Goal: Task Accomplishment & Management: Complete application form

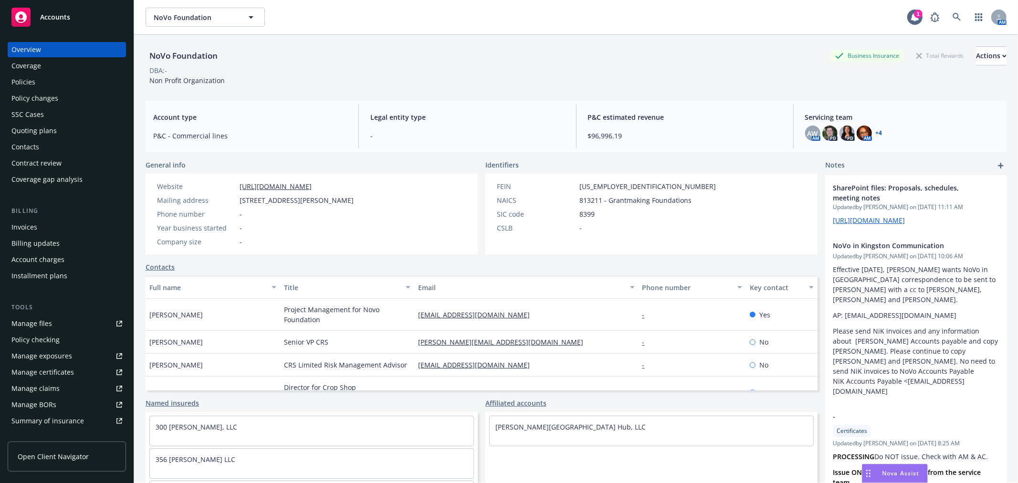
click at [94, 110] on div "SSC Cases" at bounding box center [66, 114] width 111 height 15
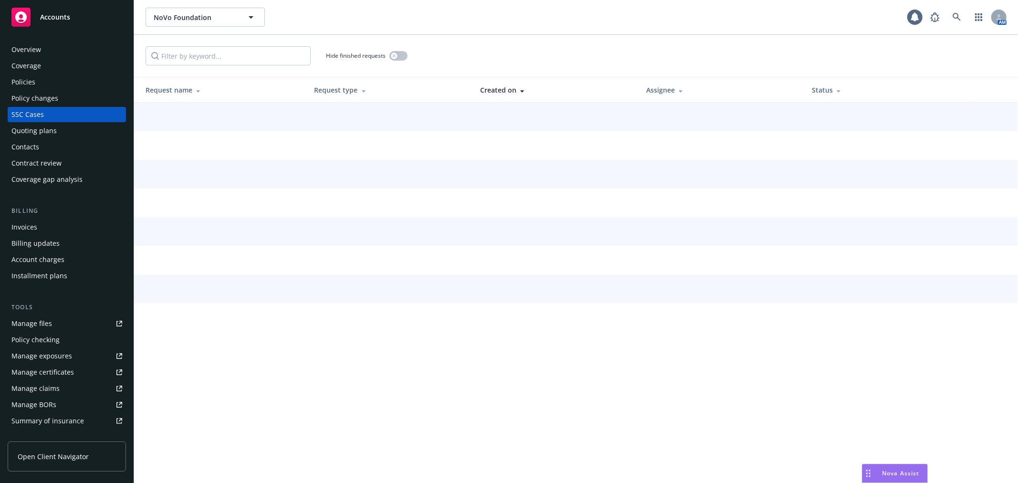
click at [89, 99] on div "Policy changes" at bounding box center [66, 98] width 111 height 15
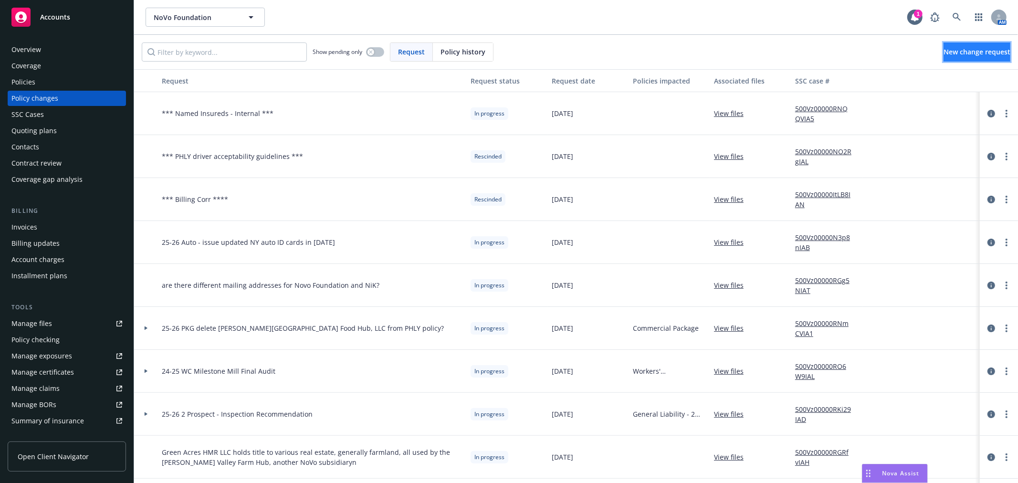
click at [950, 50] on span "New change request" at bounding box center [976, 51] width 67 height 9
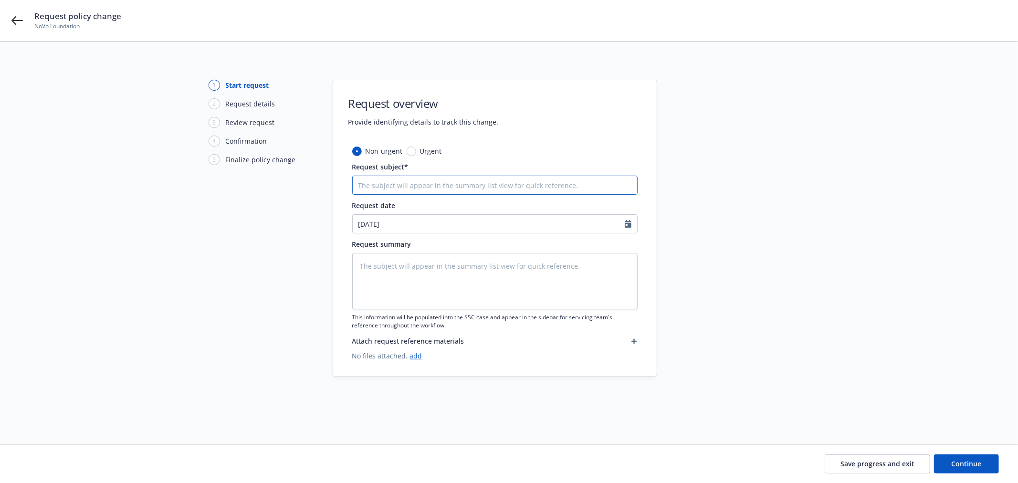
click at [530, 187] on input "Request subject*" at bounding box center [494, 185] width 285 height 19
type textarea "x"
type input "d"
type textarea "x"
type input "do w"
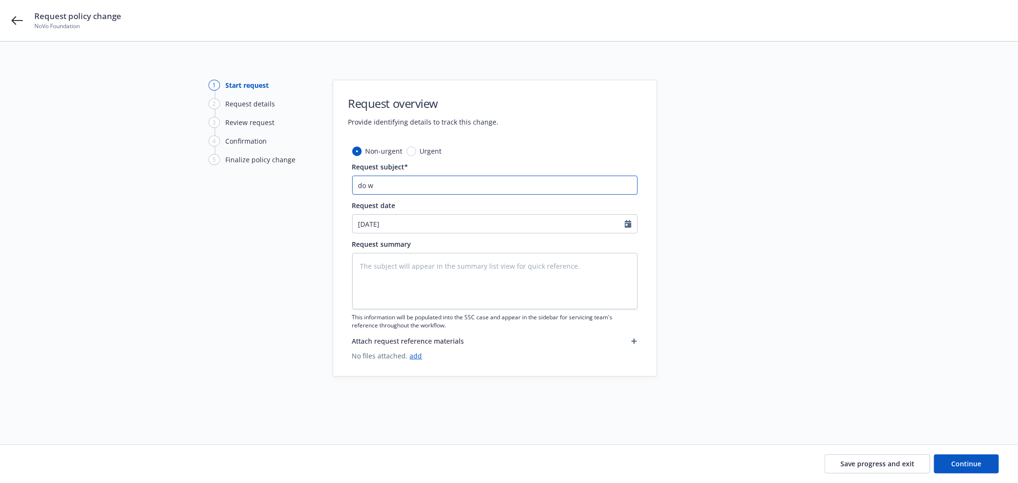
type textarea "x"
type input "do we"
type textarea "x"
type input "do we"
type textarea "x"
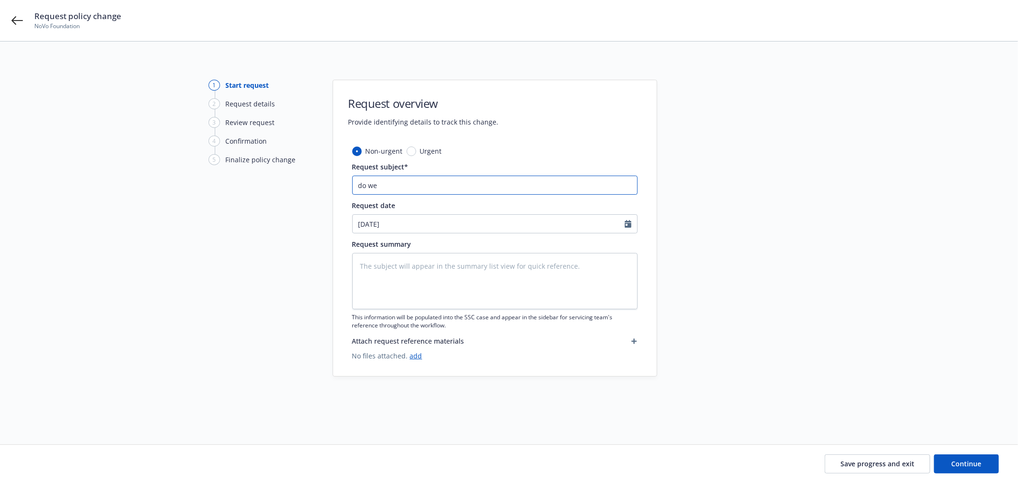
type input "do we n"
type textarea "x"
type input "do we ne"
type textarea "x"
type input "do we nee"
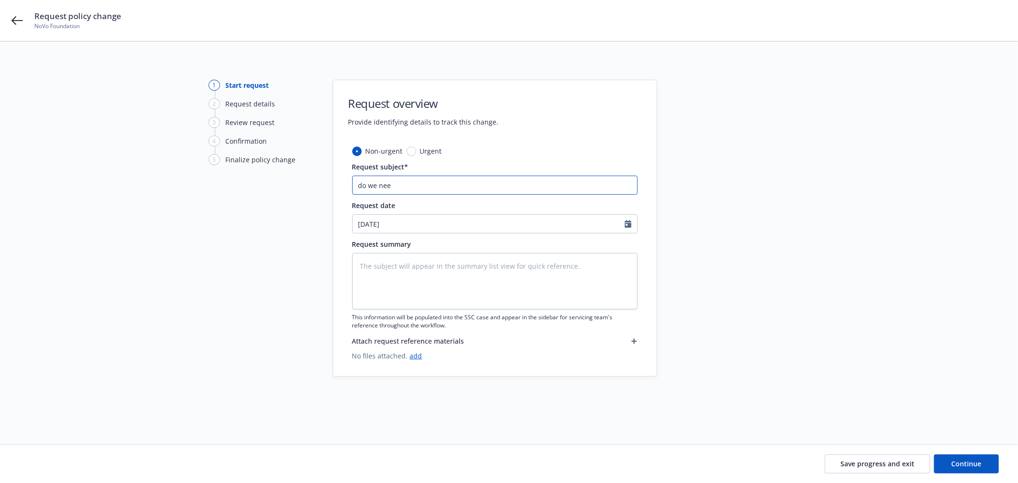
type textarea "x"
type input "do we need"
type textarea "x"
type input "do we need"
type textarea "x"
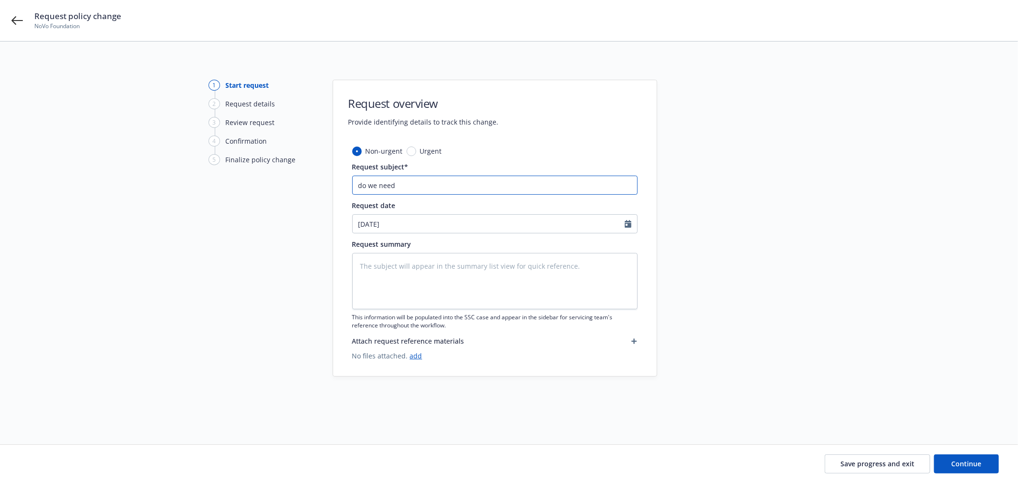
type input "do we need t"
type textarea "x"
type input "do we need to"
type textarea "x"
type input "do we need to"
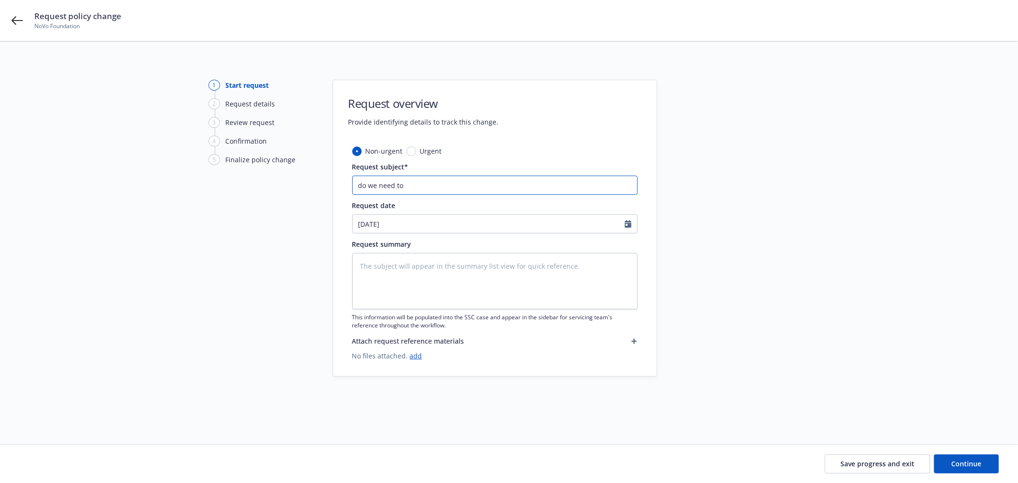
type textarea "x"
type input "do we need to a"
type textarea "x"
type input "do we need to ad"
type textarea "x"
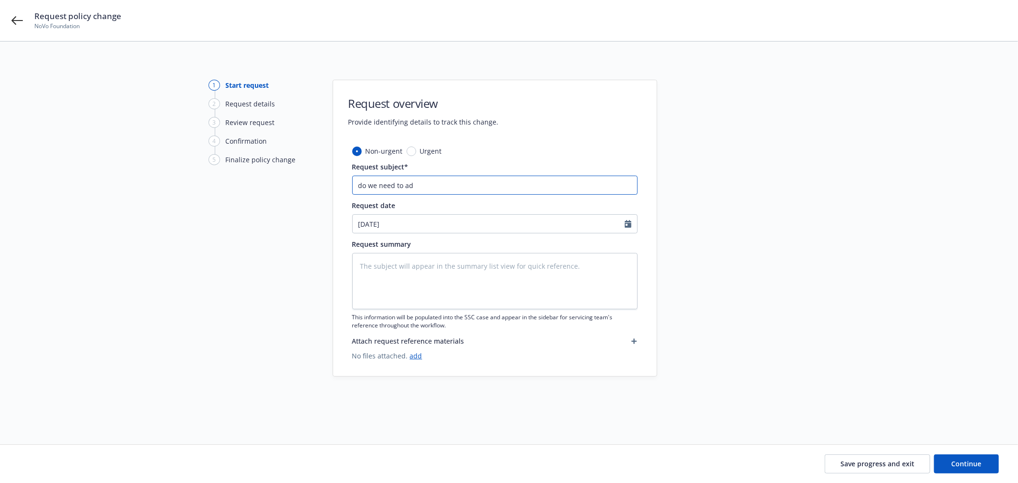
type input "do we need to add"
type textarea "x"
type input "do we need to add"
paste input "b. 300 Wynkoop KC LLC"
type textarea "x"
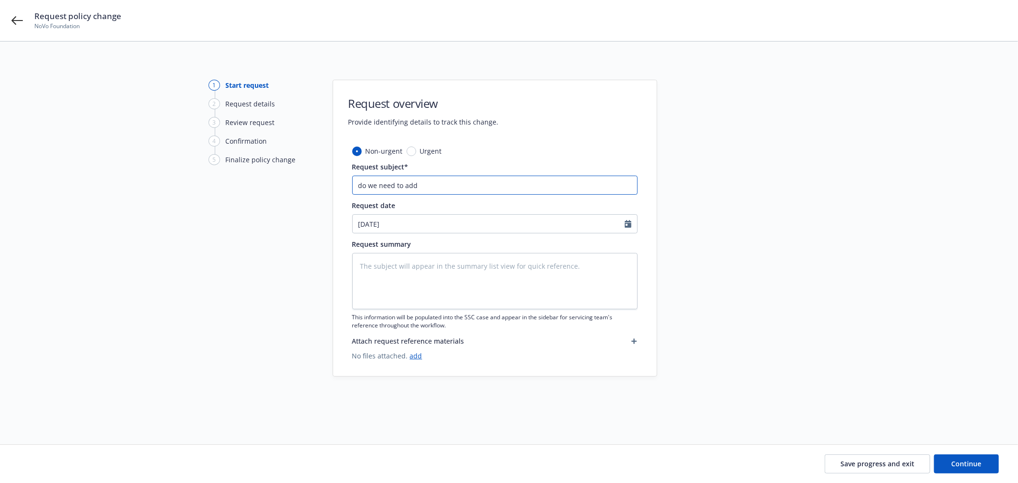
type input "do we need to add b. 300 Wynkoop KC LLC"
type textarea "x"
type input "do we need to add b. 300 Wynkoop KC LLC?"
click at [429, 187] on input "do we need to add b. 300 Wynkoop KC LLC?" at bounding box center [494, 185] width 285 height 19
type textarea "x"
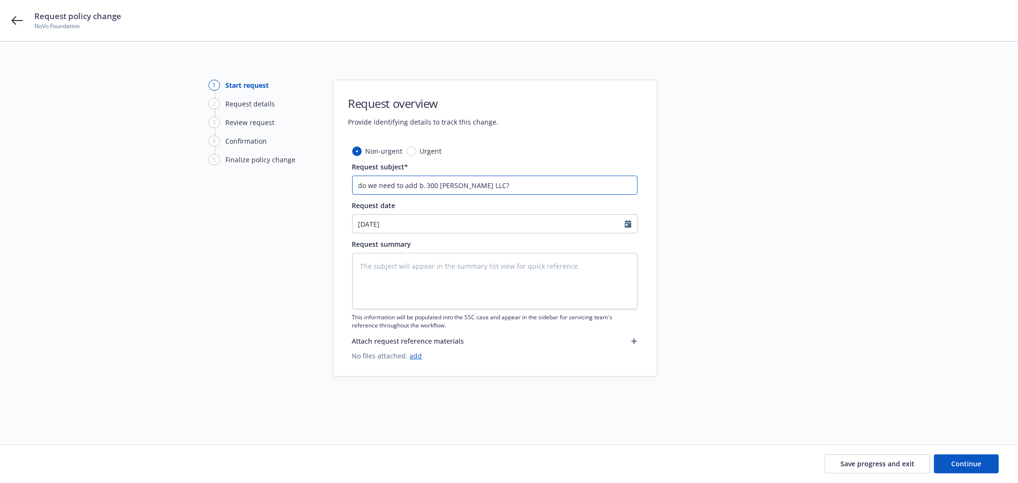
type input "do we need to add b.300 Wynkoop KC LLC?"
type textarea "x"
type input "do we need to add b300 Wynkoop KC LLC?"
type textarea "x"
type input "do we need to add 300 Wynkoop KC LLC?"
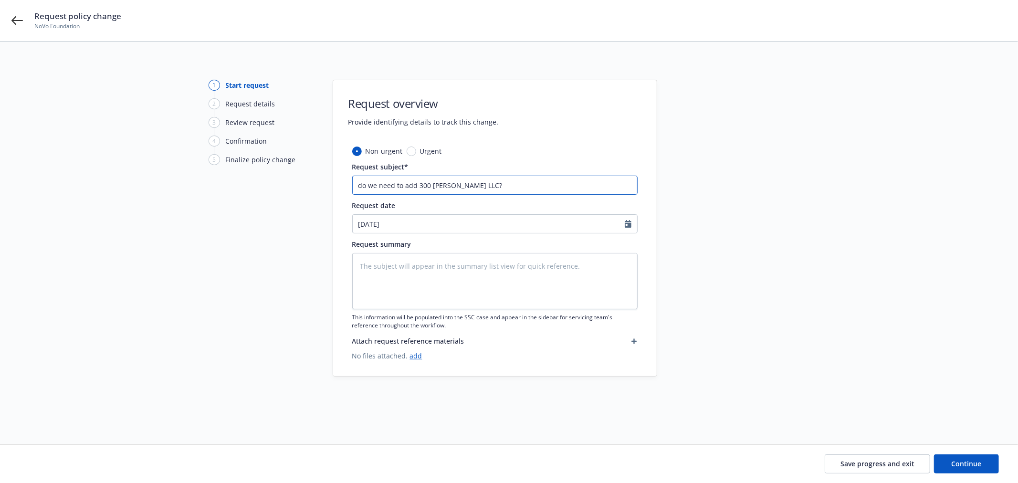
type textarea "x"
type input "do we need to add n300 Wynkoop KC LLC?"
type textarea "x"
type input "do we need to add na300 Wynkoop KC LLC?"
type textarea "x"
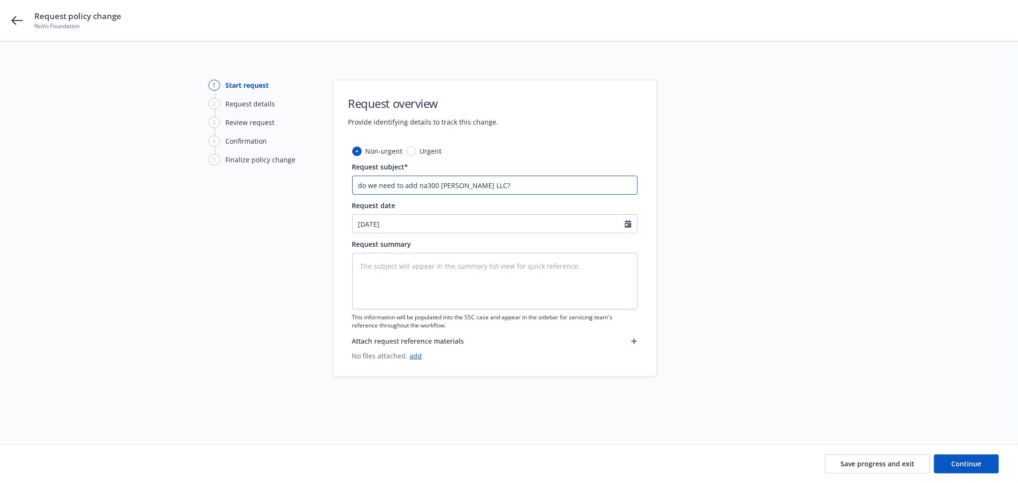
type input "do we need to add nam300 Wynkoop KC LLC?"
type textarea "x"
type input "do we need to add name300 Wynkoop KC LLC?"
type textarea "x"
type input "do we need to add named300 Wynkoop KC LLC?"
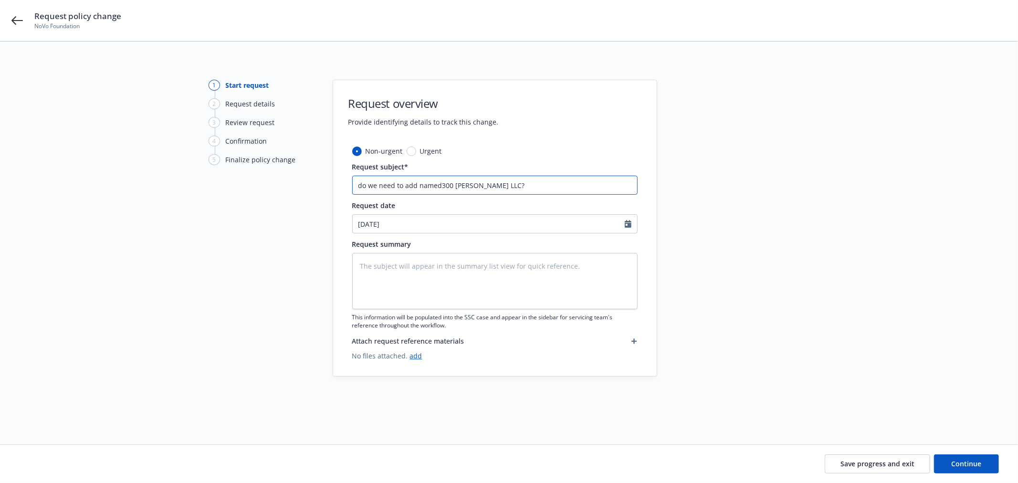
type textarea "x"
type input "do we need to add named 300 Wynkoop KC LLC?"
type textarea "x"
type input "do we need to add named i300 Wynkoop KC LLC?"
type textarea "x"
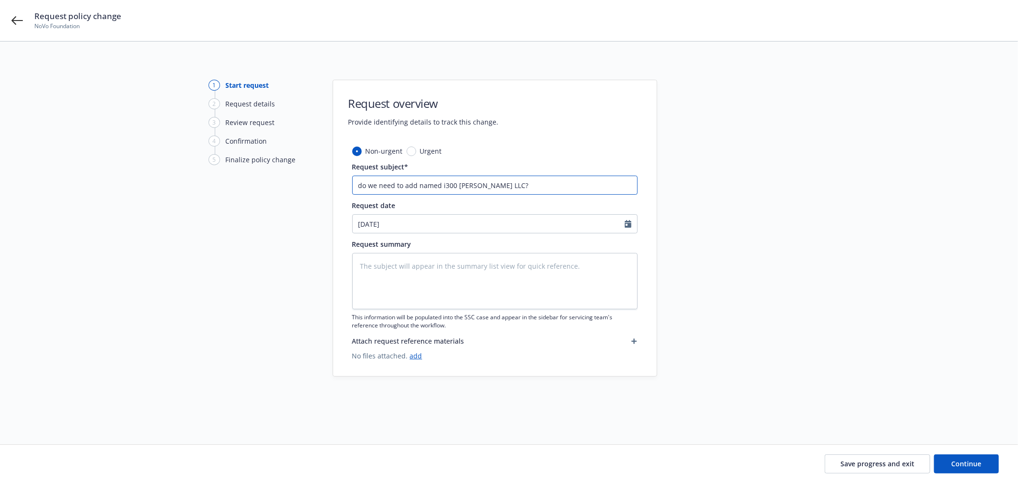
type input "do we need to add named in300 Wynkoop KC LLC?"
type textarea "x"
type input "do we need to add named ins300 Wynkoop KC LLC?"
type textarea "x"
type input "do we need to add named insu300 Wynkoop KC LLC?"
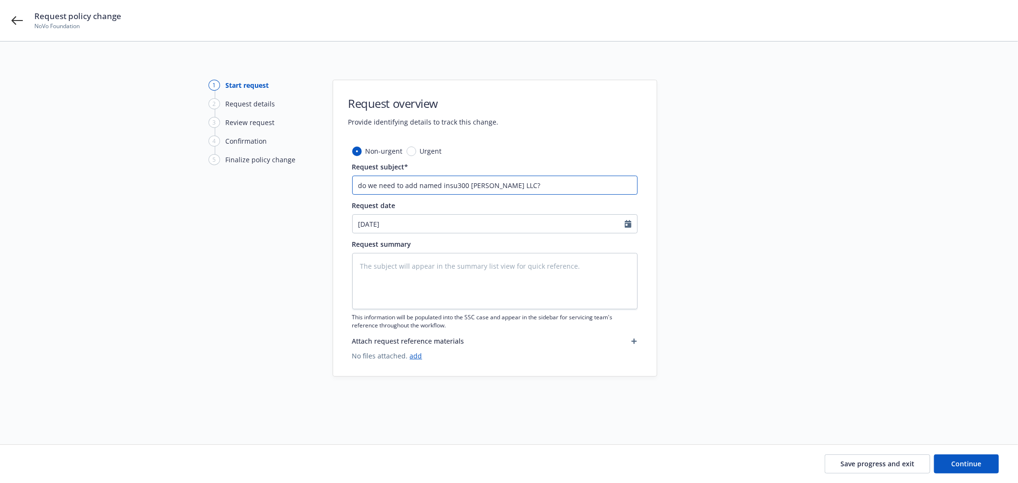
type textarea "x"
type input "do we need to add named insur300 Wynkoop KC LLC?"
type textarea "x"
type input "do we need to add named insure300 Wynkoop KC LLC?"
type textarea "x"
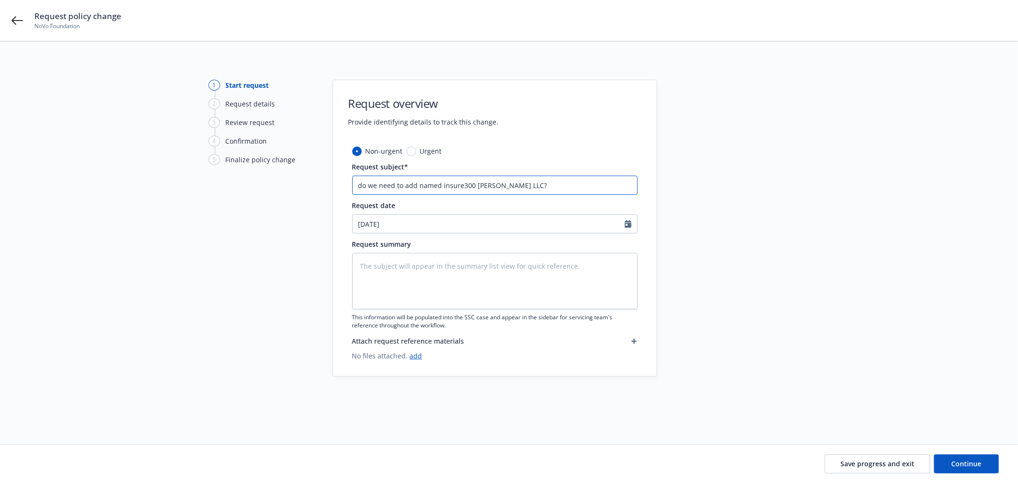
type input "do we need to add named insured300 Wynkoop KC LLC?"
type textarea "x"
type input "do we need to add named insured 300 Wynkoop KC LLC?"
click at [459, 273] on textarea at bounding box center [494, 281] width 285 height 56
paste textarea "do we need to add named insured 300 Wynkoop KC LLC?"
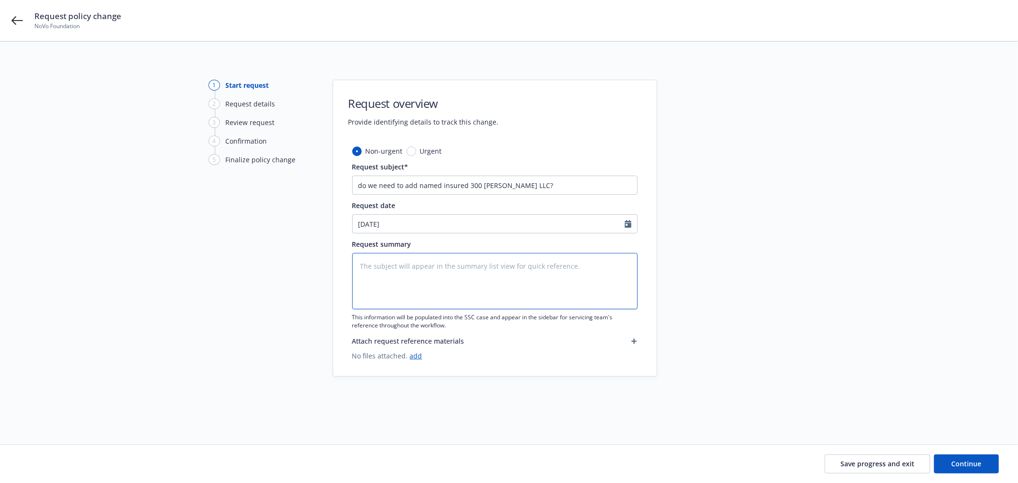
type textarea "x"
type textarea "do we need to add named insured 300 Wynkoop KC LLC?"
click at [984, 465] on button "Continue" at bounding box center [966, 463] width 65 height 19
type textarea "x"
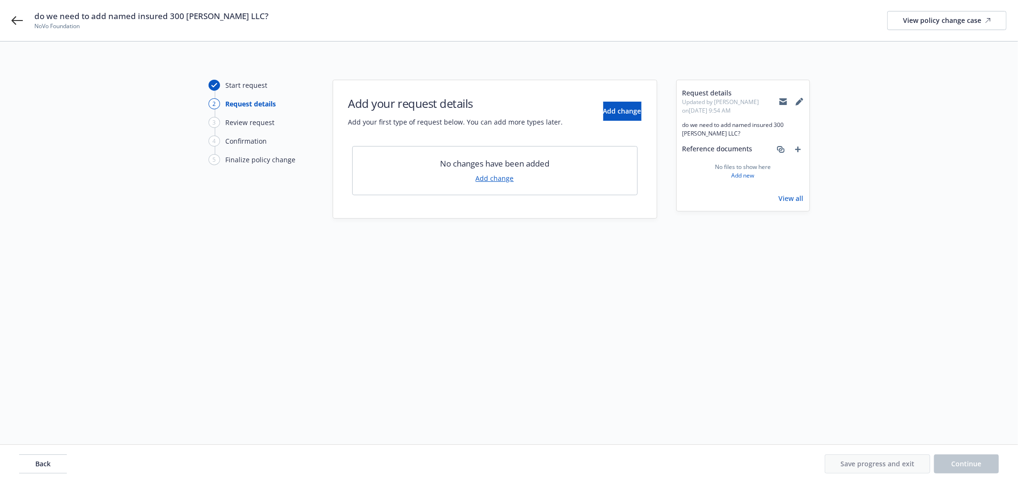
click at [785, 100] on icon at bounding box center [783, 102] width 8 height 8
click at [783, 99] on icon at bounding box center [783, 99] width 8 height 3
click at [169, 12] on span "do we need to add named insured 300 Wynkoop KC LLC?" at bounding box center [151, 15] width 234 height 11
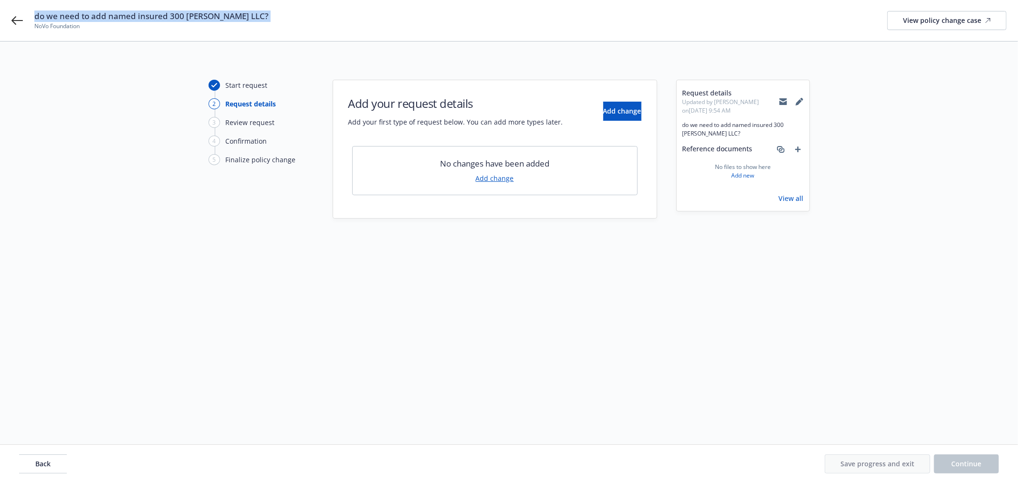
copy span "do we need to add named insured 300 Wynkoop KC LLC?"
click at [780, 102] on icon at bounding box center [783, 102] width 8 height 4
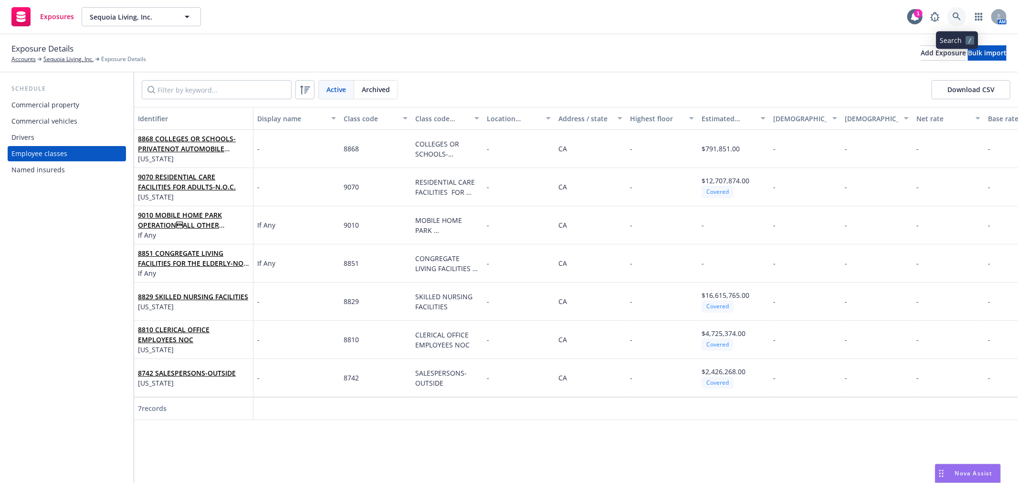
click at [956, 10] on link at bounding box center [956, 16] width 19 height 19
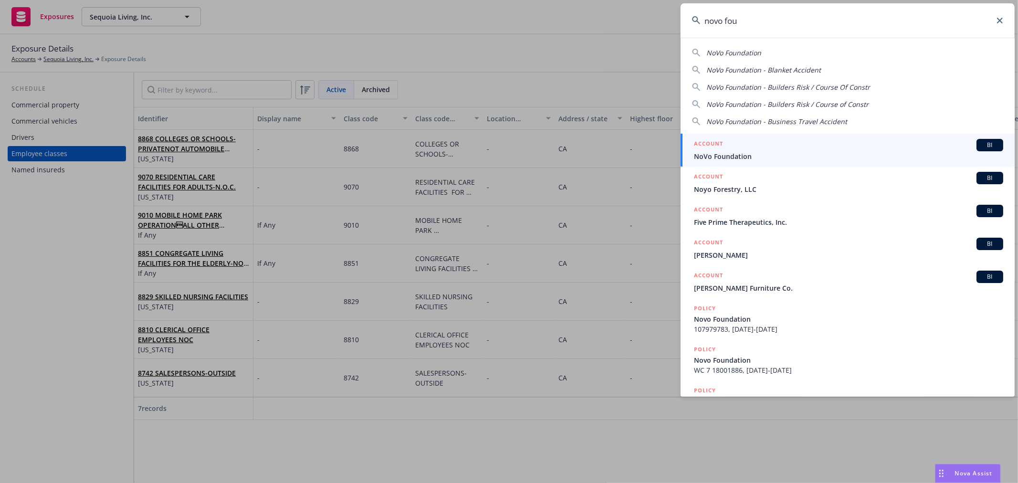
type input "novo fou"
click at [748, 151] on span "NoVo Foundation" at bounding box center [848, 156] width 309 height 10
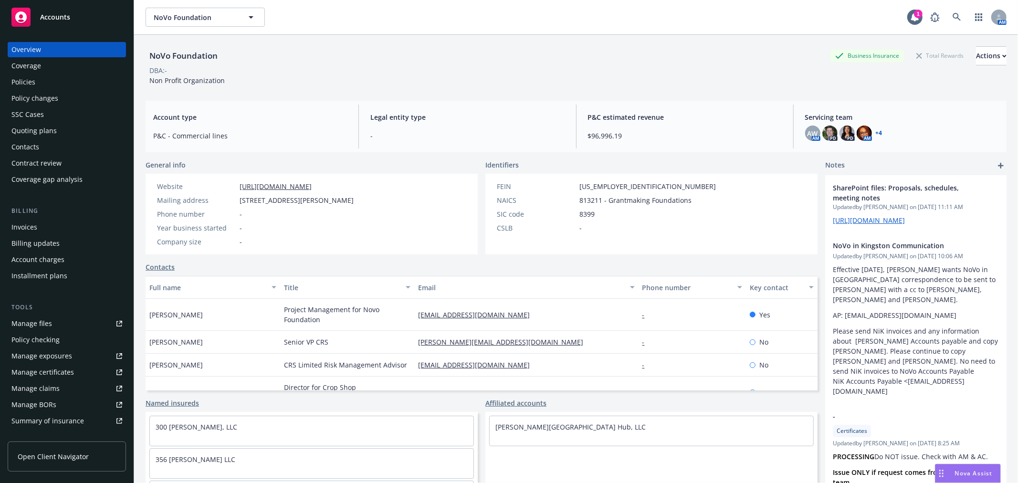
click at [82, 87] on div "Policies" at bounding box center [66, 81] width 111 height 15
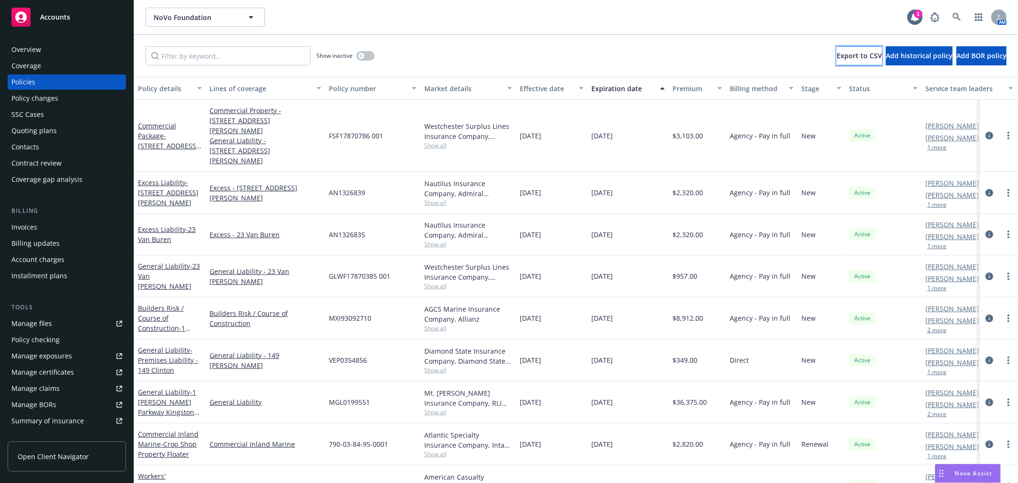
click at [836, 58] on span "Export to CSV" at bounding box center [858, 55] width 45 height 9
click at [189, 59] on input "Filter by keyword..." at bounding box center [227, 55] width 165 height 19
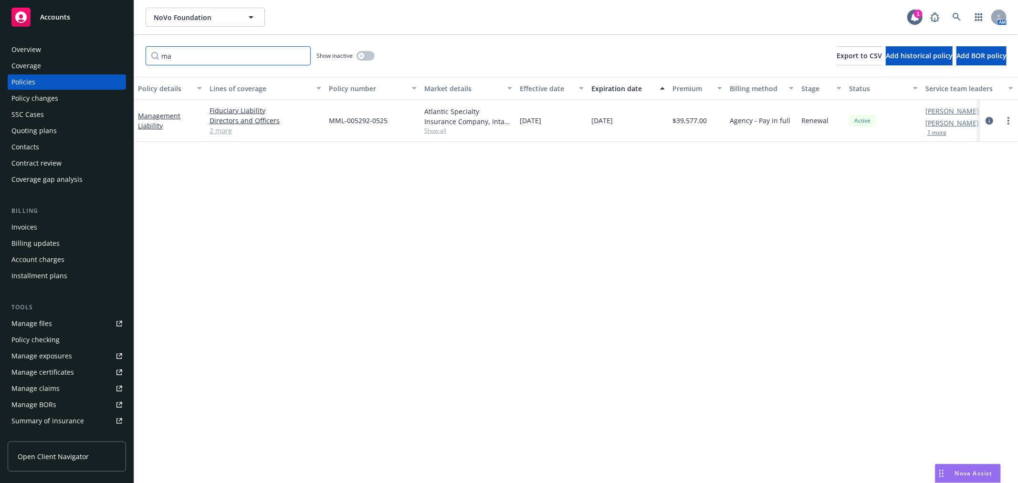
type input "m"
type input "cyb"
click at [957, 17] on icon at bounding box center [956, 17] width 8 height 8
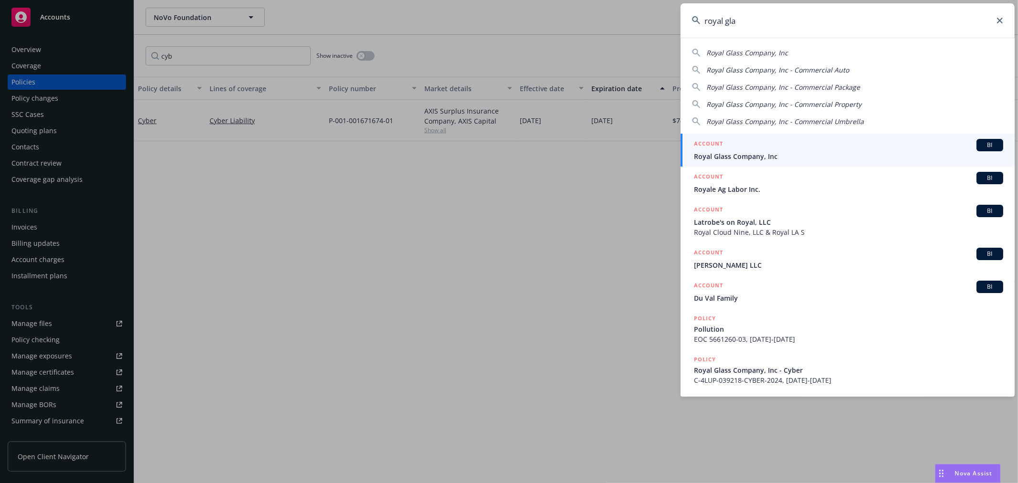
type input "royal gla"
click at [746, 149] on div "ACCOUNT BI" at bounding box center [848, 145] width 309 height 12
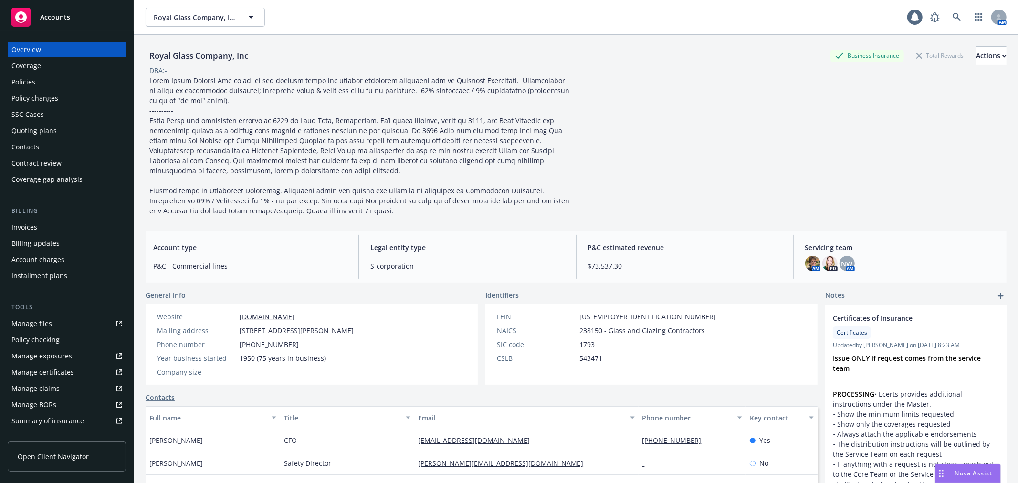
click at [70, 127] on div "Quoting plans" at bounding box center [66, 130] width 111 height 15
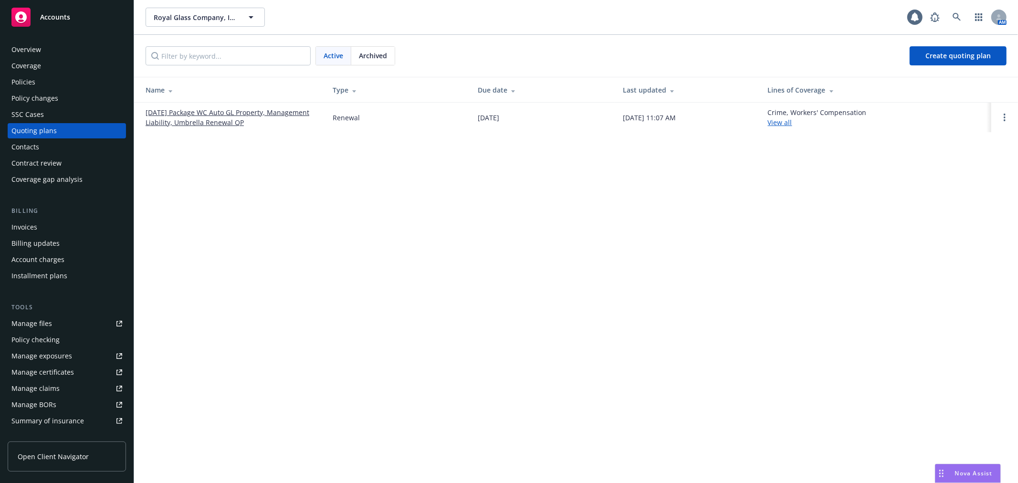
click at [193, 113] on link "[DATE] Package WC Auto GL Property, Management Liability, Umbrella Renewal QP" at bounding box center [231, 117] width 172 height 20
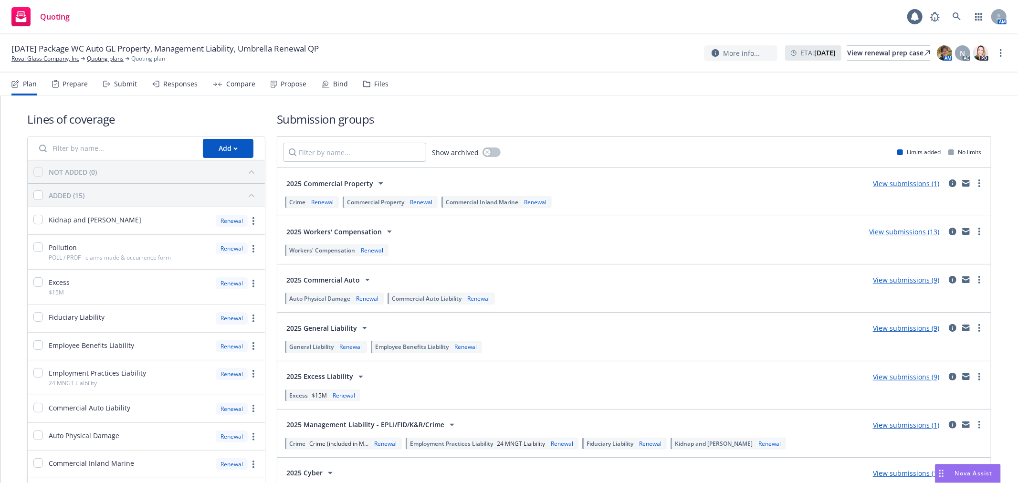
click at [340, 83] on div "Bind" at bounding box center [340, 84] width 15 height 8
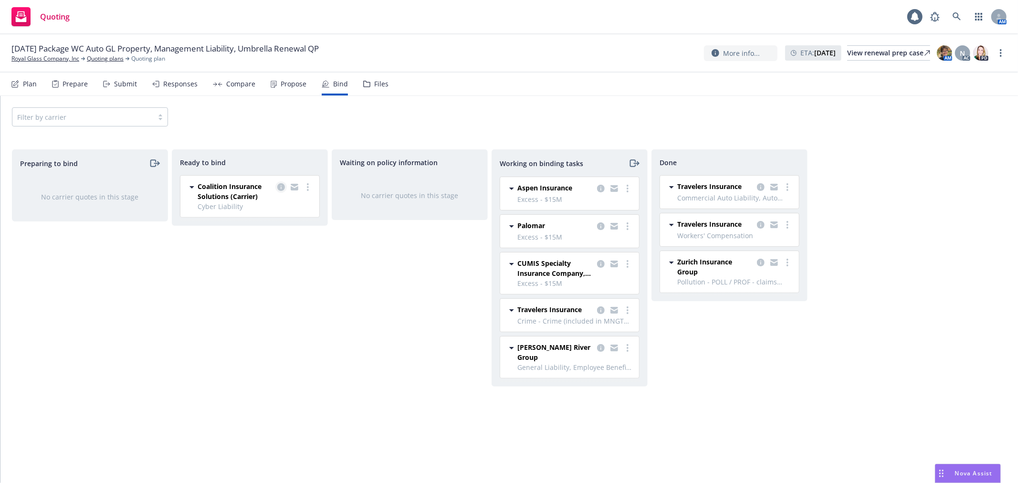
click at [281, 188] on icon "copy logging email" at bounding box center [281, 187] width 8 height 8
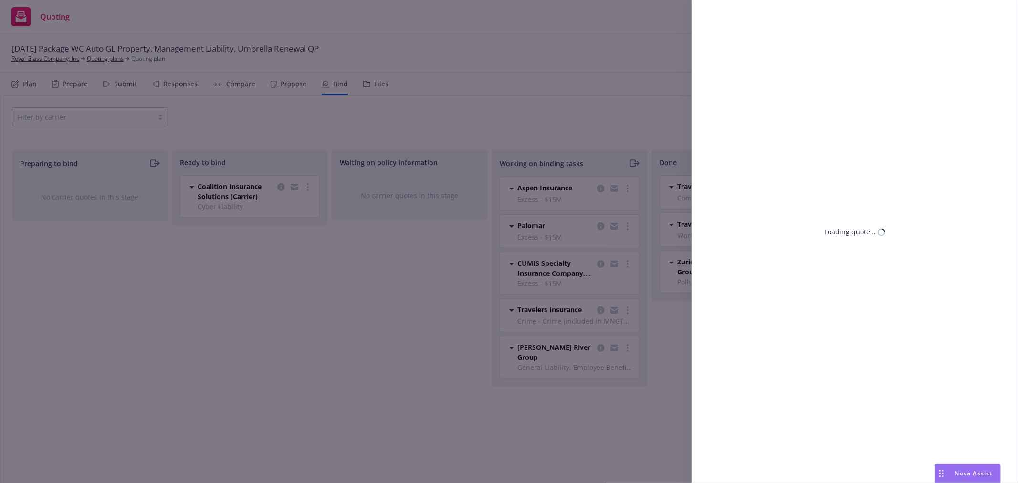
select select "CA"
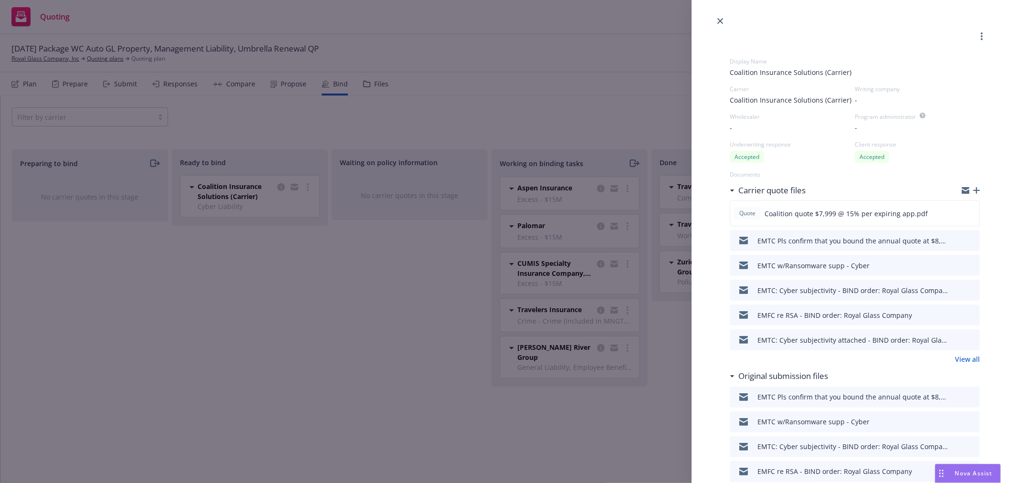
click at [961, 189] on icon "button" at bounding box center [965, 188] width 8 height 3
click at [961, 187] on icon "button" at bounding box center [965, 191] width 8 height 8
click at [720, 20] on icon "close" at bounding box center [720, 21] width 6 height 6
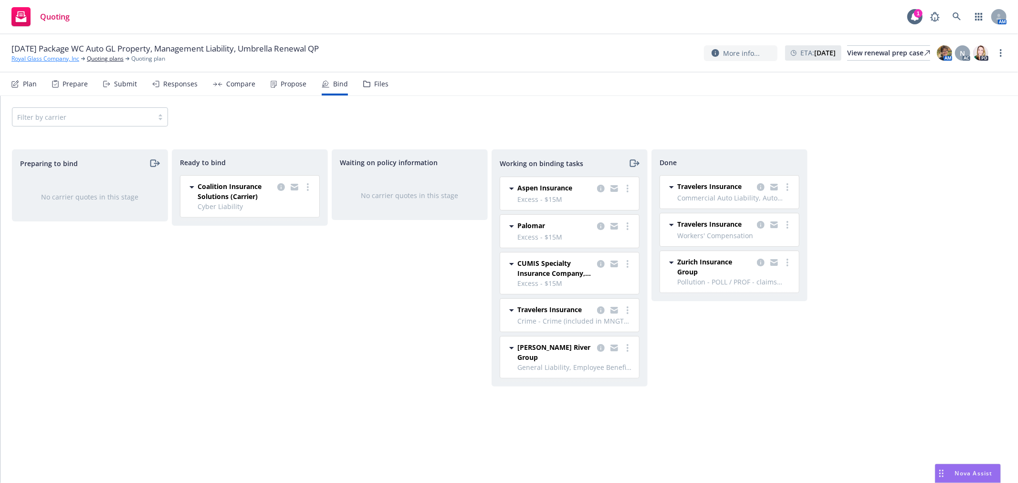
click at [53, 61] on link "Royal Glass Company, Inc" at bounding box center [45, 58] width 68 height 9
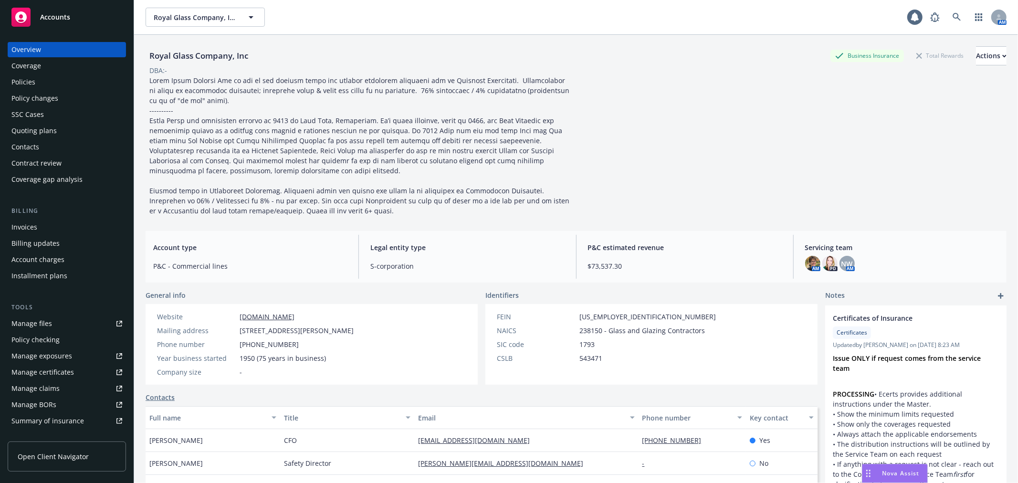
click at [49, 78] on div "Policies" at bounding box center [66, 81] width 111 height 15
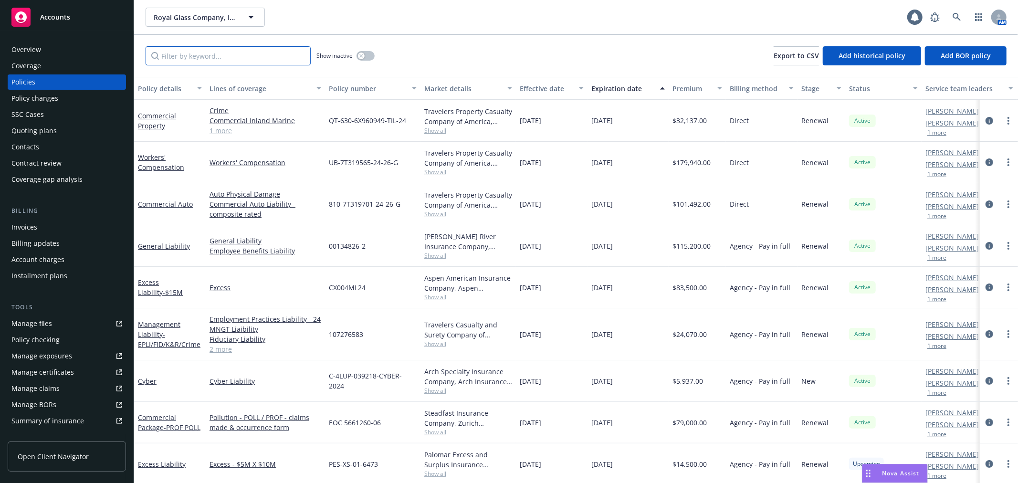
click at [175, 48] on input "Filter by keyword..." at bounding box center [227, 55] width 165 height 19
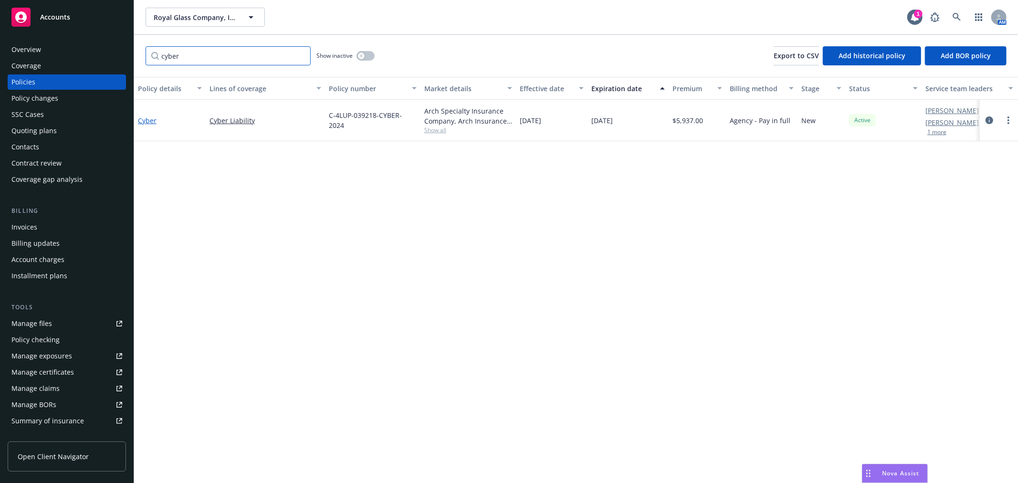
type input "cyber"
click at [146, 117] on link "Cyber" at bounding box center [147, 120] width 19 height 9
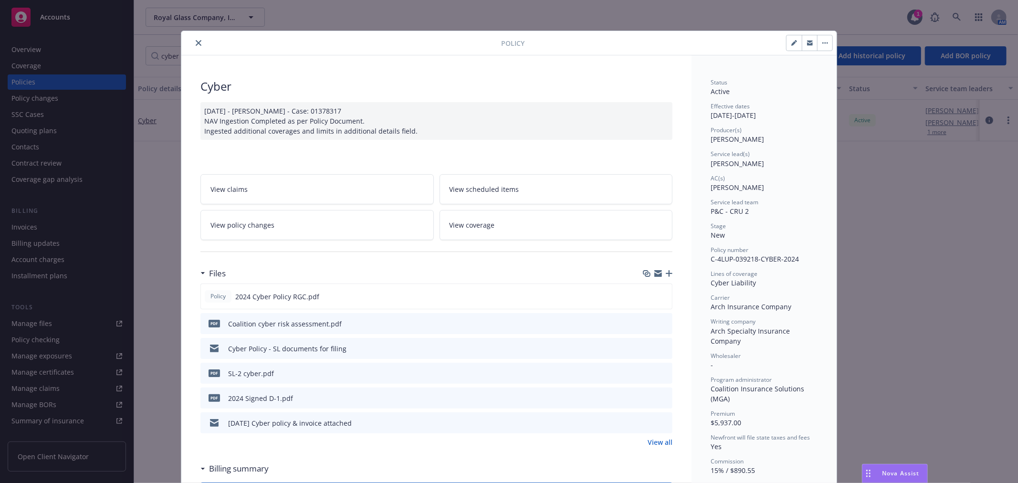
click at [304, 223] on link "View policy changes" at bounding box center [316, 225] width 233 height 30
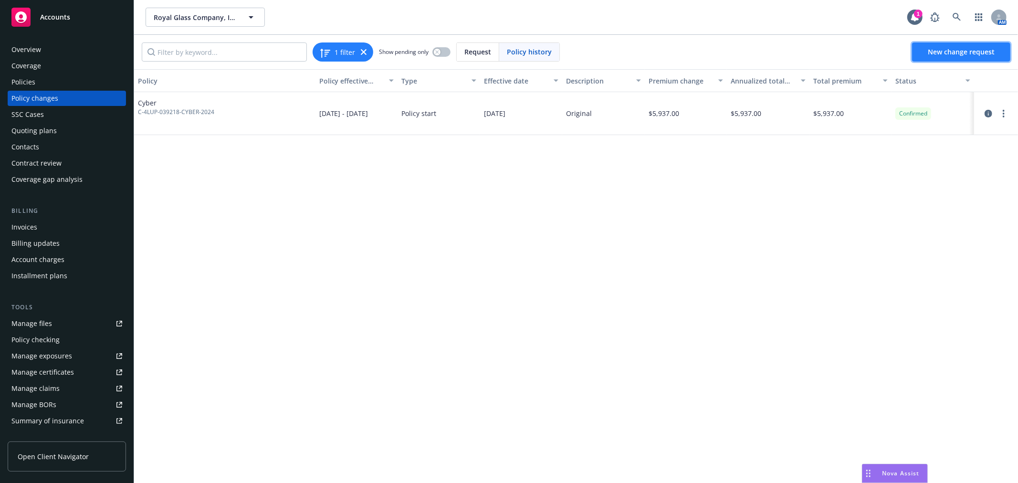
click at [948, 58] on link "New change request" at bounding box center [961, 51] width 98 height 19
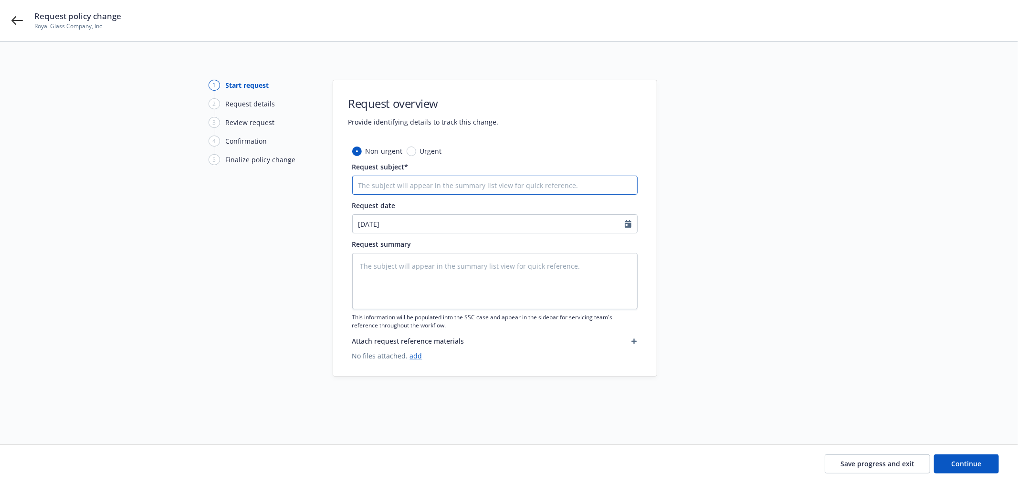
click at [449, 189] on input "Request subject*" at bounding box center [494, 185] width 285 height 19
type textarea "x"
type input "2"
type textarea "x"
type input "24"
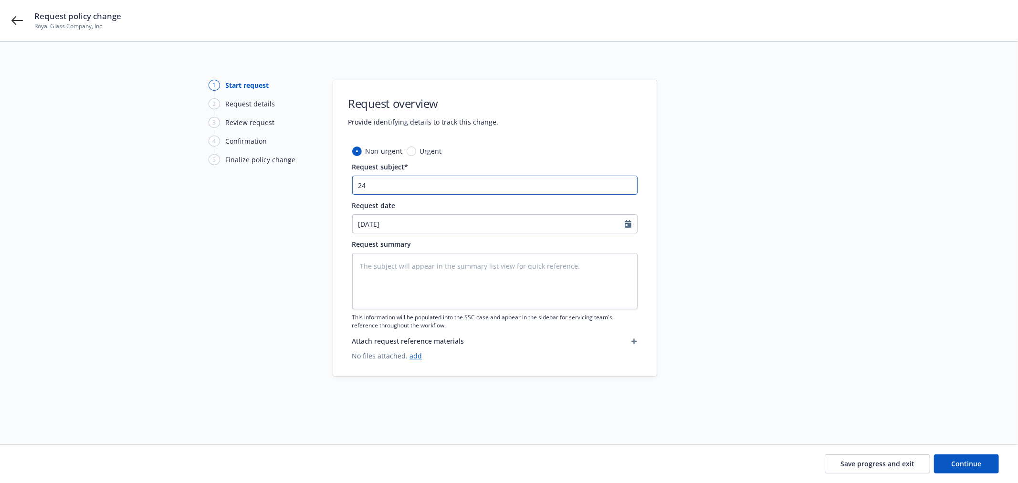
type textarea "x"
type input "24-"
type textarea "x"
type input "24-2"
type textarea "x"
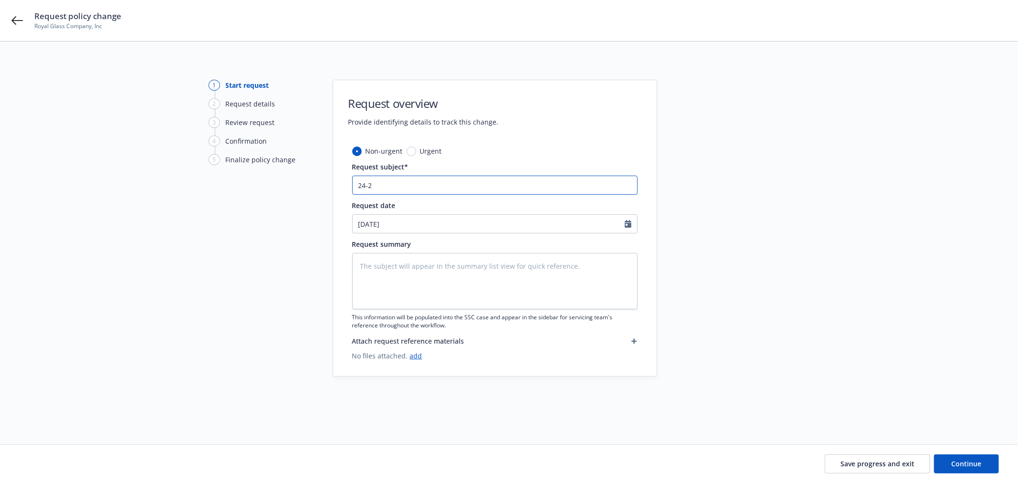
type input "24-25"
type textarea "x"
type input "24-25"
type textarea "x"
type input "24-25 C"
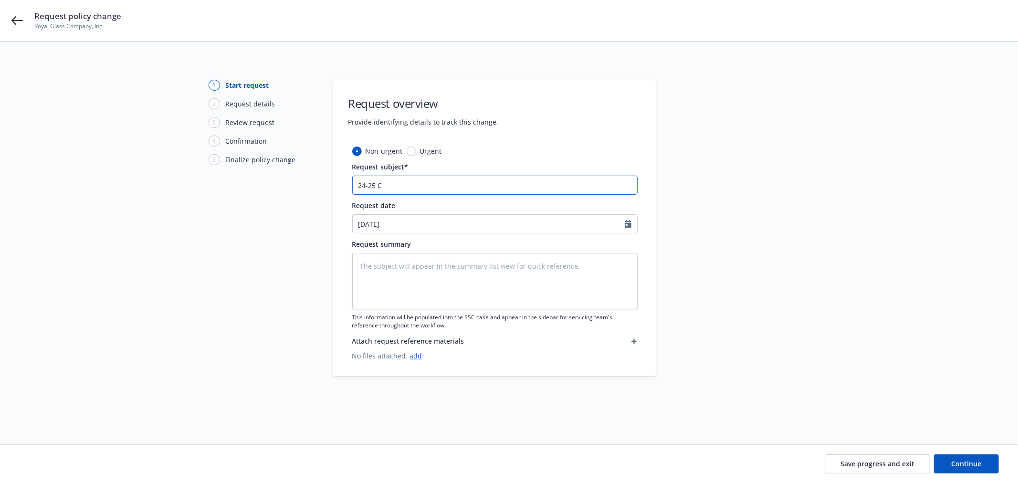
type textarea "x"
type input "24-25 Cy"
type textarea "x"
type input "24-25 Cyb"
type textarea "x"
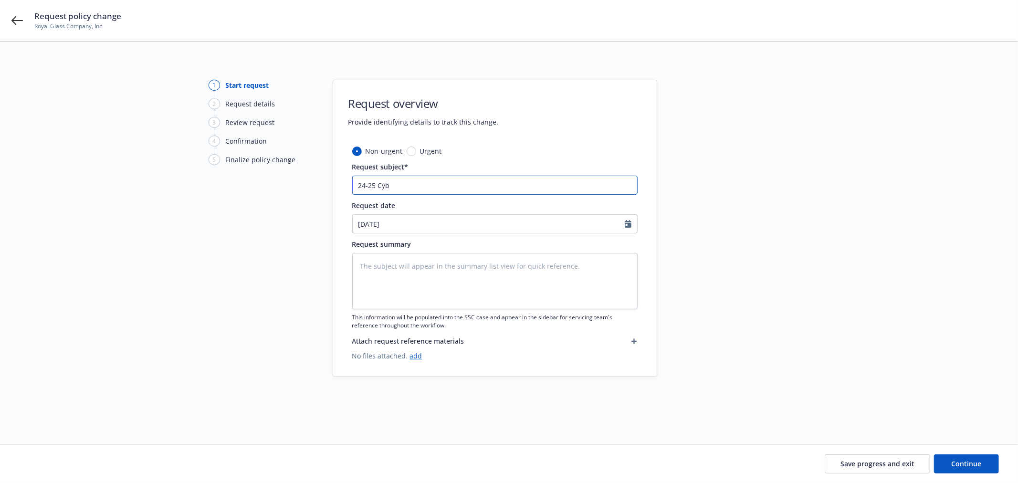
type input "24-25 Cybe"
type textarea "x"
type input "24-25 Cyber"
type textarea "x"
type input "24-25 Cyber"
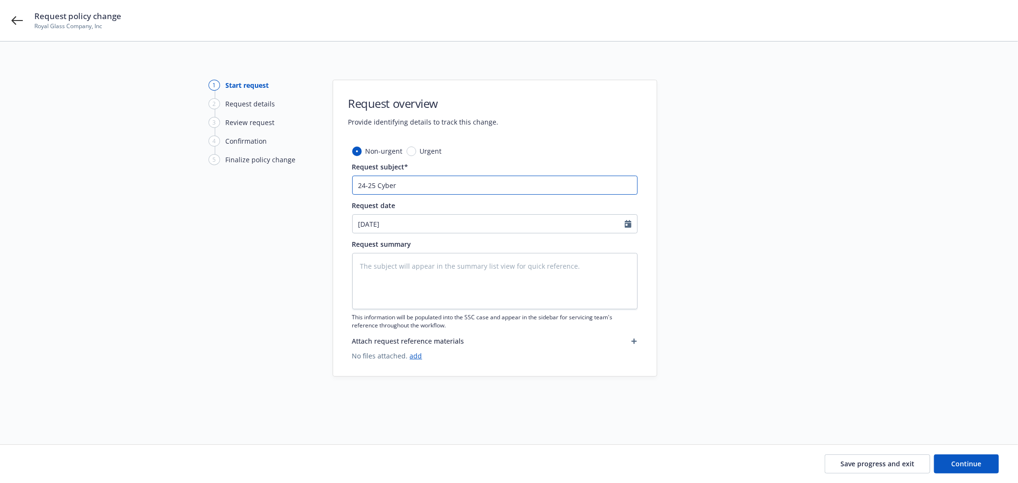
type textarea "x"
type input "24-25 Cyber e"
type textarea "x"
type input "24-25 Cyber ex"
type textarea "x"
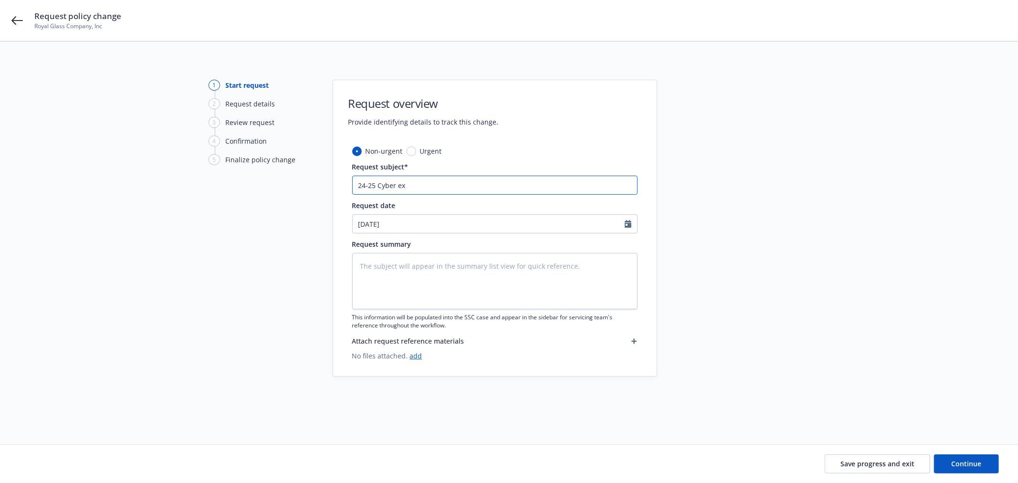
type input "24-25 Cyber ext"
type textarea "x"
type input "24-25 Cyber exte"
type textarea "x"
type input "24-25 Cyber exten"
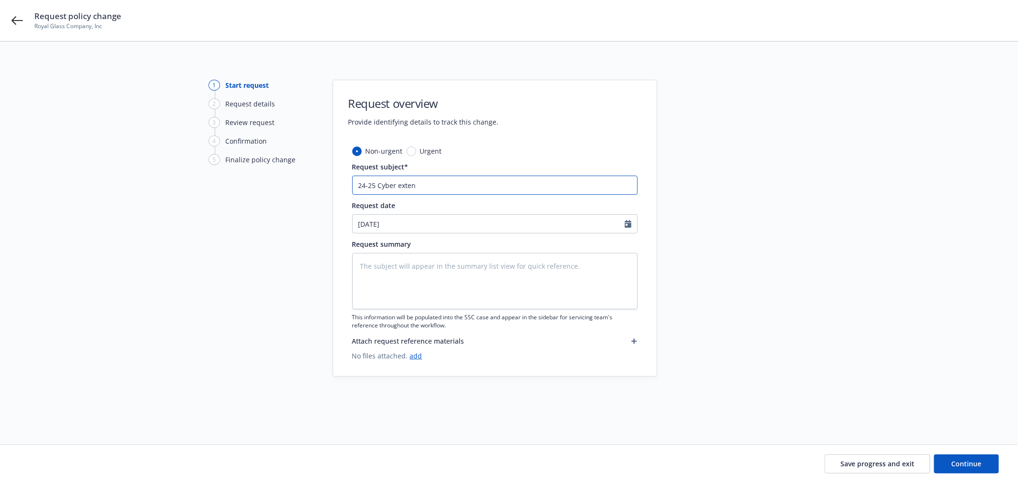
type textarea "x"
type input "24-25 Cyber extend"
type textarea "x"
type input "24-25 Cyber extend"
type textarea "x"
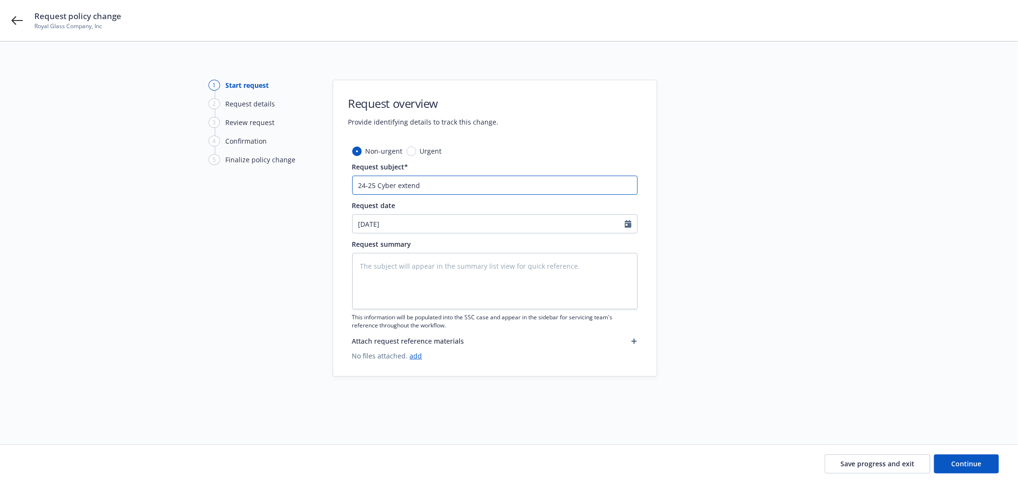
type input "24-25 Cyber extend t"
type textarea "x"
type input "24-25 Cyber extend to"
type textarea "x"
type input "24-25 Cyber extend to"
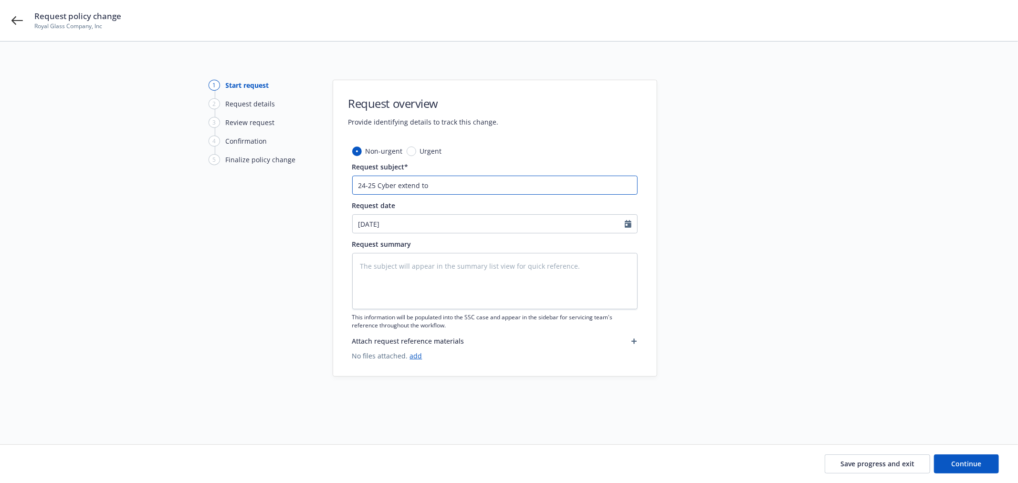
paste input "support+8ad287d3-f5a0-4049-b80d-e70205d7d626@newfront.com"
type textarea "x"
type input "24-25 Cyber extend to support+8ad287d3-f5a0-4049-b80d-e70205d7d626@newfront.com"
type textarea "x"
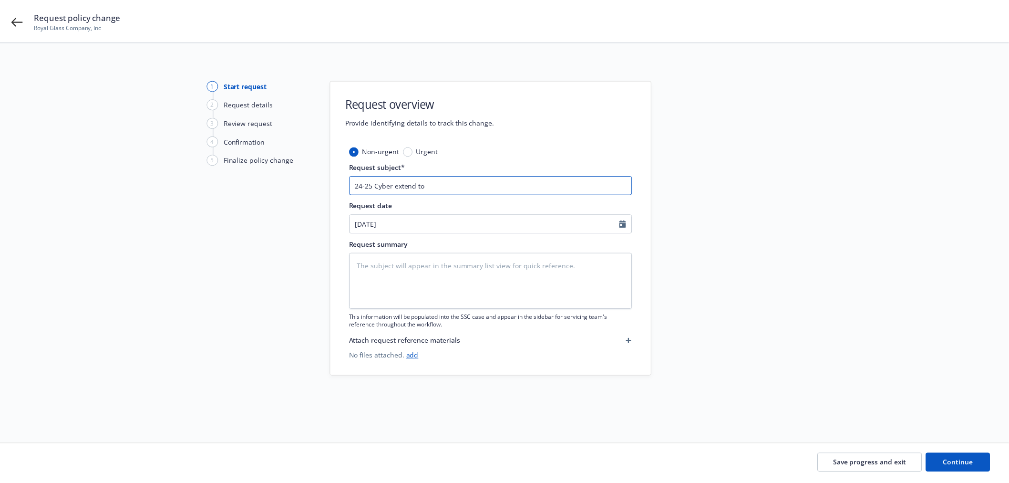
scroll to position [0, 0]
type input "24-25 Cyber extend to"
type textarea "x"
type input "24-25 Cyber extend to 1"
type textarea "x"
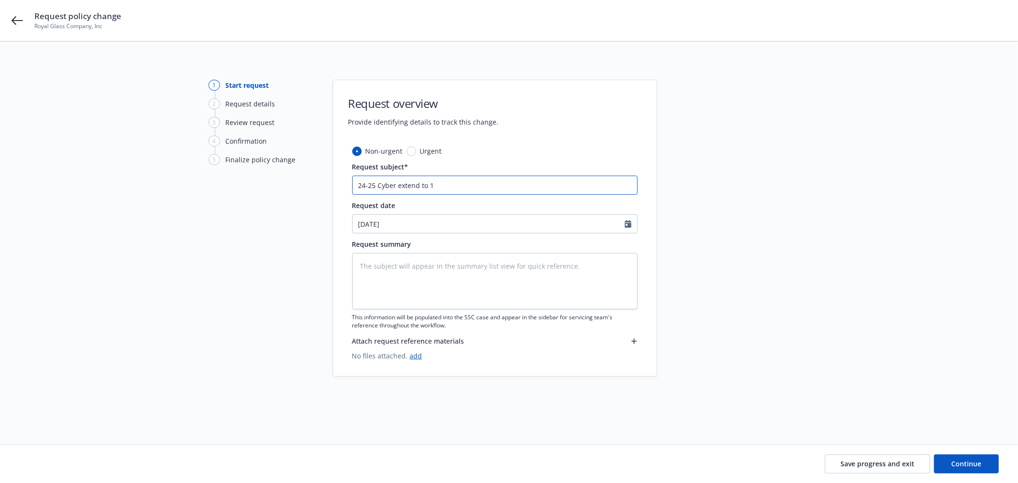
type input "24-25 Cyber extend to 10"
type textarea "x"
type input "24-25 Cyber extend to 10/"
type textarea "x"
type input "24-25 Cyber extend to 10/1"
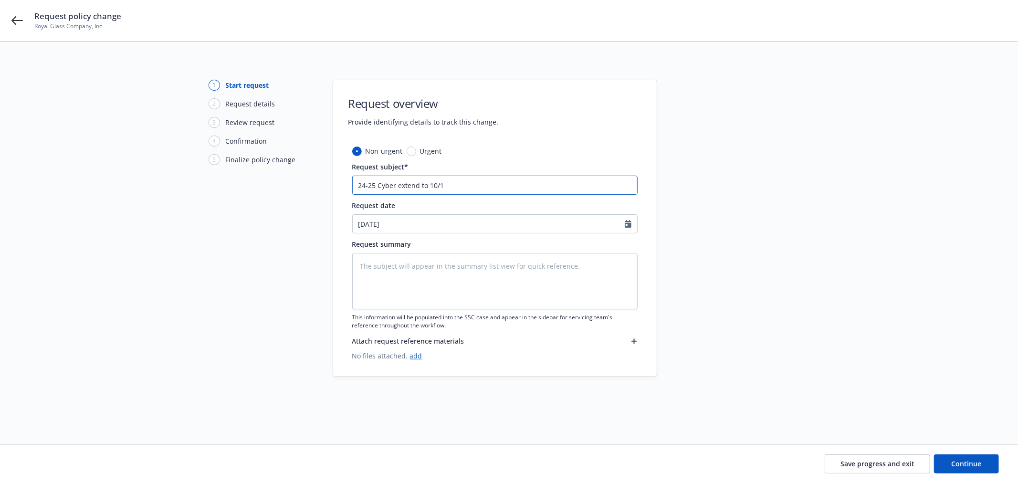
type textarea "x"
type input "24-25 Cyber extend to 10/1/"
type textarea "x"
type input "24-25 Cyber extend to 10/1/2"
type textarea "x"
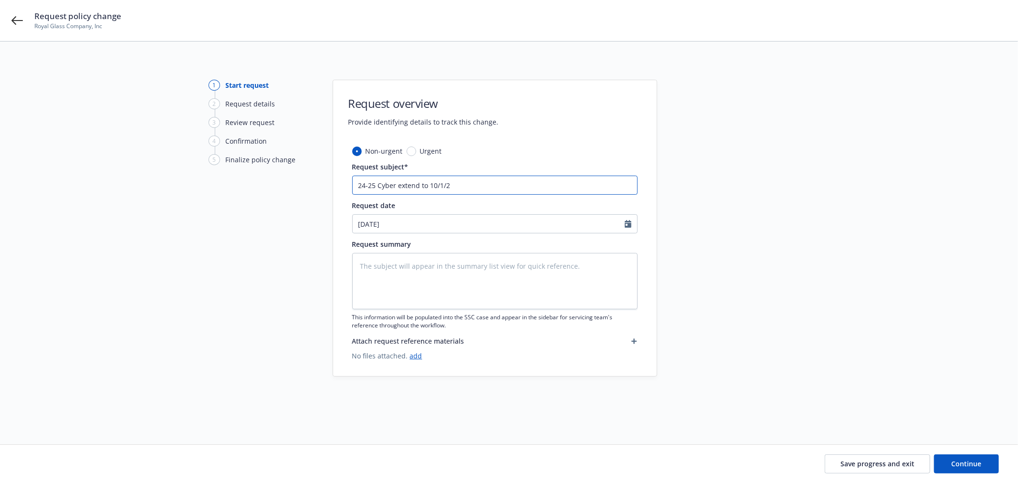
type input "24-25 Cyber extend to 10/1/20"
type textarea "x"
type input "24-25 Cyber extend to 10/1/202"
type textarea "x"
type input "24-25 Cyber extend to 10/1/2025"
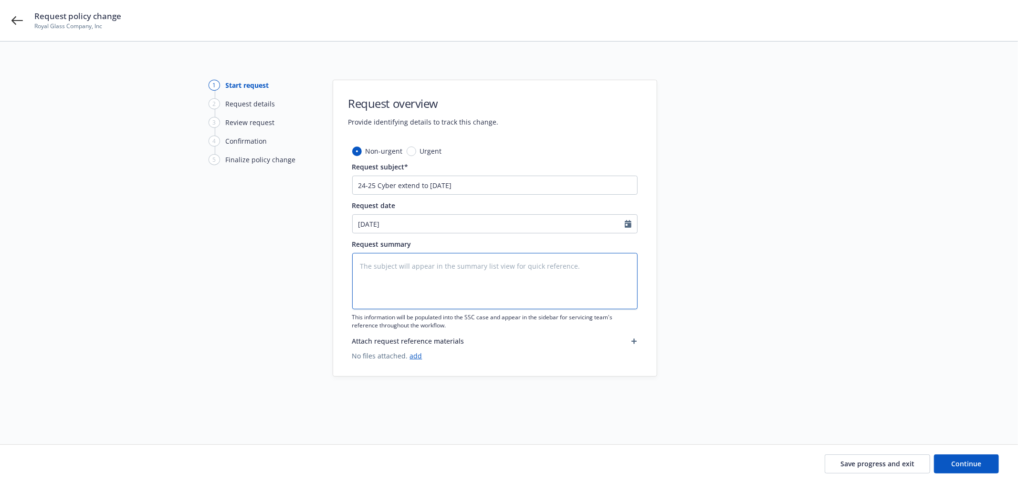
click at [440, 264] on textarea at bounding box center [494, 281] width 285 height 56
paste textarea "24-25 Cyber extend to 10/1/2025"
type textarea "x"
type textarea "24-25 Cyber extend to 10/1/2025"
click at [971, 457] on button "Continue" at bounding box center [966, 463] width 65 height 19
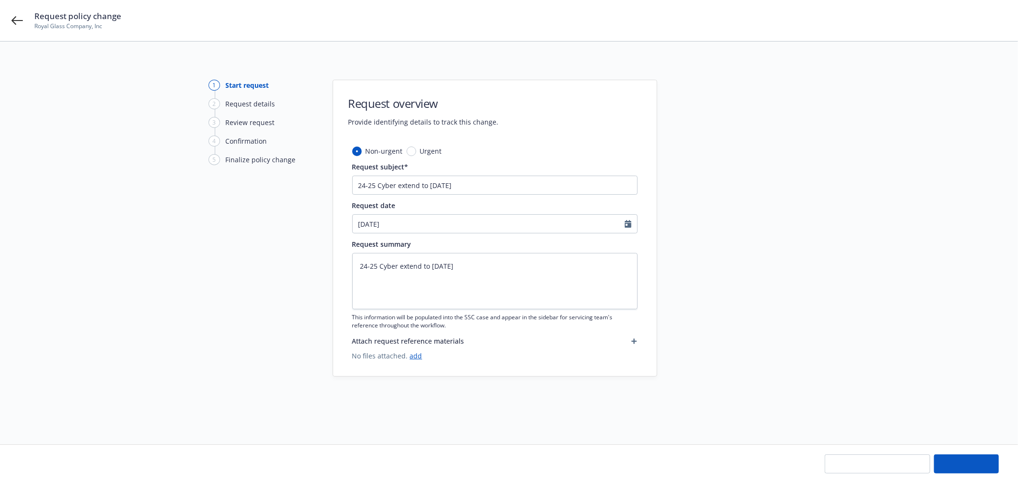
type textarea "x"
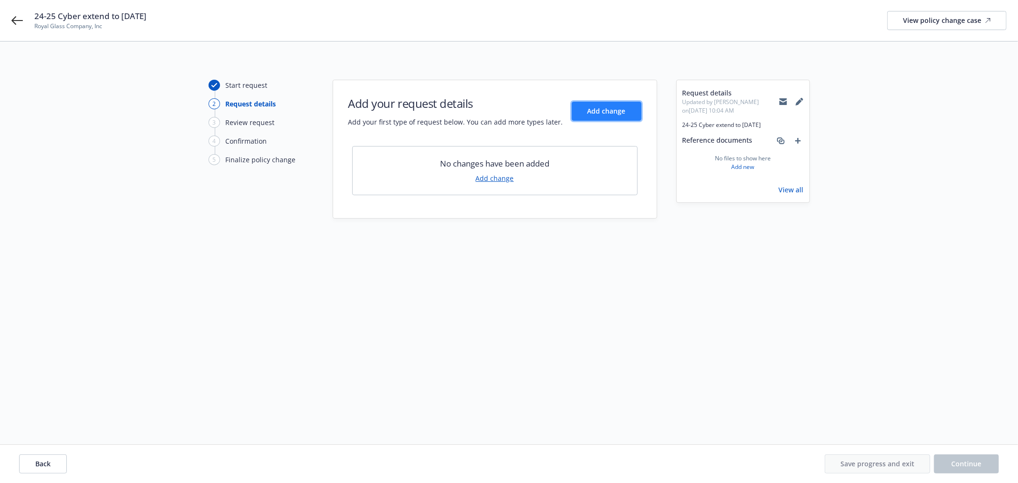
click at [609, 103] on button "Add change" at bounding box center [606, 111] width 70 height 19
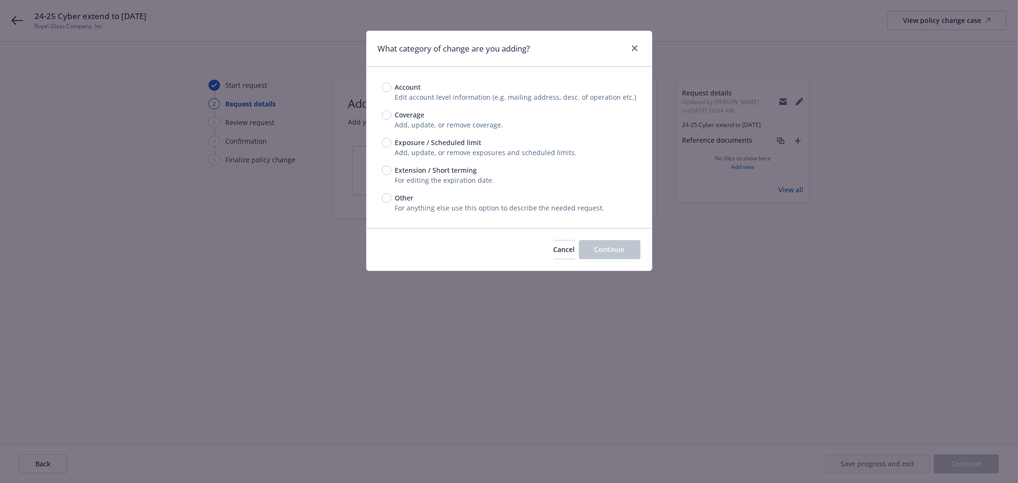
click at [391, 170] on span "Extension / Short terming" at bounding box center [434, 170] width 86 height 10
click at [390, 170] on input "Extension / Short terming" at bounding box center [387, 171] width 10 height 10
radio input "true"
click at [620, 245] on span "Continue" at bounding box center [609, 249] width 30 height 9
type textarea "x"
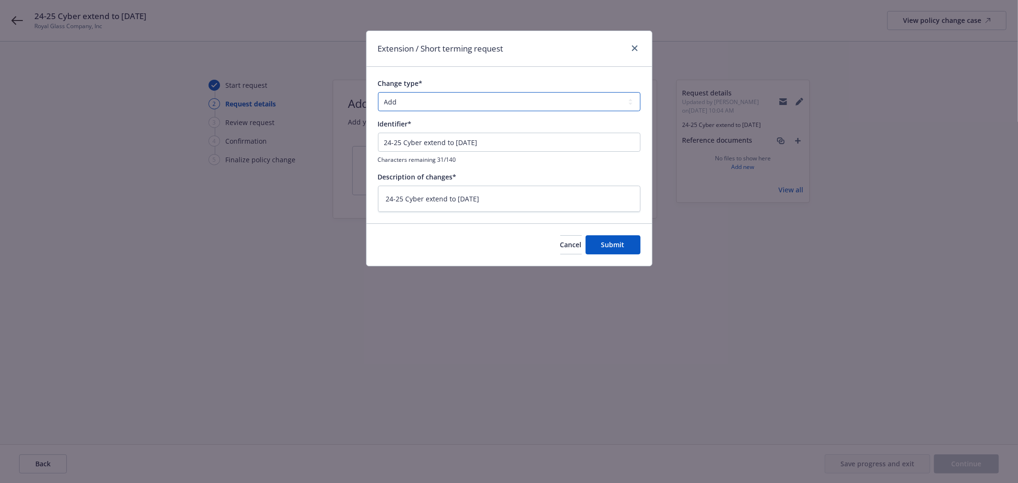
click at [416, 105] on select "Add Audit Change Remove" at bounding box center [509, 101] width 262 height 19
select select "CHANGE"
click at [378, 92] on select "Add Audit Change Remove" at bounding box center [509, 101] width 262 height 19
click at [623, 249] on button "Submit" at bounding box center [612, 244] width 55 height 19
type textarea "x"
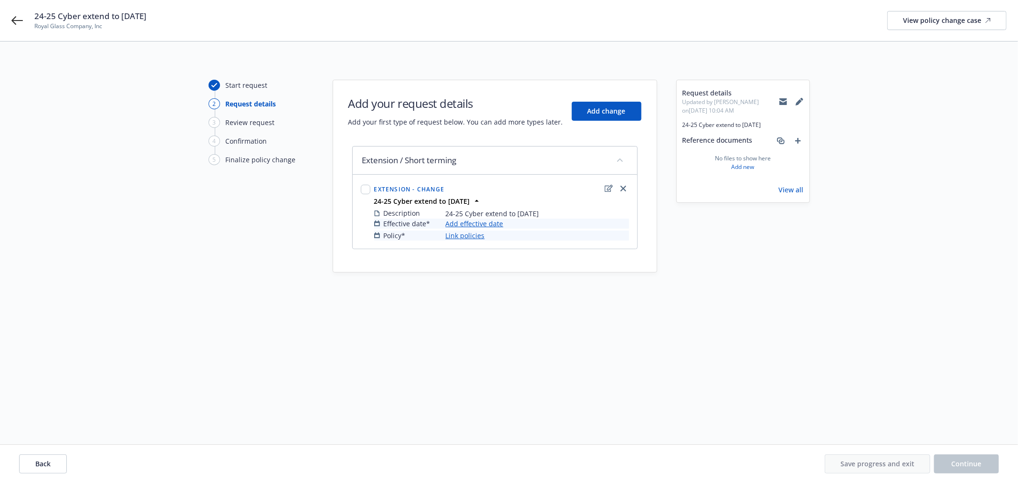
click at [479, 228] on link "Add effective date" at bounding box center [475, 223] width 58 height 10
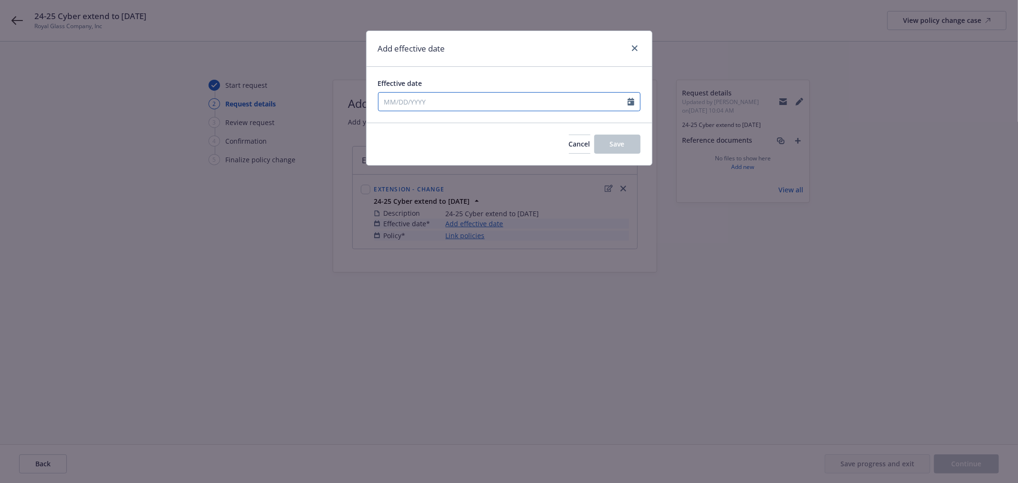
click at [452, 100] on input "Effective date" at bounding box center [502, 102] width 249 height 18
select select "8"
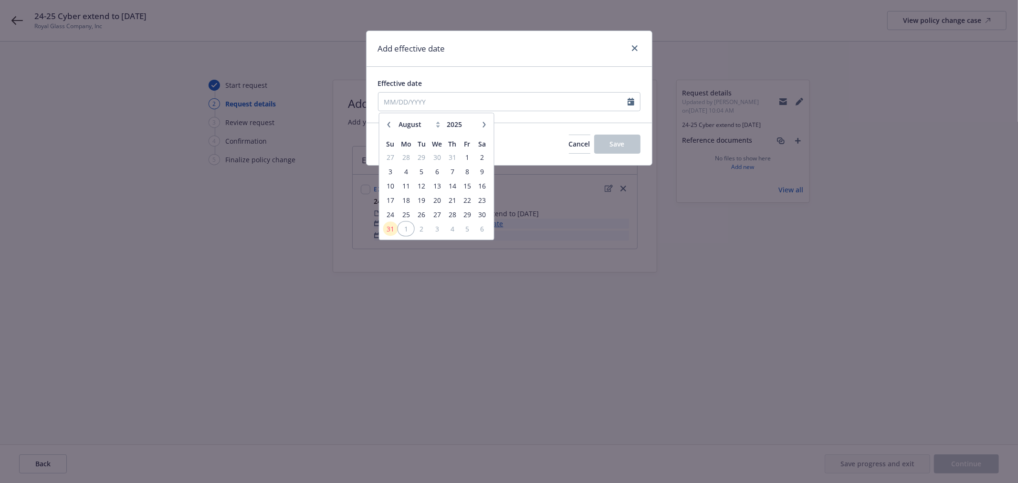
drag, startPoint x: 406, startPoint y: 228, endPoint x: 466, endPoint y: 207, distance: 62.8
click at [406, 228] on span "1" at bounding box center [405, 229] width 14 height 12
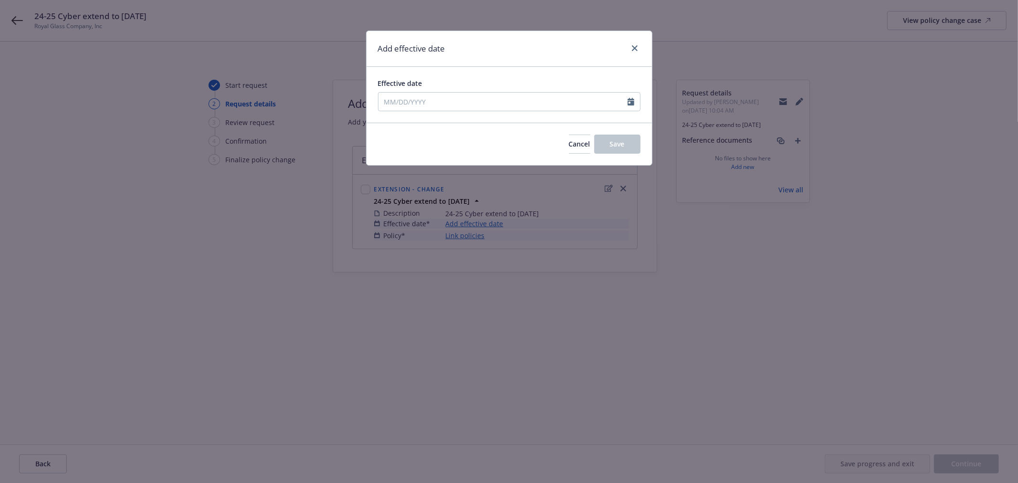
type input "09/01/2025"
click at [606, 144] on button "Save" at bounding box center [617, 144] width 46 height 19
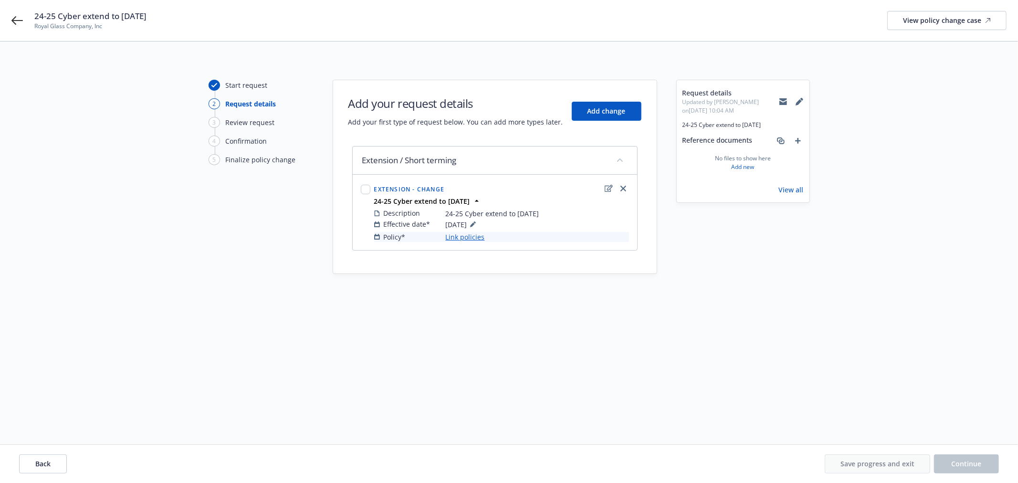
click at [475, 235] on link "Link policies" at bounding box center [465, 237] width 39 height 10
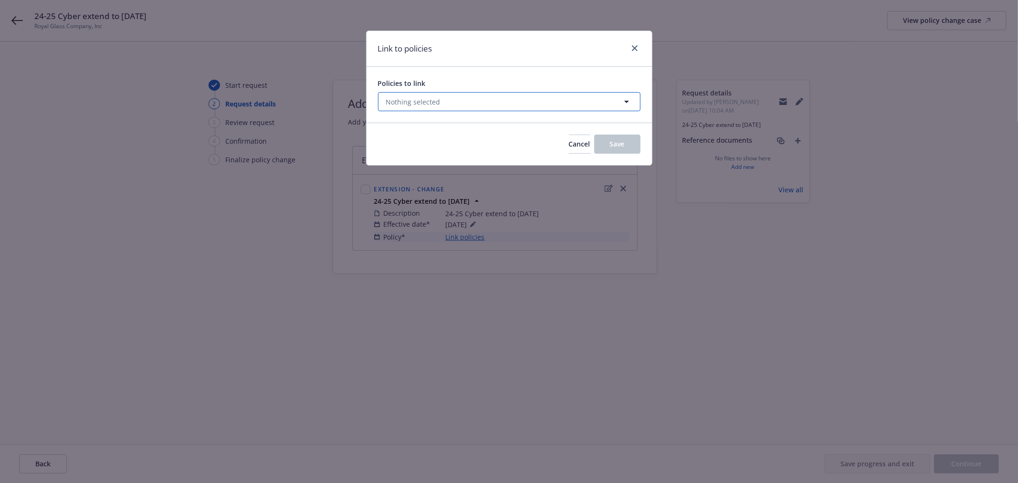
click at [468, 105] on button "Nothing selected" at bounding box center [509, 101] width 262 height 19
select select "ACTIVE"
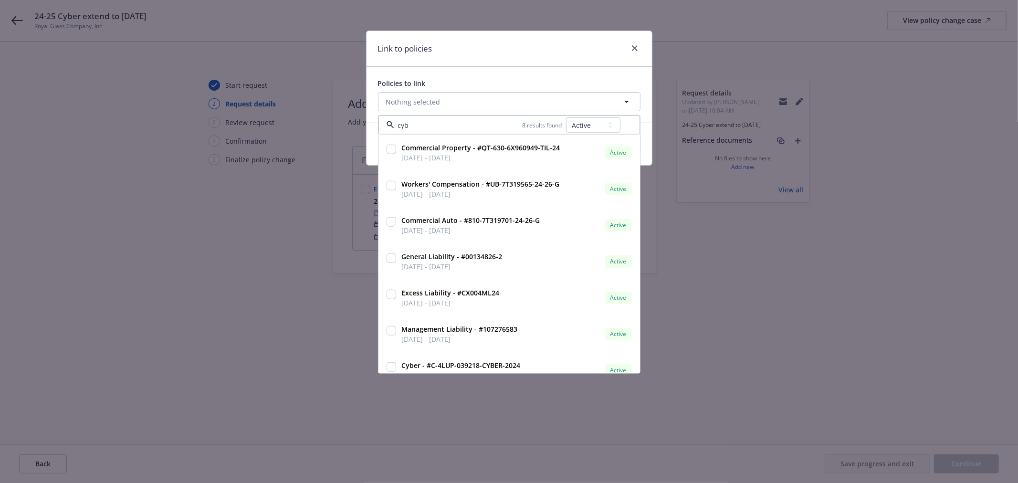
type input "cybe"
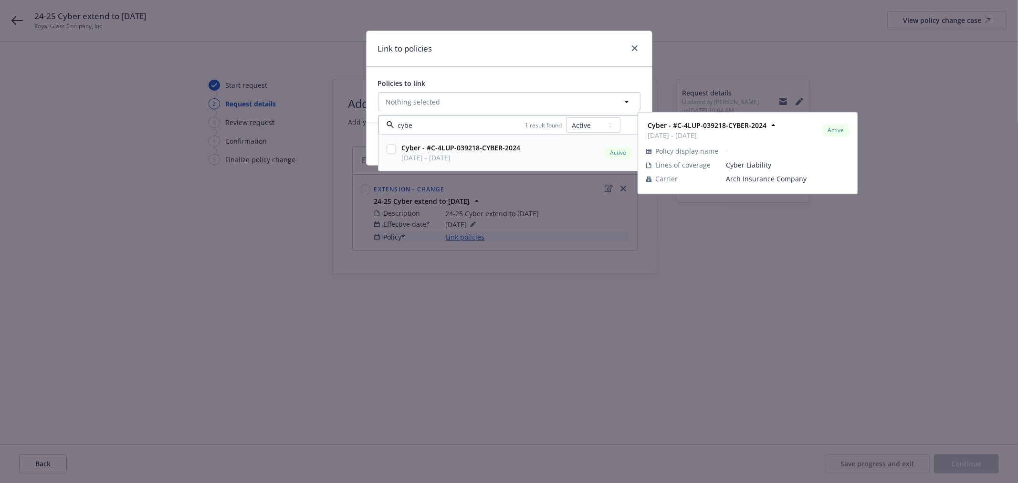
click at [392, 148] on input "checkbox" at bounding box center [391, 150] width 10 height 10
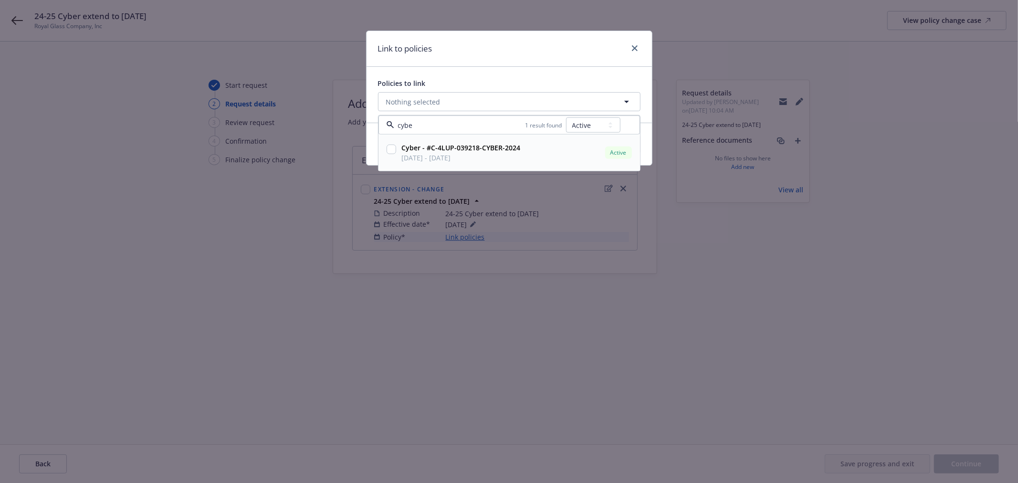
checkbox input "true"
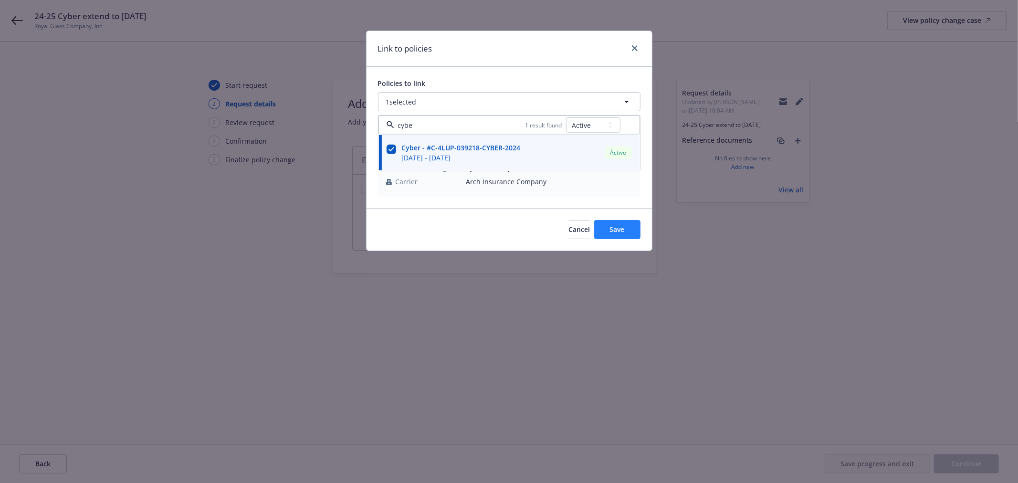
type input "cybe"
click at [615, 228] on span "Save" at bounding box center [617, 229] width 15 height 9
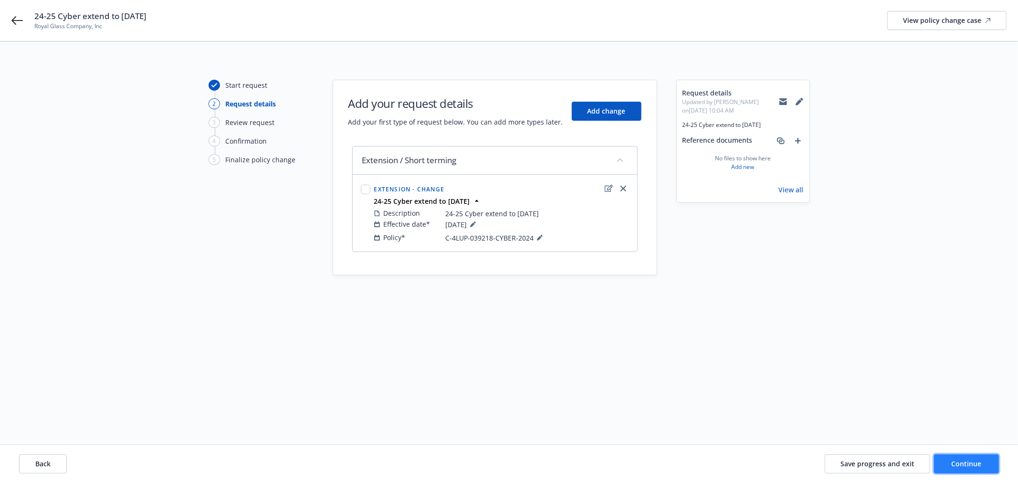
click at [972, 462] on span "Continue" at bounding box center [966, 463] width 30 height 9
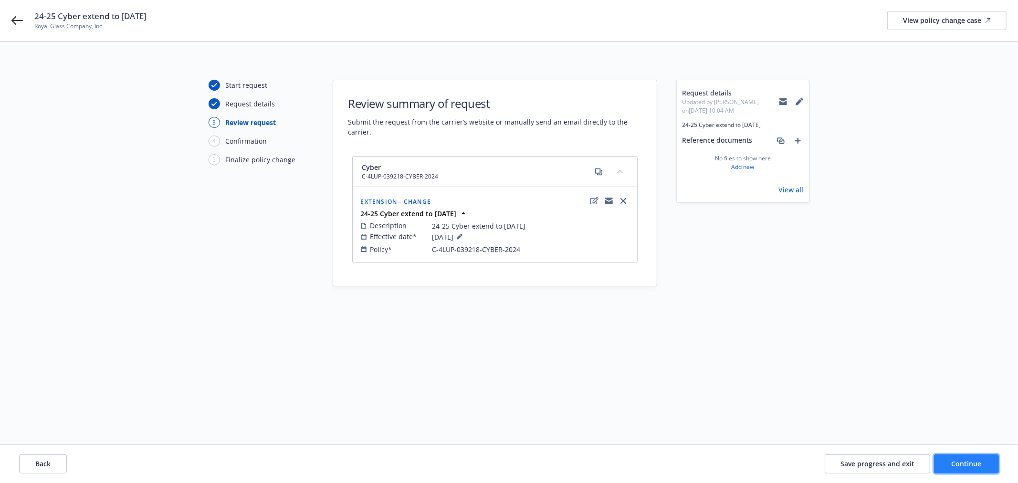
click at [967, 464] on span "Continue" at bounding box center [966, 463] width 30 height 9
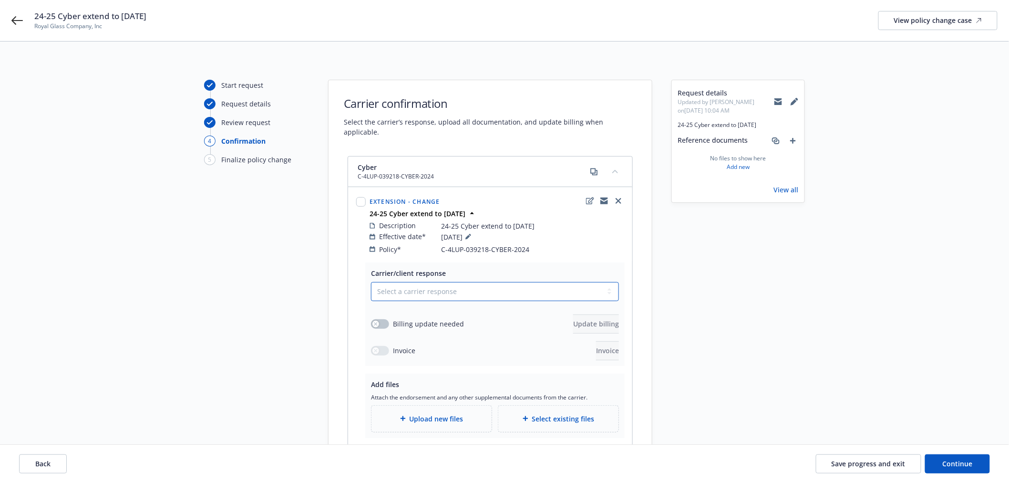
click at [437, 282] on select "Select a carrier response Accepted Accepted with revision No endorsement needed…" at bounding box center [495, 291] width 248 height 19
select select "ACCEPTED"
click at [371, 282] on select "Select a carrier response Accepted Accepted with revision No endorsement needed…" at bounding box center [495, 291] width 248 height 19
click at [453, 413] on div "Upload new files" at bounding box center [431, 418] width 105 height 11
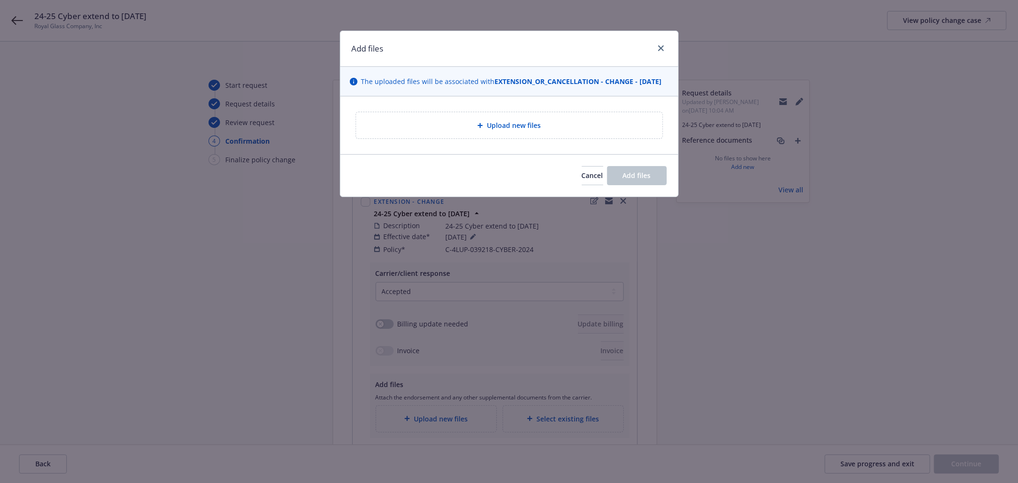
click at [508, 130] on span "Upload new files" at bounding box center [514, 125] width 54 height 10
type textarea "x"
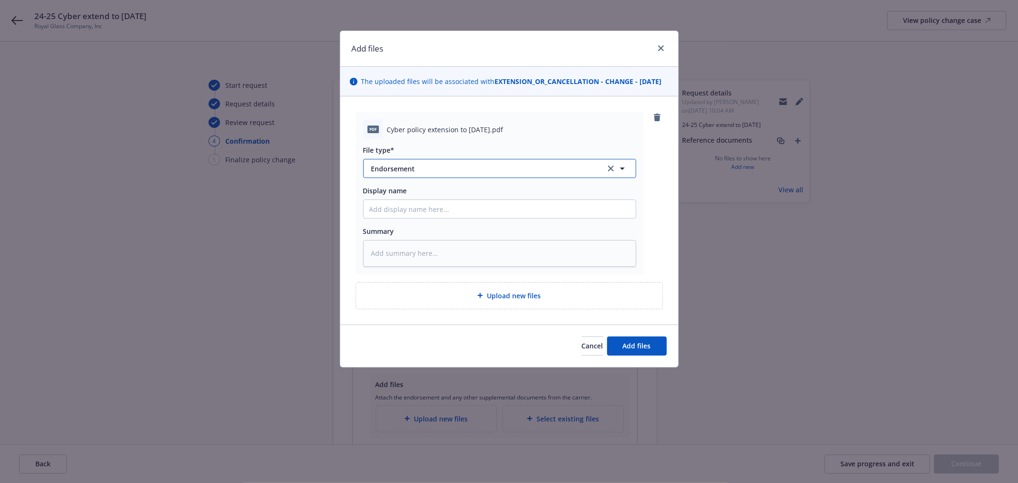
click at [414, 174] on span "Endorsement" at bounding box center [481, 169] width 221 height 10
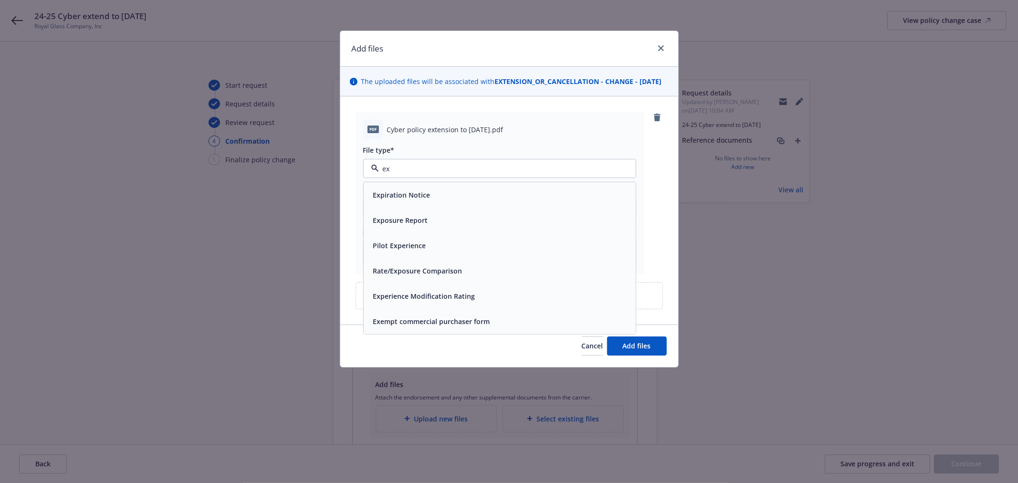
type input "e"
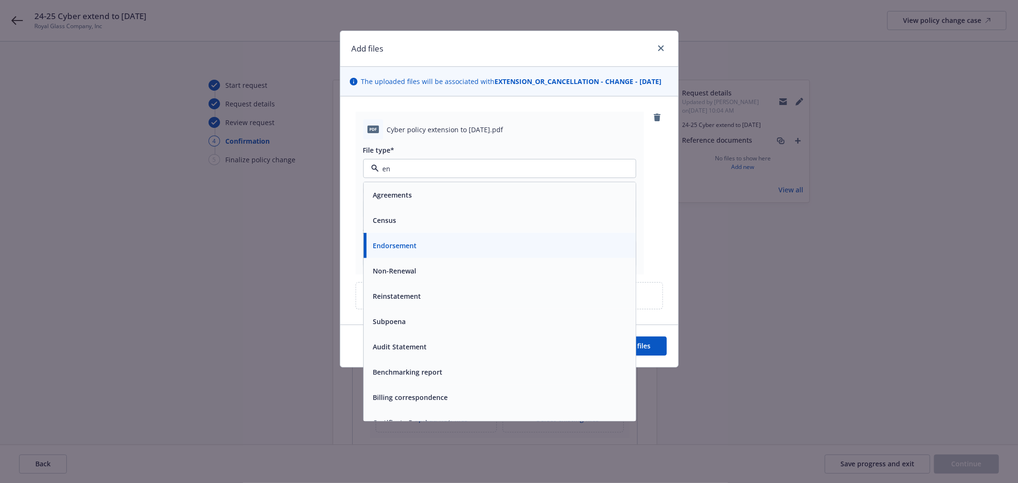
type input "end"
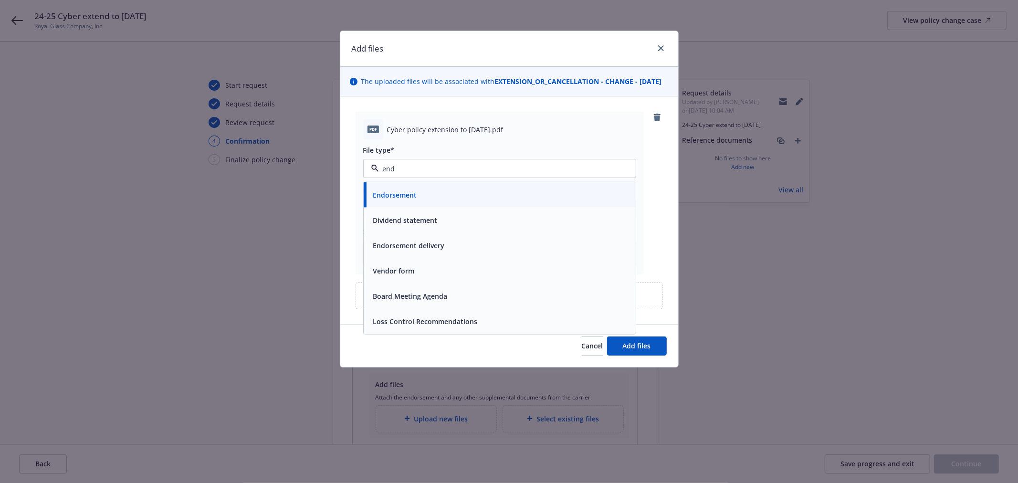
click at [405, 200] on span "Endorsement" at bounding box center [395, 195] width 44 height 10
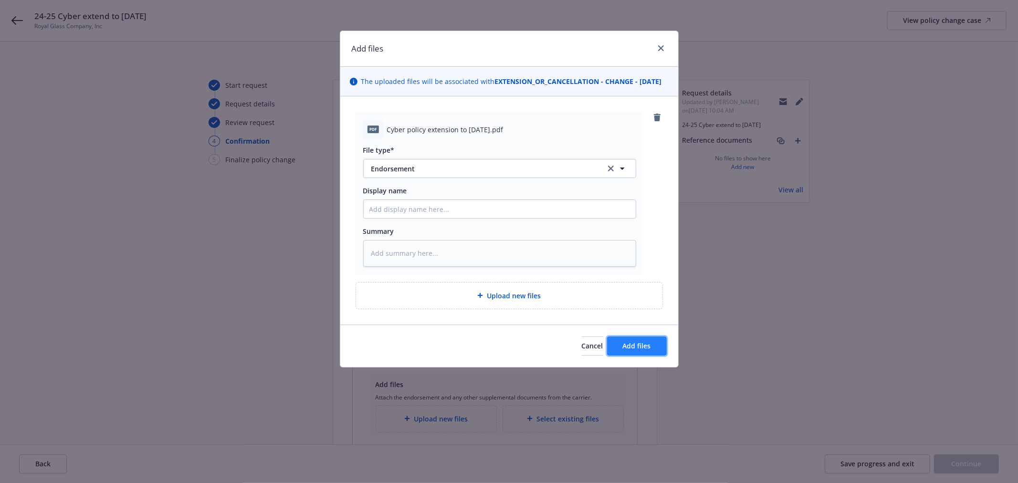
click at [641, 350] on span "Add files" at bounding box center [637, 345] width 28 height 9
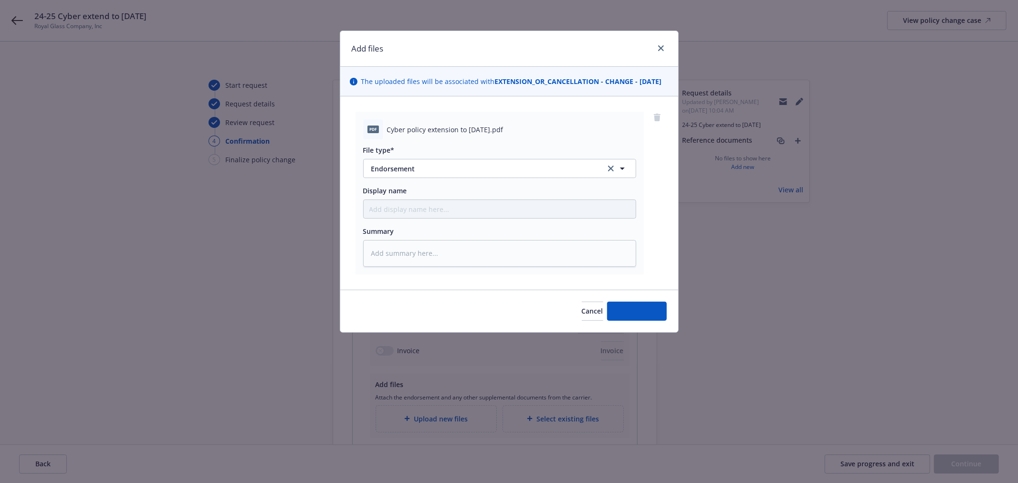
type textarea "x"
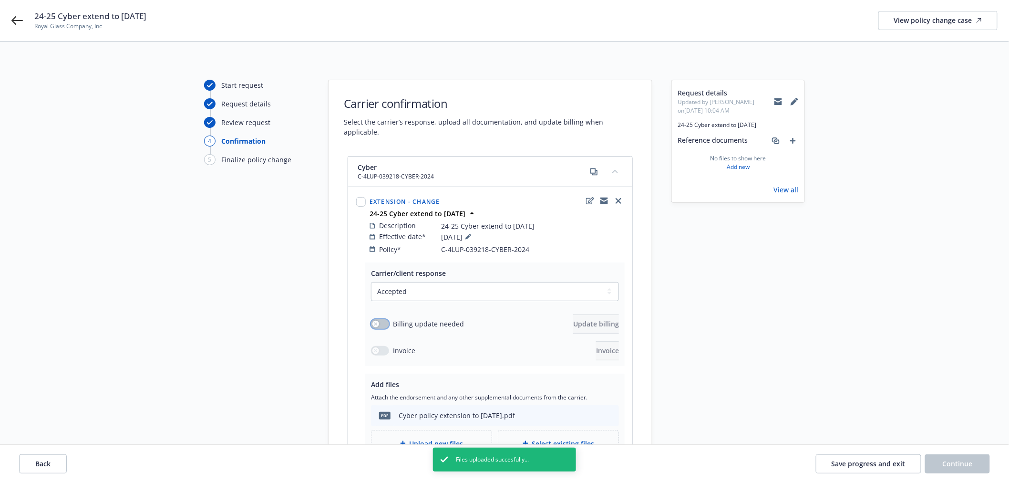
click at [378, 320] on button "button" at bounding box center [380, 324] width 18 height 10
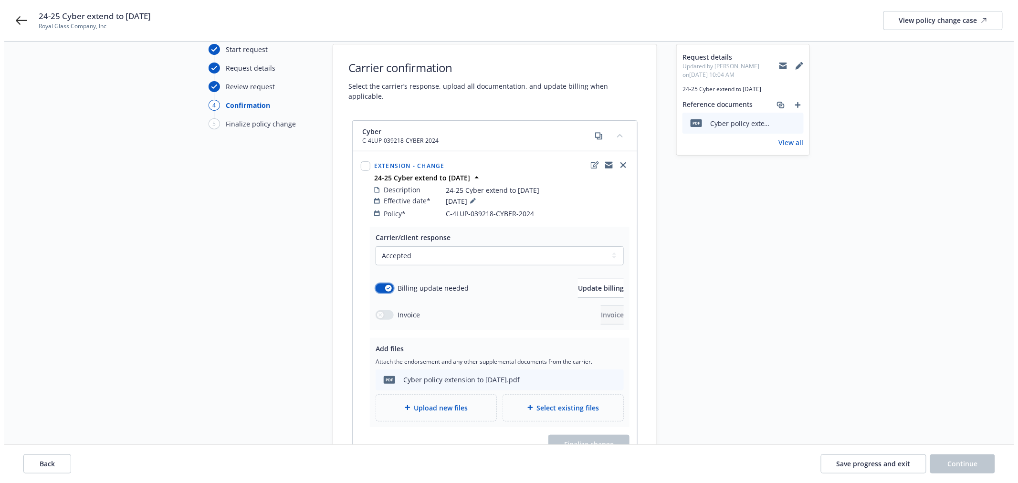
scroll to position [53, 0]
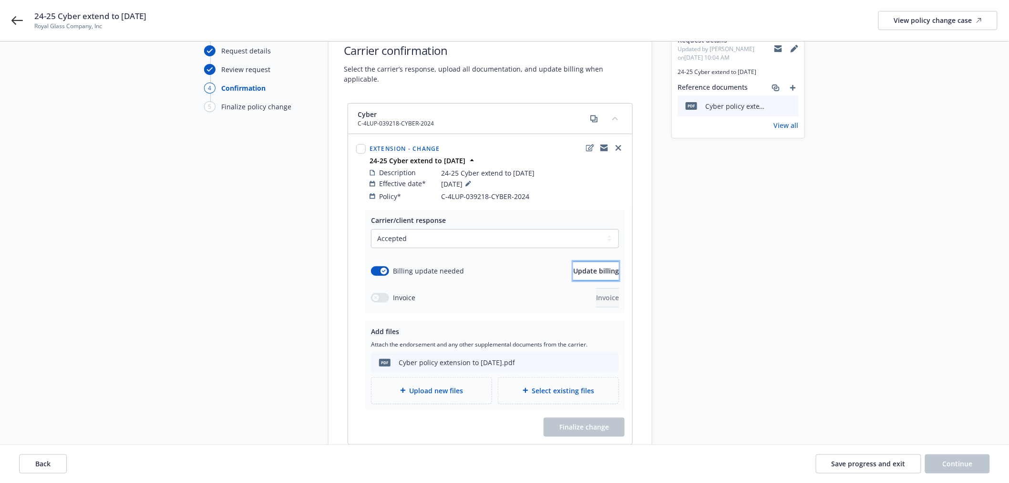
click at [573, 266] on span "Update billing" at bounding box center [596, 270] width 46 height 9
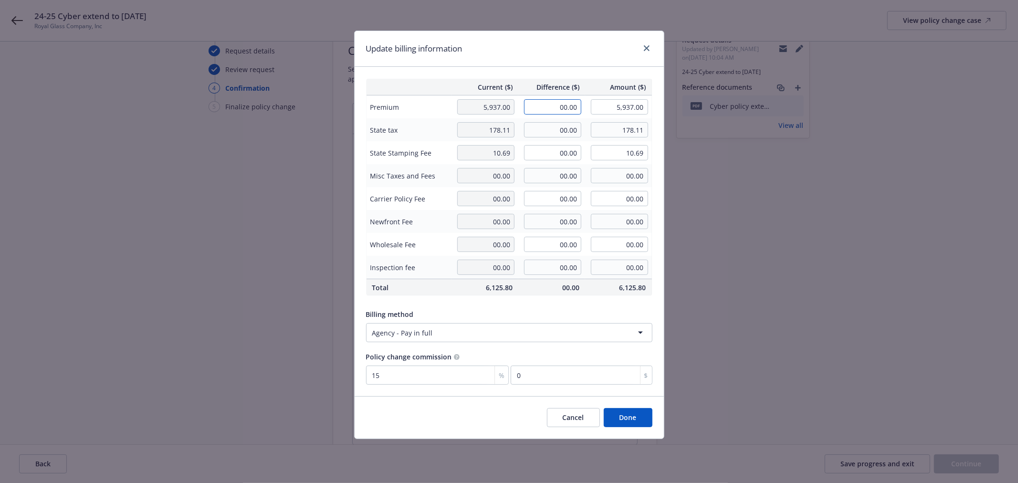
click at [578, 105] on input "00.00" at bounding box center [552, 106] width 57 height 15
type input "800.00"
type input "6,737.00"
type input "120"
click at [631, 416] on button "Done" at bounding box center [627, 417] width 49 height 19
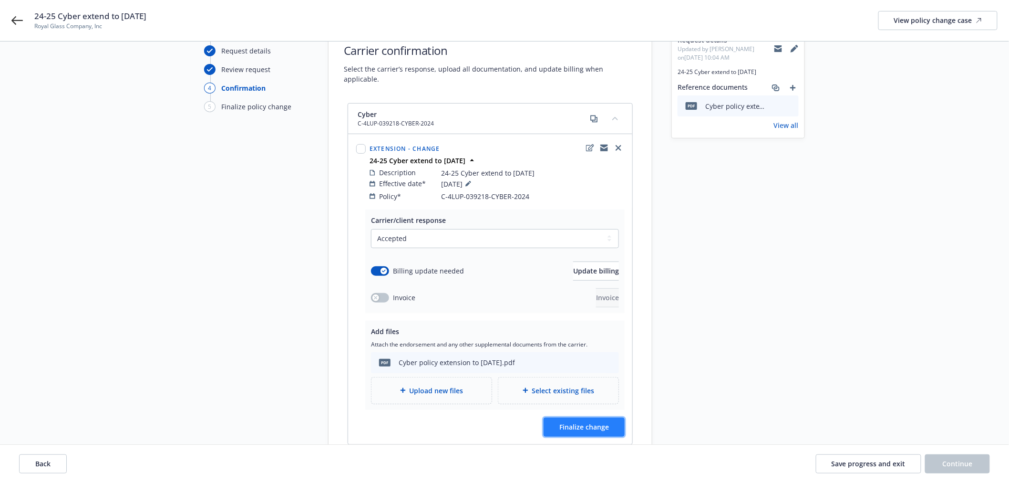
click at [609, 423] on button "Finalize change" at bounding box center [584, 426] width 81 height 19
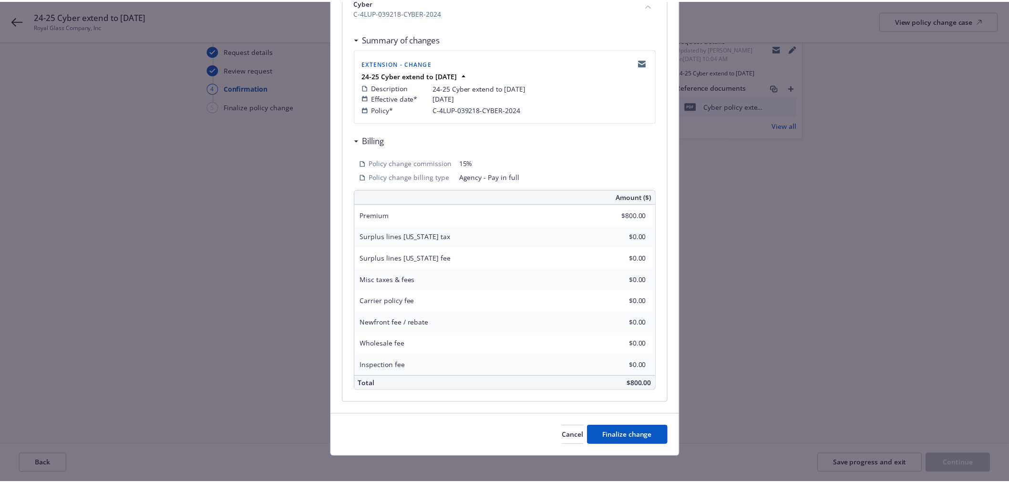
scroll to position [159, 0]
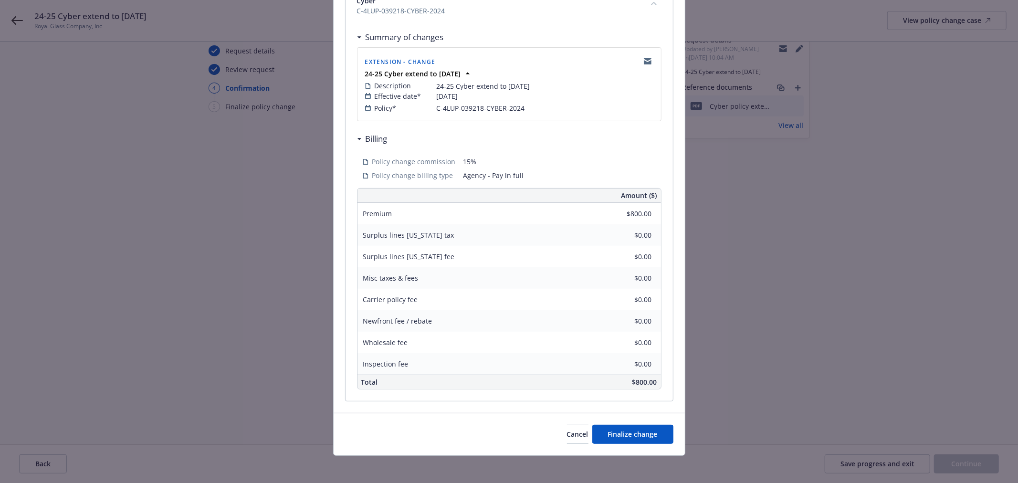
click at [644, 425] on div "Cancel Finalize change" at bounding box center [508, 434] width 351 height 42
click at [638, 438] on span "Finalize change" at bounding box center [633, 433] width 50 height 9
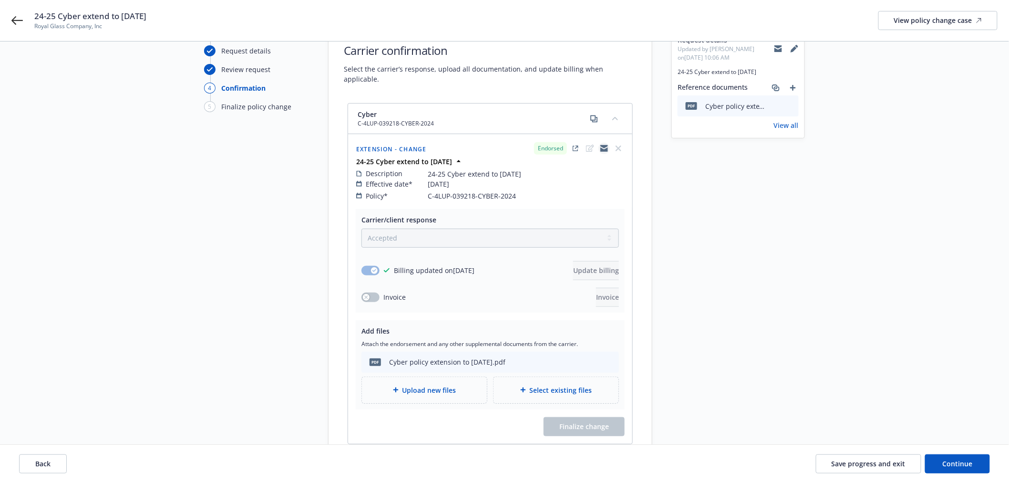
click at [602, 145] on icon "copyLogging" at bounding box center [605, 146] width 8 height 3
click at [970, 458] on button "Continue" at bounding box center [957, 463] width 65 height 19
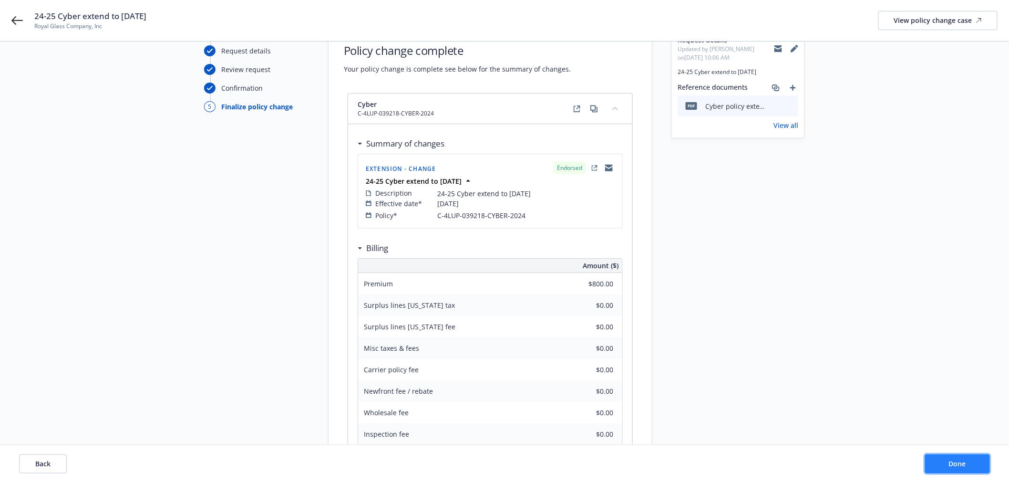
click at [969, 461] on button "Done" at bounding box center [957, 463] width 65 height 19
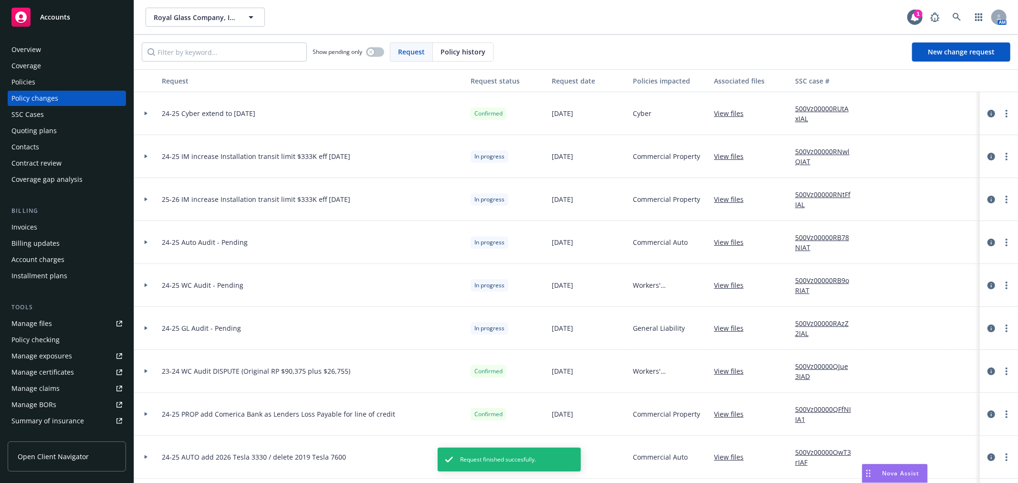
click at [144, 113] on icon at bounding box center [146, 113] width 4 height 3
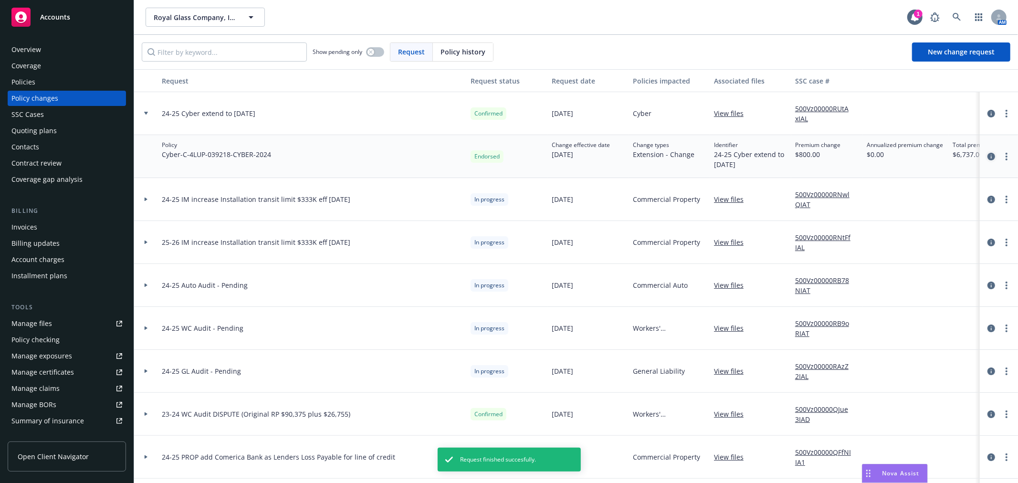
click at [987, 154] on icon "circleInformation" at bounding box center [991, 157] width 8 height 8
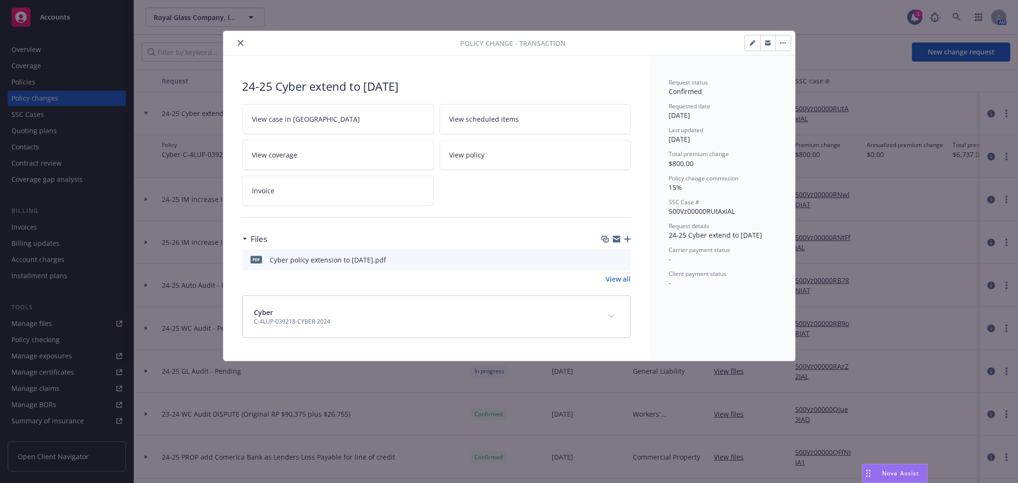
click at [625, 235] on div at bounding box center [616, 239] width 30 height 8
click at [627, 239] on icon "button" at bounding box center [627, 239] width 7 height 7
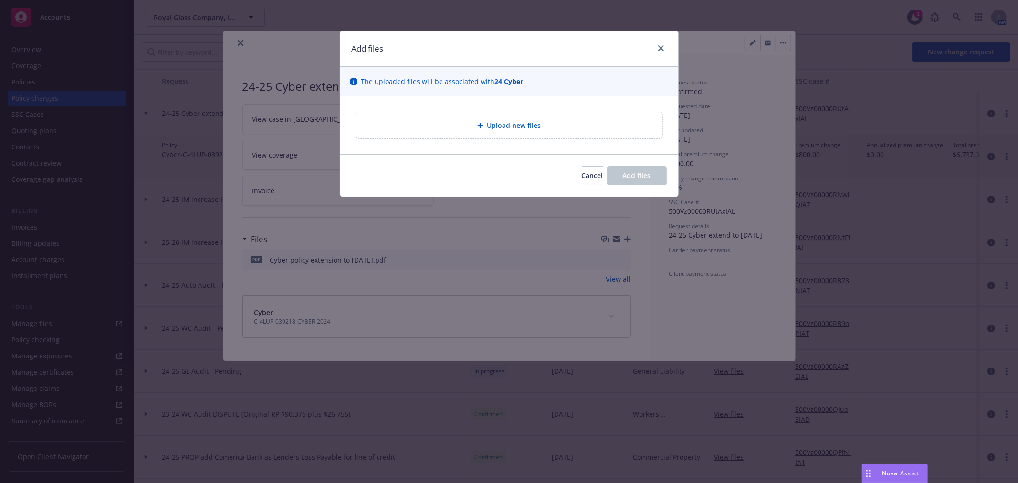
click at [542, 123] on div "Upload new files" at bounding box center [509, 125] width 291 height 11
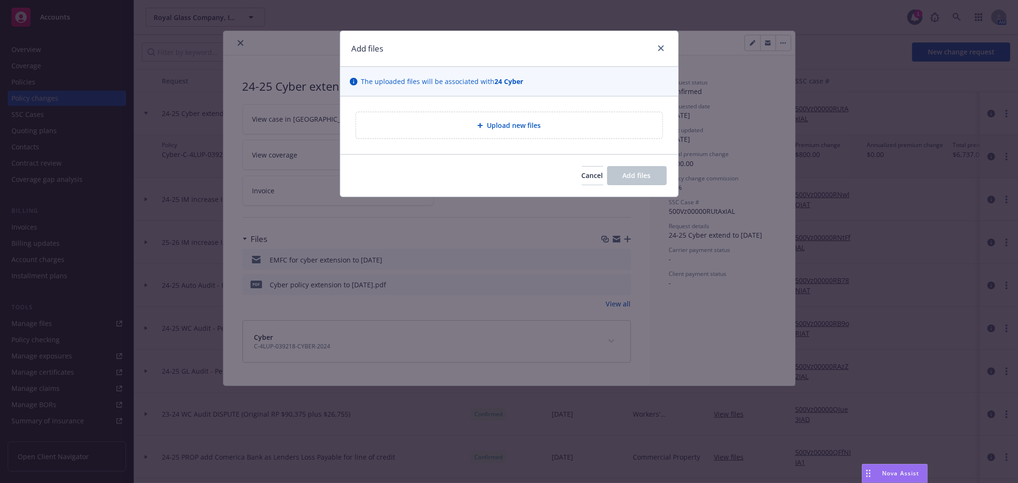
type textarea "x"
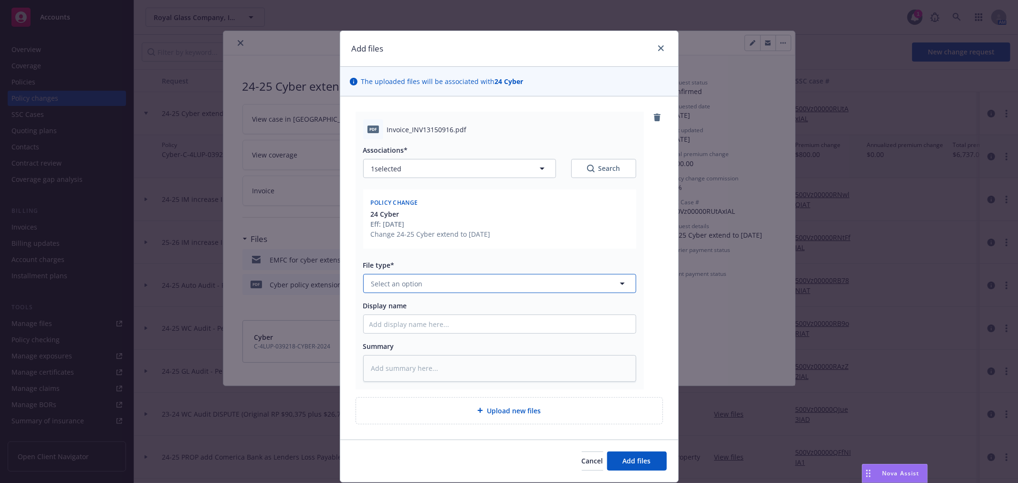
click at [440, 282] on button "Select an option" at bounding box center [499, 283] width 273 height 19
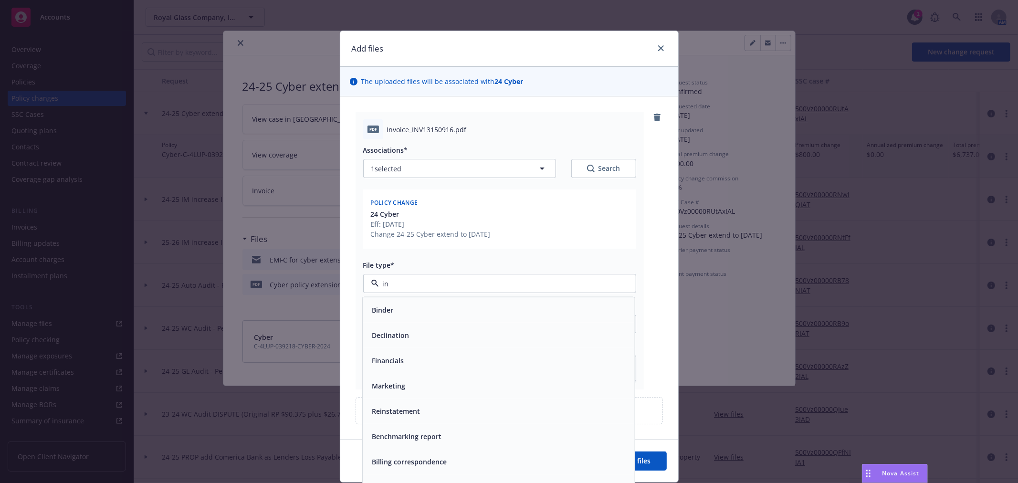
type input "inv"
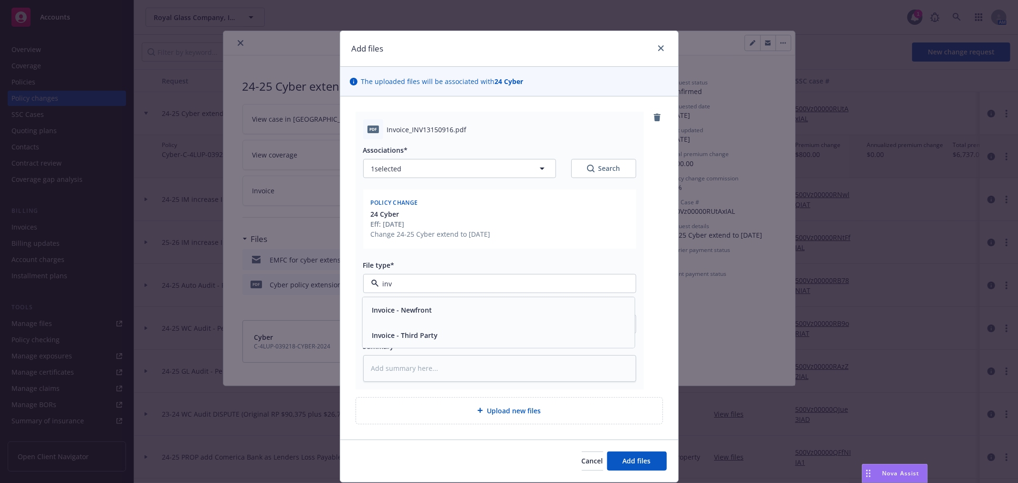
click at [447, 341] on div "Invoice - Third Party" at bounding box center [498, 335] width 260 height 14
click at [445, 328] on input "Display name" at bounding box center [500, 324] width 272 height 18
type textarea "x"
type input "C"
type textarea "x"
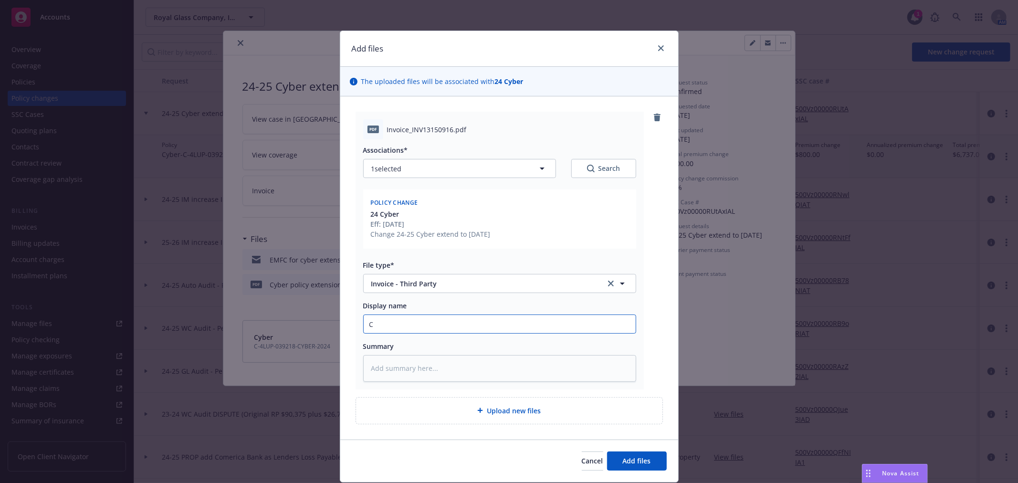
type input "Co"
type textarea "x"
type input "Coa"
type textarea "x"
type input "Coal"
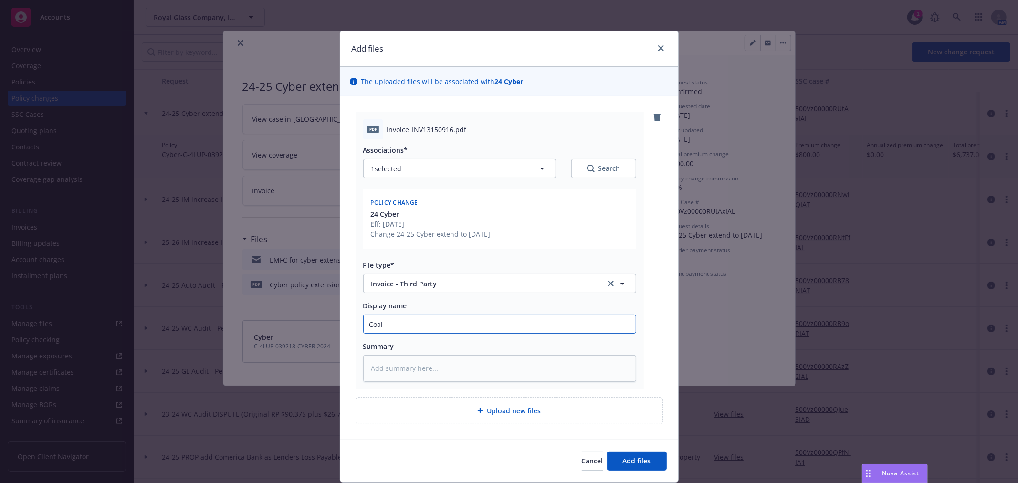
type textarea "x"
type input "Coali"
type textarea "x"
type input "Coalit"
type textarea "x"
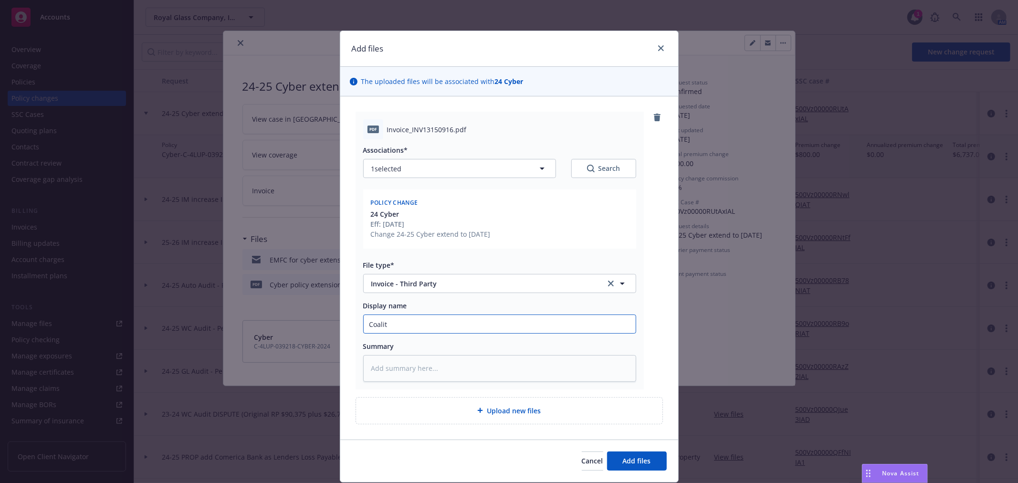
type input "Coaliti"
type textarea "x"
type input "Coalitio"
type textarea "x"
type input "Coalition"
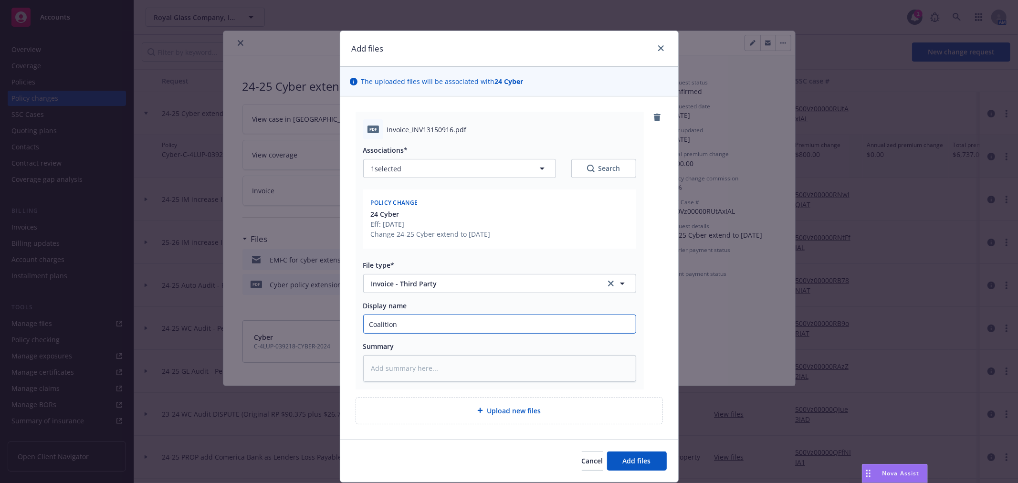
type textarea "x"
type input "Coalition"
type textarea "x"
type input "Coalition i"
type textarea "x"
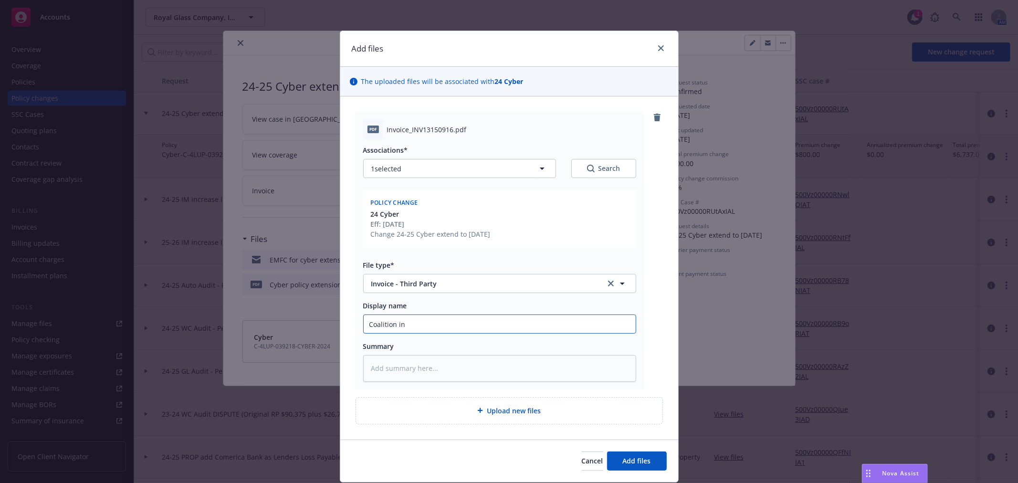
type input "Coalition inv"
type textarea "x"
type input "Coalition invi"
type textarea "x"
type input "Coalition invic"
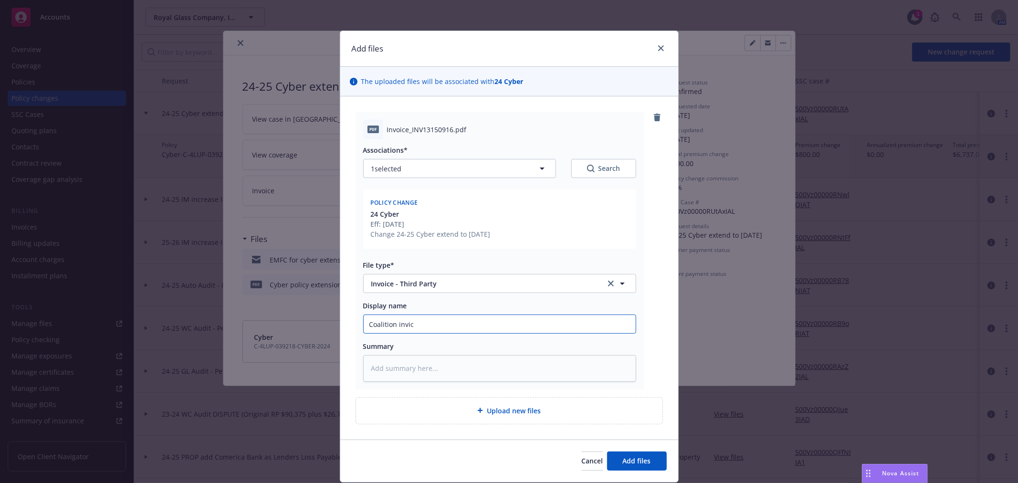
type textarea "x"
type input "Coalition invi"
type textarea "x"
type input "Coalition inv"
type textarea "x"
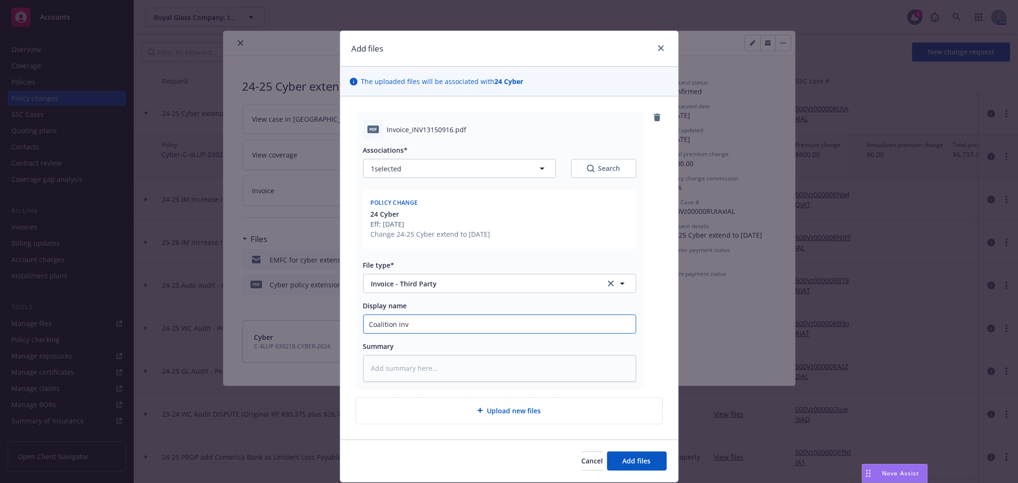
type input "Coalition invo"
type textarea "x"
type input "Coalition invoi"
type textarea "x"
type input "Coalition invoic"
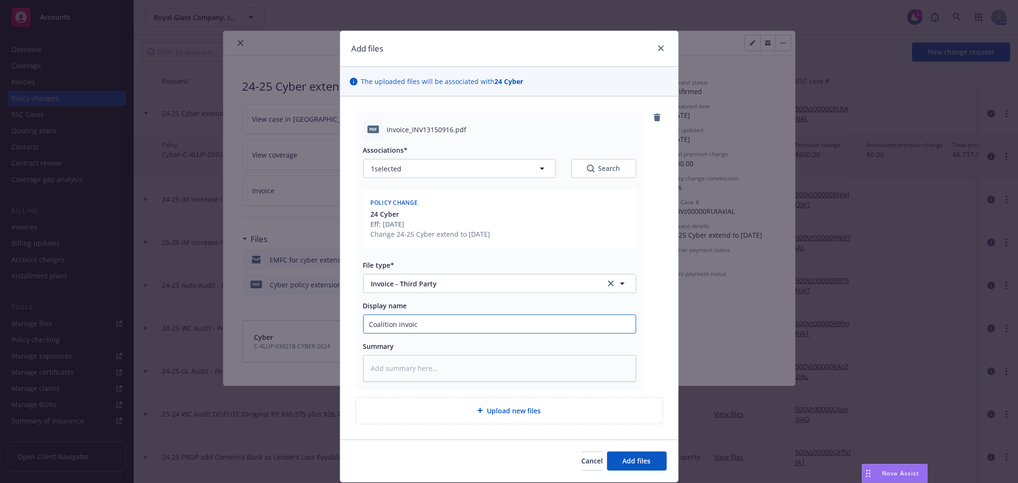
type textarea "x"
type input "Coalition invoice"
type textarea "x"
type input "Coalition invoice"
type textarea "x"
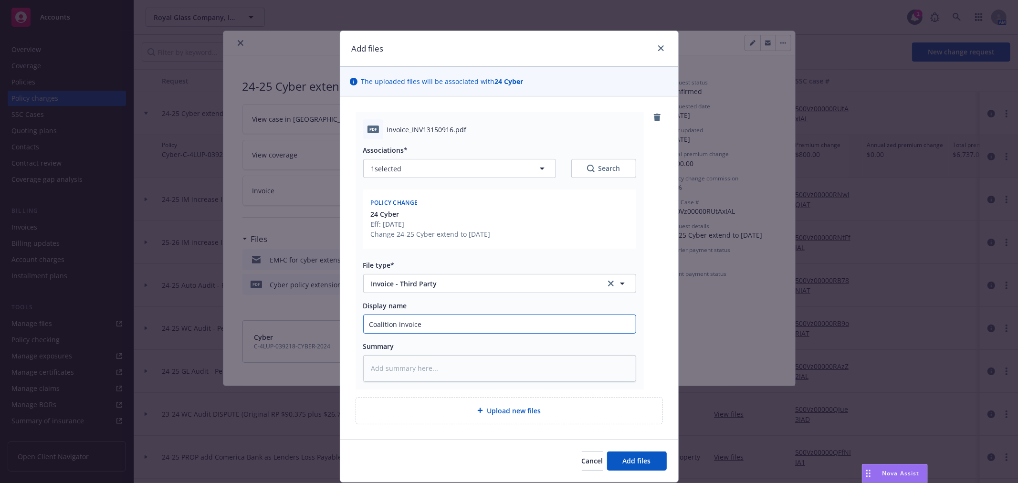
type input "Coalition invoice f"
type textarea "x"
type input "Coalition invoice fr"
type textarea "x"
type input "Coalition invoice fr"
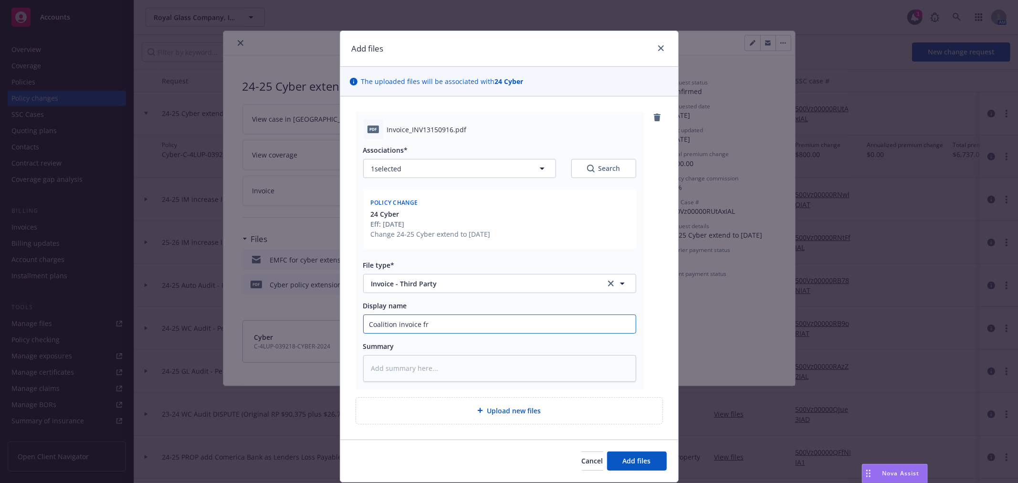
type textarea "x"
type input "Coalition invoice fr"
type textarea "x"
type input "Coalition invoice f"
type textarea "x"
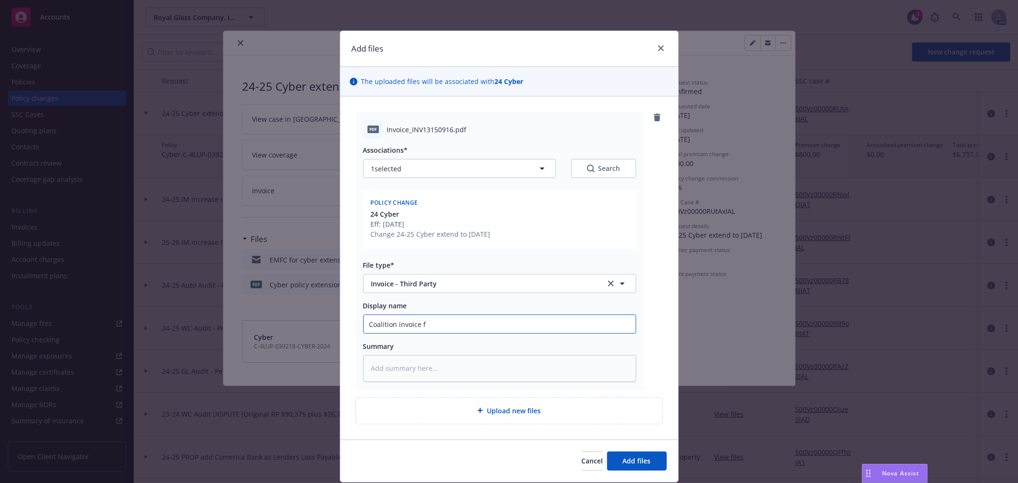
type input "Coalition invoice fr"
type textarea "x"
type input "Coalition invoice fr"
type textarea "x"
type input "Coalition invoice fr"
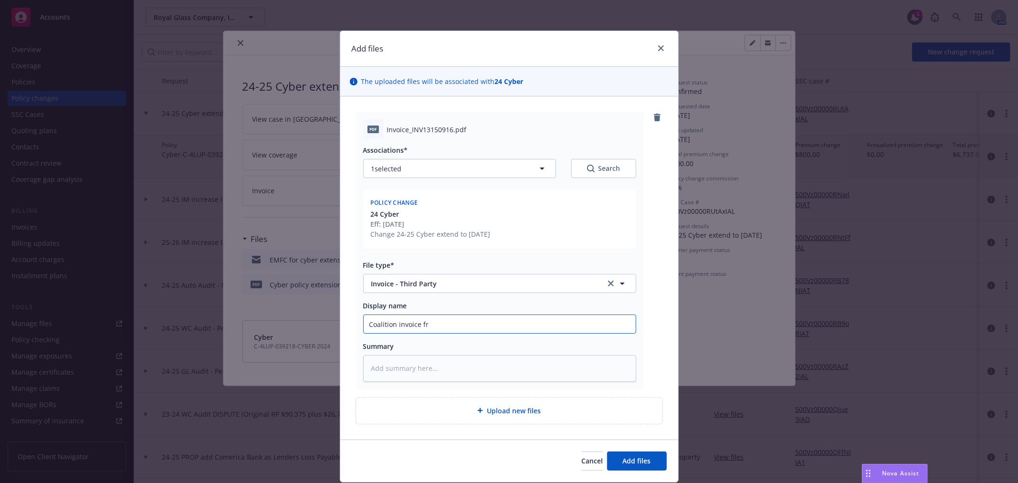
type textarea "x"
type input "Coalition invoice f"
type textarea "x"
type input "Coalition invoice fo"
type textarea "x"
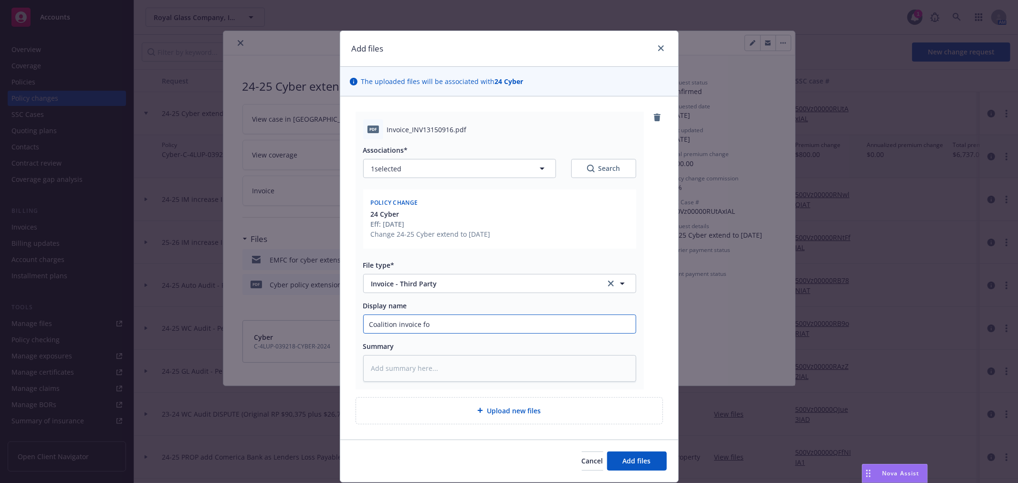
type input "Coalition invoice for"
type textarea "x"
type input "Coalition invoice for"
type textarea "x"
type input "Coalition invoice for 3"
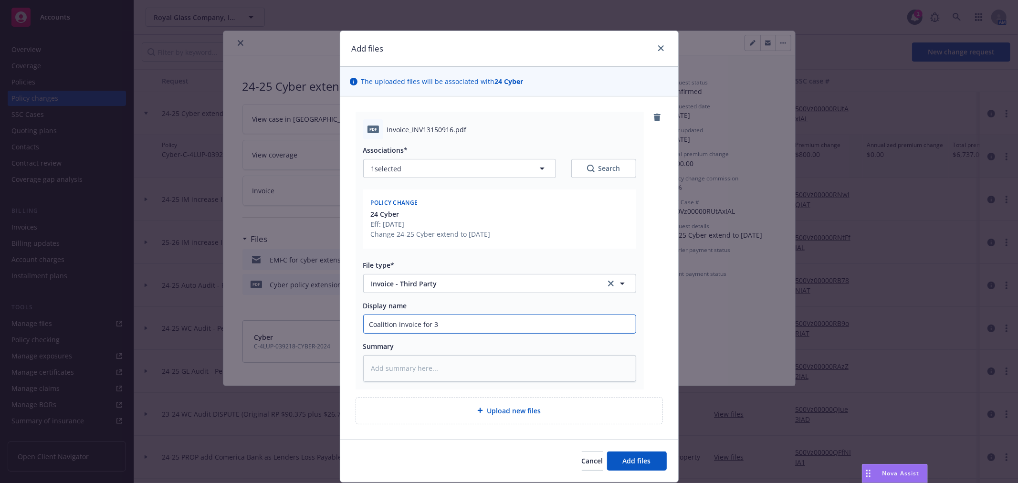
type textarea "x"
type input "Coalition invoice for 30"
type textarea "x"
type input "Coalition invoice for 30"
type textarea "x"
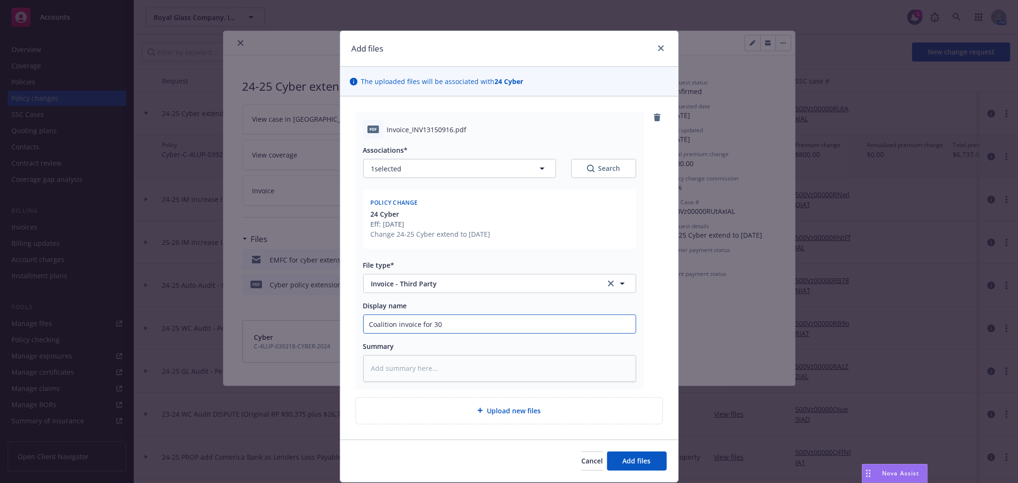
type input "Coalition invoice for 30 d"
type textarea "x"
type input "Coalition invoice for 30 da"
type textarea "x"
type input "Coalition invoice for 30 day"
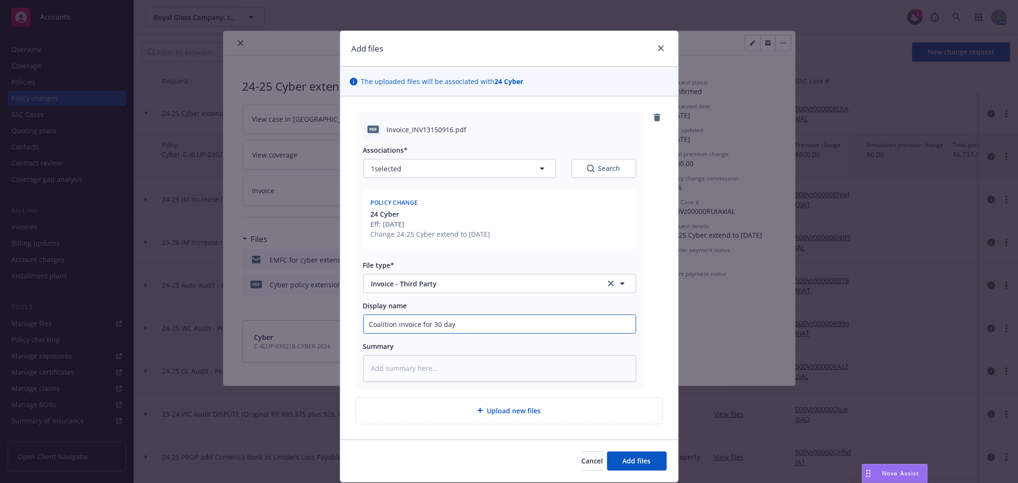
type textarea "x"
type input "Coalition invoice for 30 day"
type textarea "x"
type input "Coalition invoice for 30 day c"
type textarea "x"
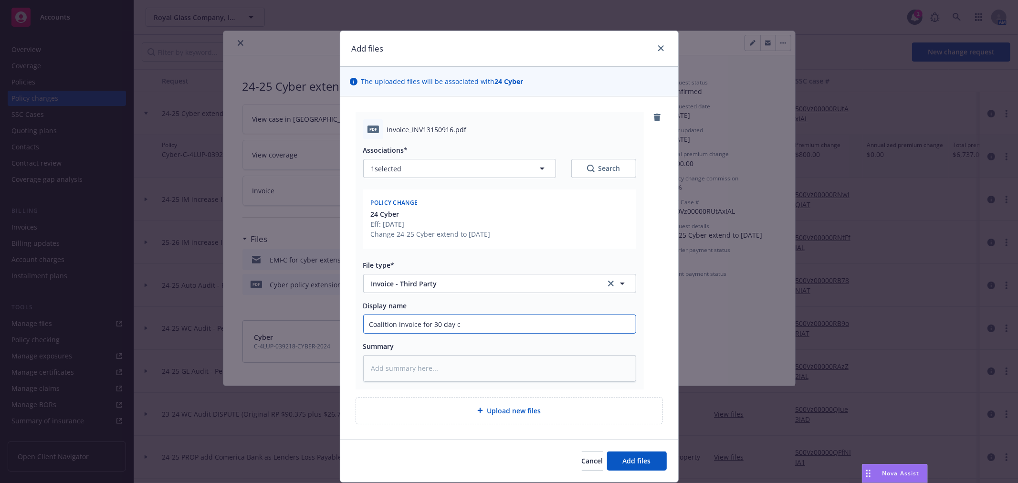
type input "Coalition invoice for 30 day cy"
type textarea "x"
type input "Coalition invoice for 30 day cybe"
type textarea "x"
type input "Coalition invoice for 30 day cyber"
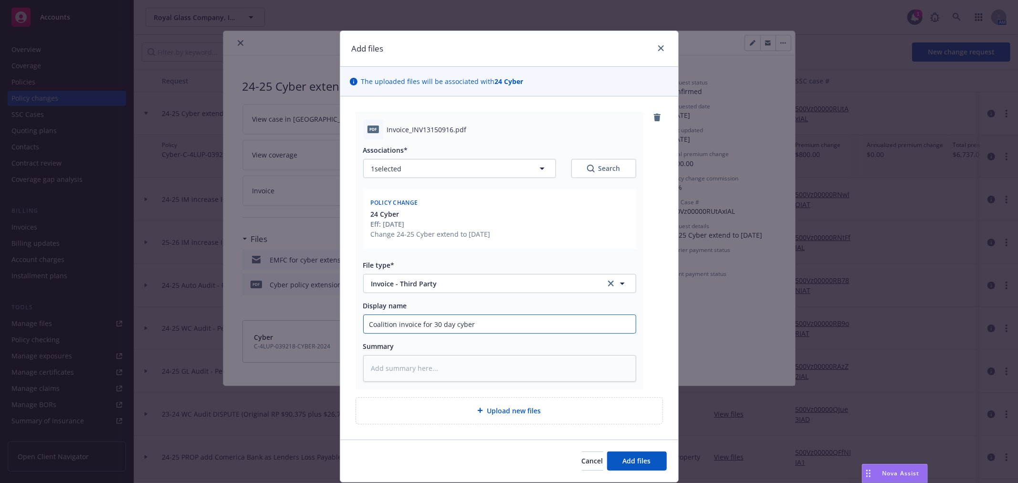
type textarea "x"
type input "Coalition invoice for 30 day cyber"
type textarea "x"
type input "Coalition invoice for 30 day cyber e"
type textarea "x"
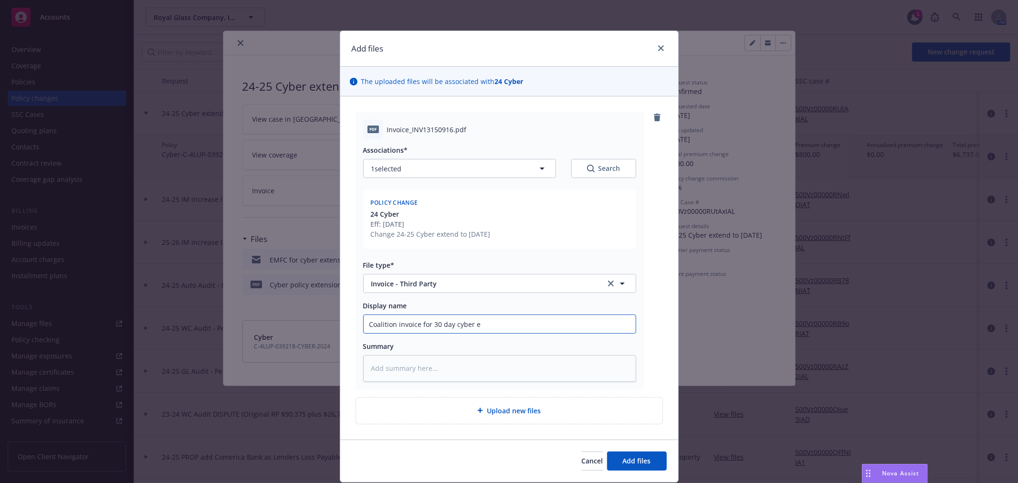
type input "Coalition invoice for 30 day cyber ex"
type textarea "x"
type input "Coalition invoice for 30 day cyber ext"
type textarea "x"
type input "Coalition invoice for 30 day cyber exte"
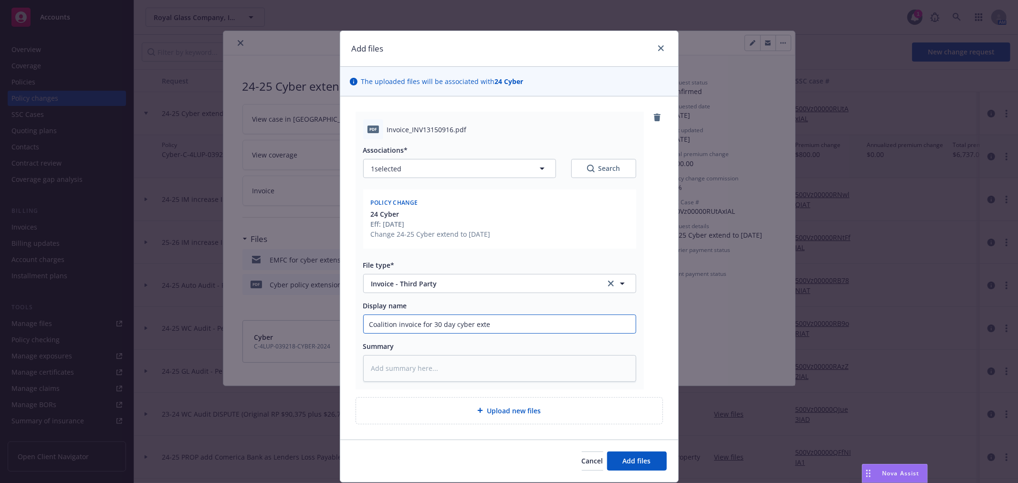
type textarea "x"
type input "Coalition invoice for 30 day cyber exten"
type textarea "x"
type input "Coalition invoice for 30 day cyber extens"
type textarea "x"
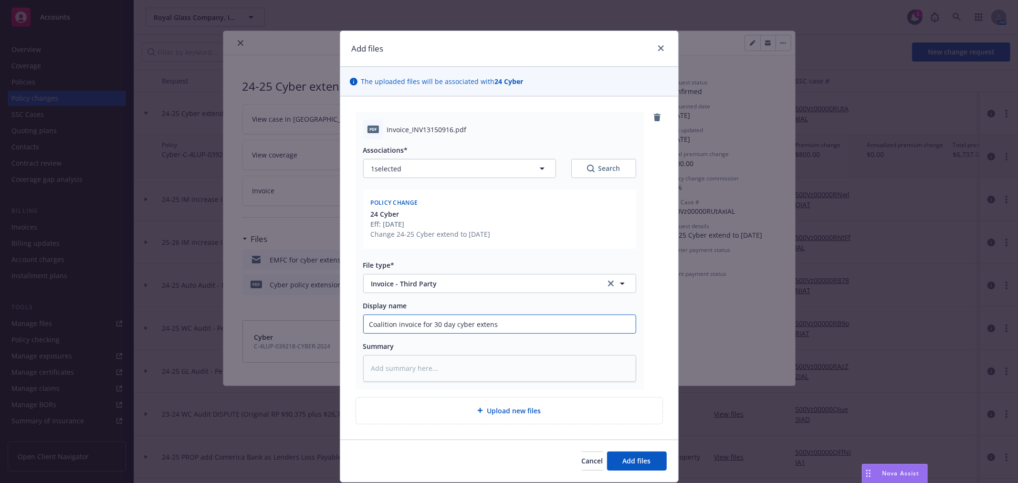
type input "Coalition invoice for 30 day cyber extensi"
type textarea "x"
type input "Coalition invoice for 30 day cyber extensio"
type textarea "x"
type input "Coalition invoice for 30 day cyber extension"
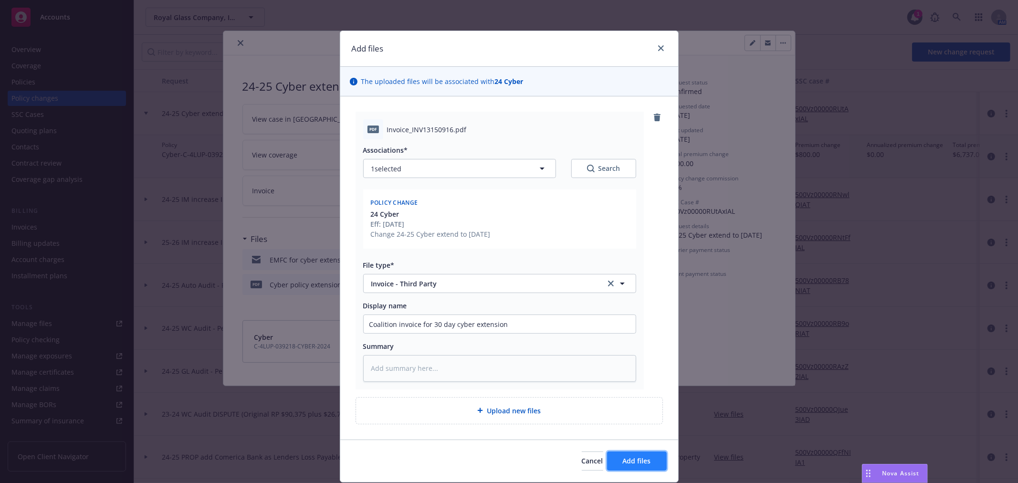
click at [623, 460] on span "Add files" at bounding box center [637, 460] width 28 height 9
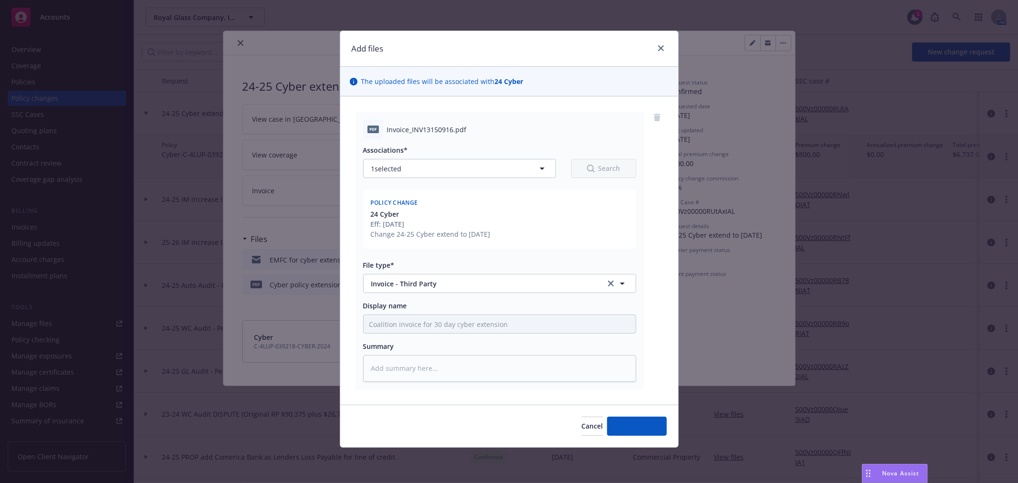
type textarea "x"
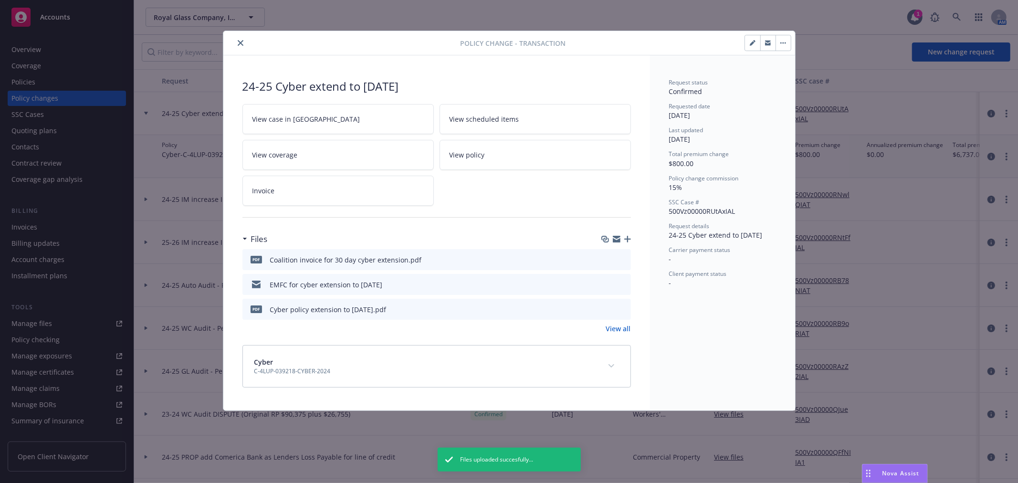
click at [240, 43] on icon "close" at bounding box center [241, 43] width 6 height 6
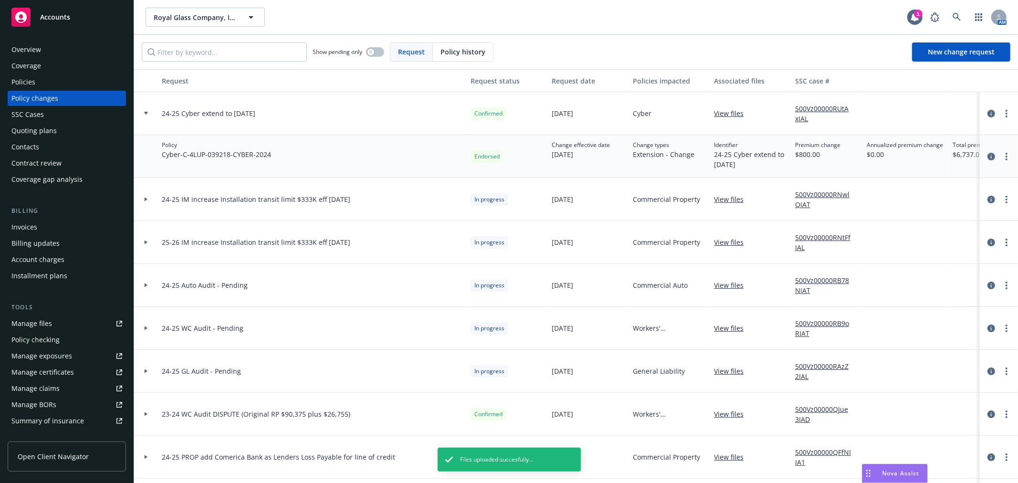
click at [74, 132] on div "Quoting plans" at bounding box center [66, 130] width 111 height 15
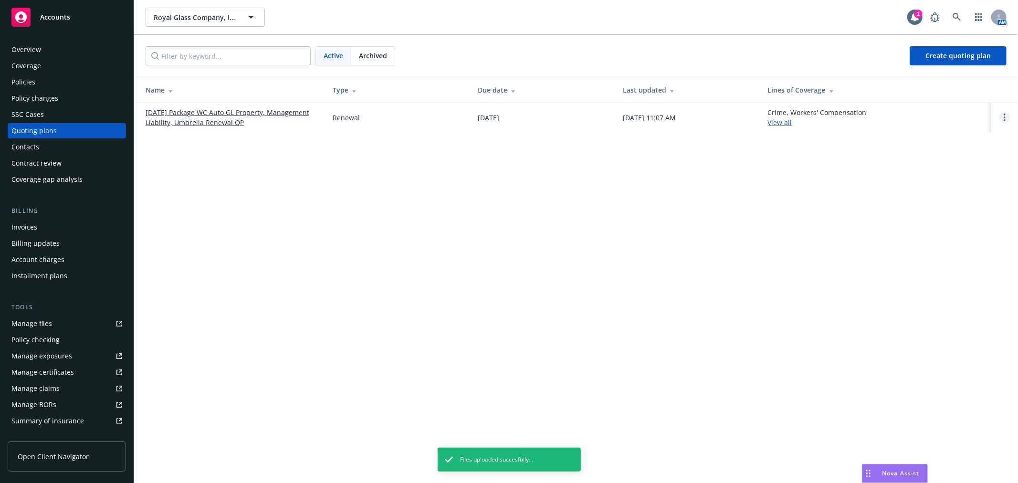
click at [1004, 120] on circle "Open options" at bounding box center [1004, 120] width 2 height 2
click at [951, 74] on span "Rename" at bounding box center [938, 71] width 49 height 9
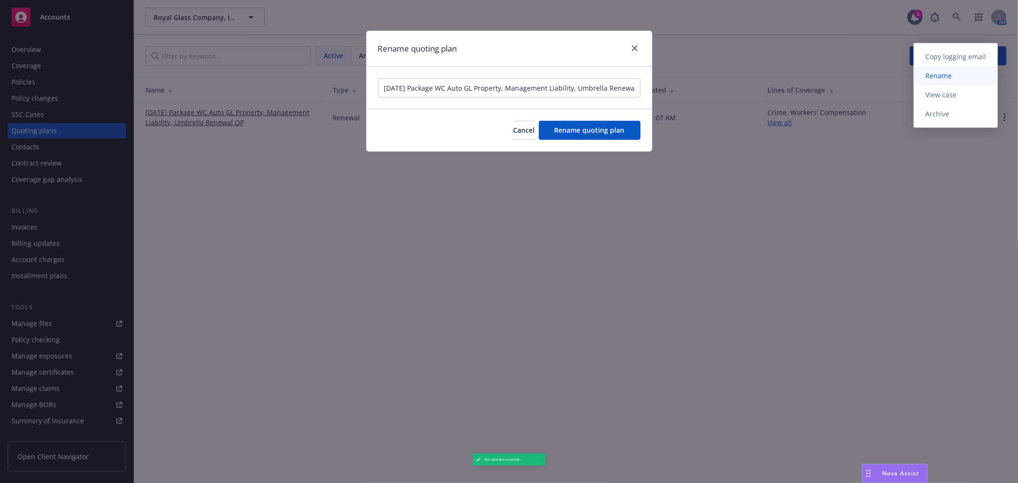
scroll to position [0, 14]
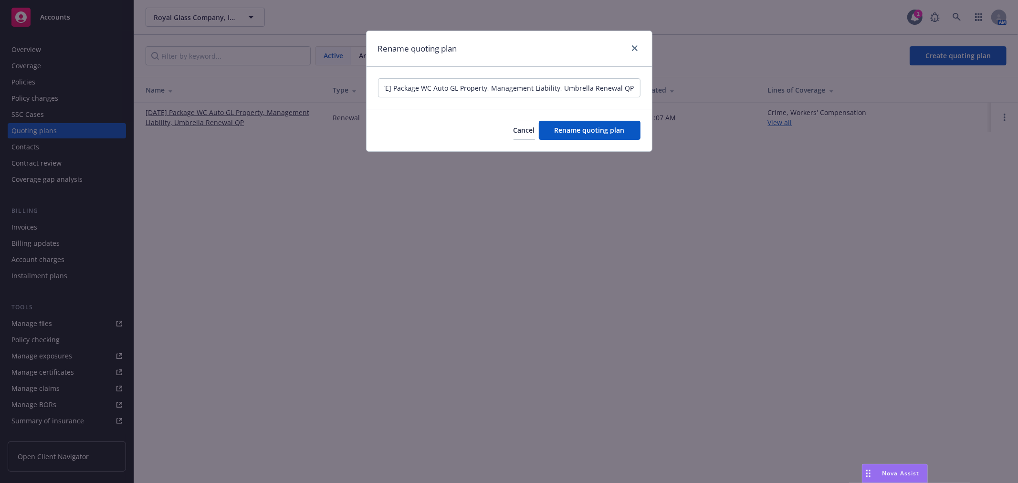
drag, startPoint x: 400, startPoint y: 90, endPoint x: 593, endPoint y: 87, distance: 193.7
click at [593, 87] on input "09/01/25 Package WC Auto GL Property, Management Liability, Umbrella Renewal QP" at bounding box center [509, 87] width 262 height 19
type input "09/01/25 Renewal QP"
click at [592, 130] on span "Rename quoting plan" at bounding box center [589, 129] width 70 height 9
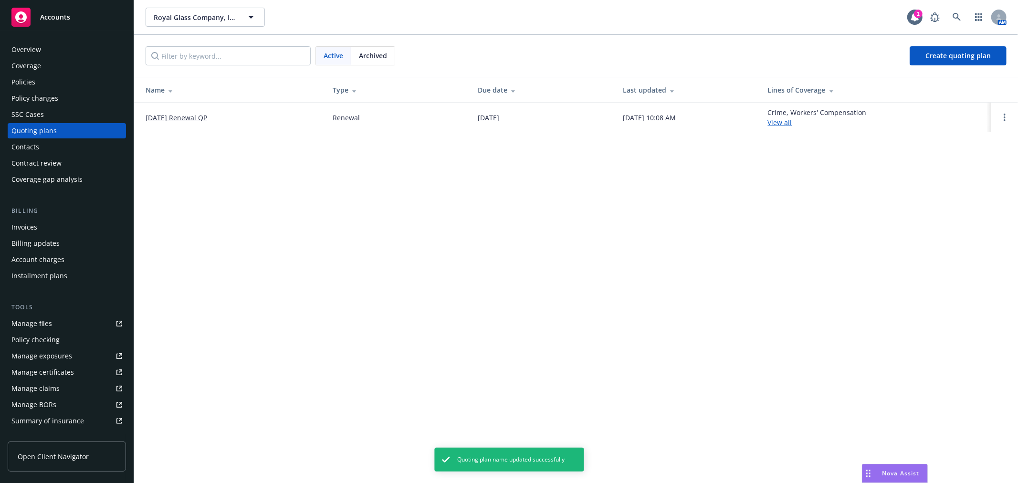
click at [998, 117] on td at bounding box center [1004, 118] width 27 height 30
click at [1002, 118] on link "Open options" at bounding box center [1003, 117] width 11 height 11
click at [967, 73] on link "Rename" at bounding box center [955, 71] width 83 height 19
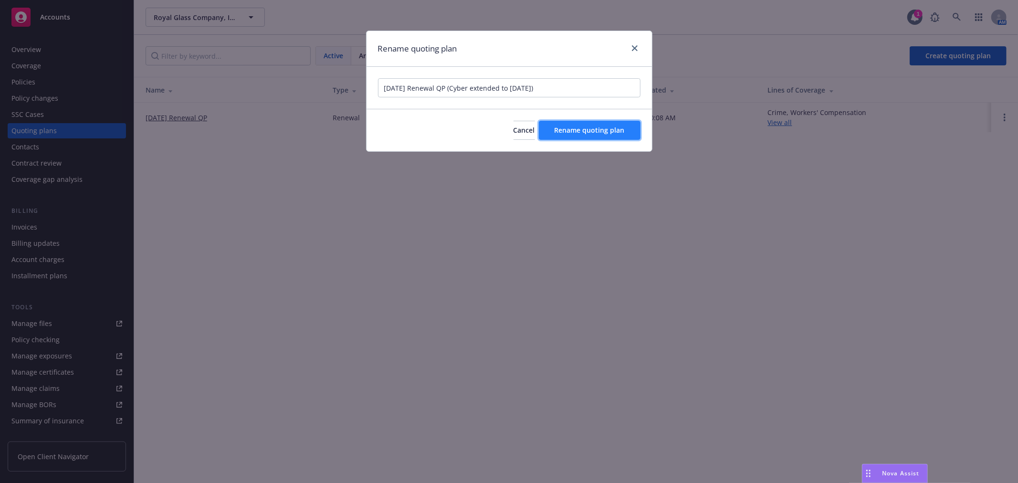
click at [589, 126] on span "Rename quoting plan" at bounding box center [589, 129] width 70 height 9
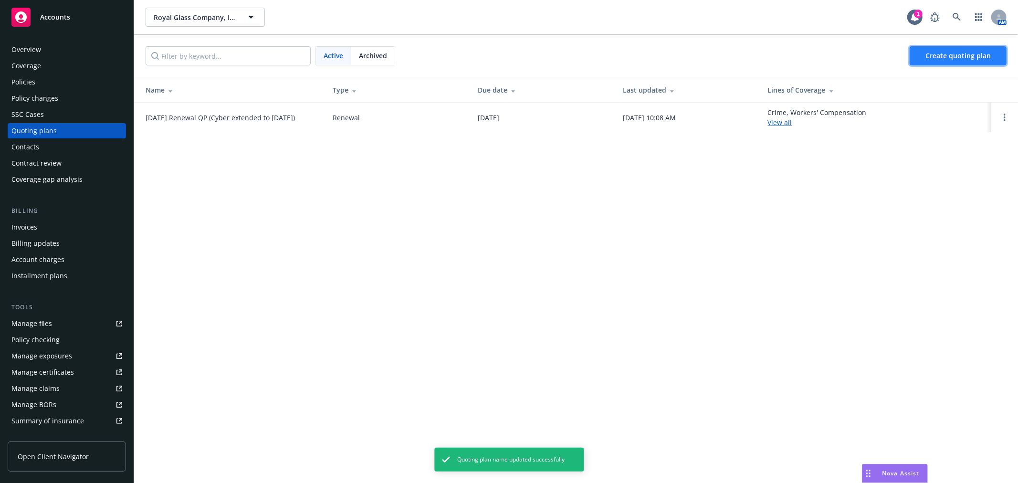
click at [958, 58] on span "Create quoting plan" at bounding box center [957, 55] width 65 height 9
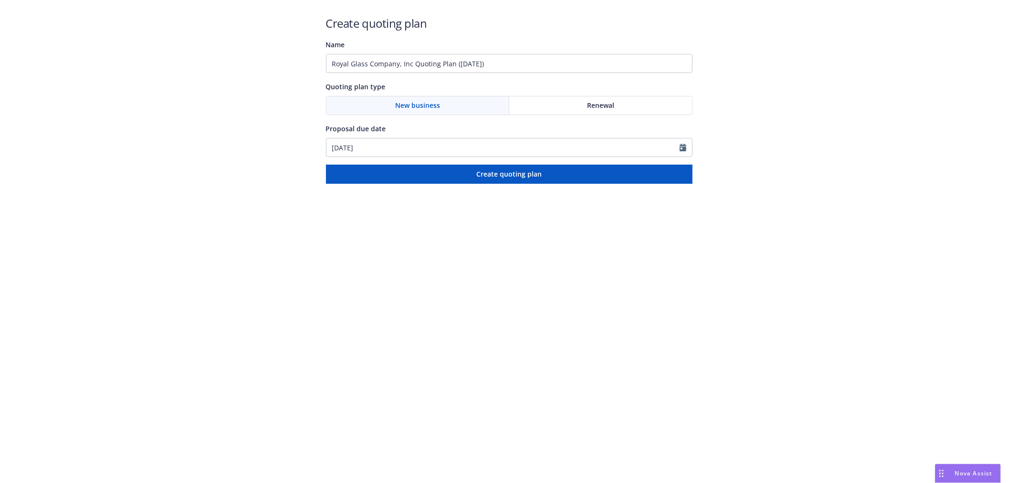
click at [589, 107] on span "Renewal" at bounding box center [600, 105] width 27 height 10
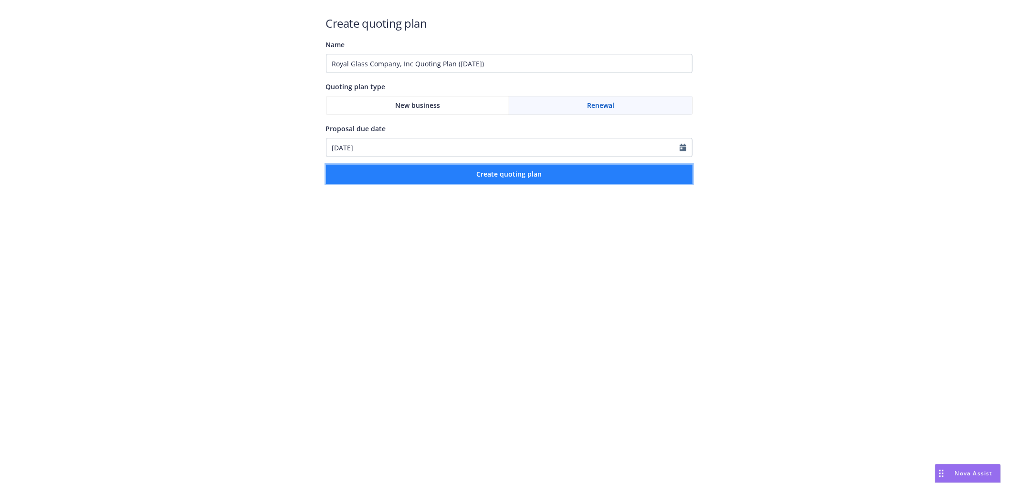
click at [554, 175] on button "Create quoting plan" at bounding box center [509, 174] width 366 height 19
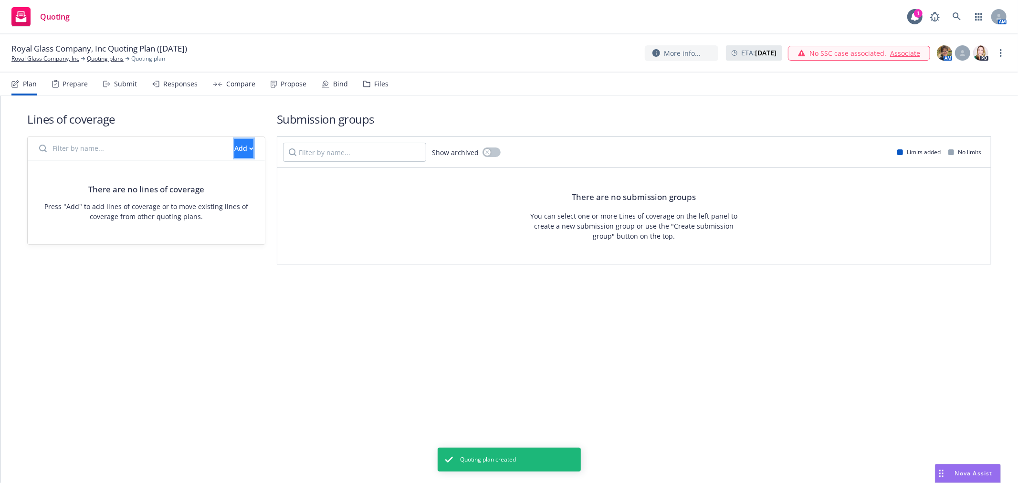
click at [249, 148] on icon "button" at bounding box center [251, 148] width 4 height 3
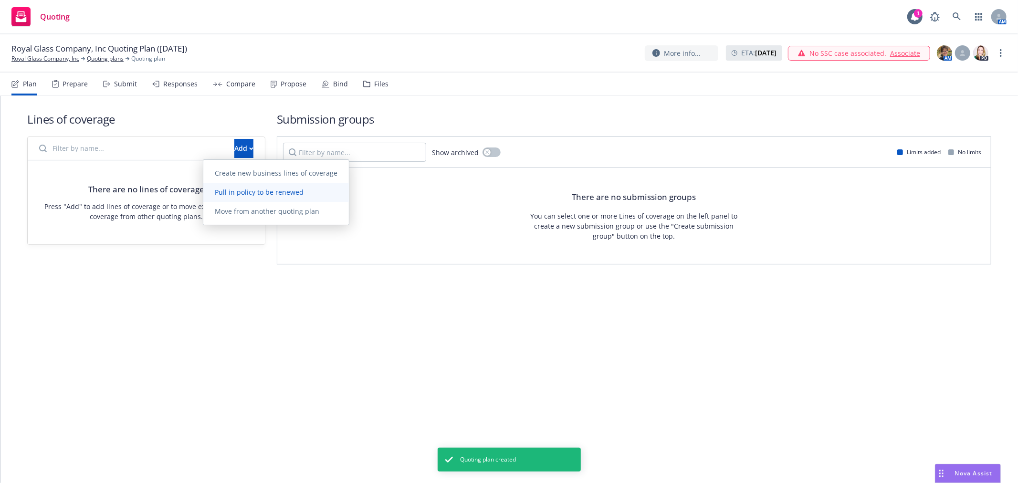
click at [244, 192] on span "Pull in policy to be renewed" at bounding box center [259, 191] width 112 height 9
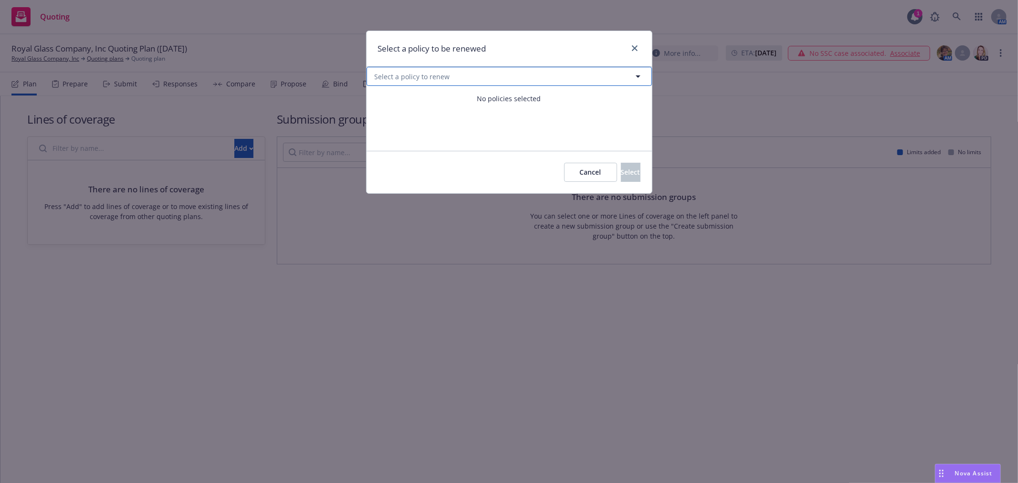
click at [426, 78] on span "Select a policy to renew" at bounding box center [411, 77] width 75 height 10
select select "ACTIVE"
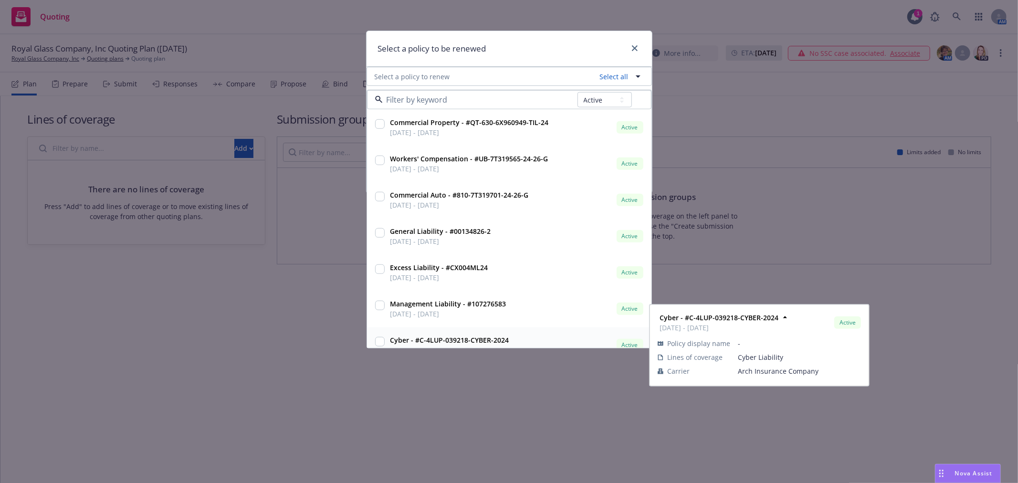
click at [382, 340] on input "checkbox" at bounding box center [380, 342] width 10 height 10
checkbox input "true"
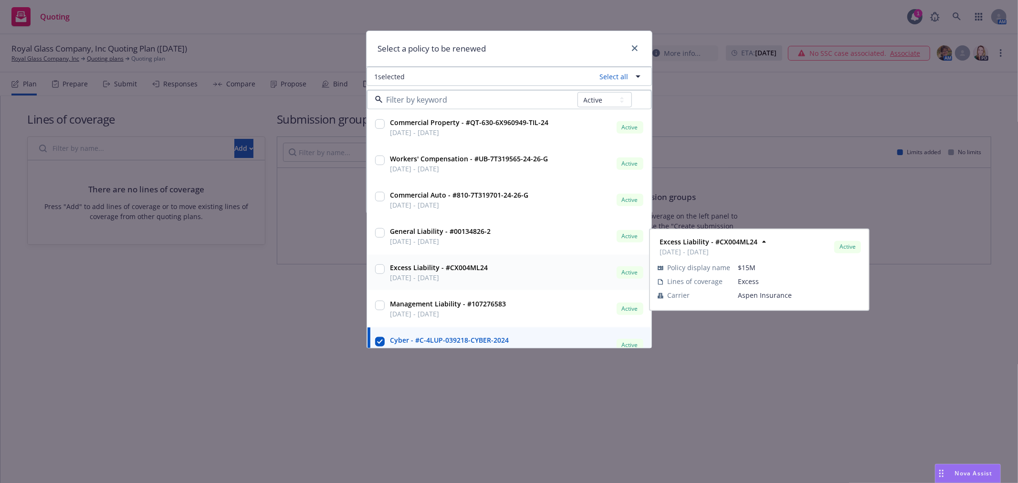
scroll to position [51, 0]
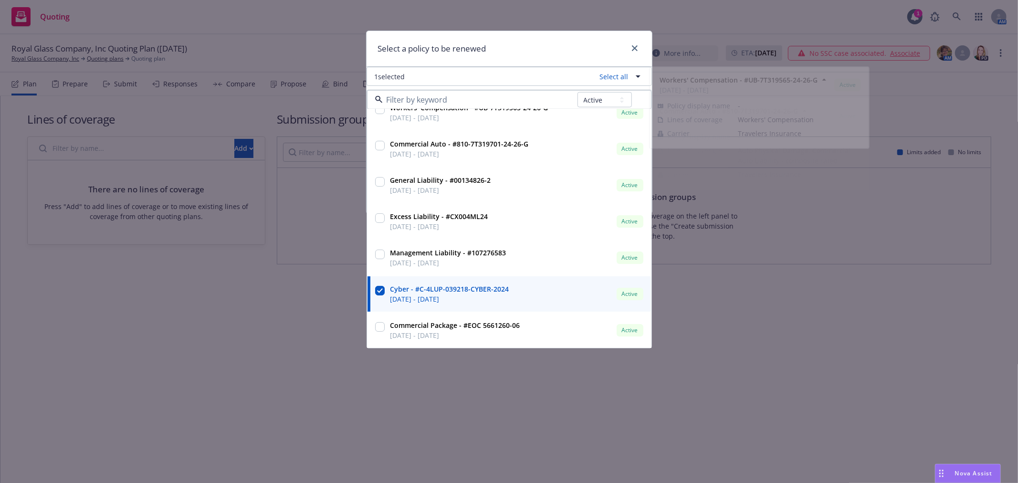
click at [560, 52] on div "Select a policy to be renewed" at bounding box center [508, 49] width 285 height 36
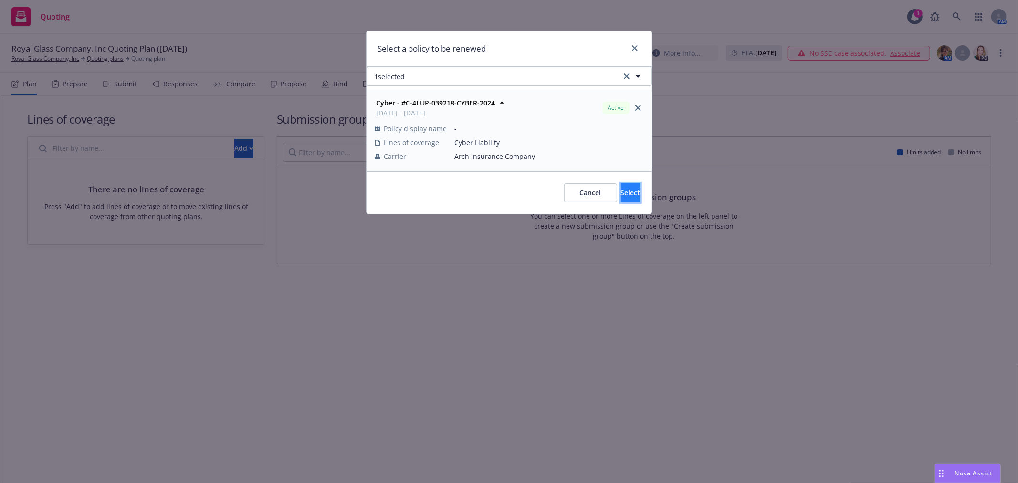
click at [631, 193] on button "Select" at bounding box center [631, 192] width 20 height 19
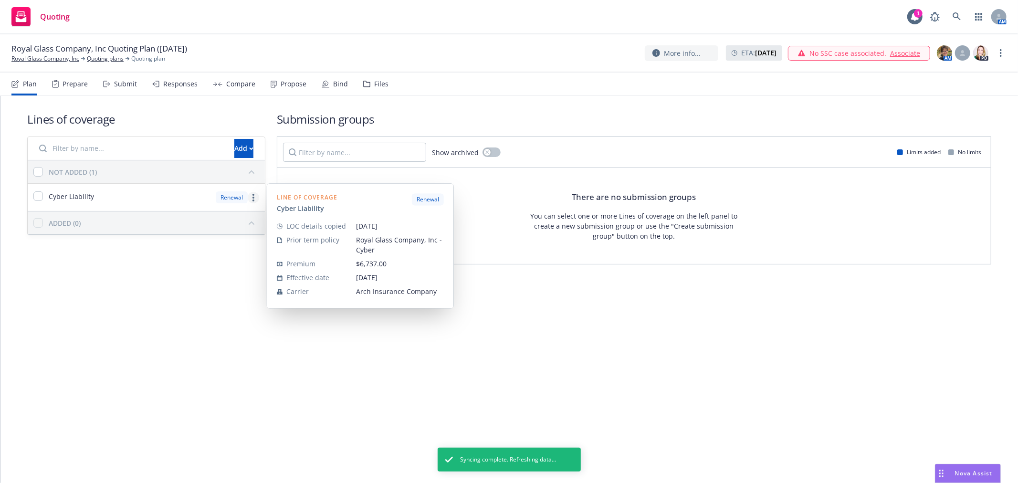
click at [255, 198] on link "more" at bounding box center [253, 197] width 11 height 11
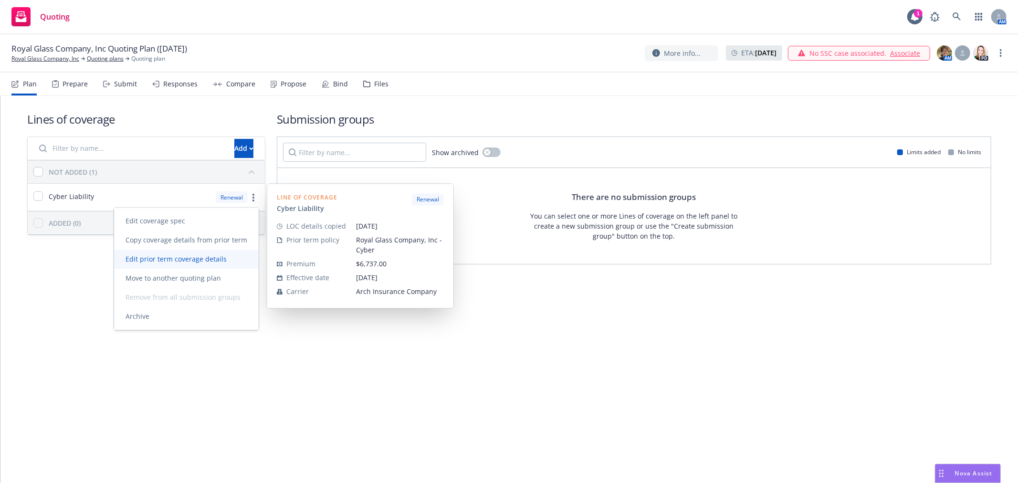
click at [216, 260] on span "Edit prior term coverage details" at bounding box center [176, 258] width 124 height 9
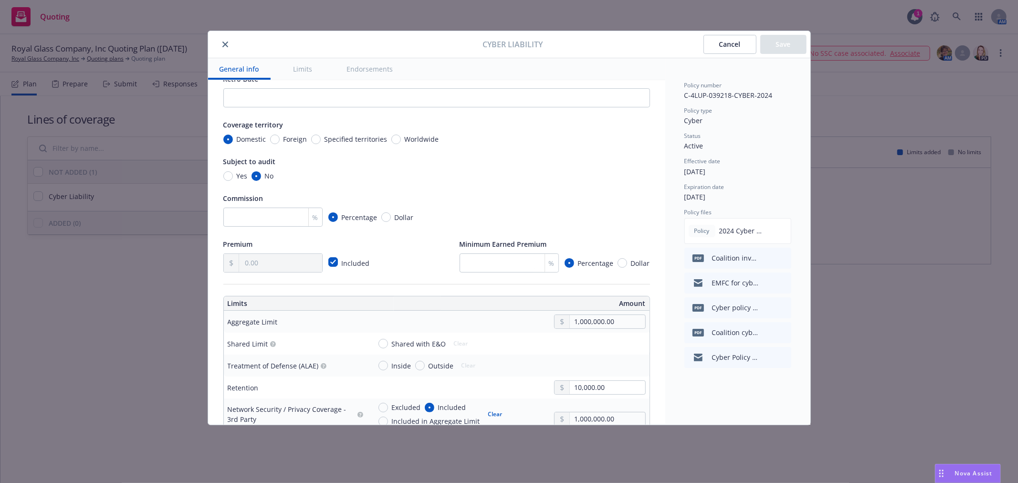
scroll to position [106, 0]
click at [745, 40] on button "Cancel" at bounding box center [729, 44] width 53 height 19
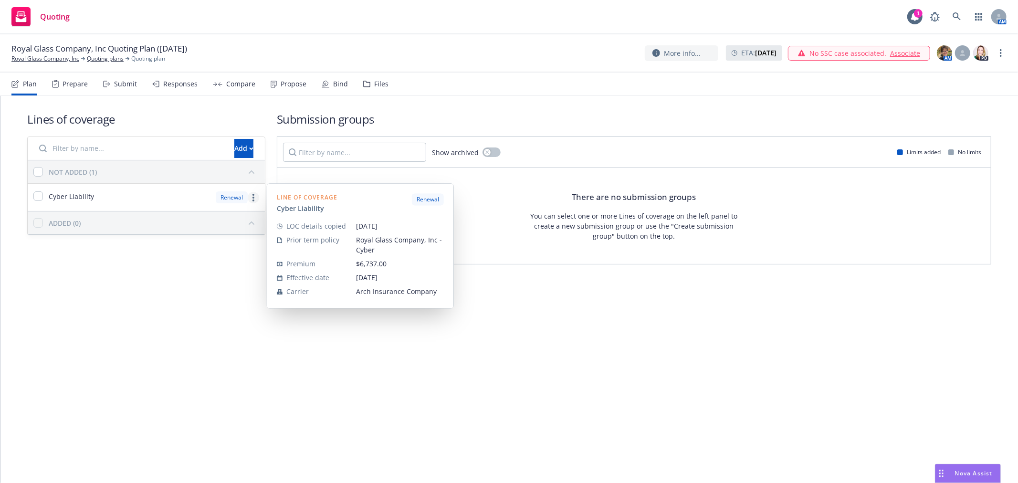
click at [253, 194] on circle "more" at bounding box center [253, 195] width 2 height 2
click at [229, 244] on link "Copy coverage details from prior term" at bounding box center [186, 239] width 145 height 19
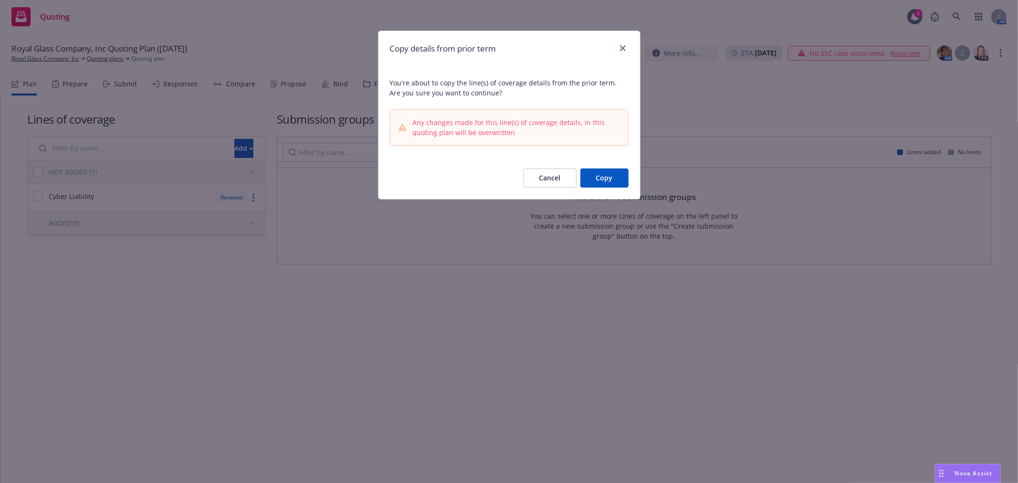
click at [603, 182] on button "Copy" at bounding box center [604, 177] width 48 height 19
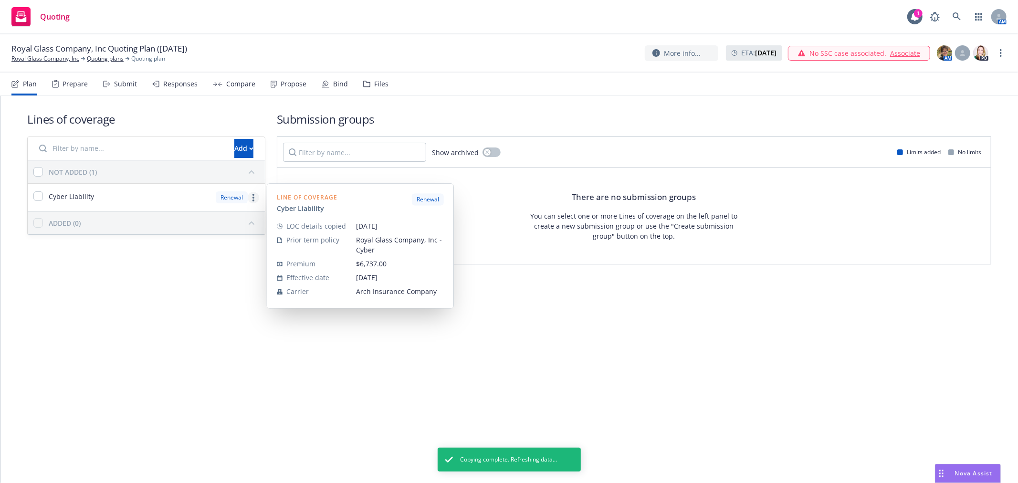
click at [256, 198] on link "more" at bounding box center [253, 197] width 11 height 11
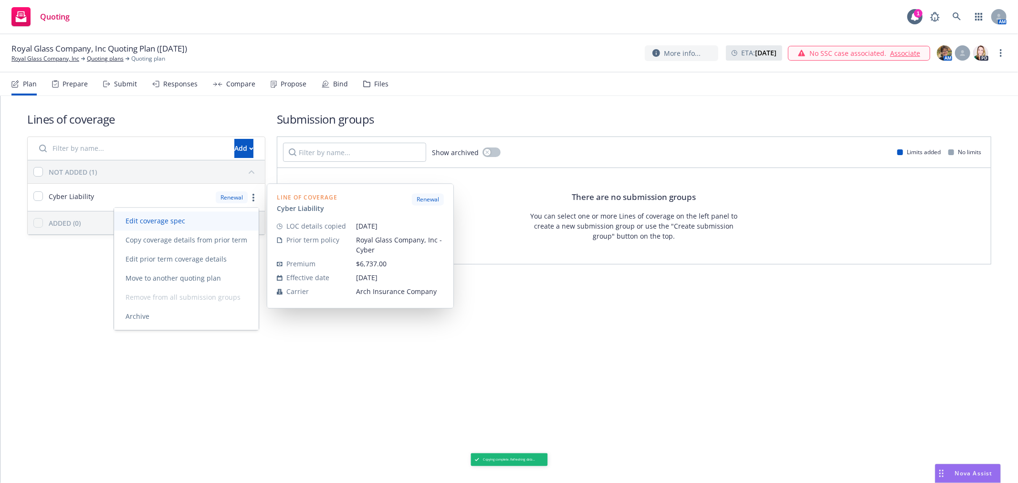
click at [189, 217] on span "Edit coverage spec" at bounding box center [155, 220] width 83 height 9
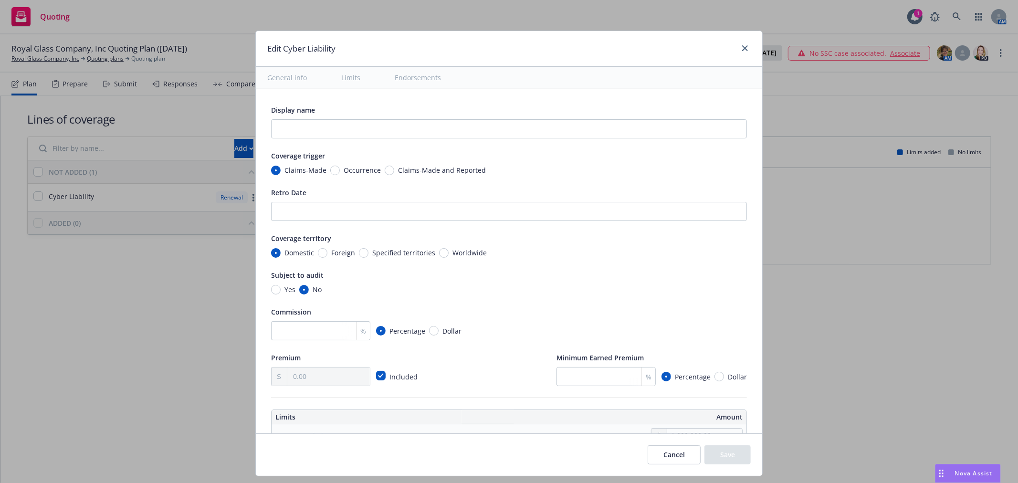
type textarea "x"
click at [378, 373] on input "checkbox" at bounding box center [381, 376] width 10 height 10
checkbox input "false"
type textarea "x"
click at [331, 377] on input "text" at bounding box center [328, 376] width 83 height 18
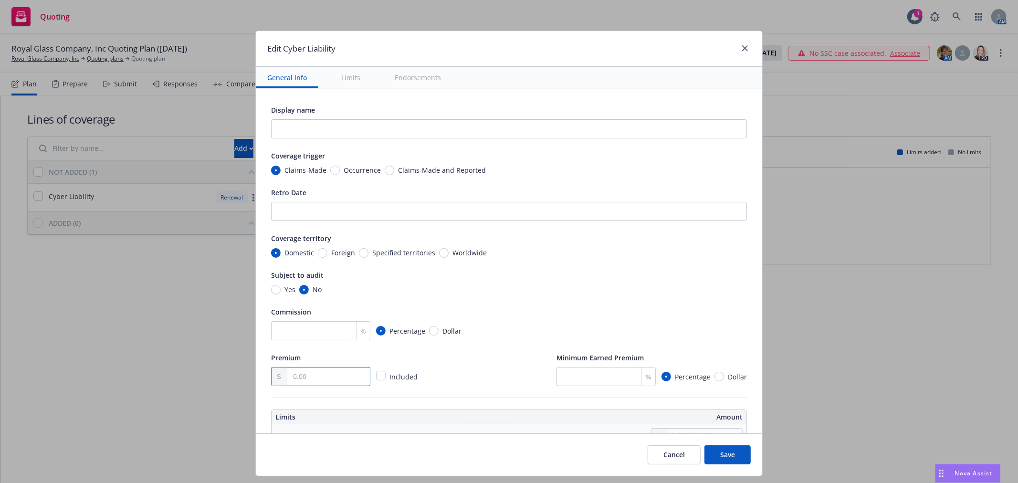
type input "5.00"
type textarea "x"
type input "59.00"
type textarea "x"
type input "593.00"
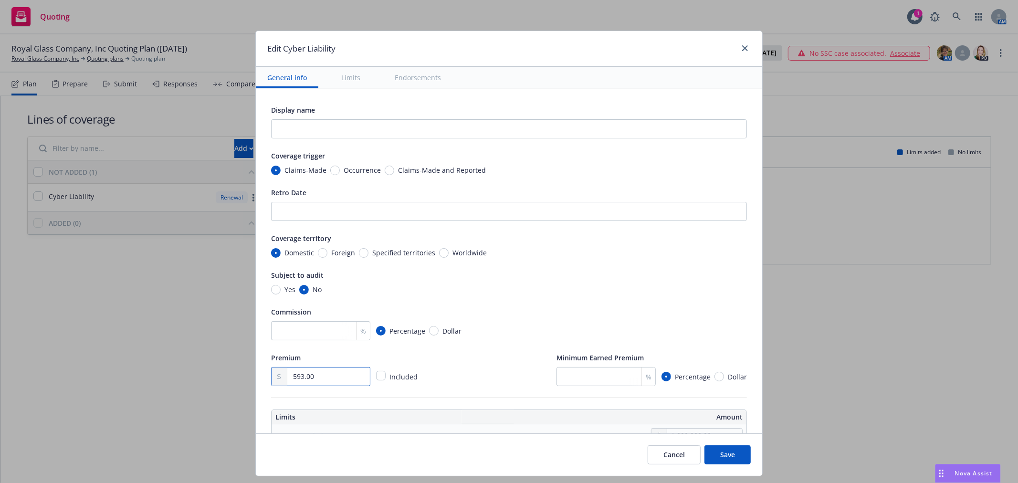
type textarea "x"
type input "5,937.00"
click at [309, 118] on div "Display name" at bounding box center [509, 121] width 476 height 34
click at [301, 138] on input "text" at bounding box center [509, 128] width 476 height 19
paste input "Continuity Date September 01, 2024"
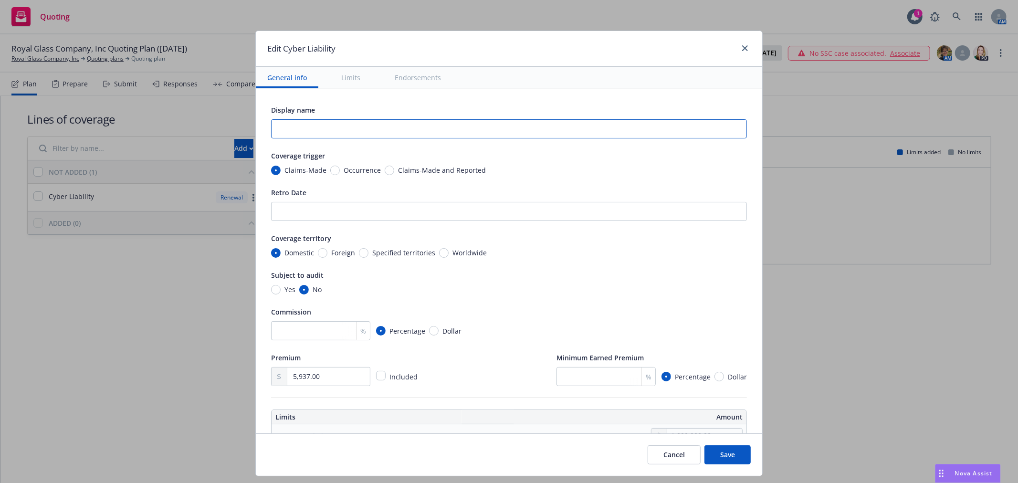
type input "Continuity Date September 01, 2024"
type textarea "x"
type input "Continuity Date September 01, 2024;"
paste input "Retroactive Date Full Prior Acts Coverage"
type textarea "x"
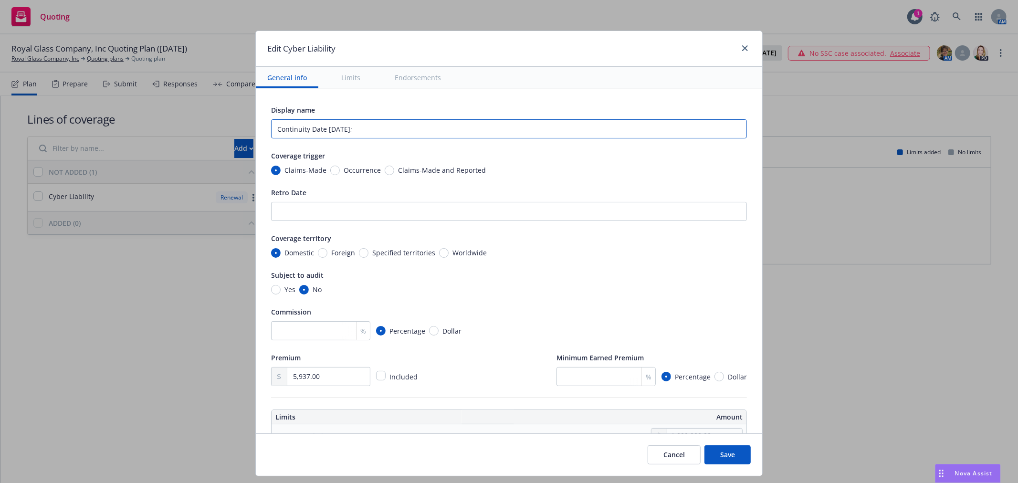
type input "Continuity Date September 01, 2024; Retroactive Date Full Prior Acts Coverage"
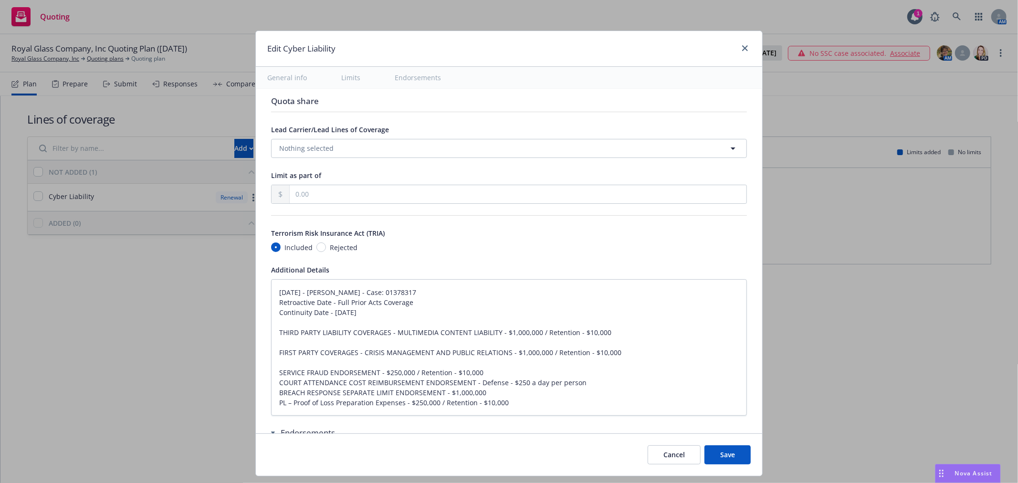
scroll to position [1855, 0]
type textarea "x"
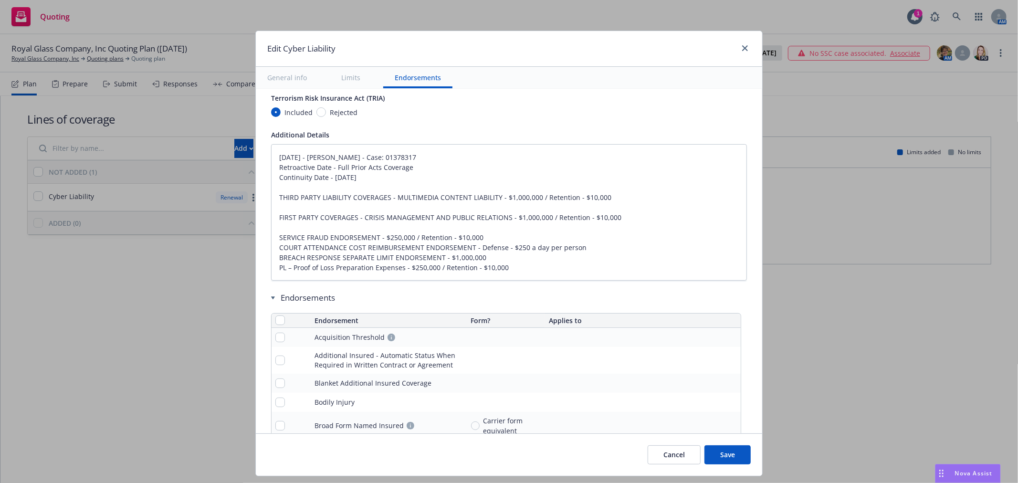
scroll to position [2120, 0]
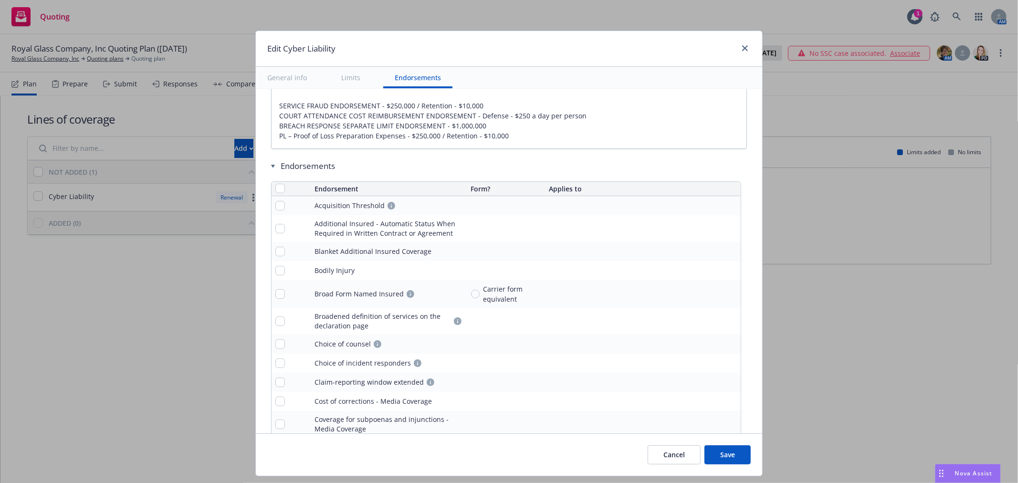
type input "Continuity Date September 01, 2024; Retroactive Date Full Prior Acts Coverage"
click at [726, 454] on button "Save" at bounding box center [727, 454] width 46 height 19
type textarea "x"
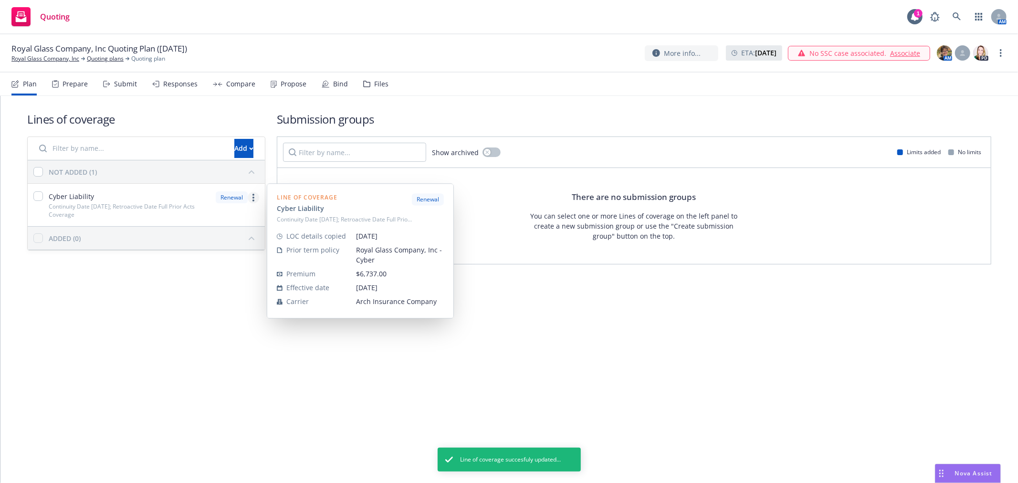
click at [255, 197] on link "more" at bounding box center [253, 197] width 11 height 11
click at [42, 196] on input "checkbox" at bounding box center [38, 196] width 10 height 10
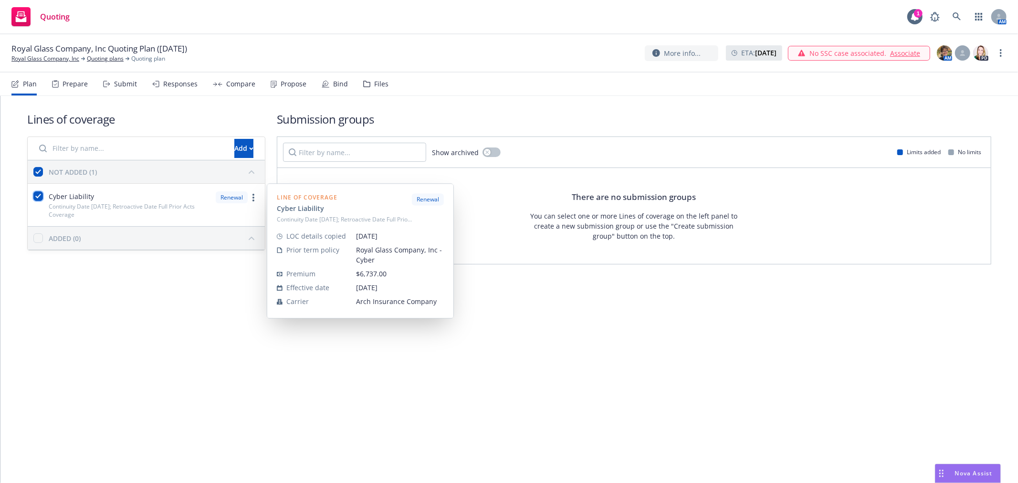
checkbox input "true"
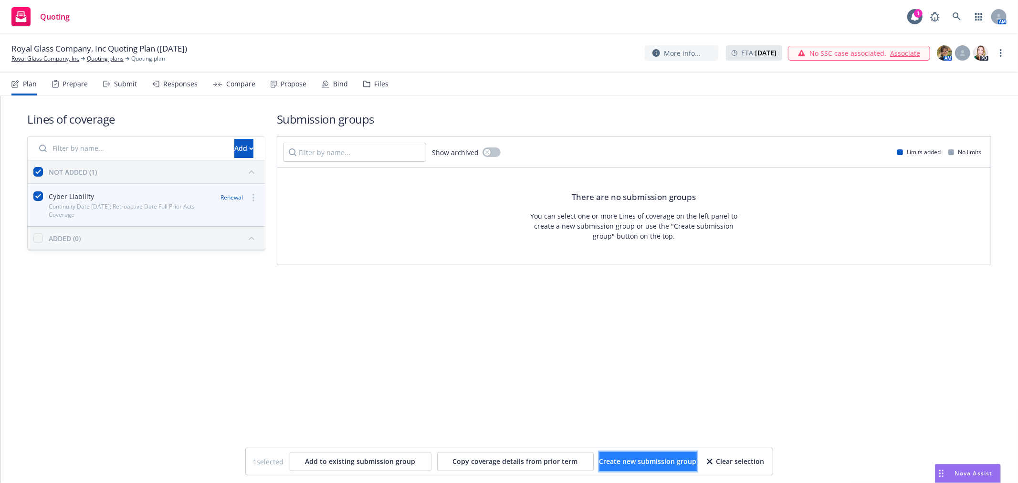
click at [680, 461] on span "Create new submission group" at bounding box center [647, 461] width 97 height 9
checkbox input "false"
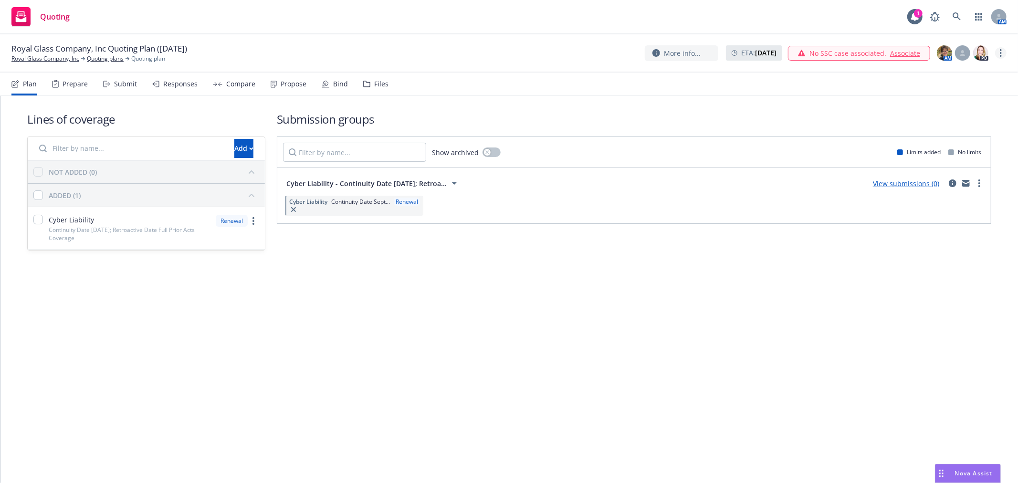
click at [999, 52] on icon "more" at bounding box center [1000, 53] width 2 height 8
click at [983, 92] on link "Rename quoting plan" at bounding box center [953, 91] width 106 height 19
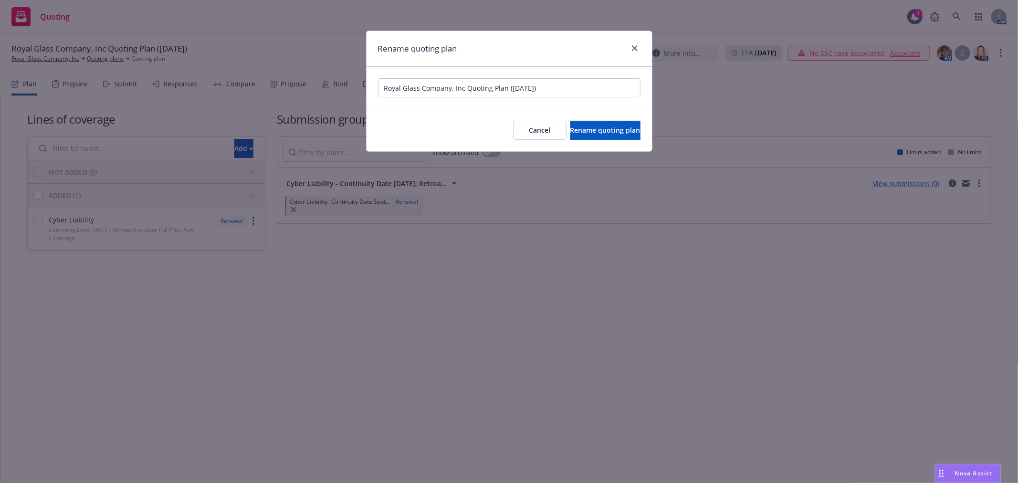
click at [493, 91] on input "Royal Glass Company, Inc Quoting Plan (2025-08-31)" at bounding box center [509, 87] width 262 height 19
click at [469, 87] on input "10/1/20" at bounding box center [509, 87] width 262 height 19
type input "10/1/2025 Cyber renewal QP"
click at [593, 128] on span "Rename quoting plan" at bounding box center [605, 129] width 70 height 9
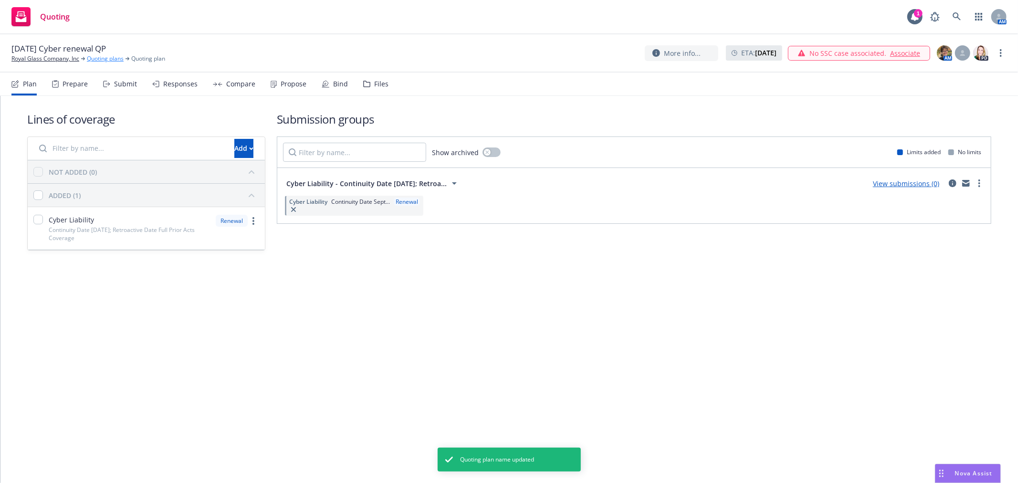
click at [108, 60] on link "Quoting plans" at bounding box center [105, 58] width 37 height 9
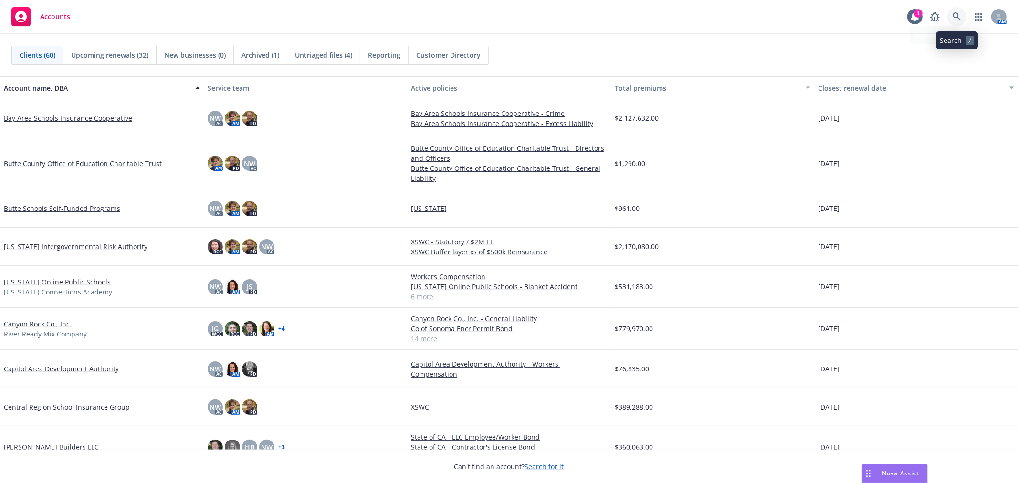
click at [960, 20] on icon at bounding box center [956, 16] width 8 height 8
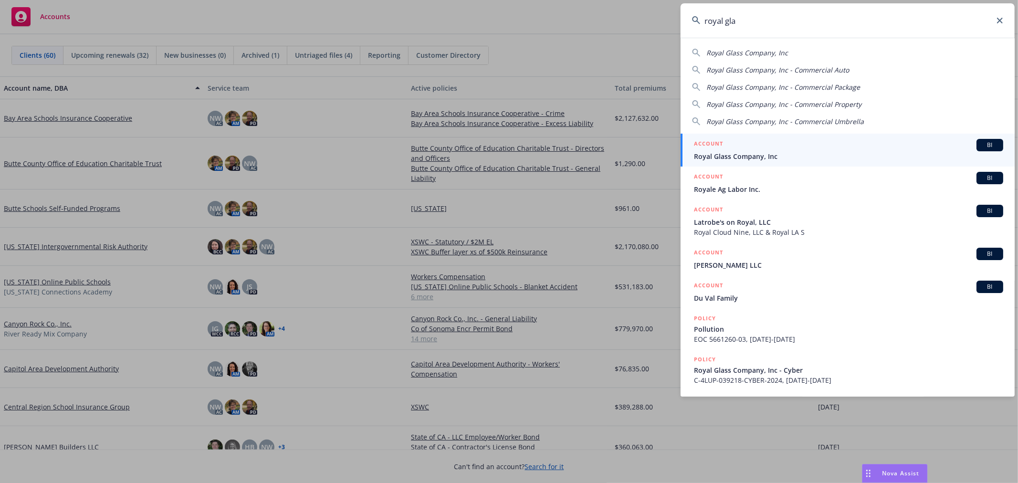
type input "royal gla"
click at [795, 153] on span "Royal Glass Company, Inc" at bounding box center [848, 156] width 309 height 10
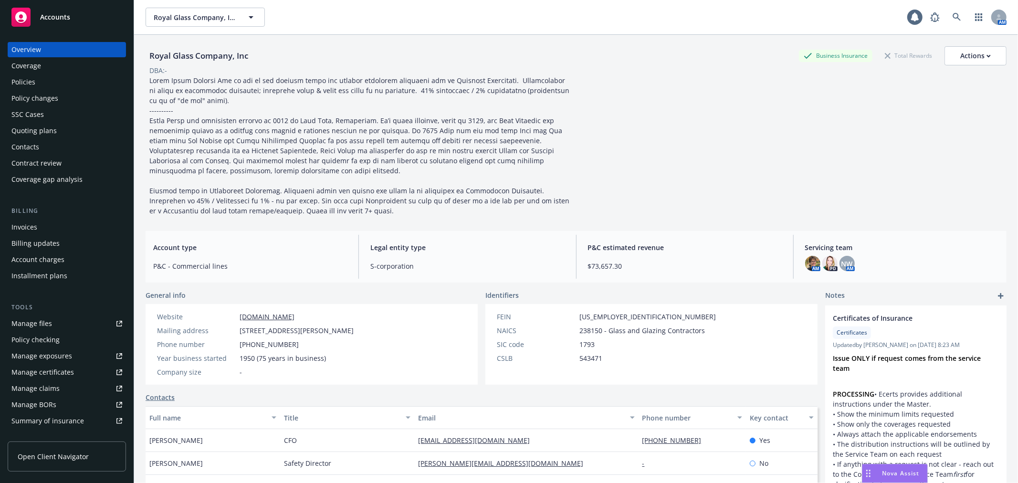
click at [61, 82] on div "Policies" at bounding box center [66, 81] width 111 height 15
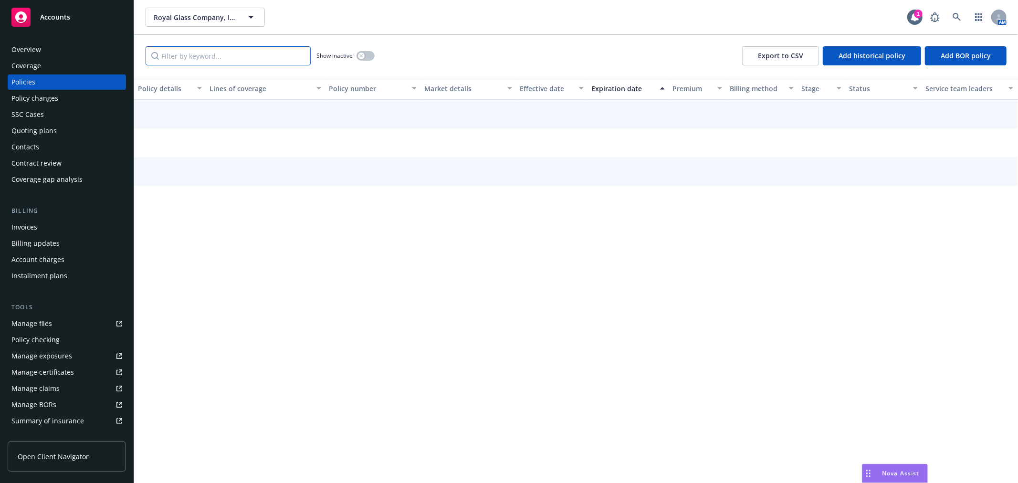
click at [194, 62] on input "Filter by keyword..." at bounding box center [227, 55] width 165 height 19
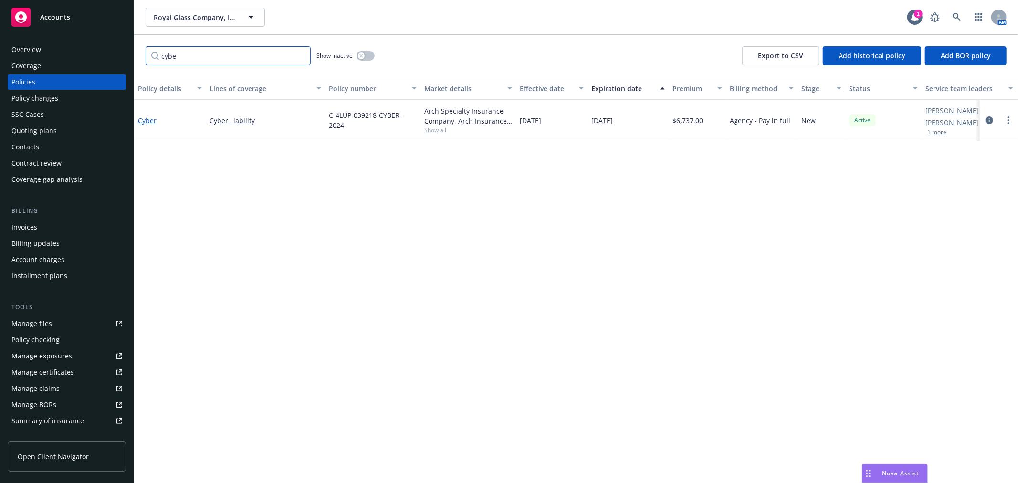
type input "cybe"
click at [147, 118] on link "Cyber" at bounding box center [147, 120] width 19 height 9
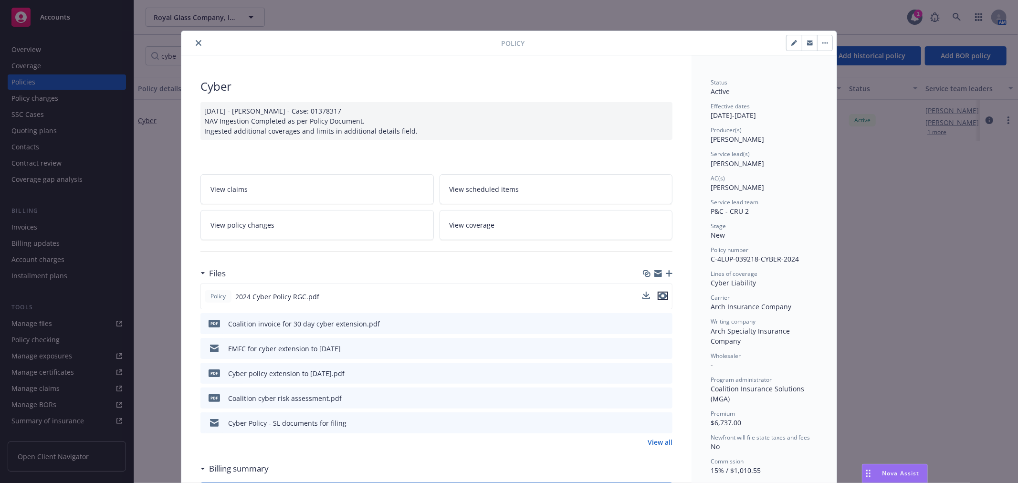
click at [658, 294] on icon "preview file" at bounding box center [662, 295] width 9 height 7
click at [507, 217] on link "View coverage" at bounding box center [555, 225] width 233 height 30
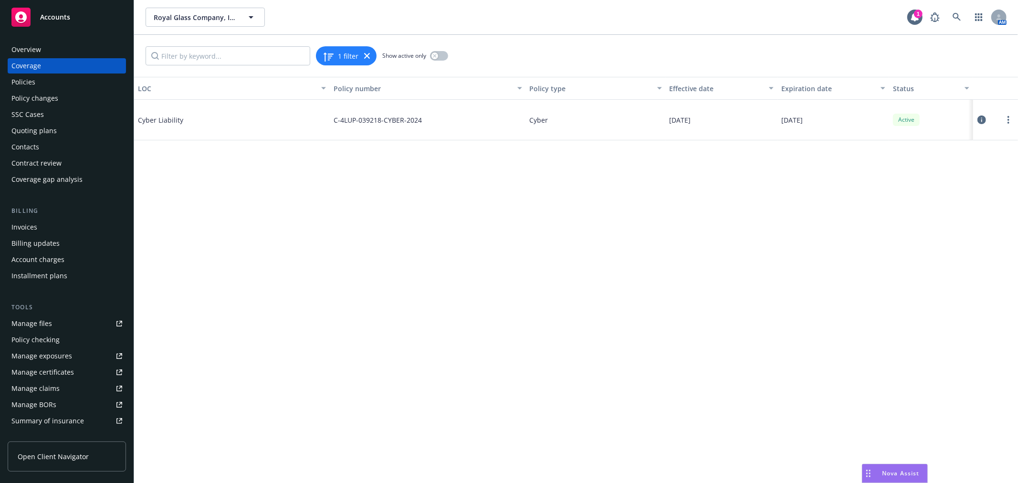
click at [15, 79] on div "Policies" at bounding box center [23, 81] width 24 height 15
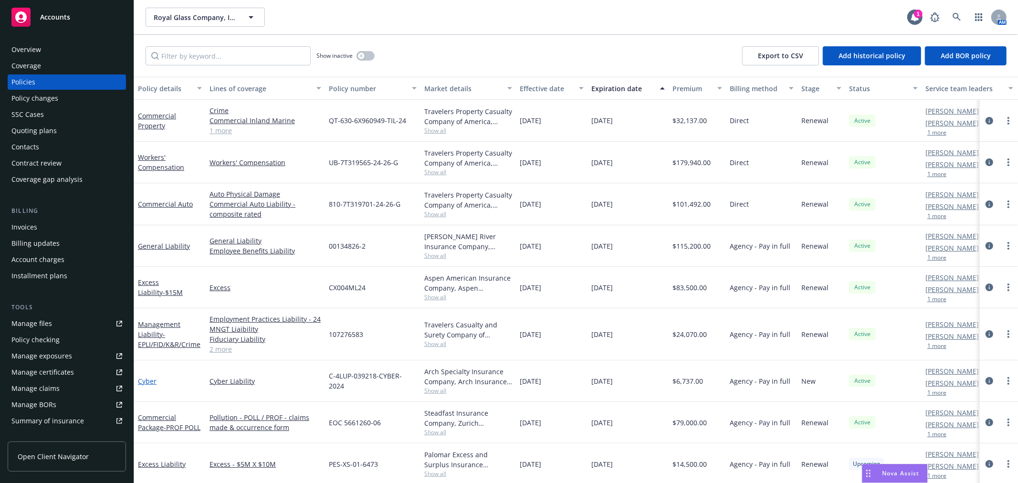
click at [143, 382] on link "Cyber" at bounding box center [147, 380] width 19 height 9
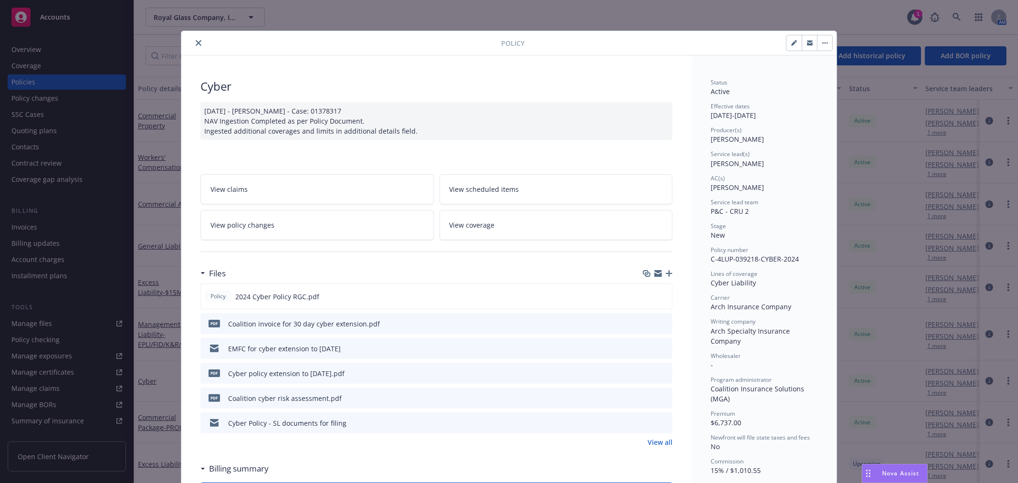
scroll to position [29, 0]
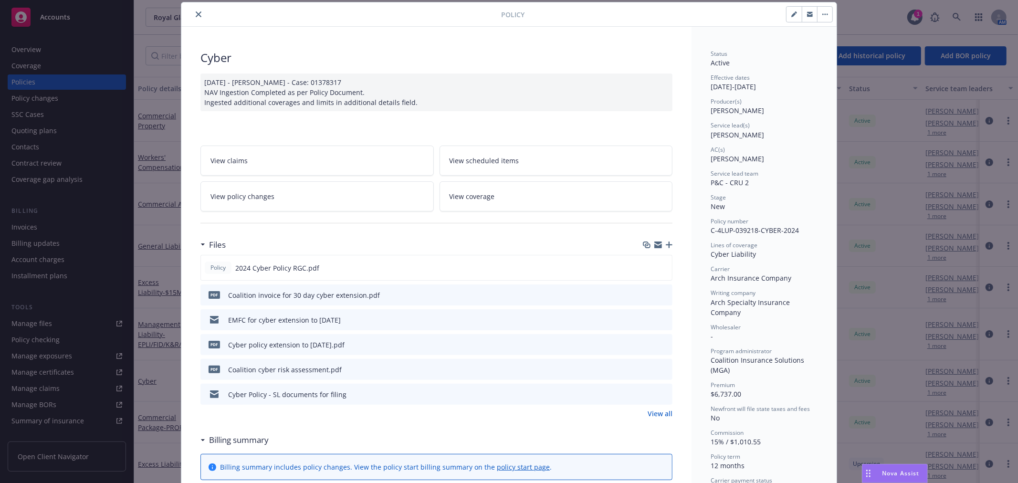
click at [791, 15] on icon "button" at bounding box center [793, 14] width 5 height 5
select select "NEW"
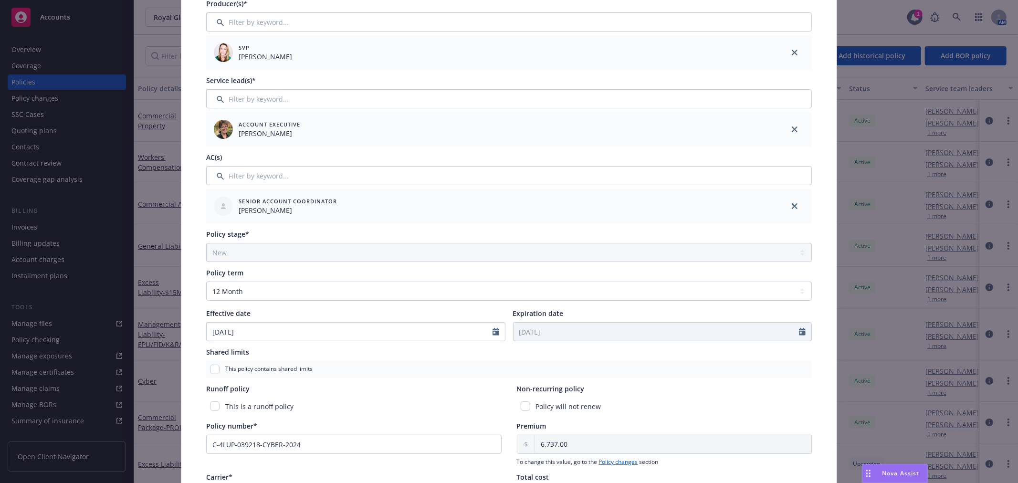
scroll to position [135, 0]
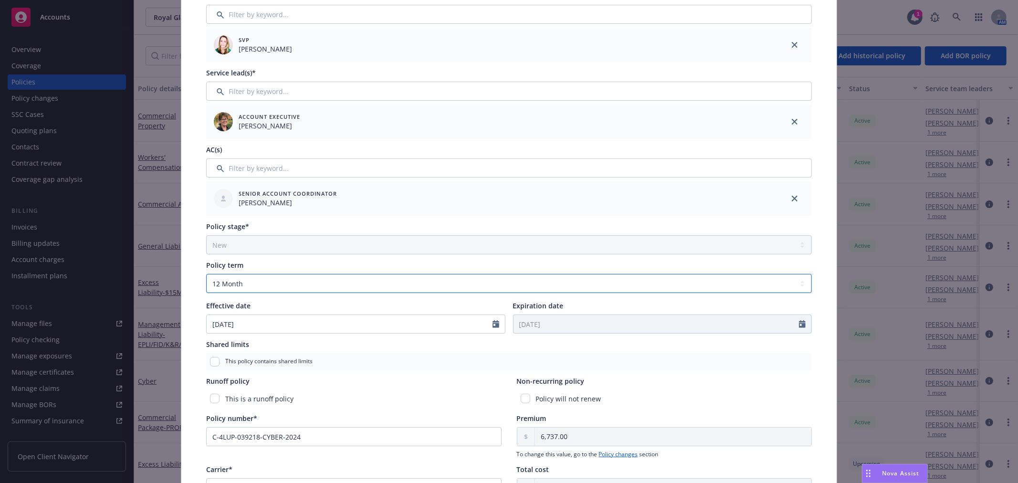
click at [275, 283] on select "Select policy term 12 Month 6 Month 4 Month 3 Month 2 Month 1 Month 36 Month (3…" at bounding box center [508, 283] width 605 height 19
select select "other"
click at [206, 274] on select "Select policy term 12 Month 6 Month 4 Month 3 Month 2 Month 1 Month 36 Month (3…" at bounding box center [508, 283] width 605 height 19
select select "8"
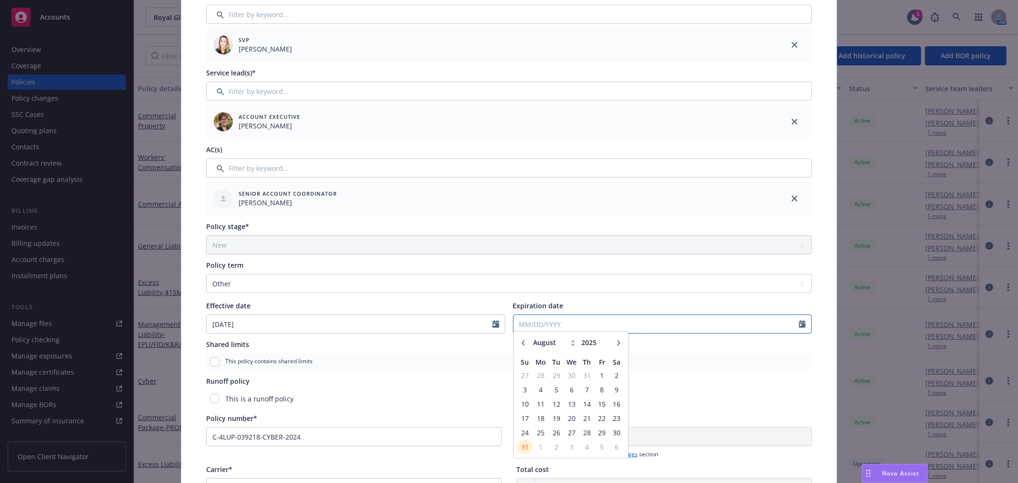
click at [520, 320] on input "Expiration date" at bounding box center [656, 324] width 286 height 18
type input "[DATE]"
click at [813, 327] on div "Policy type* Cyber Display name Producer(s)* SVP [PERSON_NAME] Service lead(s)*…" at bounding box center [508, 289] width 617 height 685
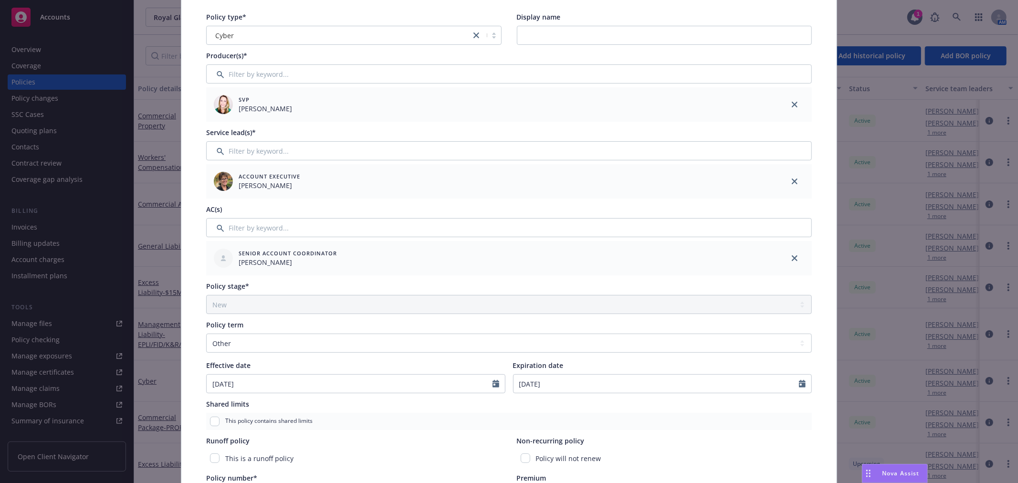
scroll to position [0, 0]
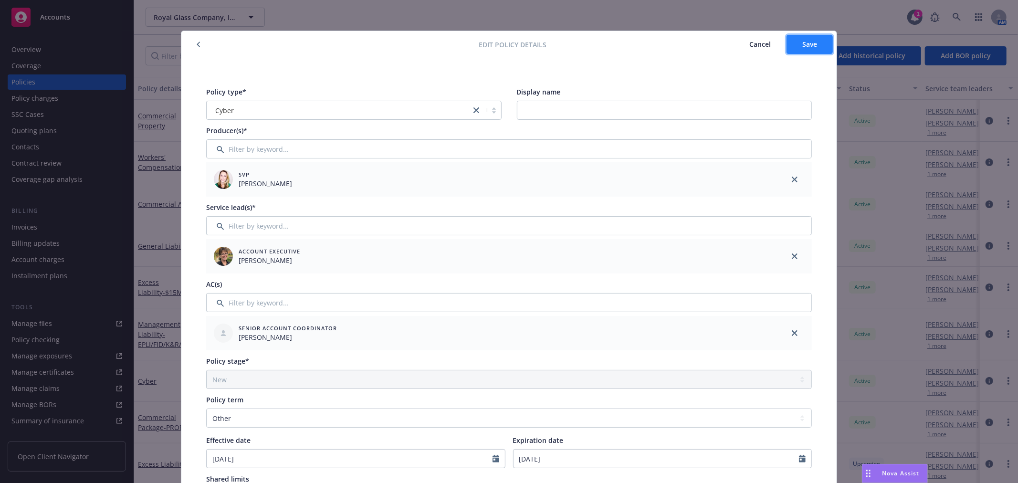
click at [815, 40] on button "Save" at bounding box center [809, 44] width 46 height 19
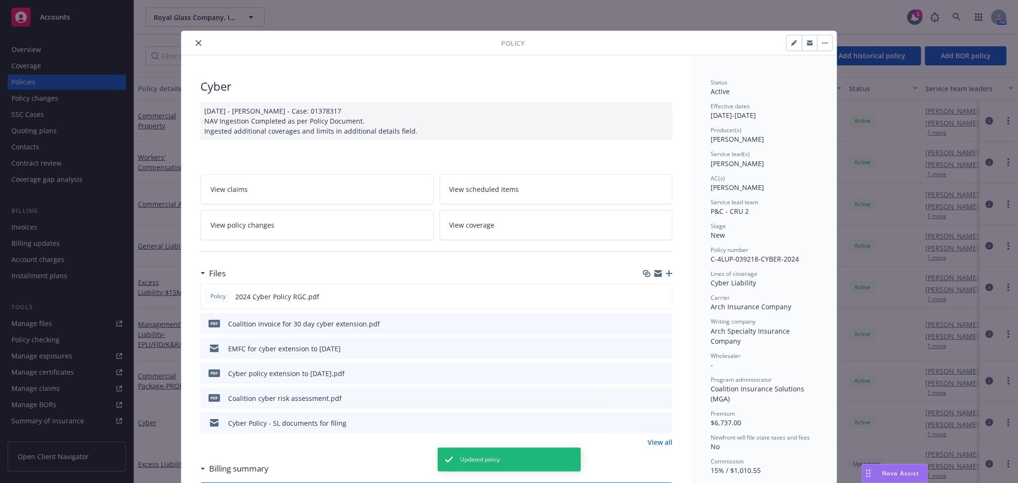
click at [196, 42] on icon "close" at bounding box center [199, 43] width 6 height 6
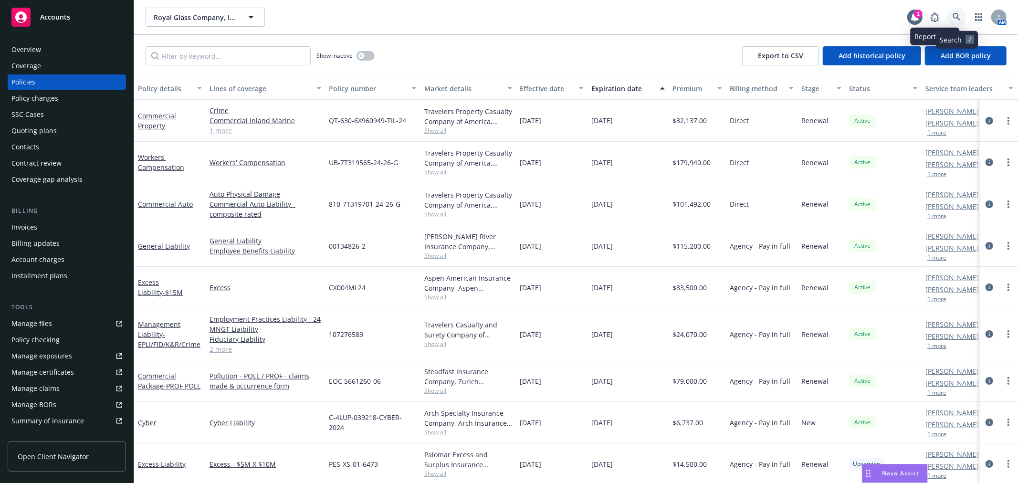
click at [955, 14] on icon at bounding box center [956, 17] width 9 height 9
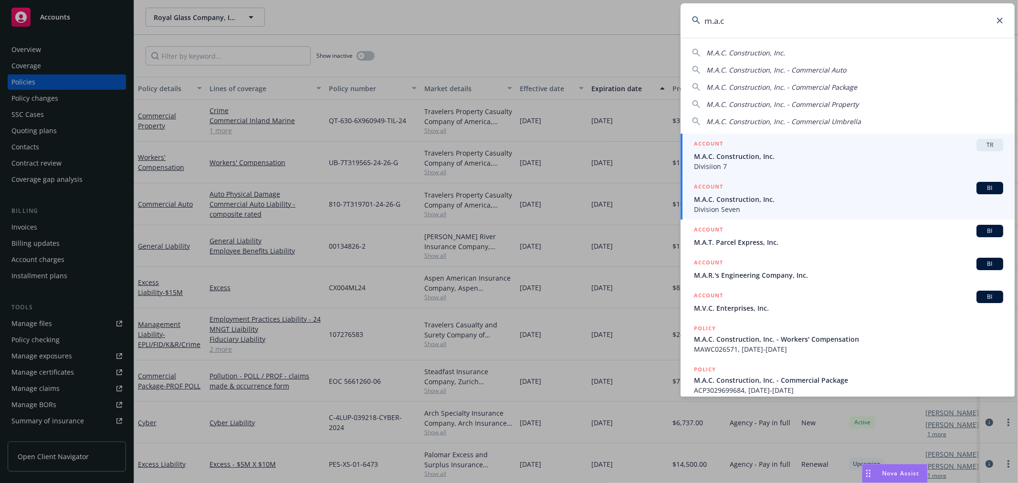
type input "m.a.c"
click at [779, 195] on span "M.A.C. Construction, Inc." at bounding box center [848, 199] width 309 height 10
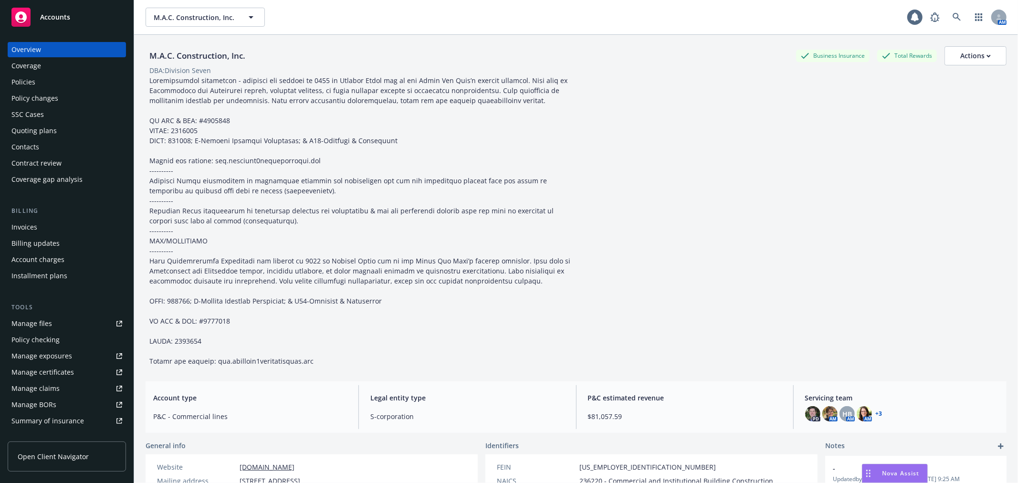
click at [60, 226] on div "Invoices" at bounding box center [66, 226] width 111 height 15
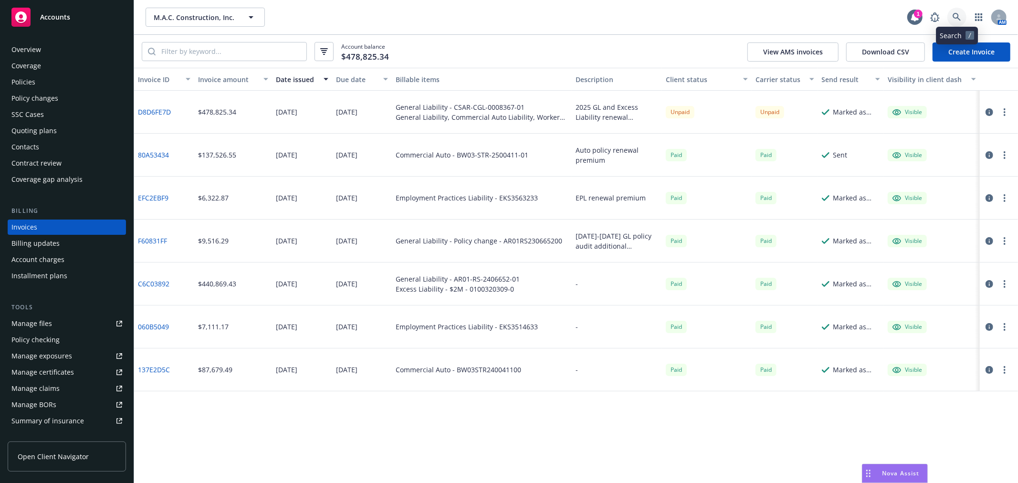
click at [951, 17] on link at bounding box center [956, 17] width 19 height 19
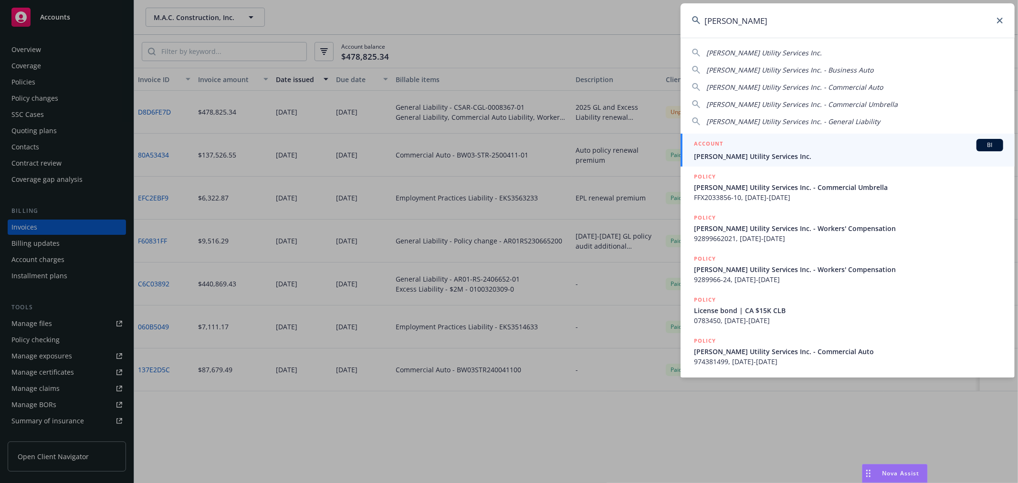
type input "[PERSON_NAME]"
click at [837, 146] on div "ACCOUNT BI" at bounding box center [848, 145] width 309 height 12
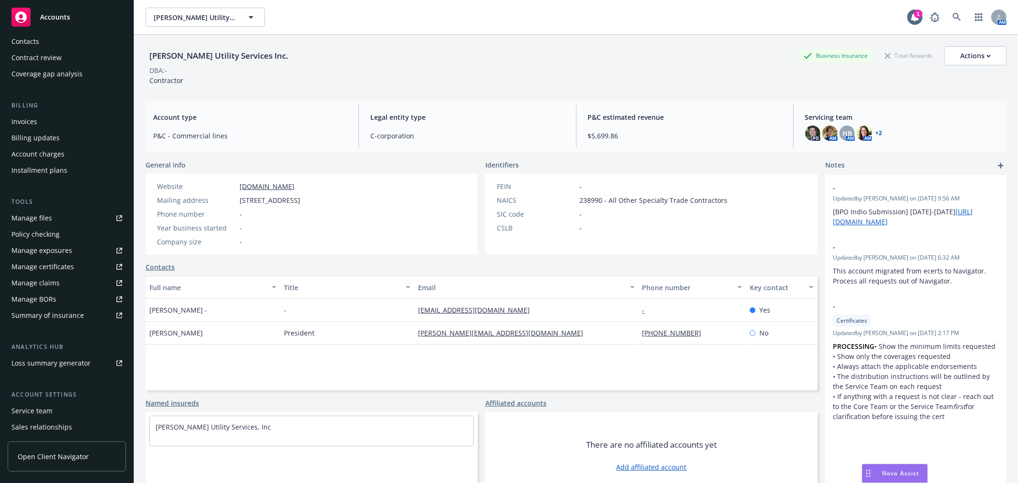
scroll to position [106, 0]
click at [70, 409] on div "Service team" at bounding box center [66, 410] width 111 height 15
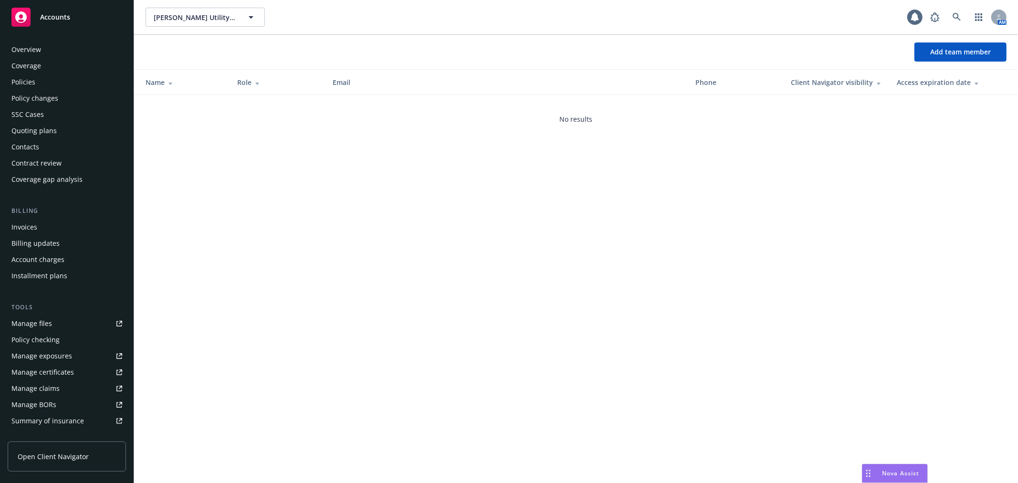
scroll to position [155, 0]
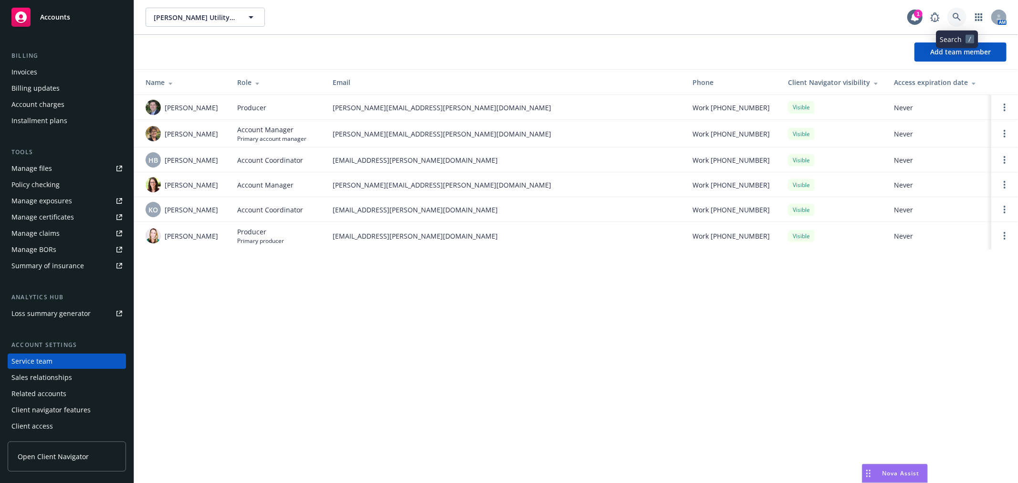
click at [953, 15] on icon at bounding box center [956, 17] width 8 height 8
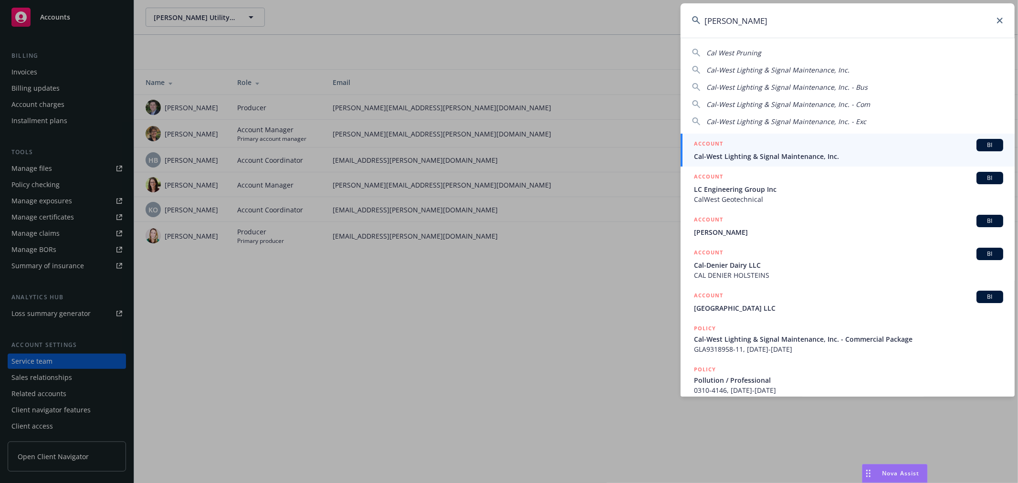
type input "[PERSON_NAME]"
click at [769, 160] on span "Cal-West Lighting & Signal Maintenance, Inc." at bounding box center [848, 156] width 309 height 10
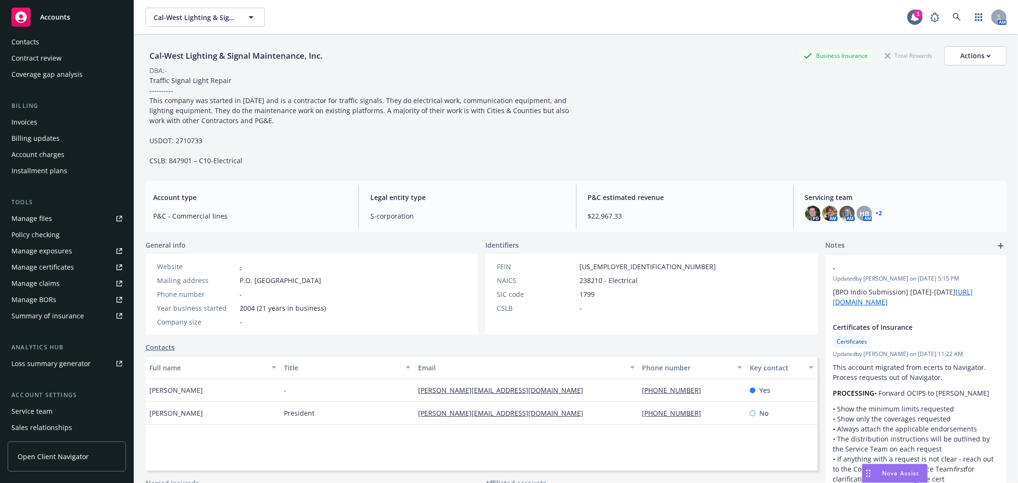
scroll to position [106, 0]
click at [67, 412] on div "Service team" at bounding box center [66, 410] width 111 height 15
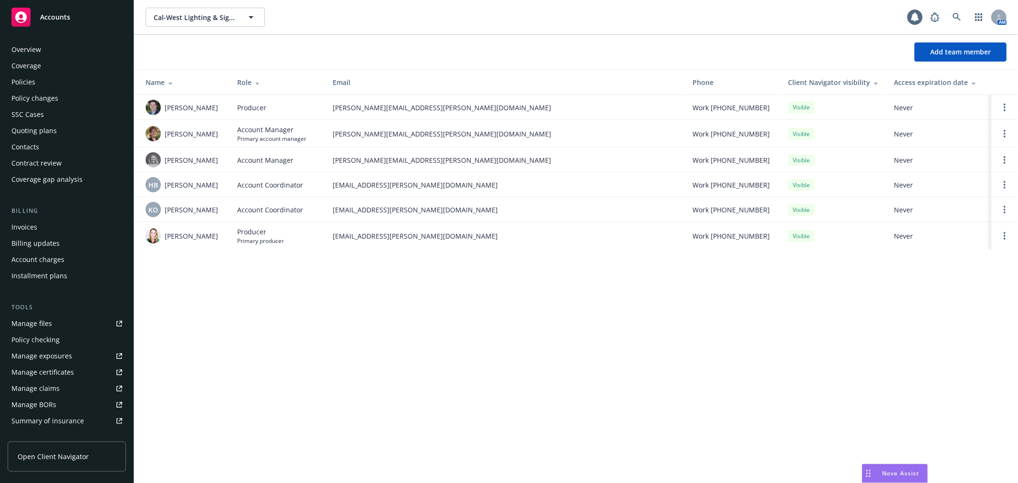
scroll to position [155, 0]
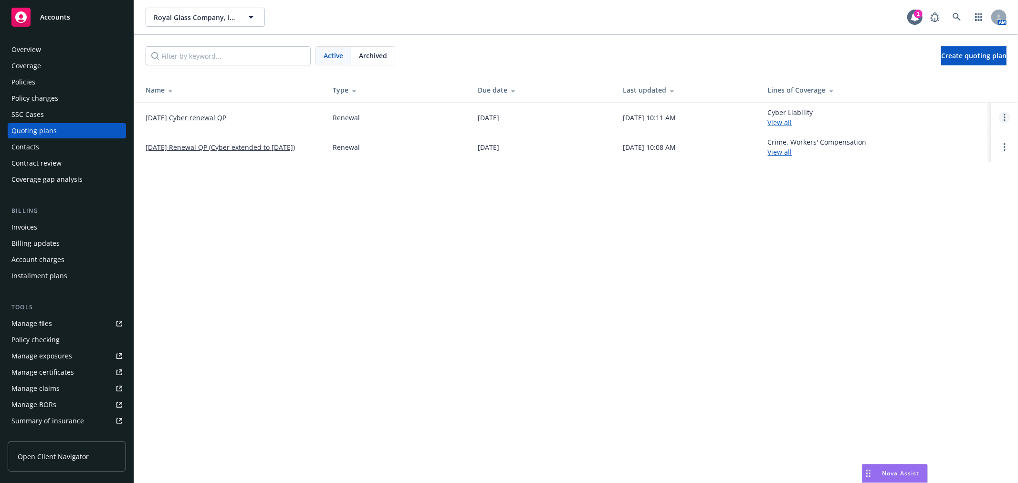
click at [1007, 116] on link "Open options" at bounding box center [1003, 117] width 11 height 11
click at [957, 73] on span "Rename" at bounding box center [938, 71] width 49 height 9
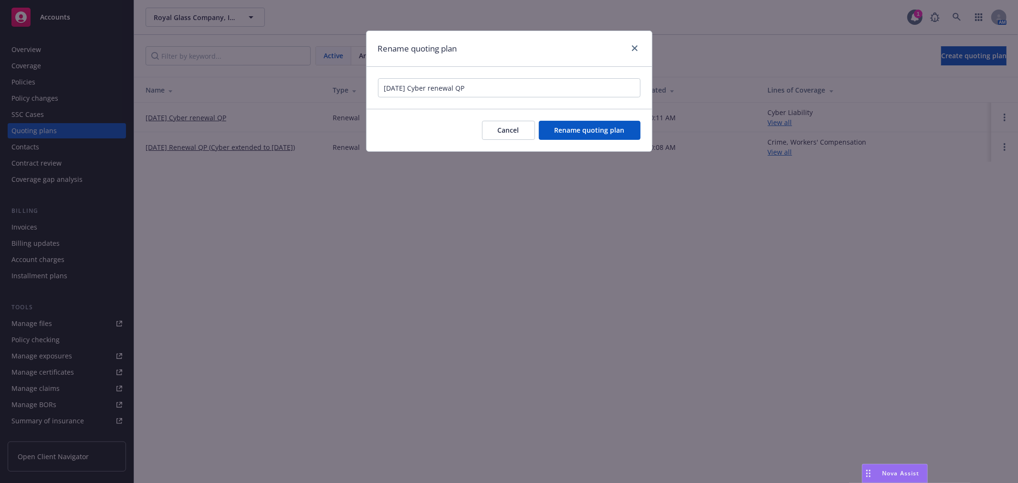
click at [408, 89] on input "[DATE] Cyber renewal QP" at bounding box center [509, 87] width 262 height 19
type input "[DATE] Cyber renewal QP"
click at [608, 131] on span "Rename quoting plan" at bounding box center [589, 129] width 70 height 9
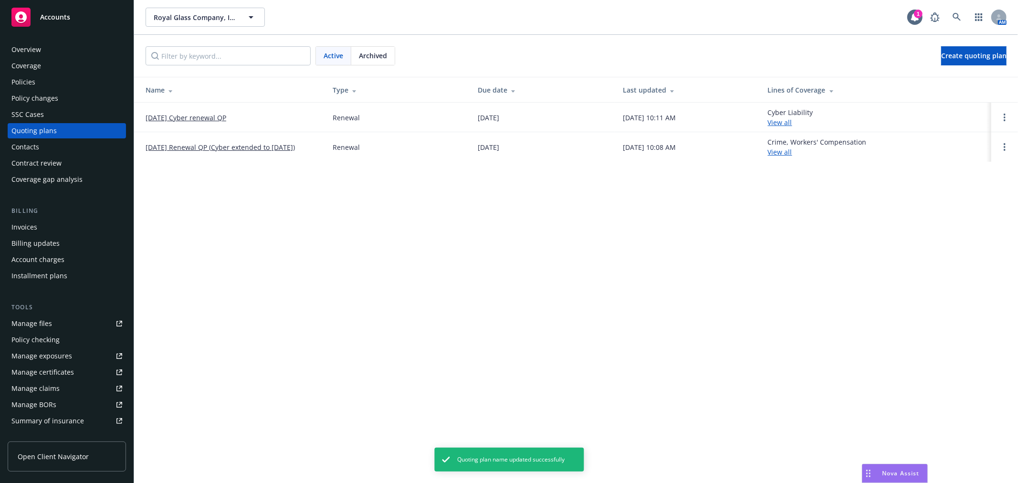
click at [70, 320] on link "Manage files" at bounding box center [67, 323] width 118 height 15
click at [52, 86] on div "Policies" at bounding box center [66, 81] width 111 height 15
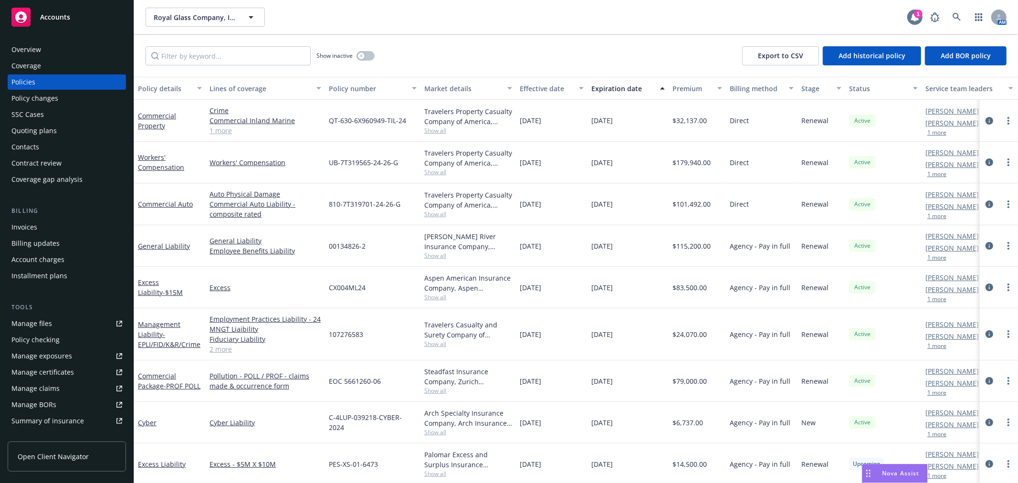
click at [913, 18] on icon at bounding box center [915, 17] width 8 height 9
click at [65, 326] on link "Manage files" at bounding box center [67, 323] width 118 height 15
click at [51, 325] on link "Manage files" at bounding box center [67, 323] width 118 height 15
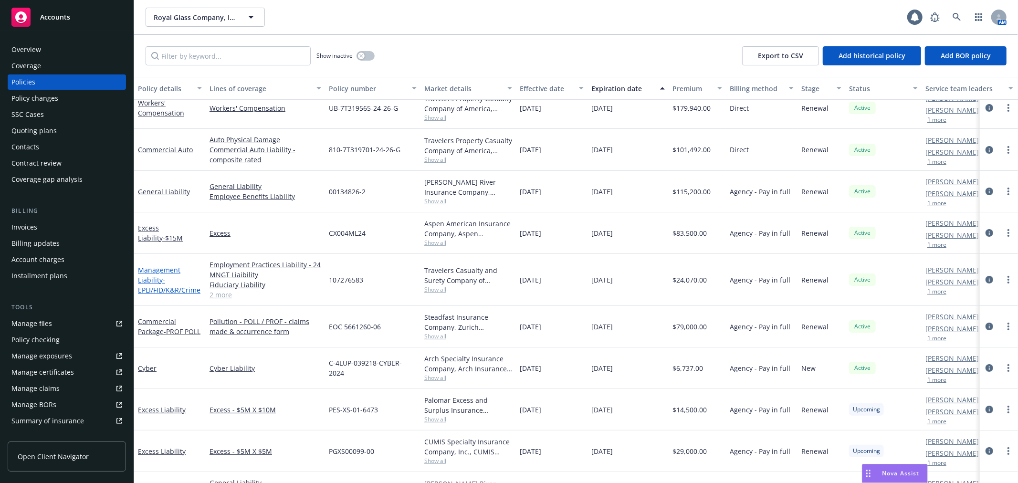
scroll to position [106, 0]
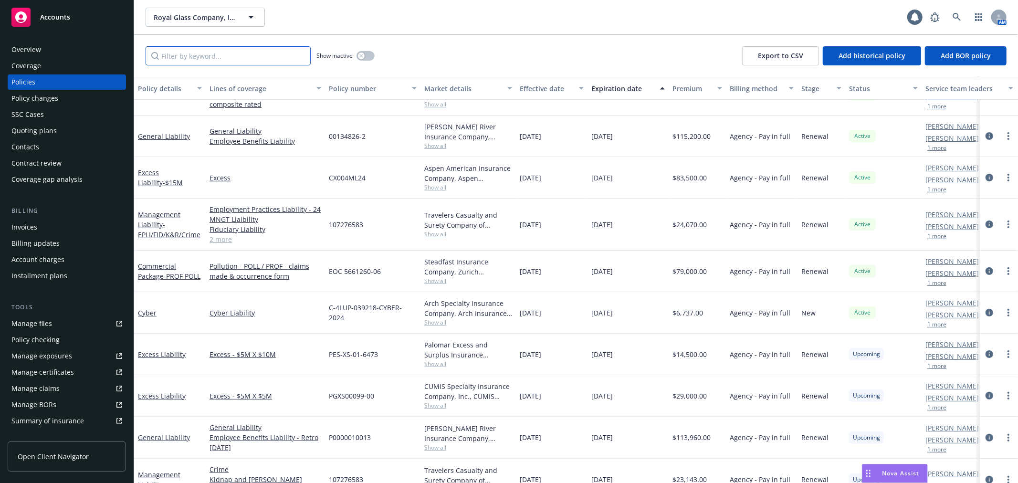
click at [227, 57] on input "Filter by keyword..." at bounding box center [227, 55] width 165 height 19
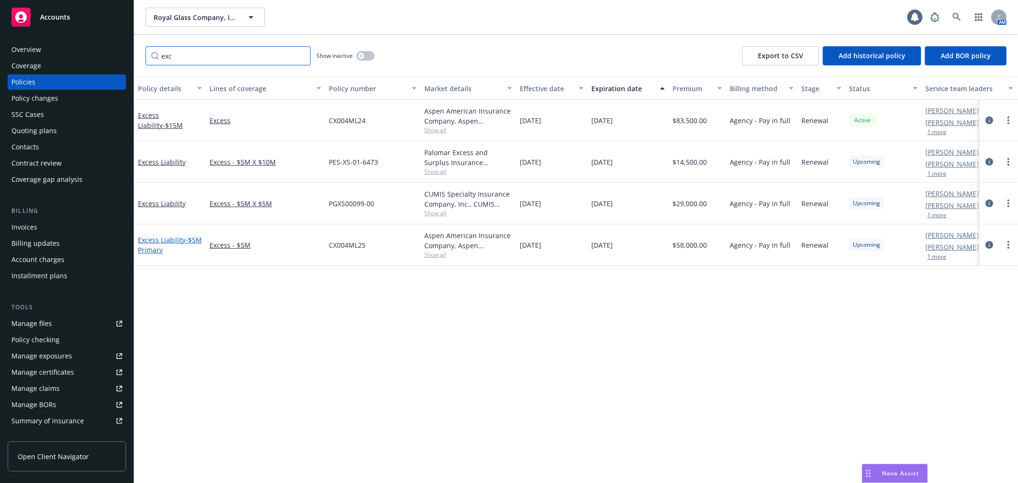
type input "exc"
click at [169, 238] on link "Excess Liability - $5M Primary" at bounding box center [170, 244] width 64 height 19
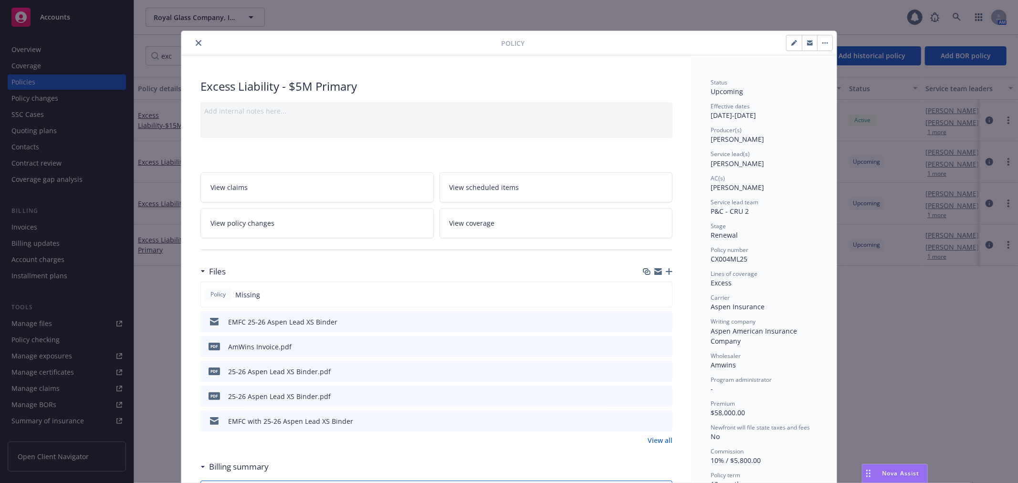
click at [791, 42] on icon "button" at bounding box center [794, 43] width 6 height 6
select select "RENEWAL"
select select "12"
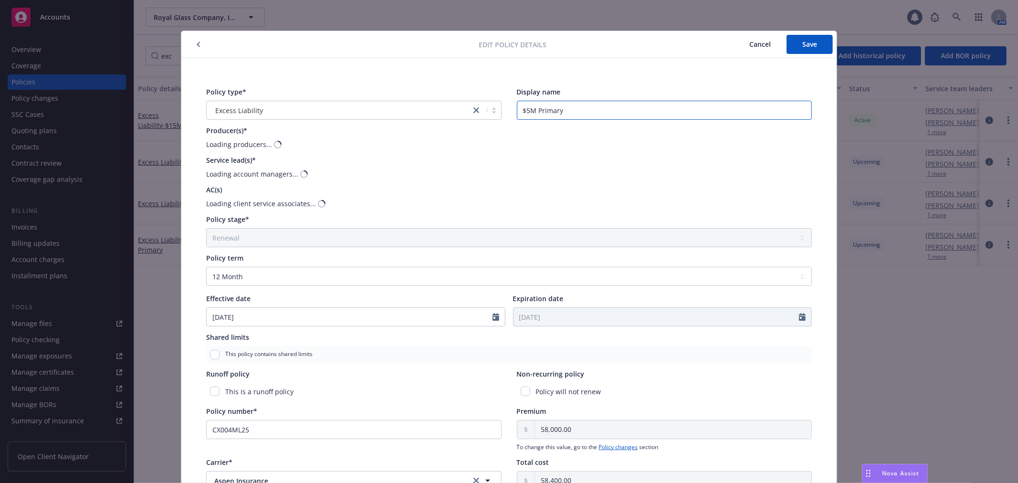
click at [517, 111] on input "$5M Primary" at bounding box center [664, 110] width 295 height 19
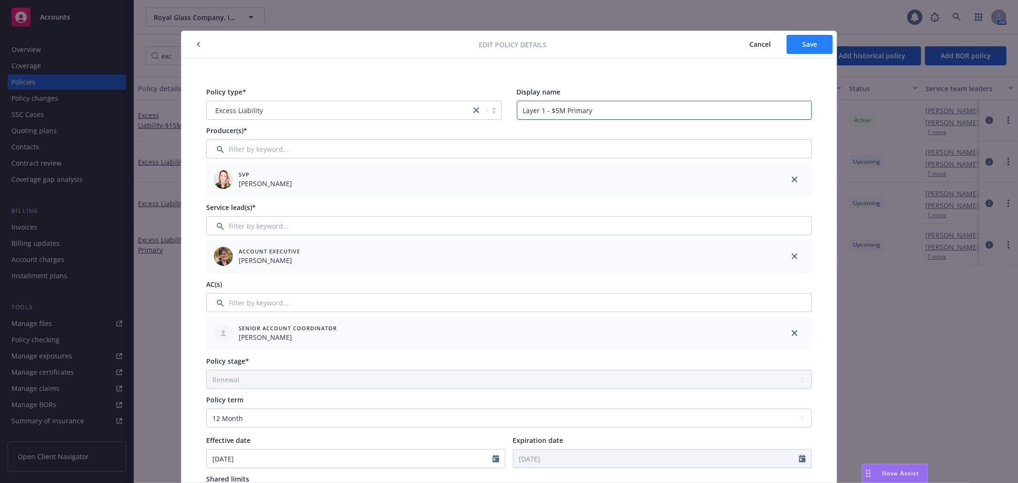
type input "Layer 1 - $5M Primary"
click at [802, 43] on span "Save" at bounding box center [809, 44] width 15 height 9
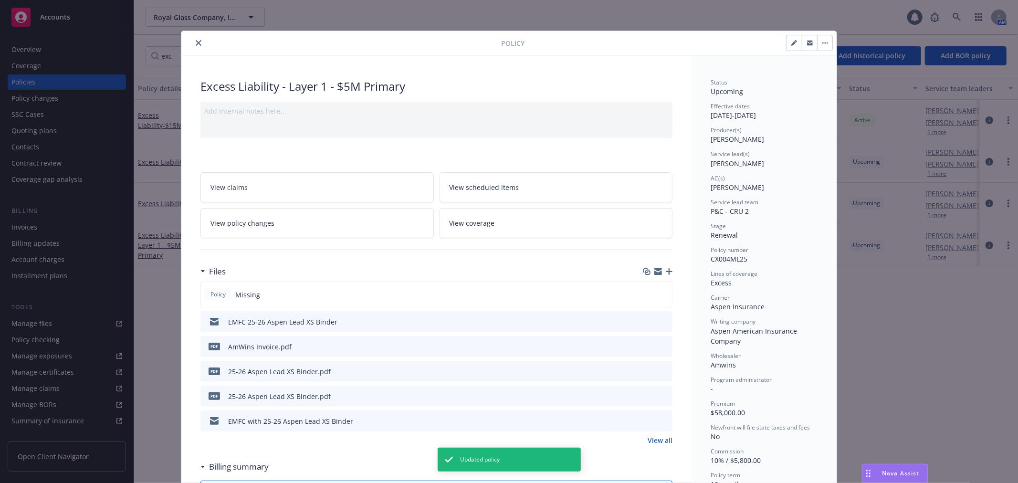
click at [197, 38] on button "close" at bounding box center [198, 42] width 11 height 11
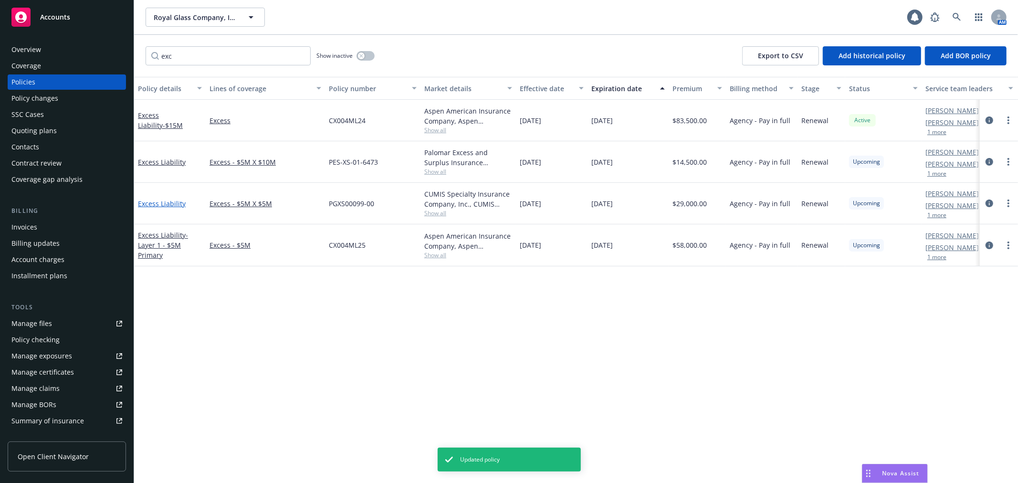
click at [159, 199] on link "Excess Liability" at bounding box center [162, 203] width 48 height 9
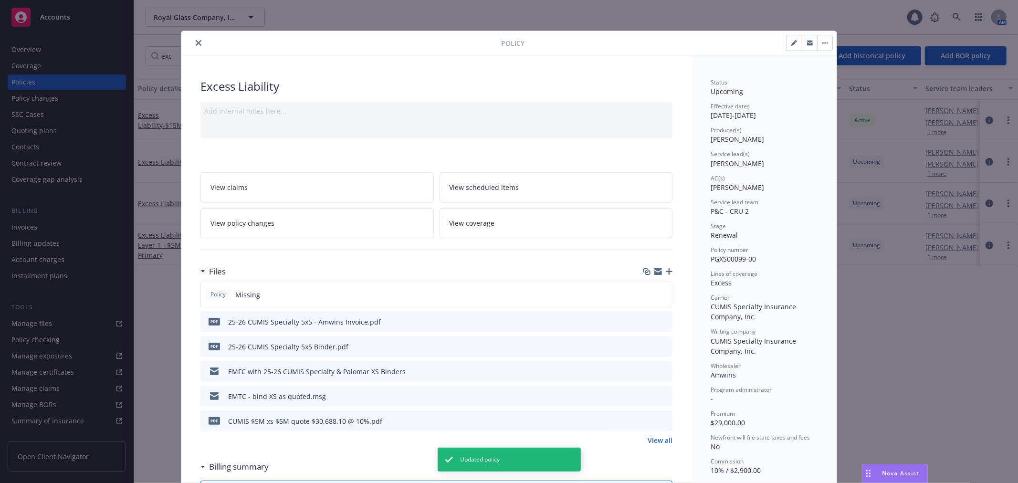
click at [790, 49] on button "button" at bounding box center [793, 42] width 15 height 15
select select "RENEWAL"
select select "12"
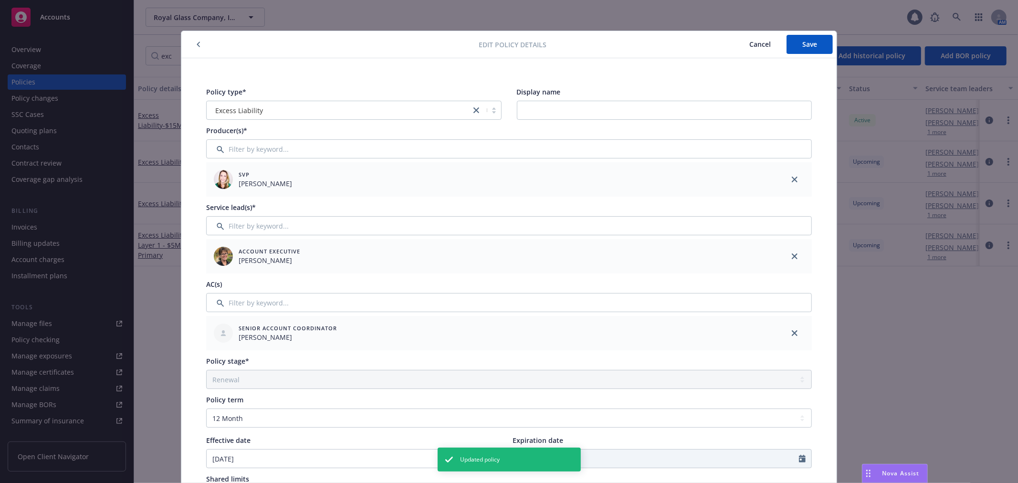
click at [623, 99] on div "Display name" at bounding box center [664, 103] width 295 height 33
click at [618, 103] on input "Display name" at bounding box center [664, 110] width 295 height 19
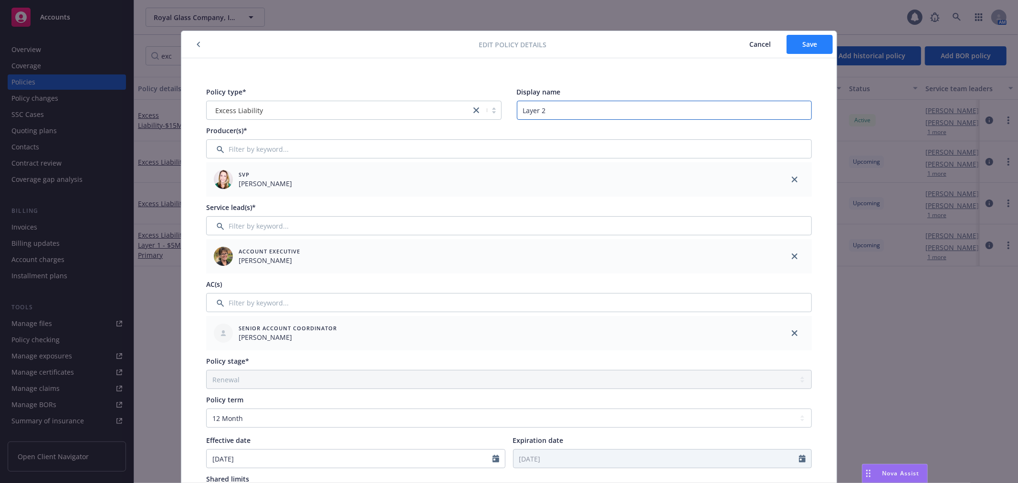
type input "Layer 2"
click at [813, 41] on button "Save" at bounding box center [809, 44] width 46 height 19
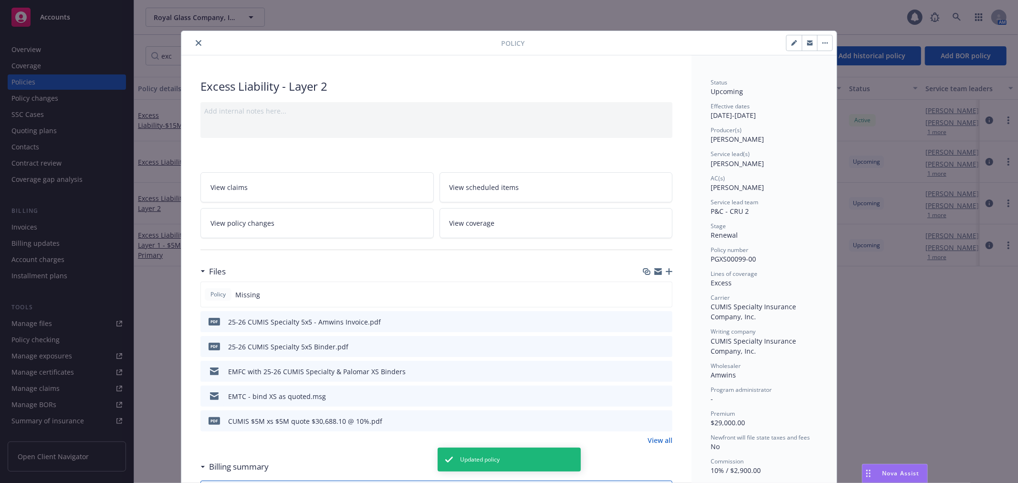
click at [196, 42] on icon "close" at bounding box center [199, 43] width 6 height 6
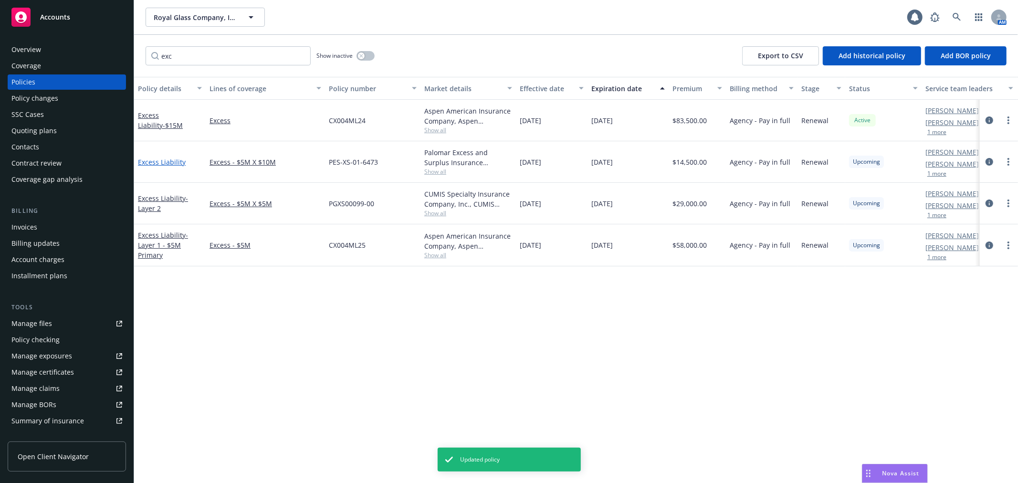
click at [167, 159] on link "Excess Liability" at bounding box center [162, 161] width 48 height 9
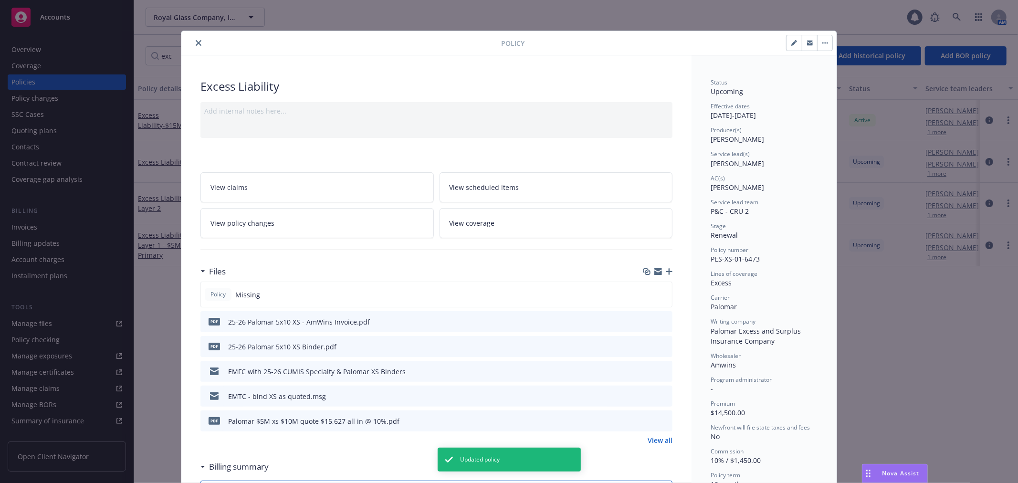
click at [791, 42] on icon "button" at bounding box center [793, 43] width 5 height 5
select select "RENEWAL"
select select "12"
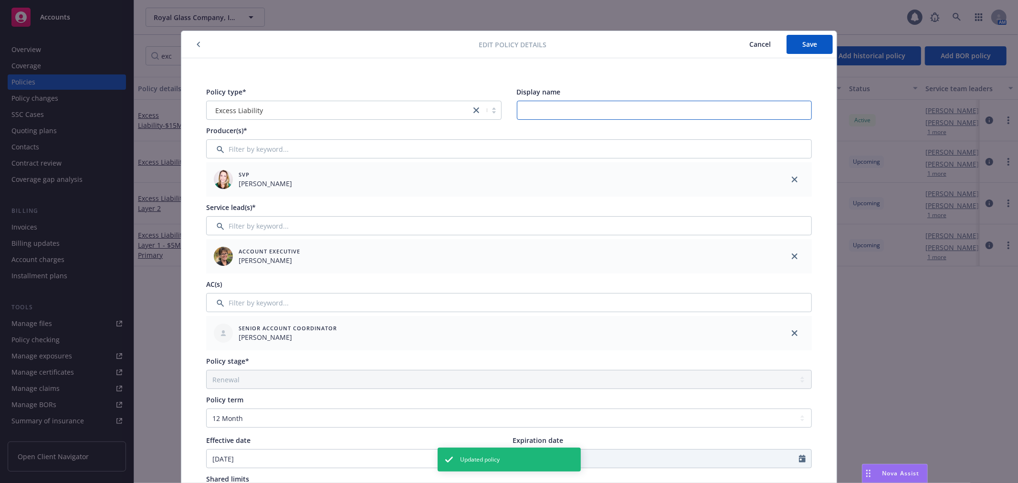
click at [625, 107] on input "Display name" at bounding box center [664, 110] width 295 height 19
type input "Layer 3"
click at [808, 41] on span "Save" at bounding box center [809, 44] width 15 height 9
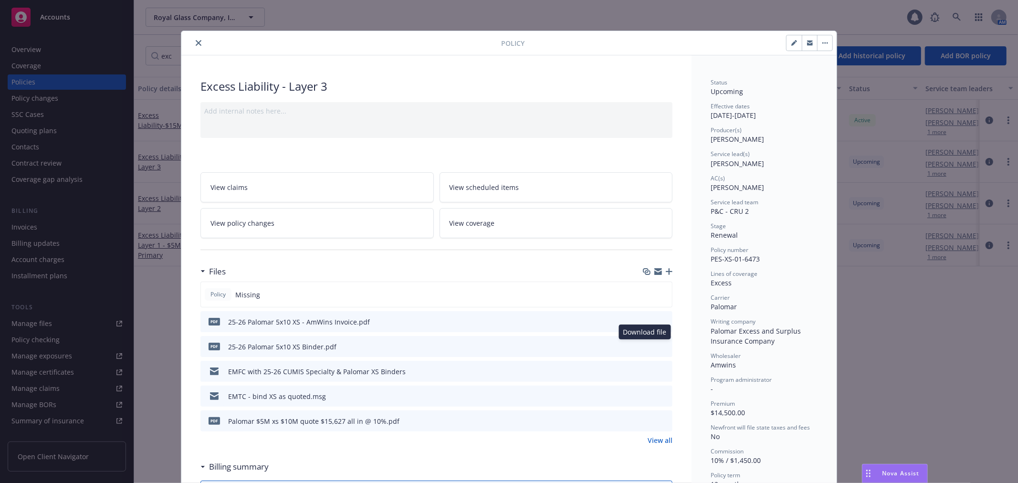
click at [644, 346] on icon "download file" at bounding box center [647, 345] width 6 height 6
click at [196, 42] on icon "close" at bounding box center [199, 43] width 6 height 6
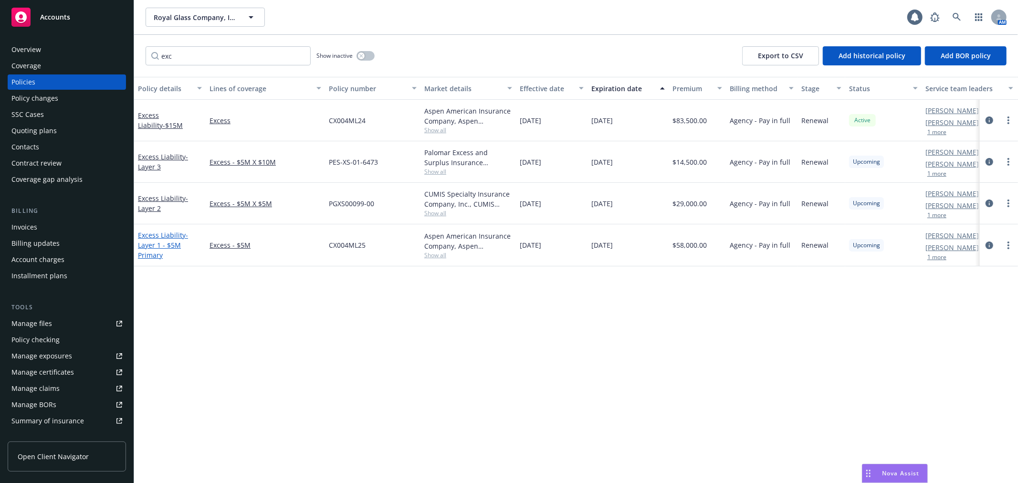
click at [159, 233] on link "Excess Liability - Layer 1 - $5M Primary" at bounding box center [163, 244] width 50 height 29
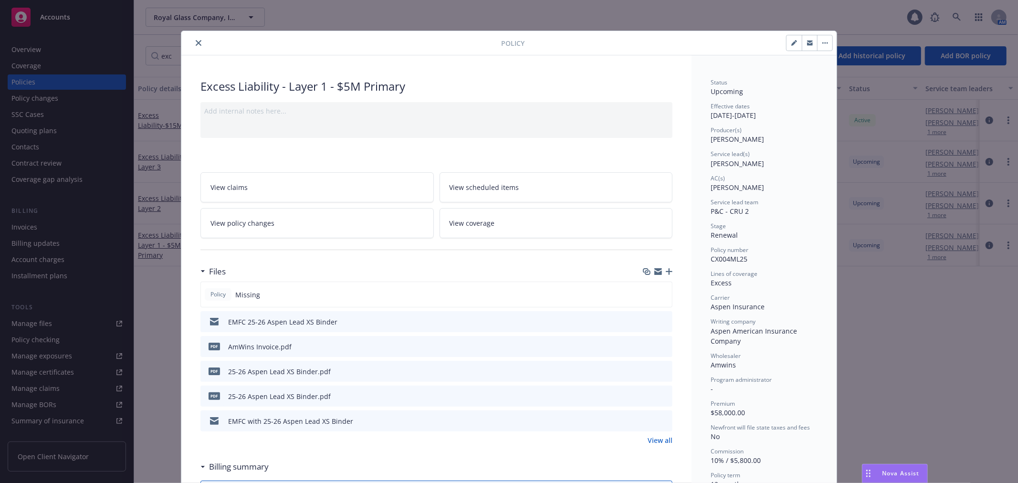
scroll to position [29, 0]
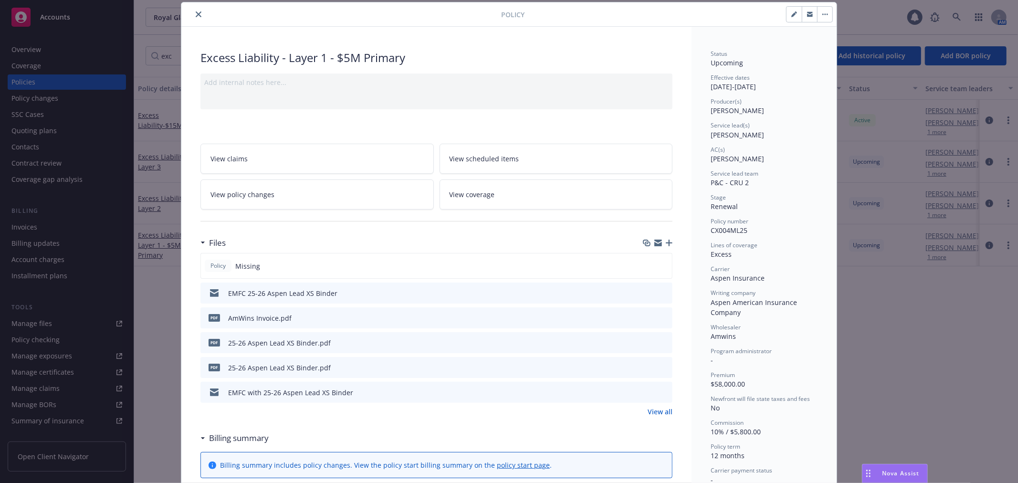
click at [645, 365] on icon "download file" at bounding box center [648, 367] width 8 height 8
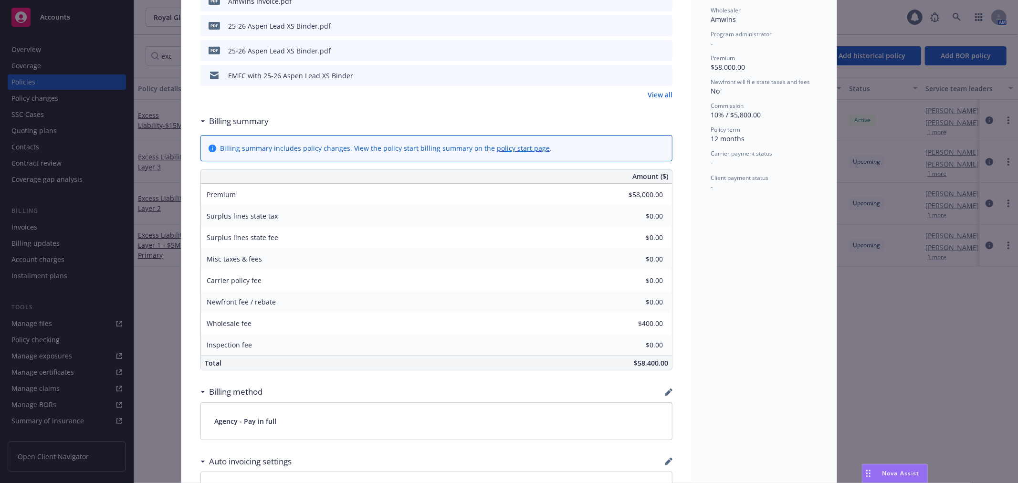
scroll to position [346, 0]
click at [660, 75] on icon "preview file" at bounding box center [663, 74] width 9 height 7
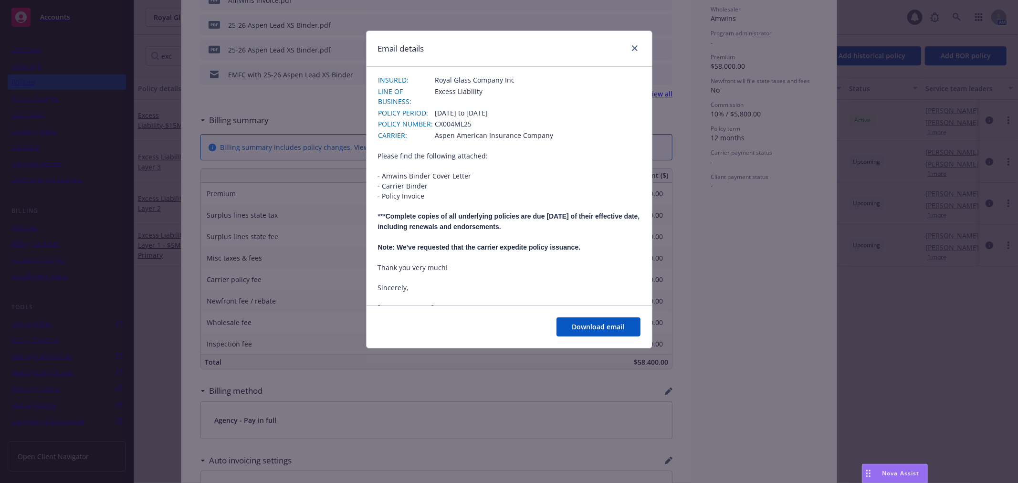
scroll to position [265, 0]
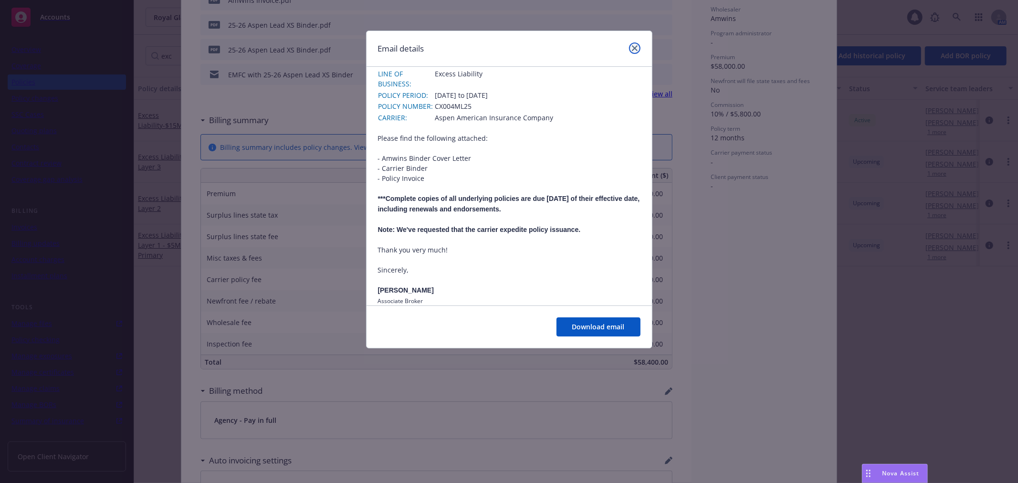
click at [633, 45] on icon "close" at bounding box center [635, 48] width 6 height 6
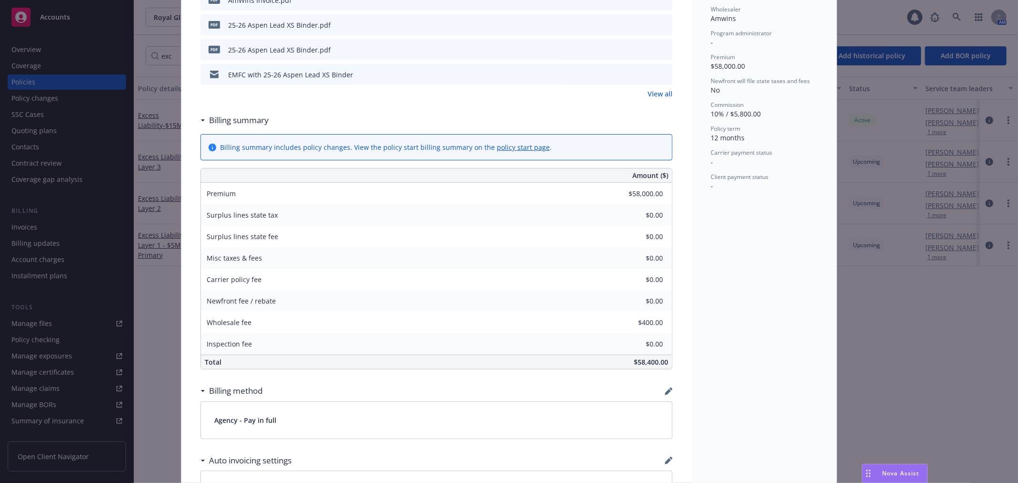
scroll to position [135, 0]
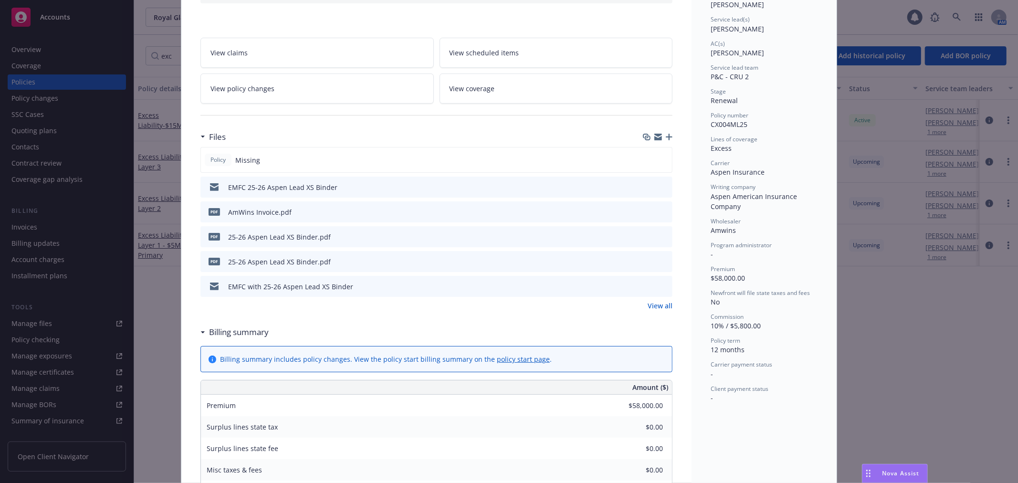
click at [666, 135] on icon "button" at bounding box center [668, 137] width 7 height 7
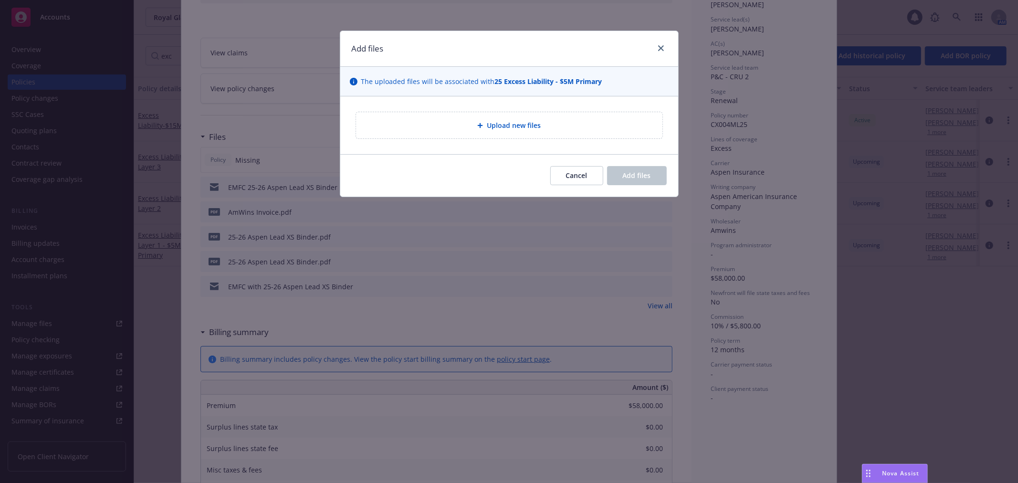
click at [550, 134] on div "Upload new files" at bounding box center [509, 125] width 306 height 26
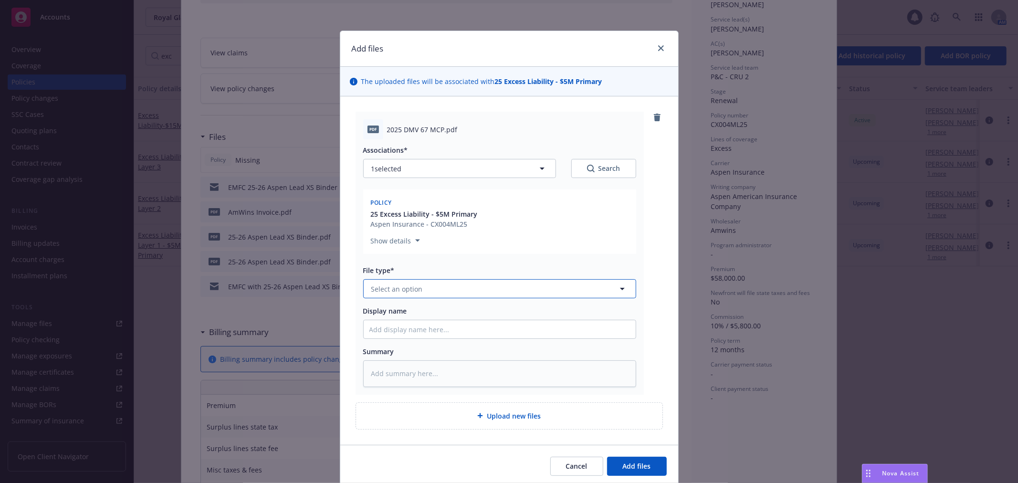
click at [513, 293] on button "Select an option" at bounding box center [499, 288] width 273 height 19
type input "d"
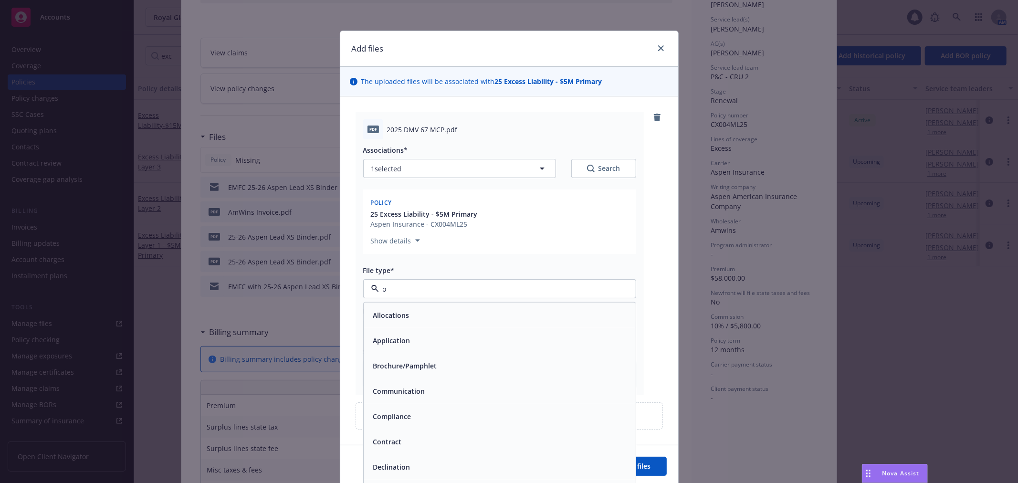
type input "ot"
click at [437, 338] on div "Other" at bounding box center [499, 340] width 260 height 14
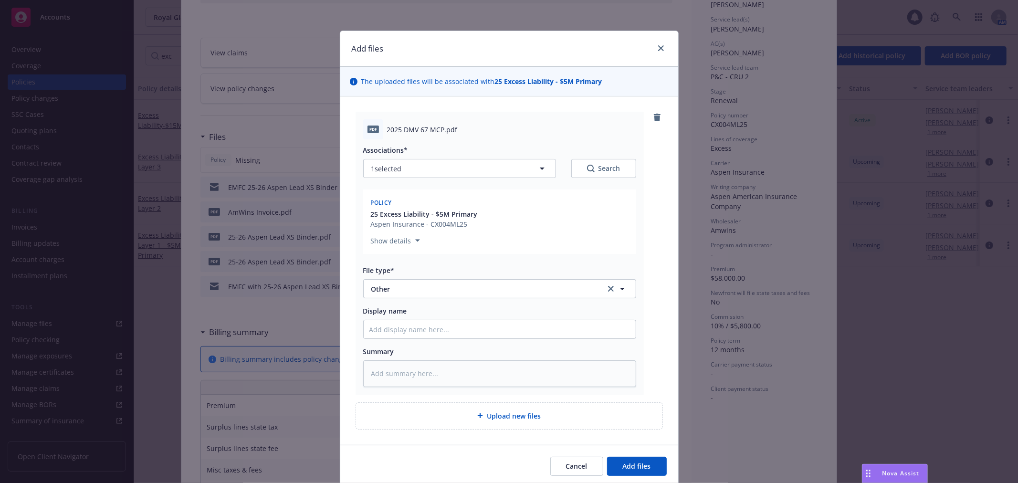
click at [635, 455] on div "Cancel Add files" at bounding box center [509, 466] width 338 height 42
click at [635, 460] on button "Add files" at bounding box center [637, 466] width 60 height 19
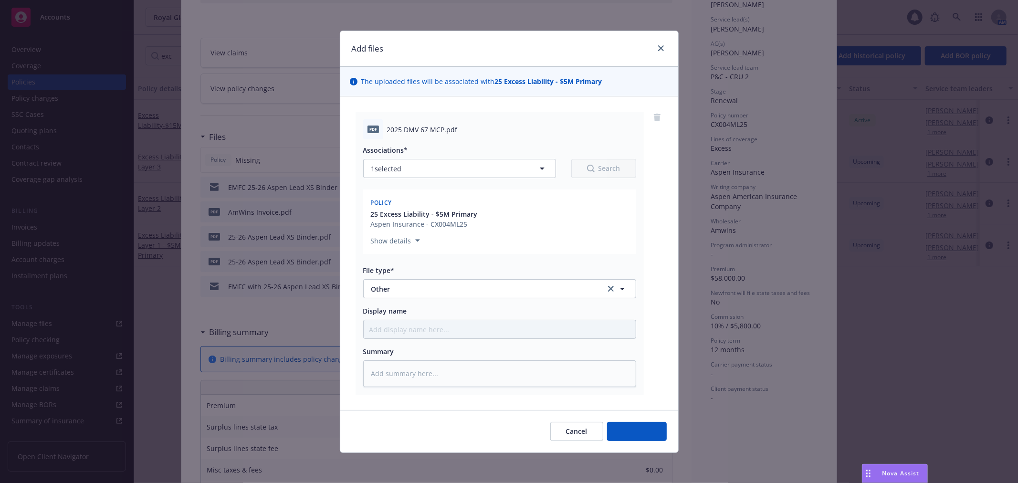
type textarea "x"
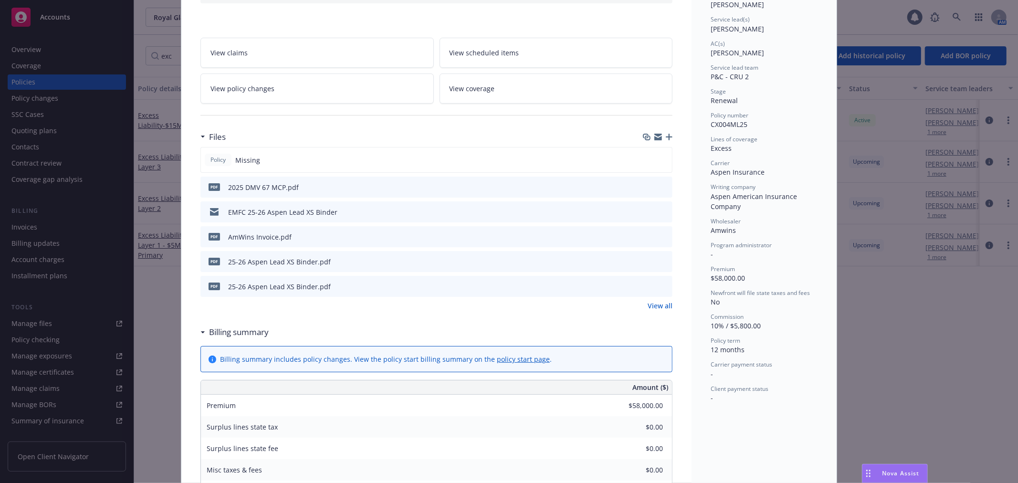
click at [894, 467] on div "Nova Assist" at bounding box center [894, 473] width 65 height 18
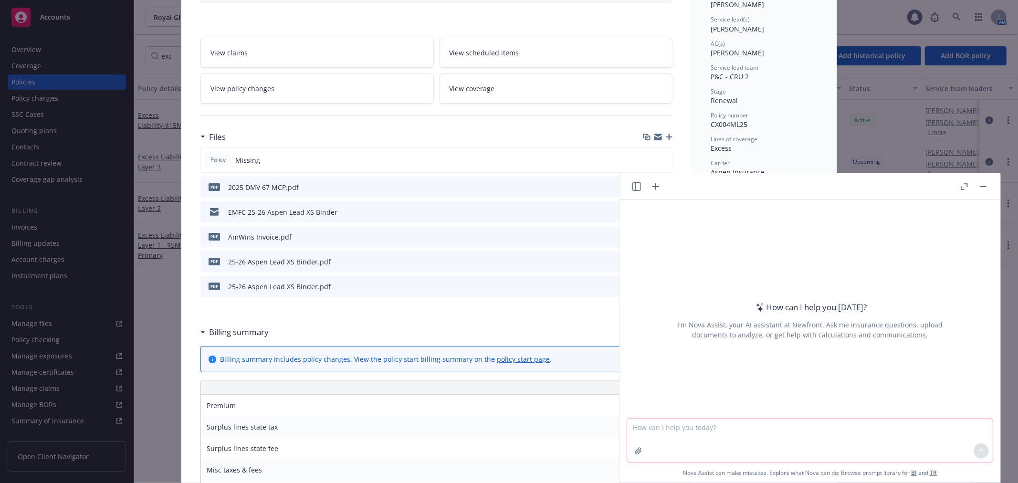
click at [743, 432] on textarea at bounding box center [809, 440] width 365 height 44
paste textarea "DMV 67 MCP"
click at [807, 422] on textarea "What is the difference between DMV 67 MCP and DMV 67 MCP" at bounding box center [809, 439] width 365 height 45
type textarea "What is the difference between DMV 67 MCP and DMV 65 MCP"
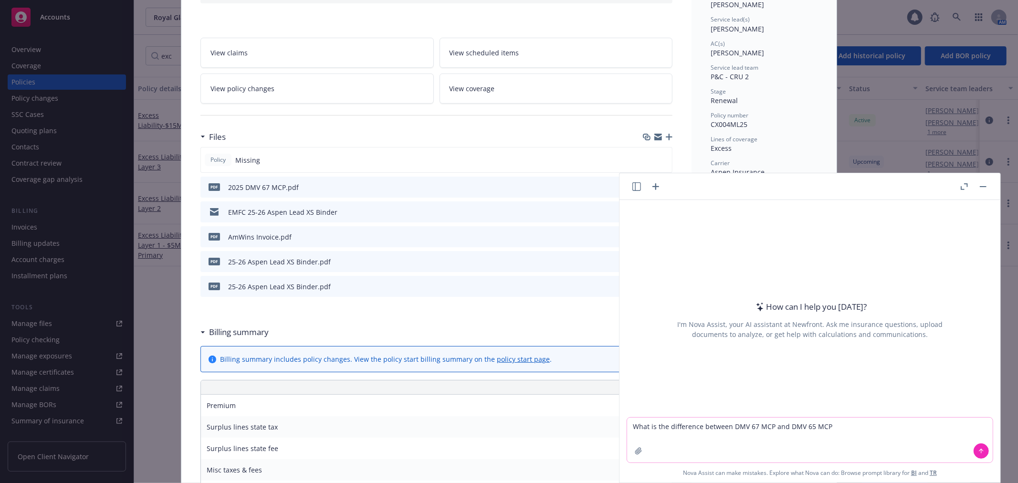
click at [981, 453] on button at bounding box center [980, 450] width 15 height 15
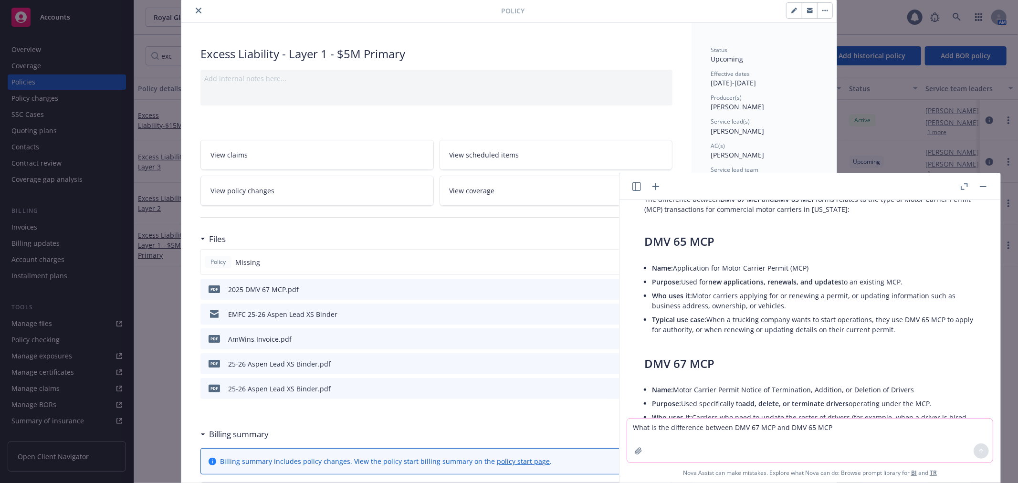
scroll to position [29, 0]
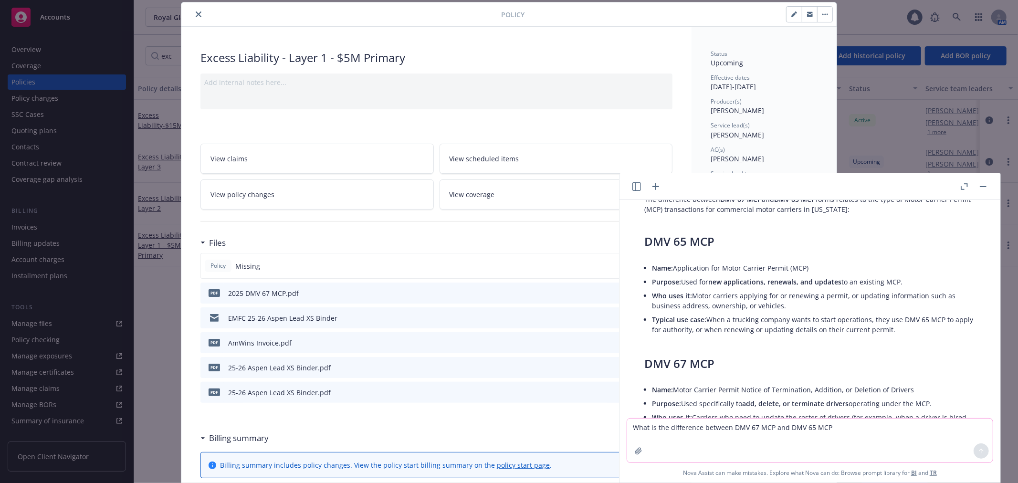
drag, startPoint x: 194, startPoint y: 18, endPoint x: 186, endPoint y: 29, distance: 13.0
click at [194, 18] on button "close" at bounding box center [198, 14] width 11 height 11
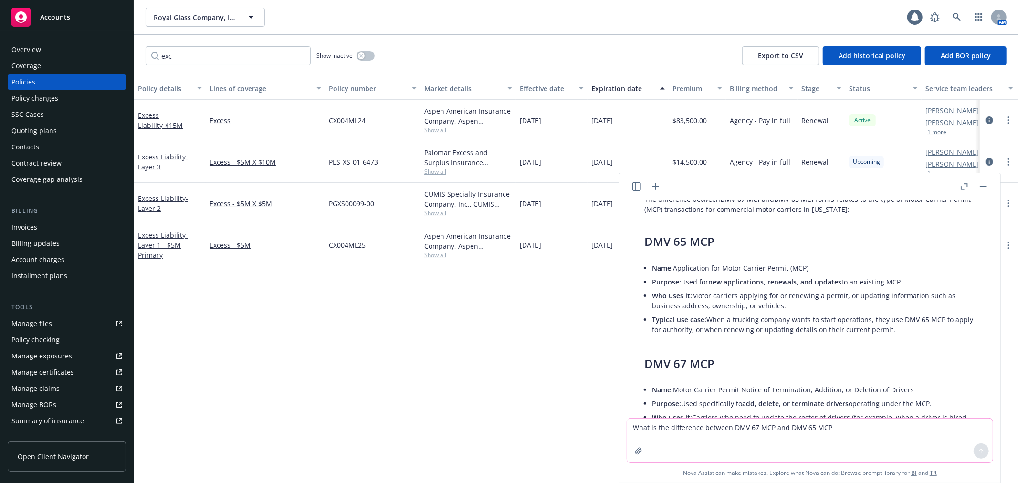
click at [79, 97] on div "Policy changes" at bounding box center [66, 98] width 111 height 15
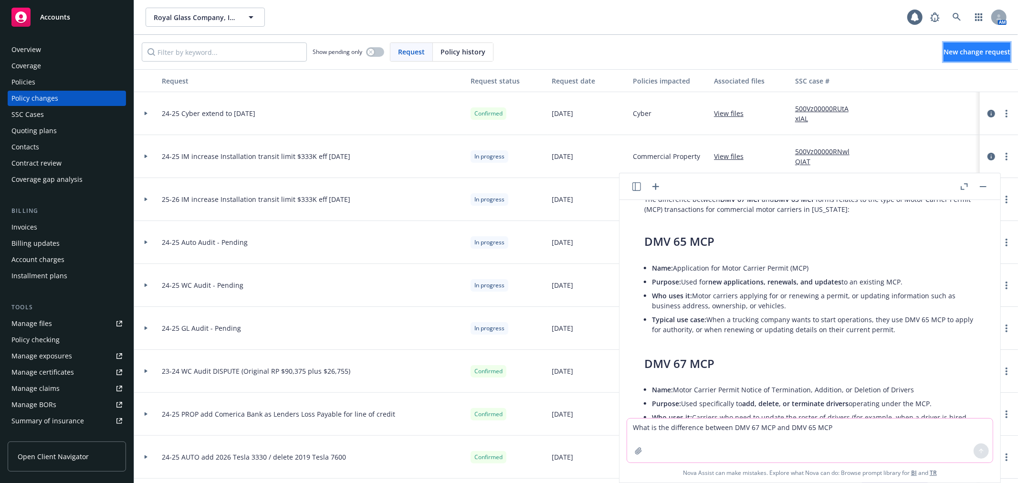
click at [960, 49] on span "New change request" at bounding box center [976, 51] width 67 height 9
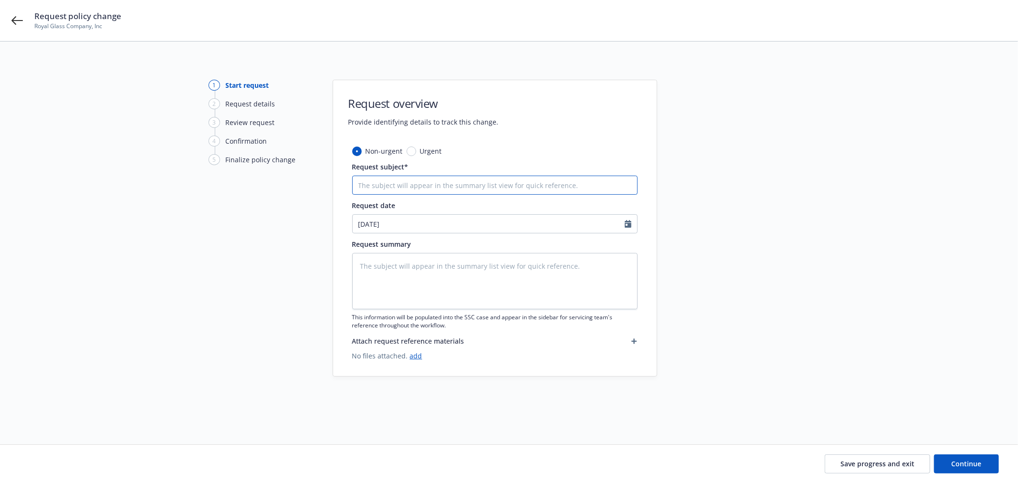
click at [450, 177] on input "Request subject*" at bounding box center [494, 185] width 285 height 19
type textarea "x"
type input "2"
type textarea "x"
type input "25"
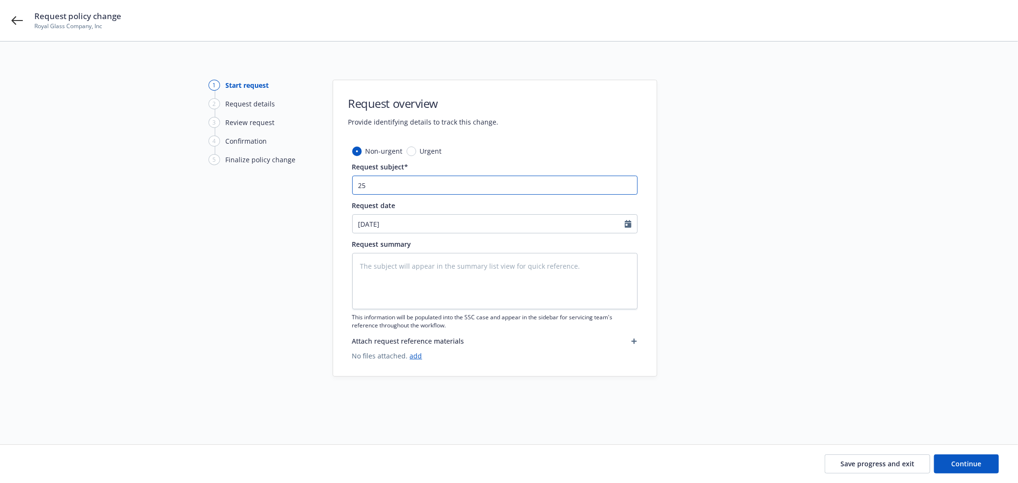
type textarea "x"
type input "25-"
type textarea "x"
type input "25-2"
type textarea "x"
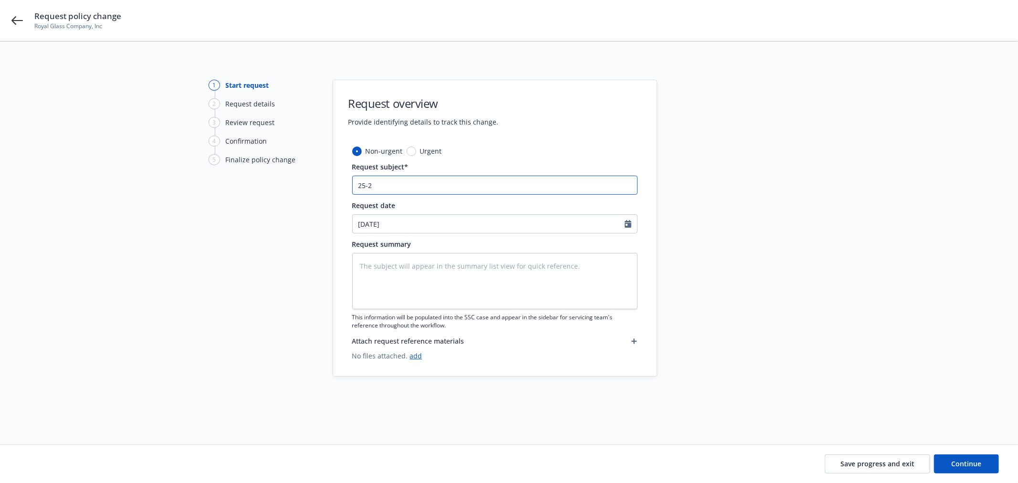
type input "25-26"
type textarea "x"
type input "25-26"
type textarea "x"
type input "25-26 A"
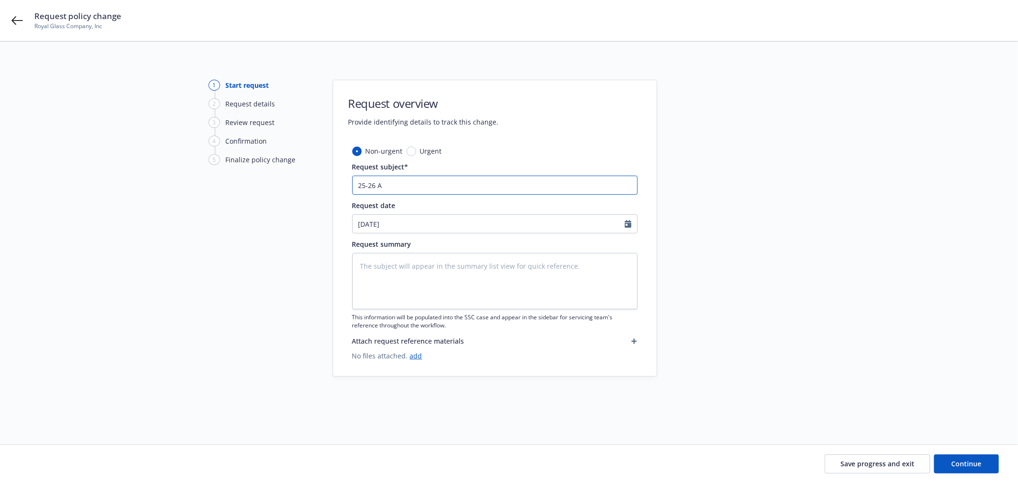
type textarea "x"
type input "25-26 AU"
type textarea "x"
type input "25-26 AUT"
type textarea "x"
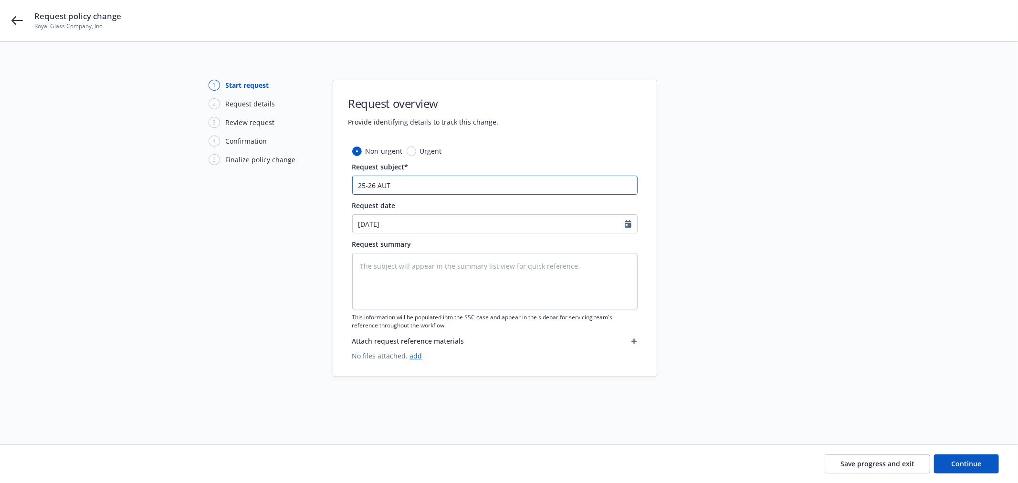
type input "25-26 AUTO"
type textarea "x"
type input "25-26 AUTO"
type textarea "x"
type input "25-26 AUTO &"
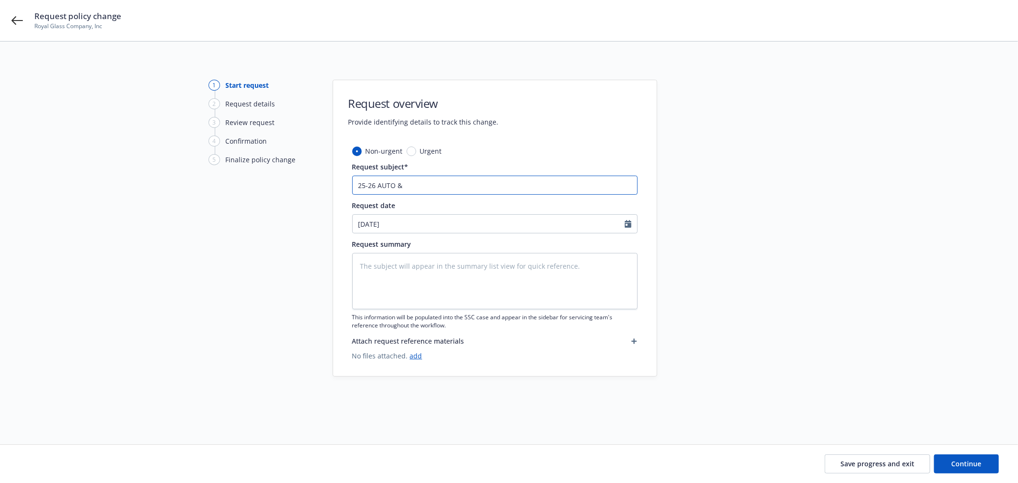
type textarea "x"
type input "25-26 AUTO &"
type textarea "x"
type input "25-26 AUTO & W"
type textarea "x"
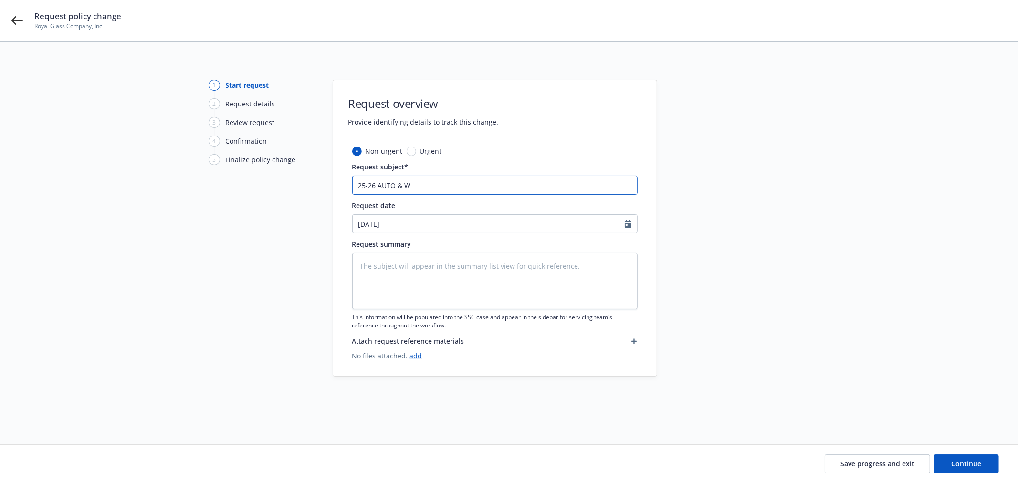
type input "25-26 AUTO & WC"
type textarea "x"
type input "25-26 AUTO & WC"
paste input "MCP 65 auto & WC-"
type textarea "x"
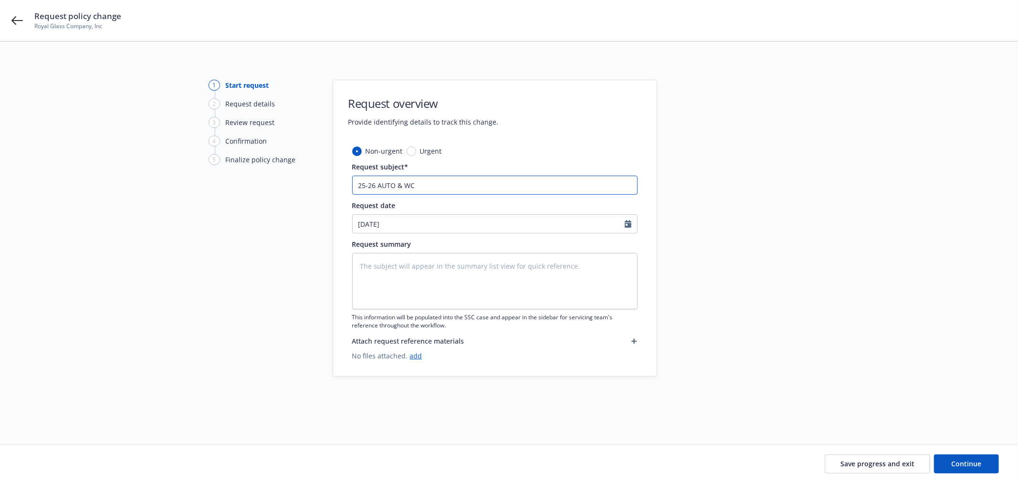
type input "25-26 AUTO & WC MCP 65 auto & WC-"
click at [413, 182] on input "25-26 AUTO & WC MCP 65 auto & WC-" at bounding box center [494, 185] width 285 height 19
type textarea "x"
type input "25-26 AUTO & WC MCP 65 auto & WC-"
type textarea "x"
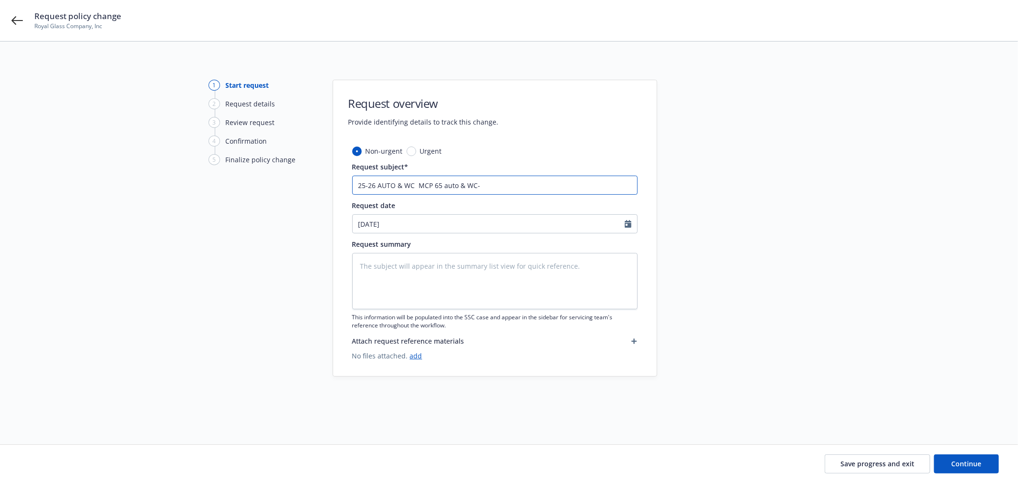
type input "25-26 AUTO & WC f MCP 65 auto & WC-"
type textarea "x"
type input "25-26 AUTO & WC fo MCP 65 auto & WC-"
type textarea "x"
type input "25-26 AUTO & WC for MCP 65 auto & WC-"
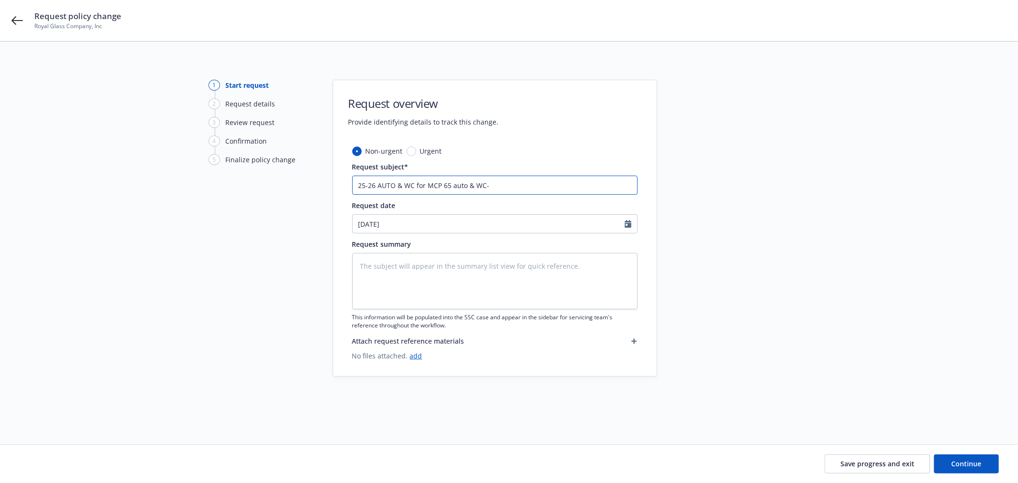
type textarea "x"
type input "25-26 AUTO & WC form MCP 65 auto & WC-"
type textarea "x"
type input "25-26 AUTO & WC forms MCP 65 auto & WC-"
drag, startPoint x: 463, startPoint y: 188, endPoint x: 521, endPoint y: 192, distance: 58.3
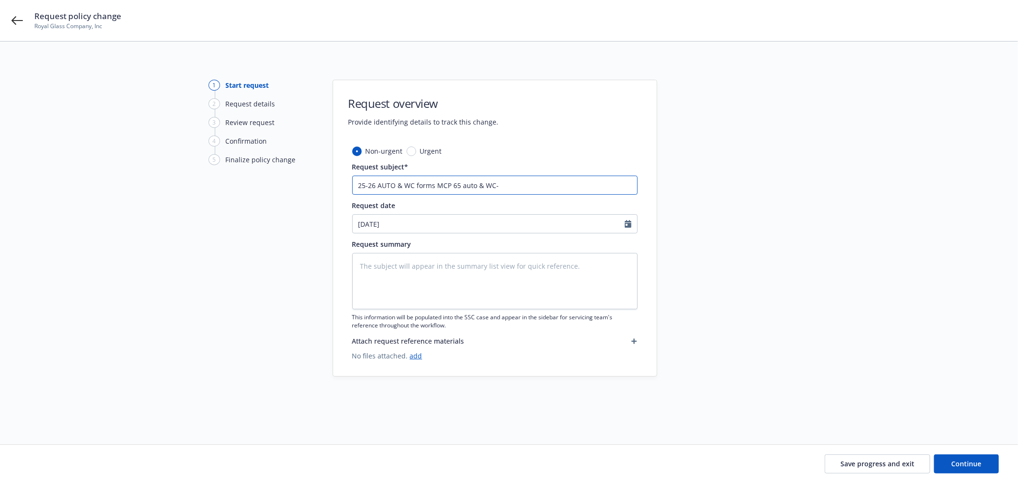
click at [520, 187] on input "25-26 AUTO & WC forms MCP 65 auto & WC-" at bounding box center [494, 185] width 285 height 19
type textarea "x"
type input "25-26 AUTO & WC forms MCP 65 m"
type textarea "x"
type input "25-26 AUTO & WC forms MCP 65 mi"
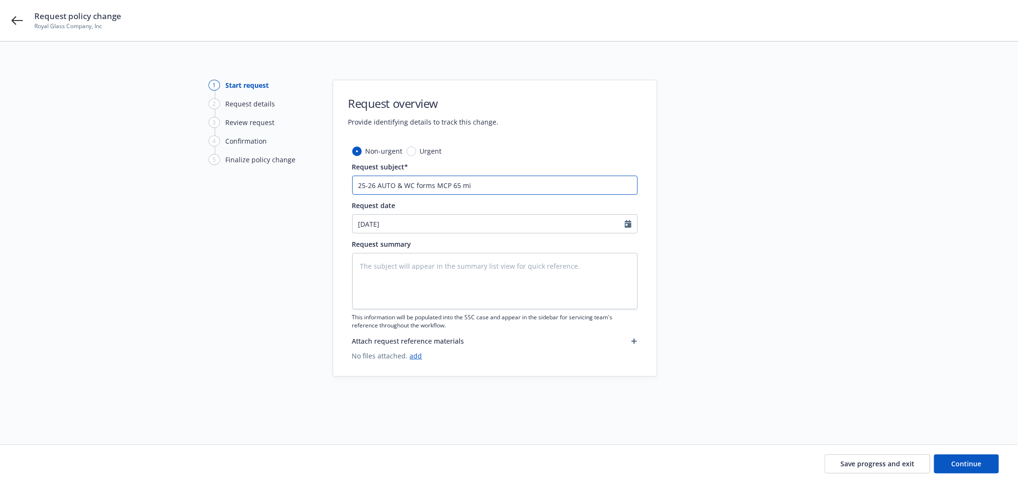
type textarea "x"
type input "25-26 AUTO & WC forms MCP 65 mis"
type textarea "x"
type input "25-26 AUTO & WC forms MCP 65 miss"
type textarea "x"
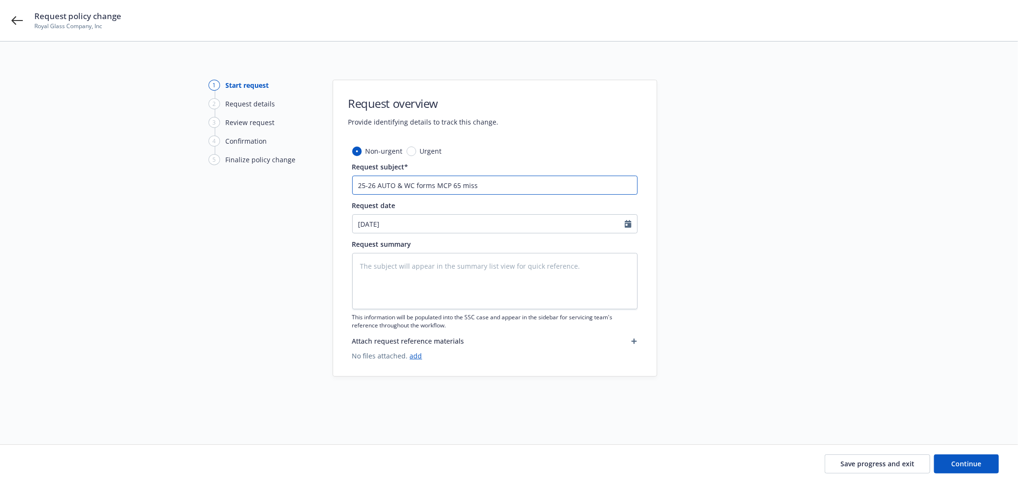
type input "25-26 AUTO & WC forms MCP 65 missi"
type textarea "x"
type input "25-26 AUTO & WC forms MCP 65 missin"
type textarea "x"
type input "25-26 AUTO & WC forms MCP 65 missing"
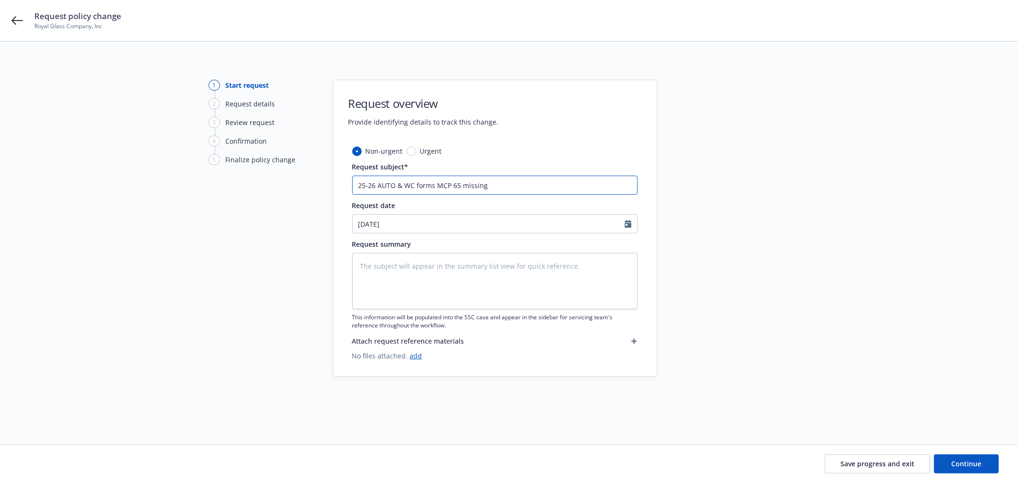
type textarea "x"
type input "25-26 AUTO & WC forms MCP 65 missing"
type textarea "x"
type input "25-26 AUTO & WC forms MCP 65 missing f"
type textarea "x"
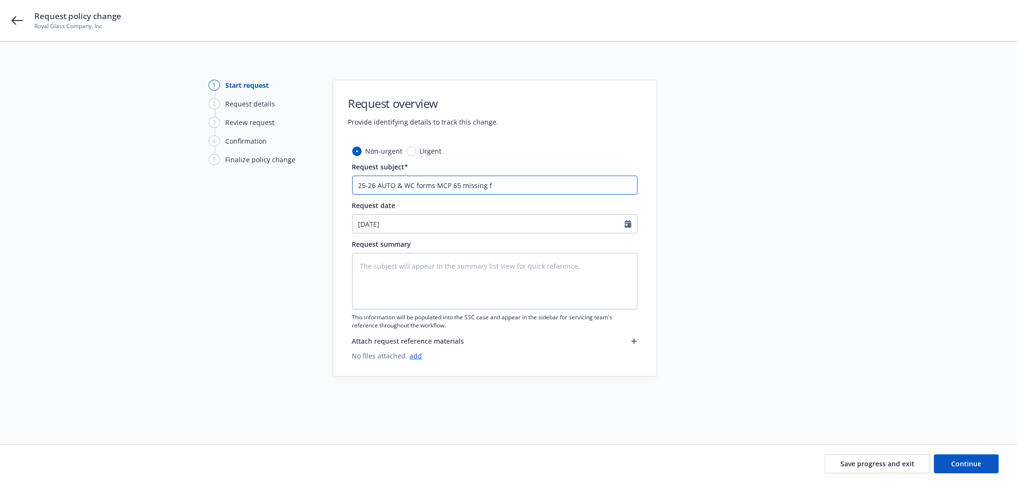
type input "25-26 AUTO & WC forms MCP 65 missing fr"
type textarea "x"
type input "25-26 AUTO & WC forms MCP 65 missing fro"
type textarea "x"
type input "25-26 AUTO & WC forms MCP 65 missing from"
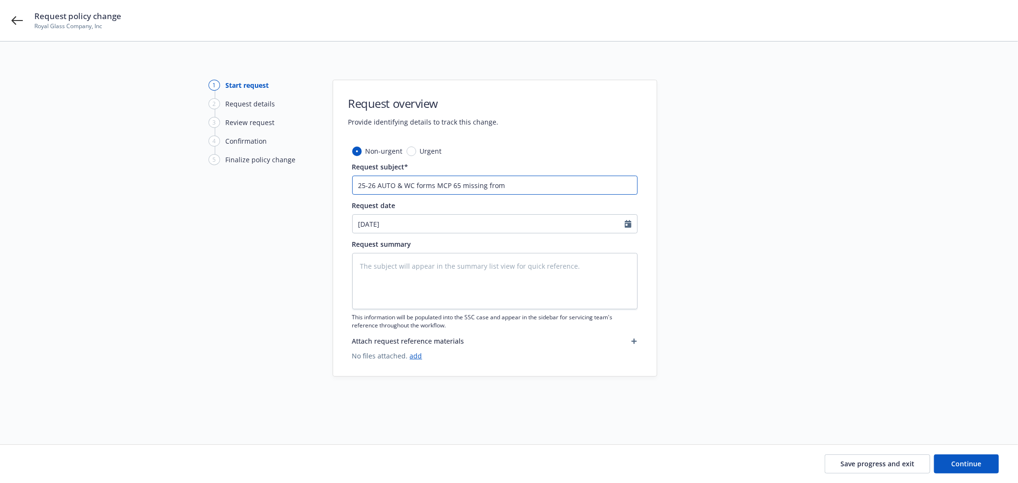
type textarea "x"
type input "25-26 AUTO & WC forms MCP 65 missing from"
type textarea "x"
type input "25-26 AUTO & WC forms MCP 65 missing from r"
type textarea "x"
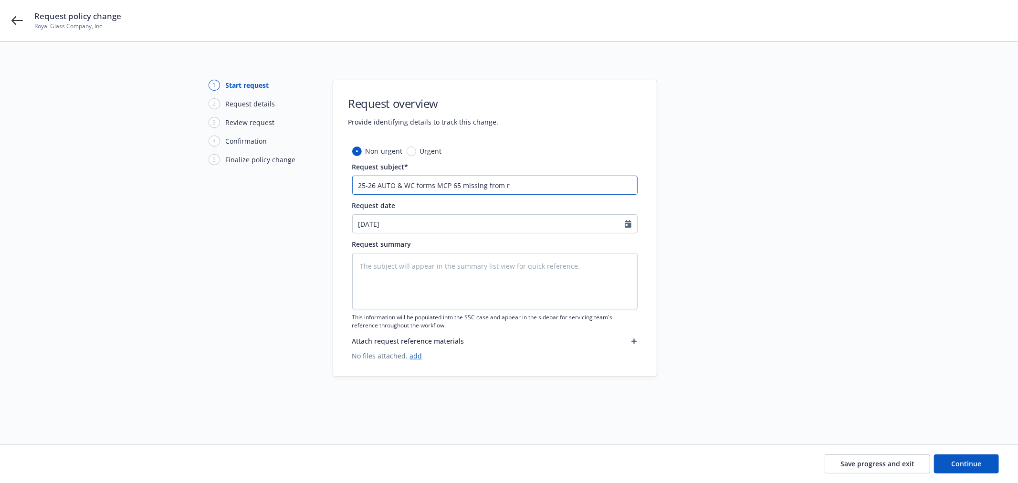
type input "25-26 AUTO & WC forms MCP 65 missing from re"
type textarea "x"
type input "25-26 AUTO & WC forms MCP 65 missing from rene"
type textarea "x"
type input "25-26 AUTO & WC forms MCP 65 missing from rener"
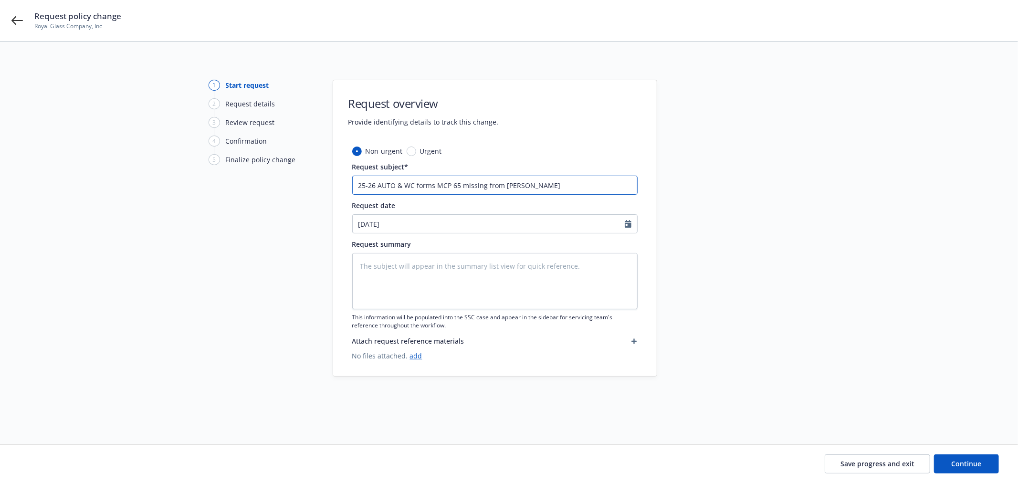
type textarea "x"
type input "25-26 AUTO & WC forms MCP 65 missing from renerw"
type textarea "x"
type input "25-26 AUTO & WC forms MCP 65 missing from renerwa"
type textarea "x"
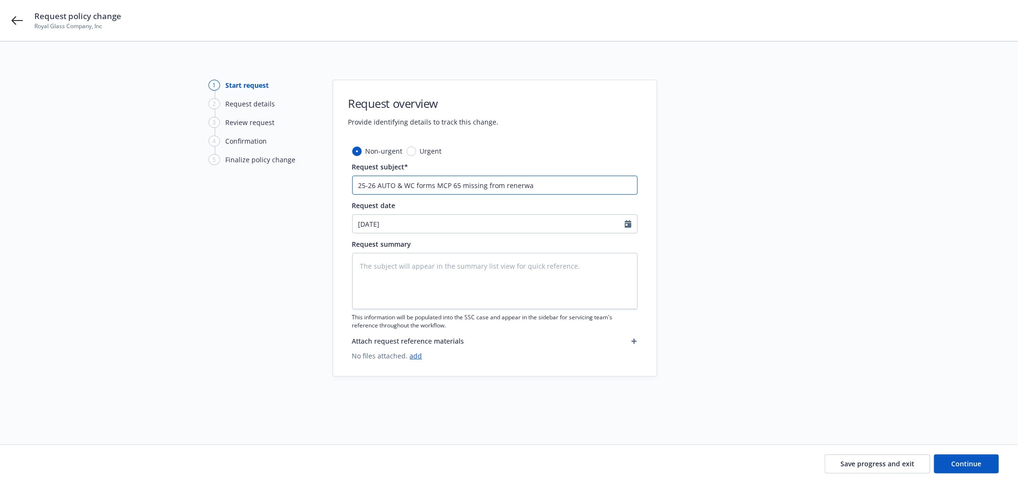
type input "25-26 AUTO & WC forms MCP 65 missing from renerw"
type textarea "x"
type input "25-26 AUTO & WC forms MCP 65 missing from rener"
type textarea "x"
type input "25-26 AUTO & WC forms MCP 65 missing from rene"
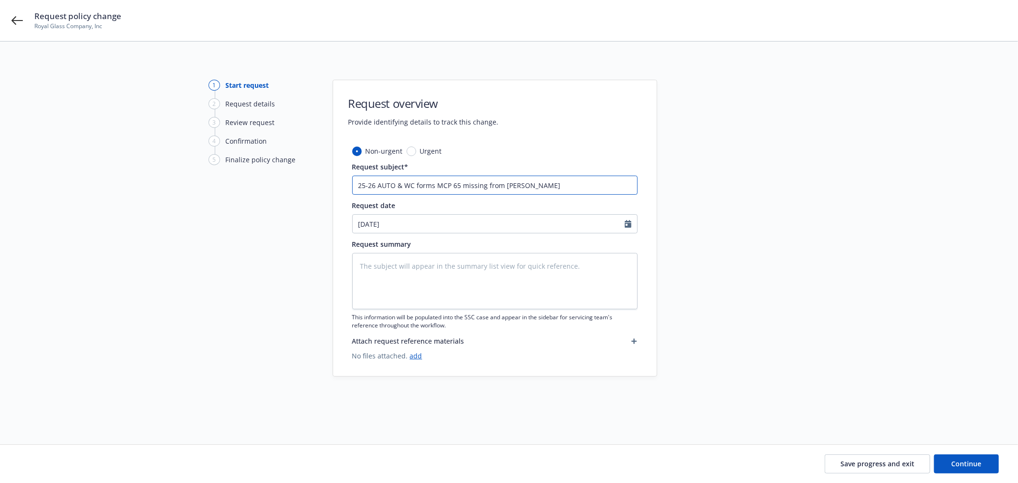
type textarea "x"
type input "25-26 AUTO & WC forms MCP 65 missing from renew"
type textarea "x"
type input "25-26 AUTO & WC forms MCP 65 missing from renewa"
type textarea "x"
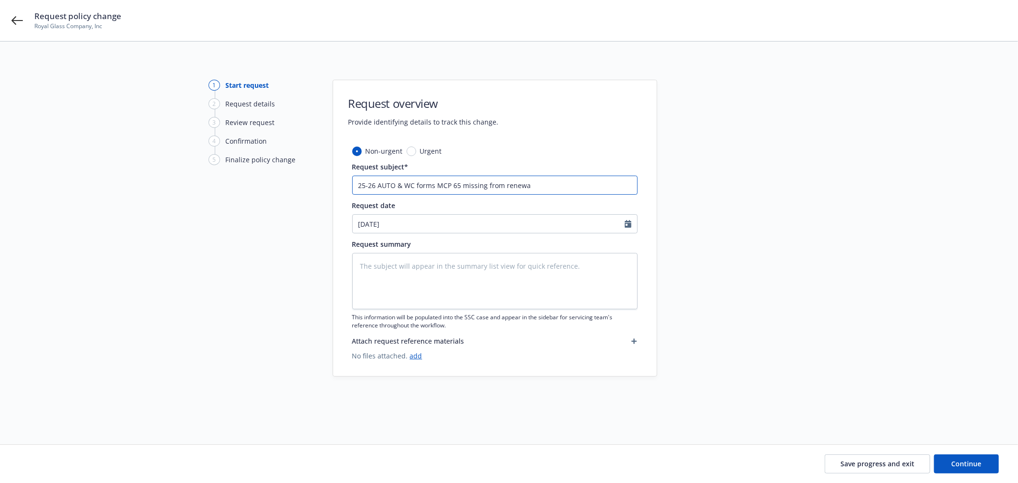
type input "25-26 AUTO & WC forms MCP 65 missing from renewal"
type textarea "x"
type input "25-26 AUTO & WC forms MCP 65 missing from renewal."
type textarea "x"
type input "25-26 AUTO & WC forms MCP 65 missing from renewal."
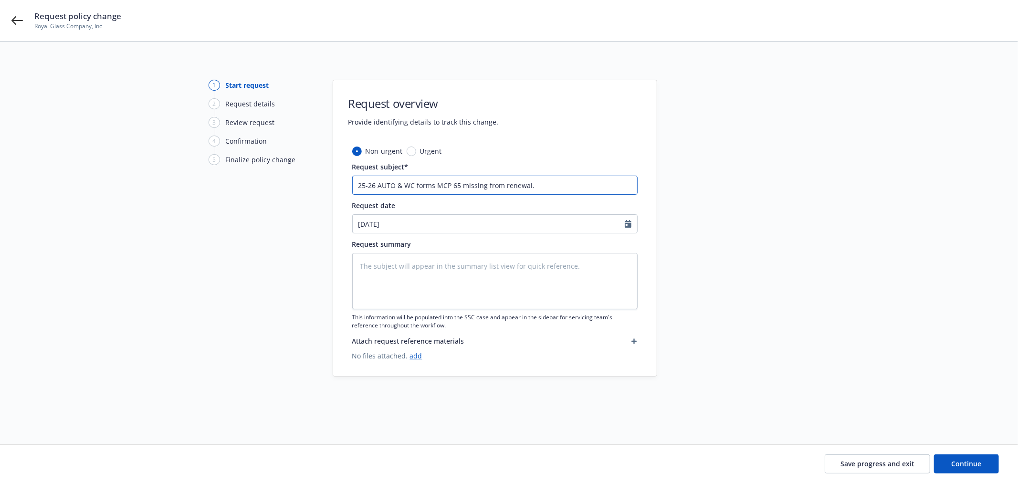
type textarea "x"
type input "25-26 AUTO & WC forms MCP 65 missing from renewal. M"
type textarea "x"
type input "25-26 AUTO & WC forms MCP 65 missing from renewal. MC"
type textarea "x"
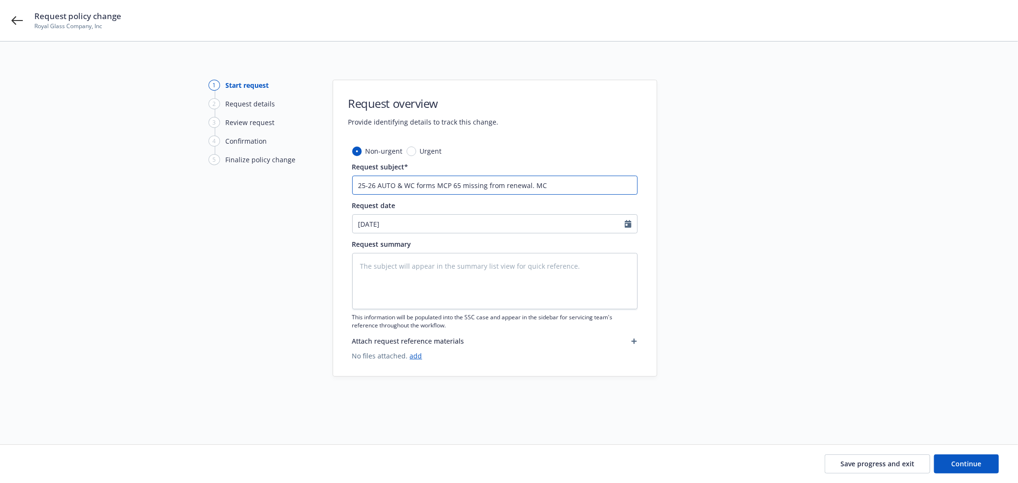
type input "25-26 AUTO & WC forms MCP 65 missing from renewal. MCP"
type textarea "x"
type input "25-26 AUTO & WC forms MCP 65 missing from renewal. MCP"
type textarea "x"
type input "25-26 AUTO & WC forms MCP 65 missing from renewal. MCP 6"
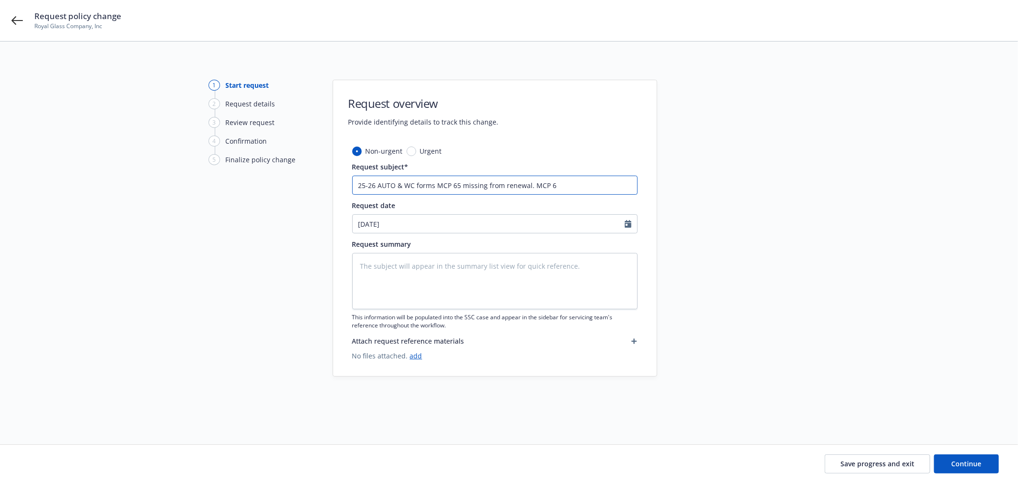
type textarea "x"
type input "25-26 AUTO & WC forms MCP 65 missing from renewal. MCP 67"
type textarea "x"
type input "25-26 AUTO & WC forms MCP 65 missing from renewal. MCP 67"
type textarea "x"
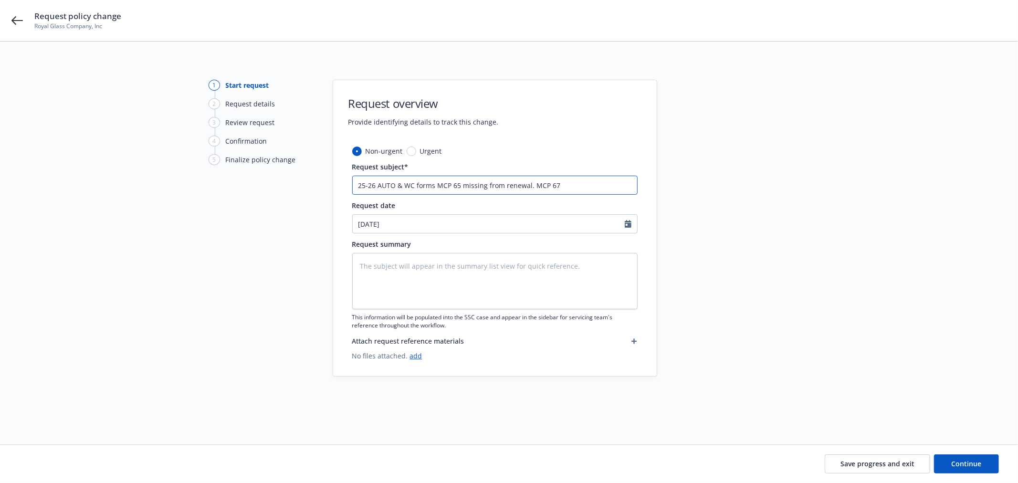
type input "25-26 AUTO & WC forms MCP 65 missing from renewal. MCP 67 i"
type textarea "x"
type input "25-26 AUTO & WC forms MCP 65 missing from renewal. MCP 67 is"
type textarea "x"
type input "25-26 AUTO & WC forms MCP 65 missing from renewal. MCP 67 is i"
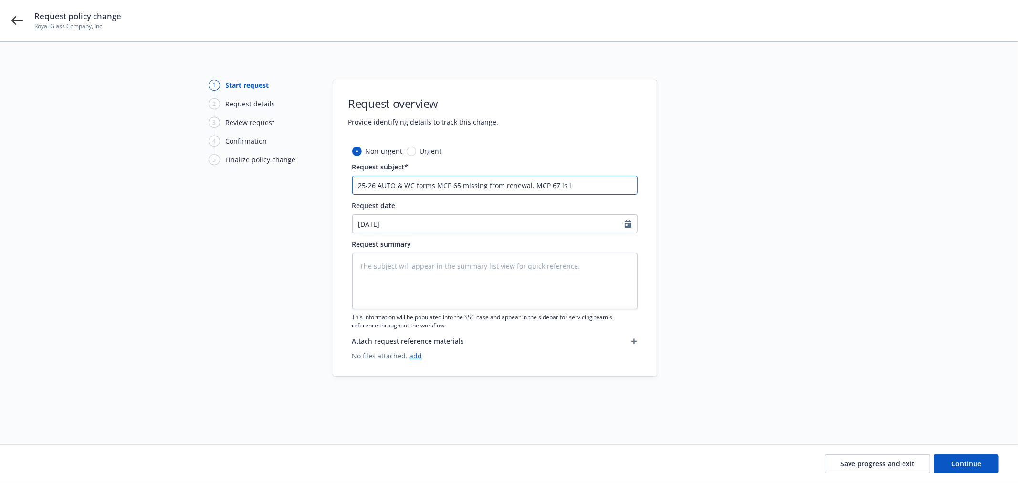
type textarea "x"
type input "25-26 AUTO & WC forms MCP 65 missing from renewal. MCP 67 is in"
type textarea "x"
type input "25-26 AUTO & WC forms MCP 65 missing from renewal. MCP 67 is inc"
type textarea "x"
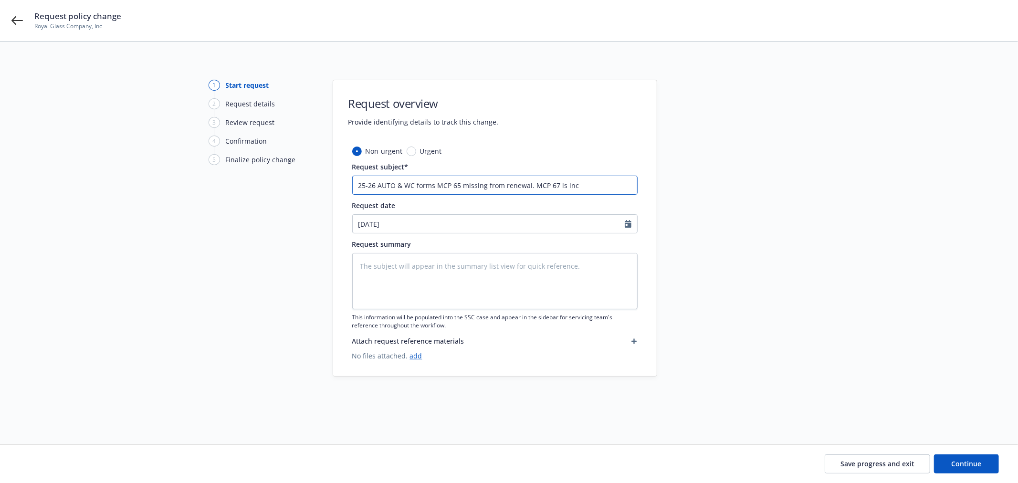
type input "25-26 AUTO & WC forms MCP 65 missing from renewal. MCP 67 is incl"
type textarea "x"
type input "25-26 AUTO & WC forms MCP 65 missing from renewal. MCP 67 is inclu"
type textarea "x"
type input "25-26 AUTO & WC forms MCP 65 missing from renewal. MCP 67 is includ"
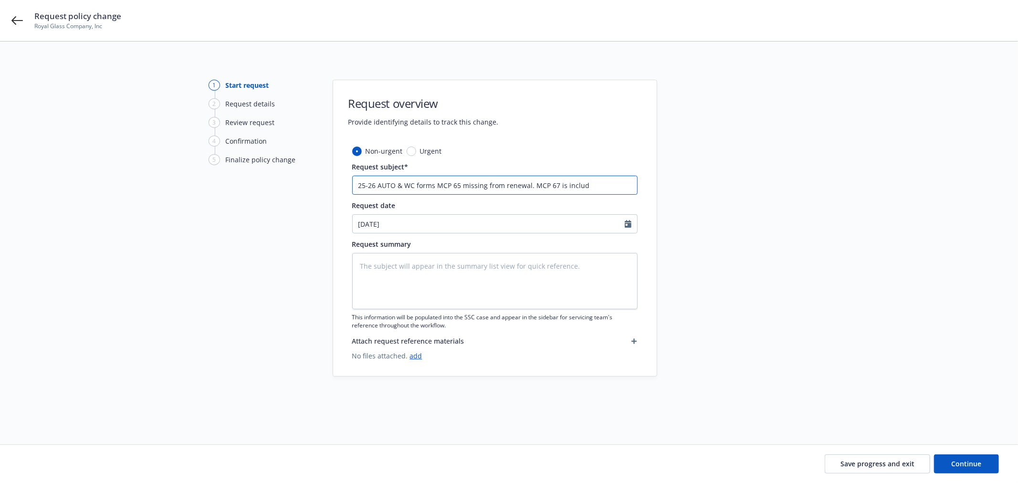
type textarea "x"
type input "25-26 AUTO & WC forms MCP 65 missing from renewal. MCP 67 is include"
type textarea "x"
type input "25-26 AUTO & WC forms MCP 65 missing from renewal. MCP 67 is included"
type textarea "x"
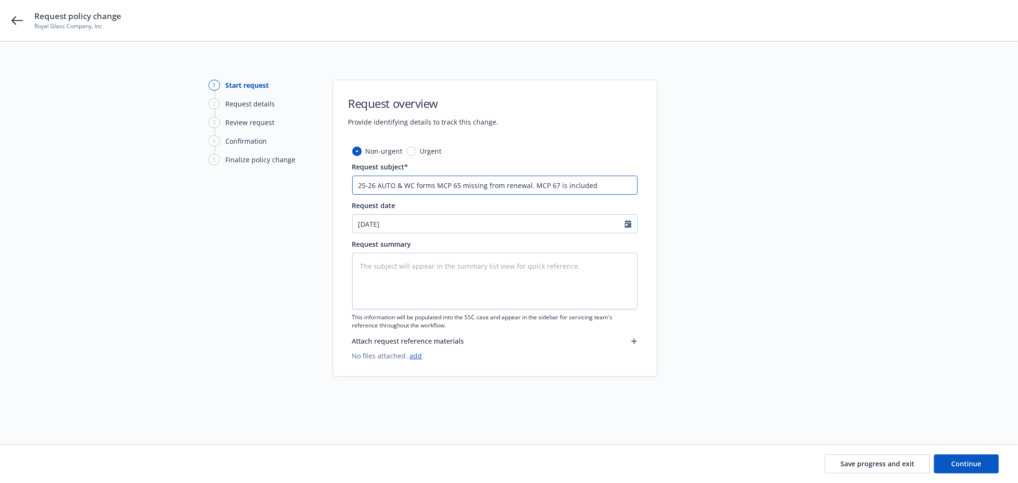
type input "25-26 AUTO & WC forms MCP 65 missing from renewal. MCP 67 is included o"
type textarea "x"
type input "25-26 AUTO & WC forms MCP 65 missing from renewal. MCP 67 is included on"
type textarea "x"
type input "25-26 AUTO & WC forms MCP 65 missing from renewal. MCP 67 is included on"
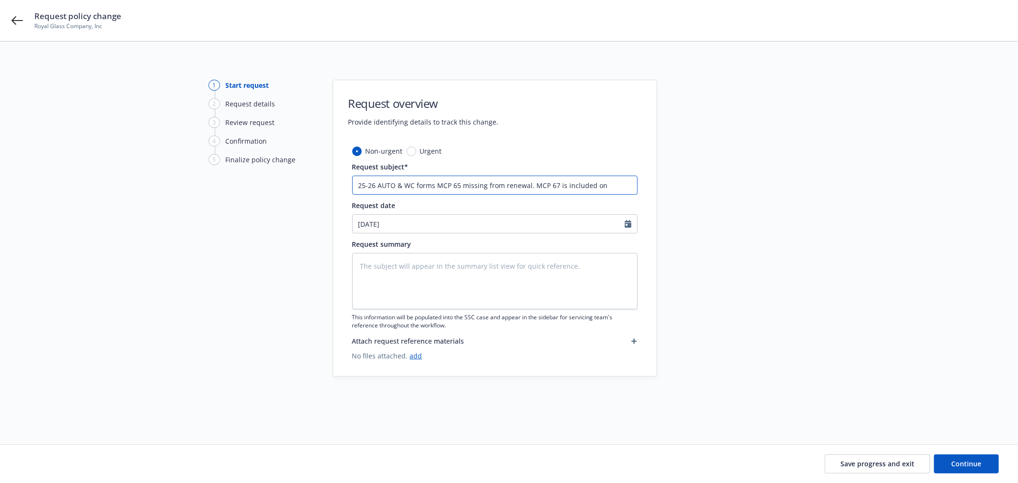
type textarea "x"
type input "25-26 AUTO & WC forms MCP 65 missing from renewal. MCP 67 is included on a"
type textarea "x"
type input "25-26 AUTO & WC forms MCP 65 missing from renewal. MCP 67 is included on aut"
type textarea "x"
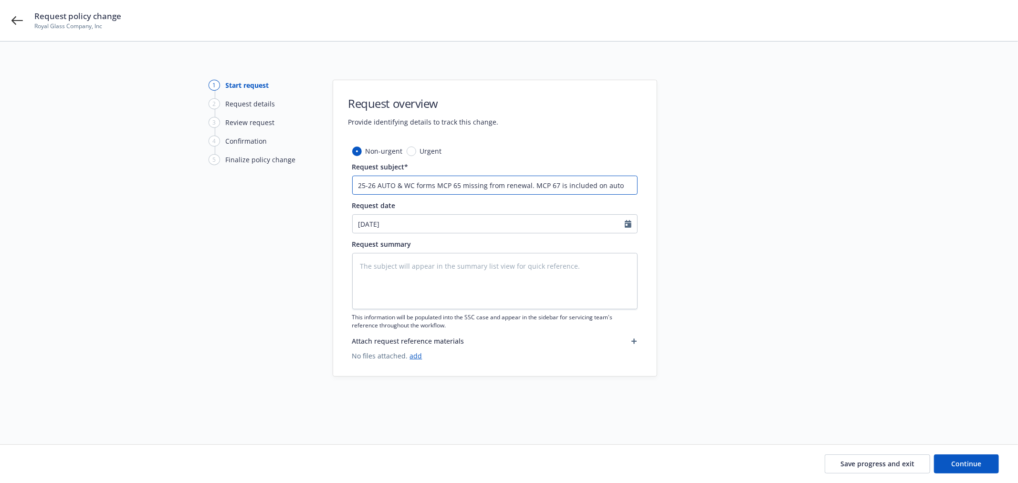
type input "25-26 AUTO & WC forms MCP 65 missing from renewal. MCP 67 is included on auto"
click at [454, 250] on div "Request summary This information will be populated into the SSC case and appear…" at bounding box center [494, 284] width 285 height 91
click at [452, 259] on textarea at bounding box center [494, 281] width 285 height 56
paste textarea "DMV 65 MCP is for applying, renewing, or updating the overall MCP. DMV 67 MCP i…"
type textarea "x"
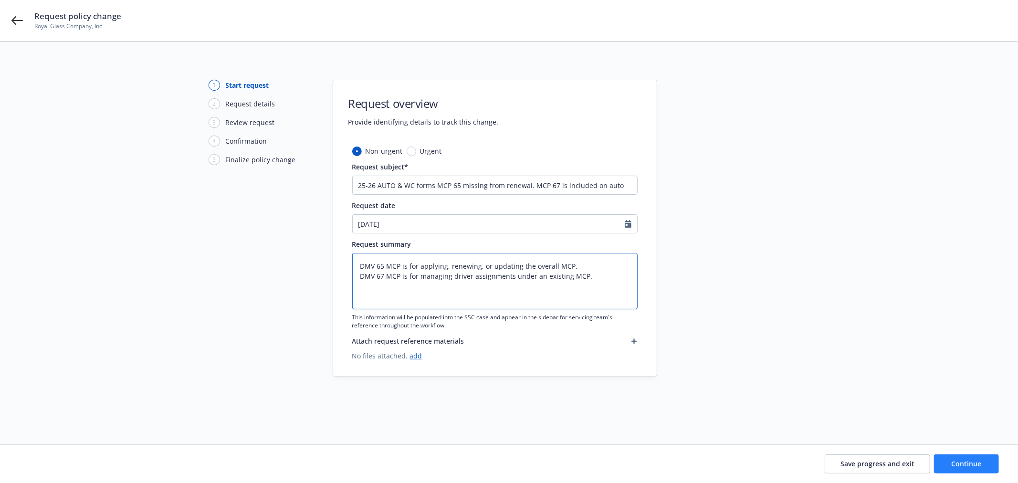
type textarea "DMV 65 MCP is for applying, renewing, or updating the overall MCP. DMV 67 MCP i…"
click at [971, 458] on button "Continue" at bounding box center [966, 463] width 65 height 19
type textarea "x"
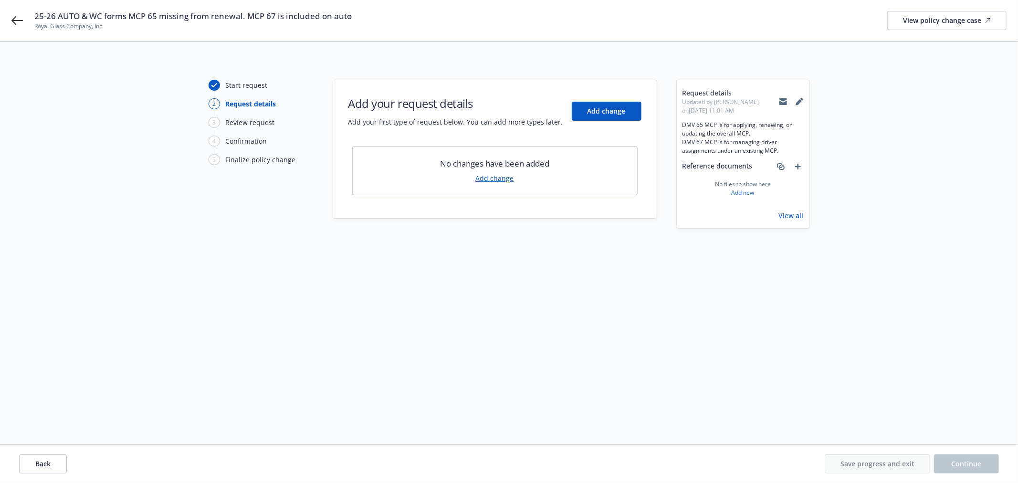
click at [784, 100] on icon at bounding box center [783, 99] width 8 height 3
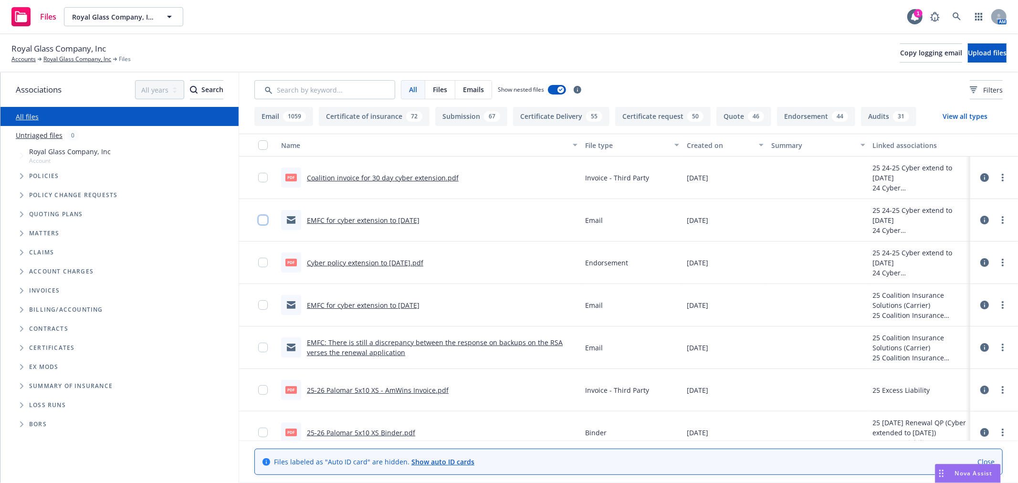
click at [263, 218] on input "checkbox" at bounding box center [263, 220] width 10 height 10
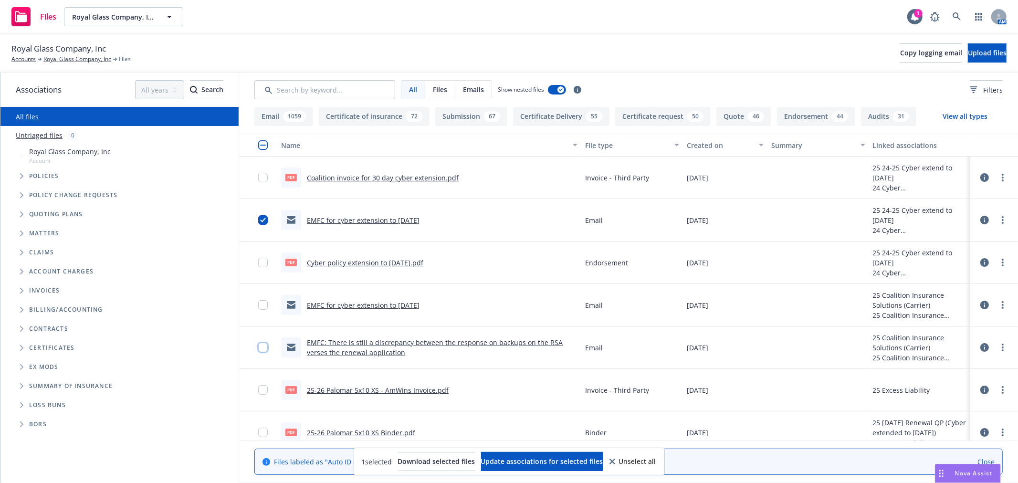
click at [261, 349] on input "checkbox" at bounding box center [263, 348] width 10 height 10
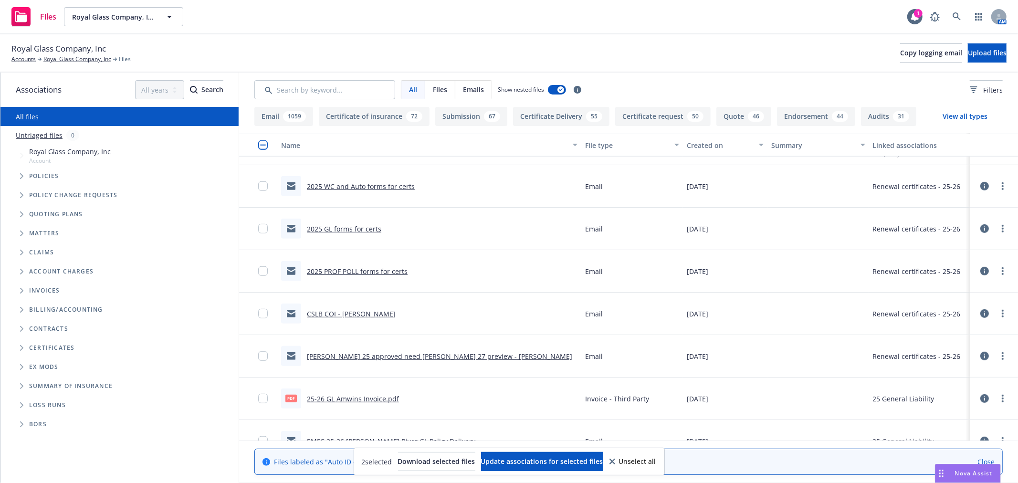
scroll to position [477, 0]
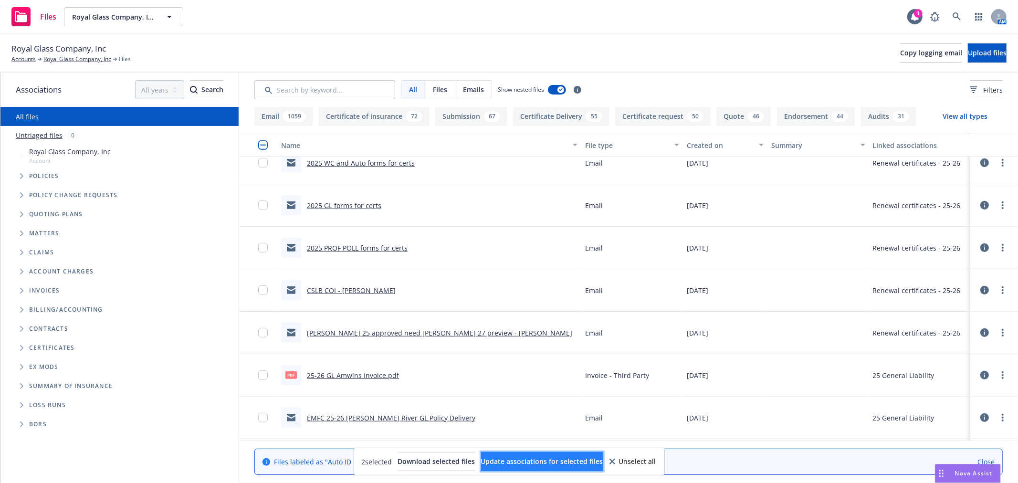
click at [552, 455] on button "Update associations for selected files" at bounding box center [542, 461] width 122 height 19
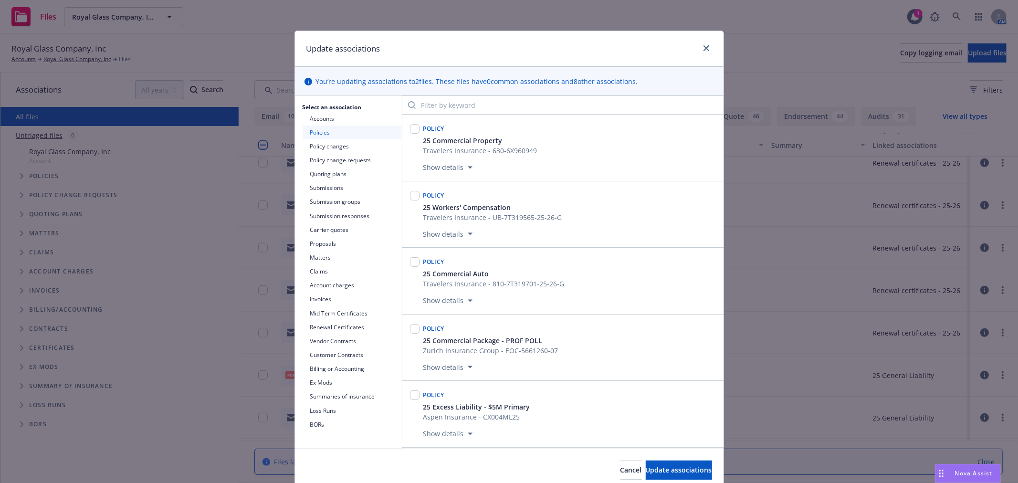
click at [325, 174] on button "Quoting plans" at bounding box center [351, 174] width 99 height 14
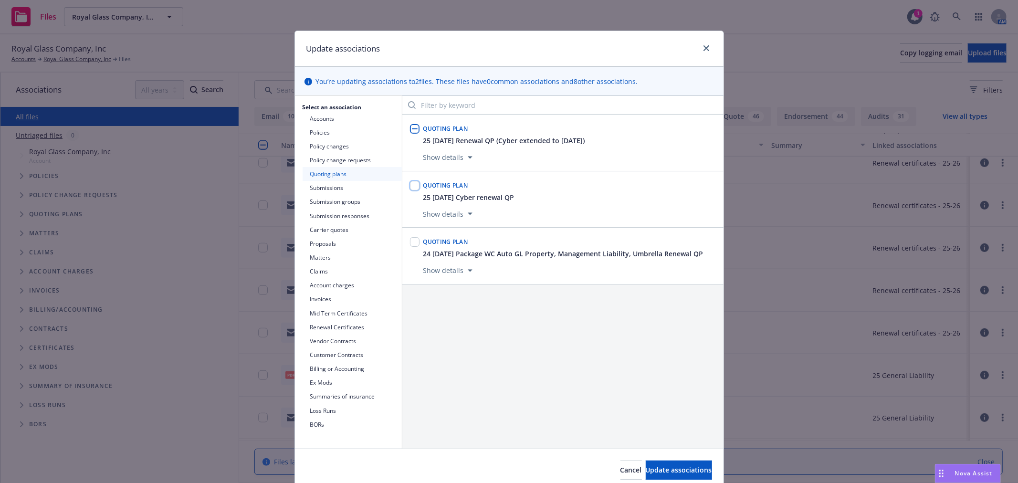
click at [412, 187] on input "checkbox" at bounding box center [415, 186] width 10 height 10
checkbox input "true"
click at [681, 467] on span "Update associations" at bounding box center [678, 469] width 66 height 9
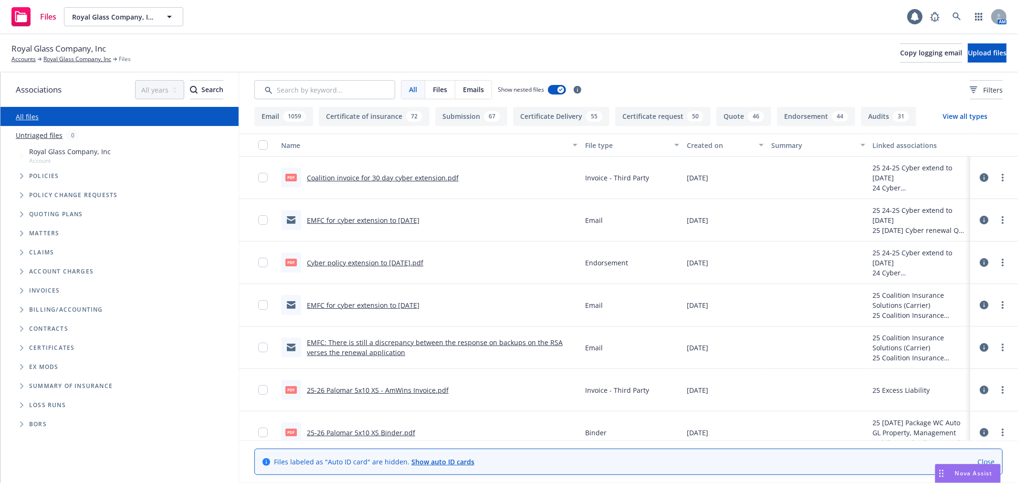
click at [19, 351] on span "Folder Tree Example" at bounding box center [21, 347] width 15 height 15
click at [30, 384] on icon "Folder Tree Example" at bounding box center [30, 384] width 4 height 6
click at [40, 420] on link "24-25" at bounding box center [46, 420] width 18 height 10
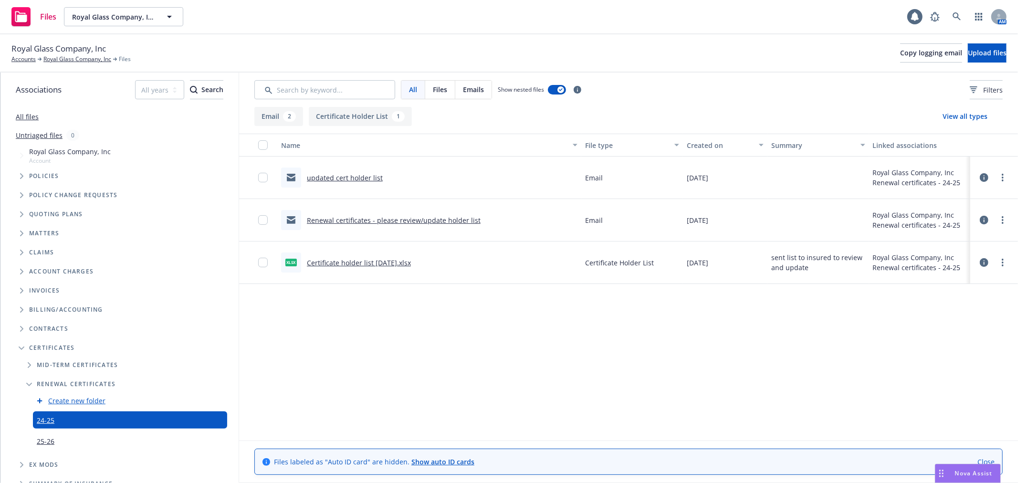
click at [43, 441] on link "25-26" at bounding box center [46, 441] width 18 height 10
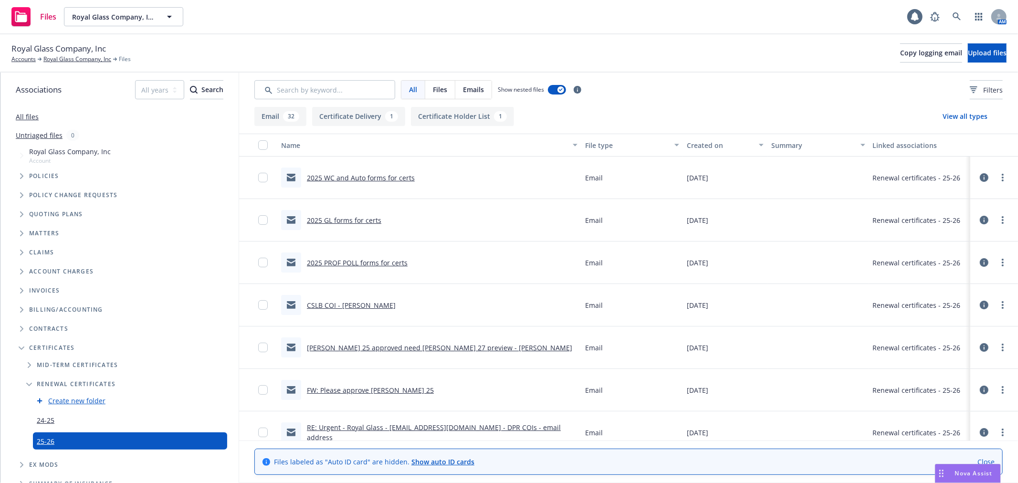
click at [959, 470] on span "Nova Assist" at bounding box center [974, 473] width 38 height 8
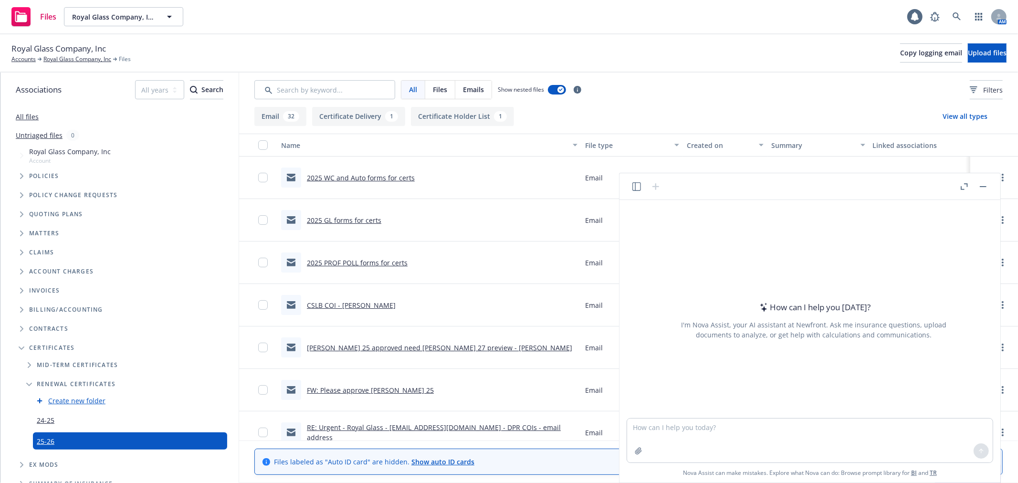
click at [634, 183] on icon "button" at bounding box center [636, 186] width 9 height 9
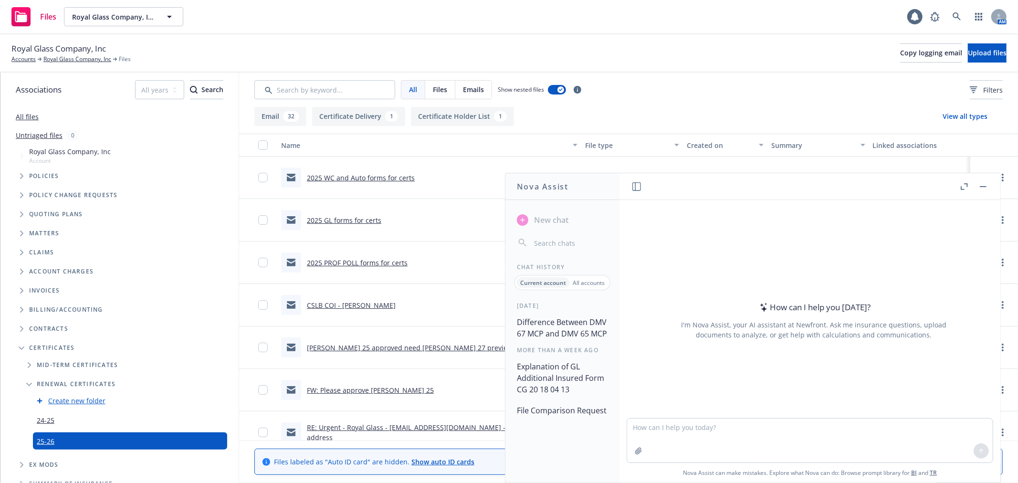
click at [555, 323] on button "Difference Between DMV 67 MCP and DMV 65 MCP" at bounding box center [562, 327] width 99 height 29
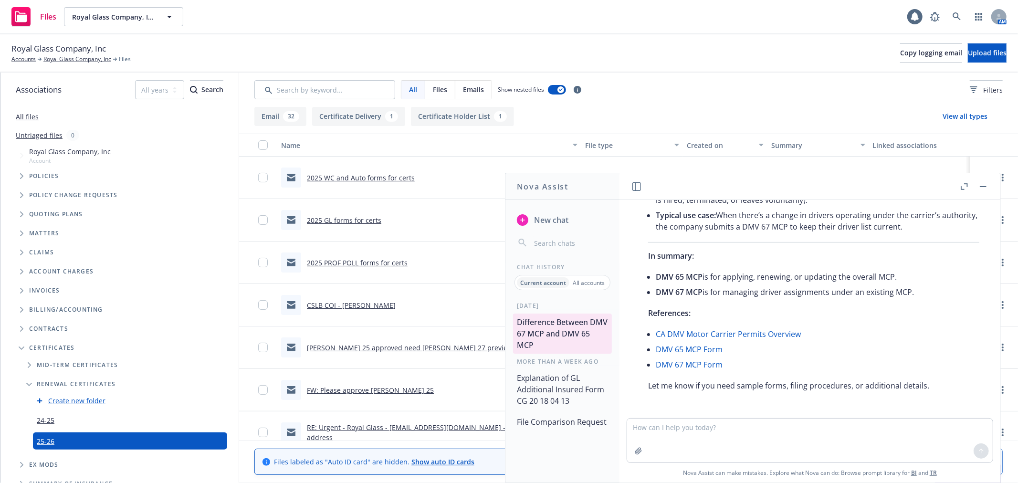
scroll to position [315, 0]
drag, startPoint x: 916, startPoint y: 290, endPoint x: 641, endPoint y: 275, distance: 275.6
click at [641, 275] on div "The difference between DMV 67 MCP and DMV 65 MCP forms relates to the type of M…" at bounding box center [813, 171] width 350 height 448
copy ul "DMV 65 MCP is for applying, renewing, or updating the overall MCP. DMV 67 MCP i…"
click at [75, 55] on link "Royal Glass Company, Inc" at bounding box center [77, 59] width 68 height 9
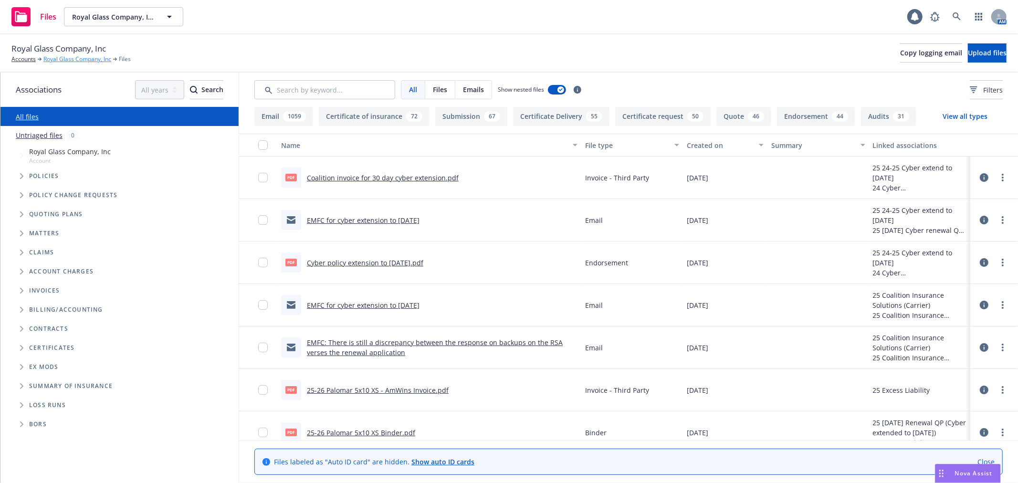
click at [71, 59] on link "Royal Glass Company, Inc" at bounding box center [77, 59] width 68 height 9
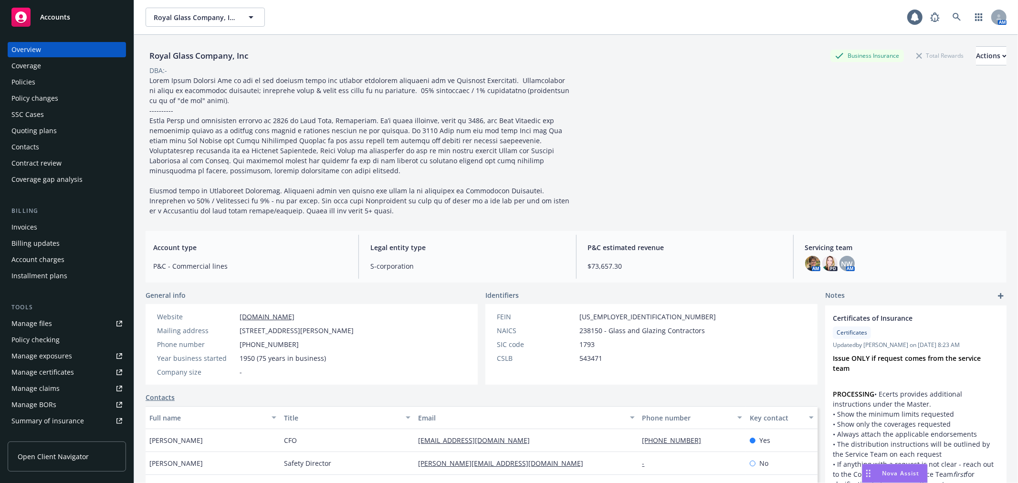
click at [34, 364] on div "Manage certificates" at bounding box center [42, 371] width 62 height 15
click at [44, 79] on div "Policies" at bounding box center [66, 81] width 111 height 15
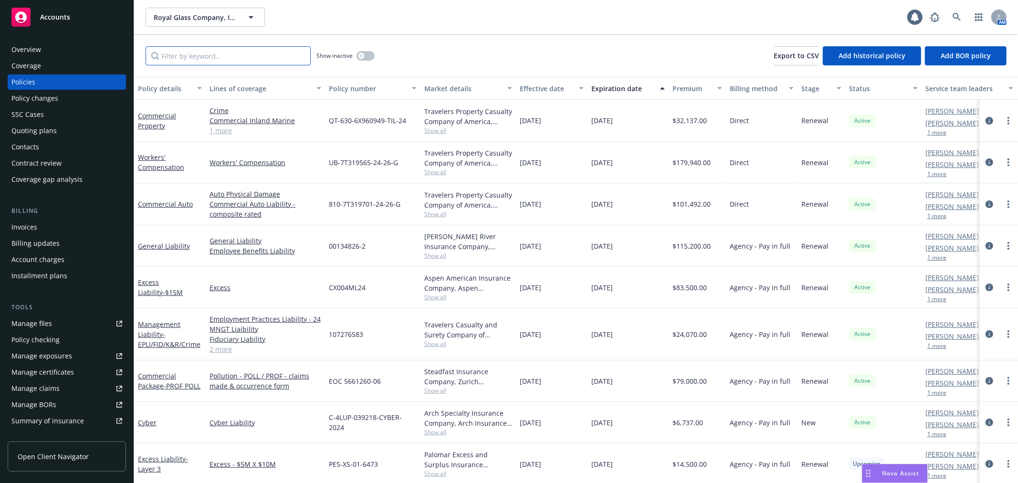
click at [212, 61] on input "Filter by keyword..." at bounding box center [227, 55] width 165 height 19
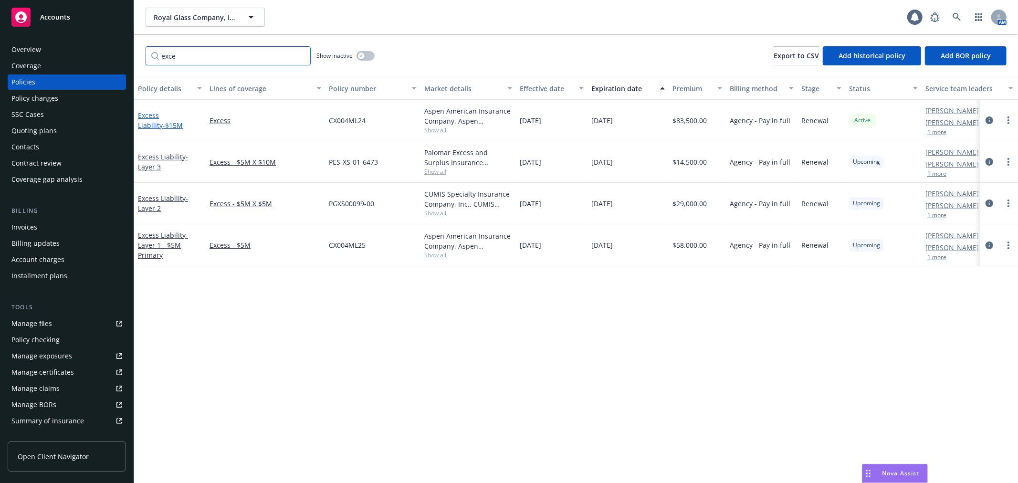
type input "exce"
click at [165, 117] on link "Excess Liability - $15M" at bounding box center [160, 120] width 45 height 19
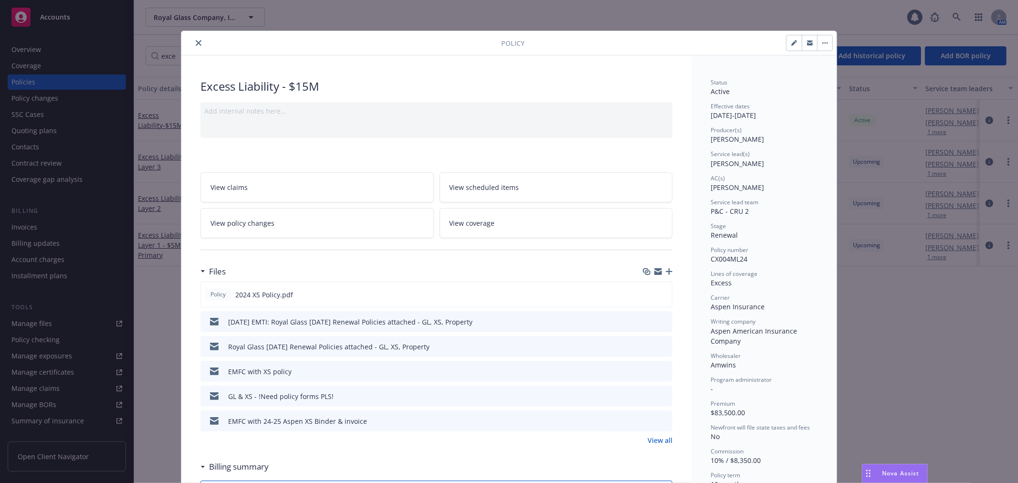
click at [196, 44] on icon "close" at bounding box center [199, 43] width 6 height 6
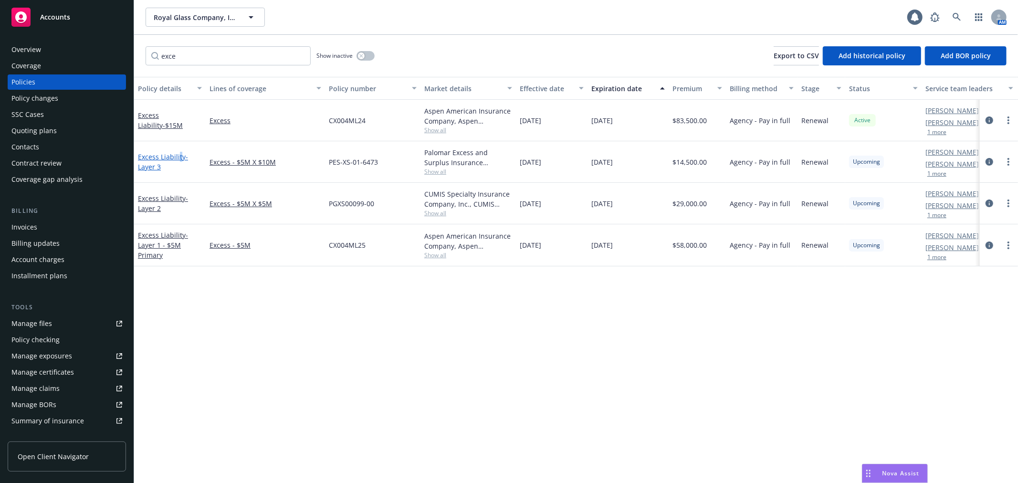
click at [177, 158] on link "Excess Liability - Layer 3" at bounding box center [163, 161] width 50 height 19
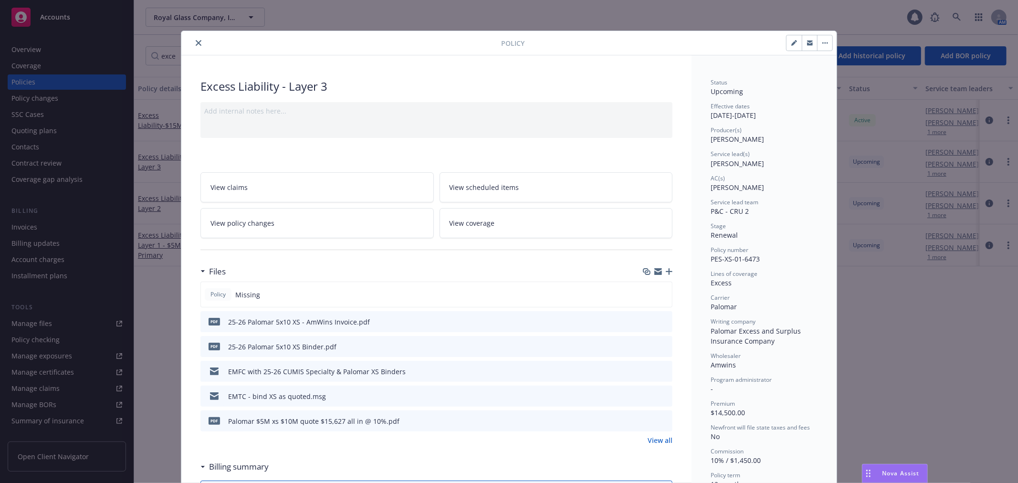
click at [196, 41] on icon "close" at bounding box center [199, 43] width 6 height 6
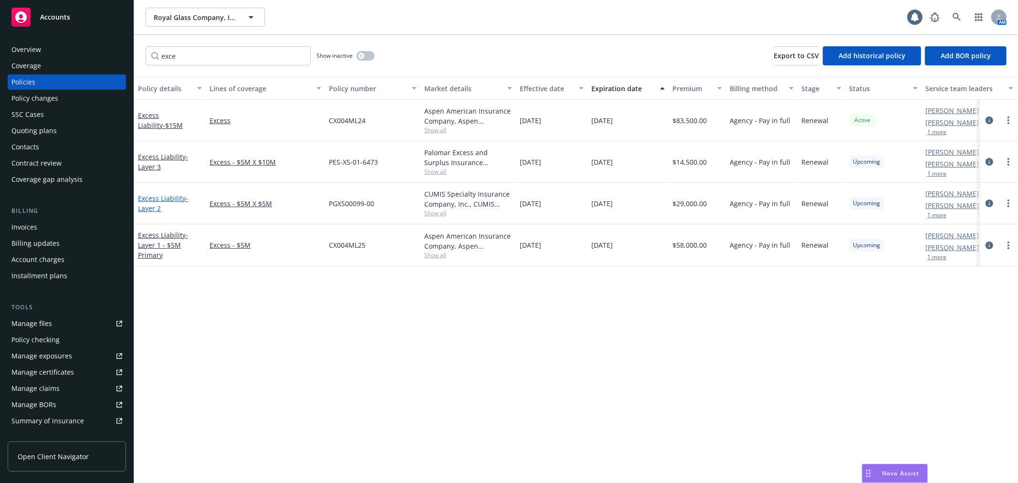
click at [177, 196] on link "Excess Liability - Layer 2" at bounding box center [163, 203] width 50 height 19
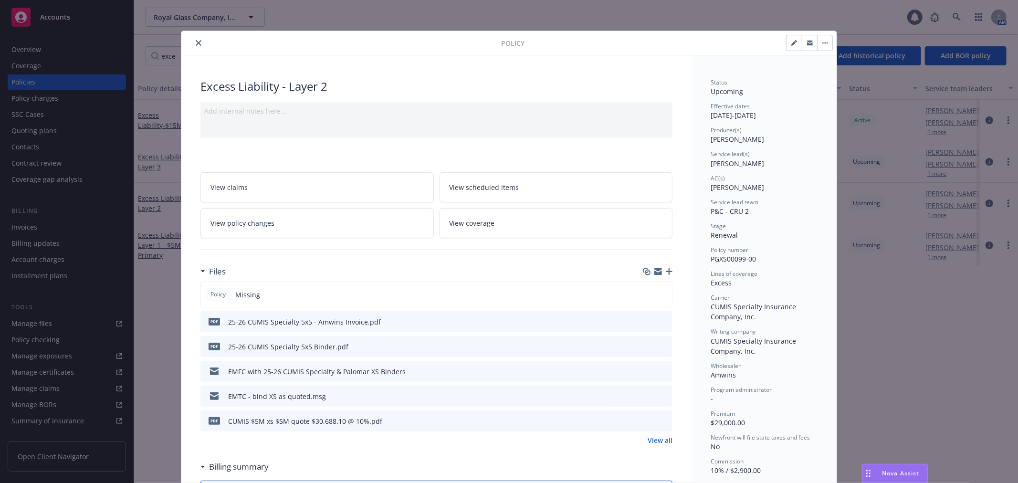
click at [644, 346] on icon "download file" at bounding box center [647, 345] width 6 height 6
click at [198, 43] on button "close" at bounding box center [198, 42] width 11 height 11
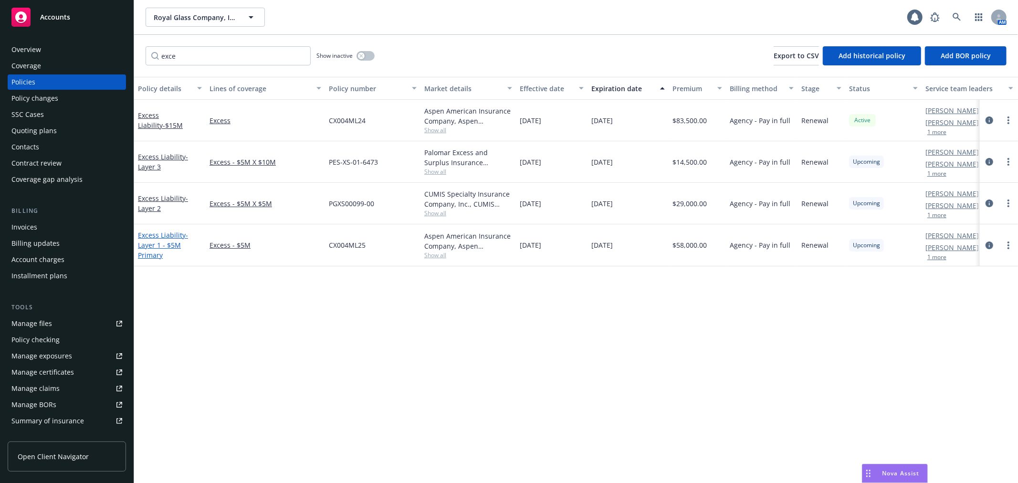
click at [169, 234] on link "Excess Liability - Layer 1 - $5M Primary" at bounding box center [163, 244] width 50 height 29
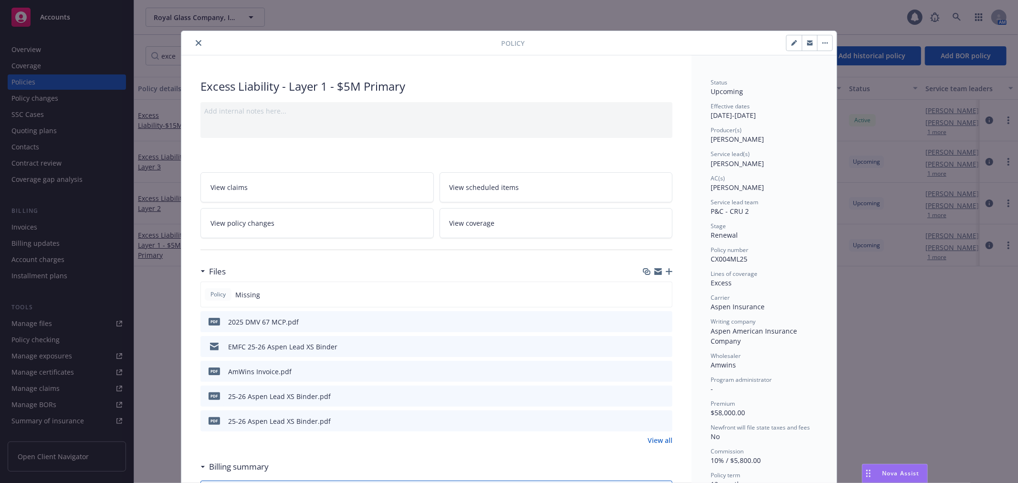
click at [644, 420] on icon "download file" at bounding box center [648, 420] width 8 height 8
click at [653, 440] on link "View all" at bounding box center [659, 440] width 25 height 10
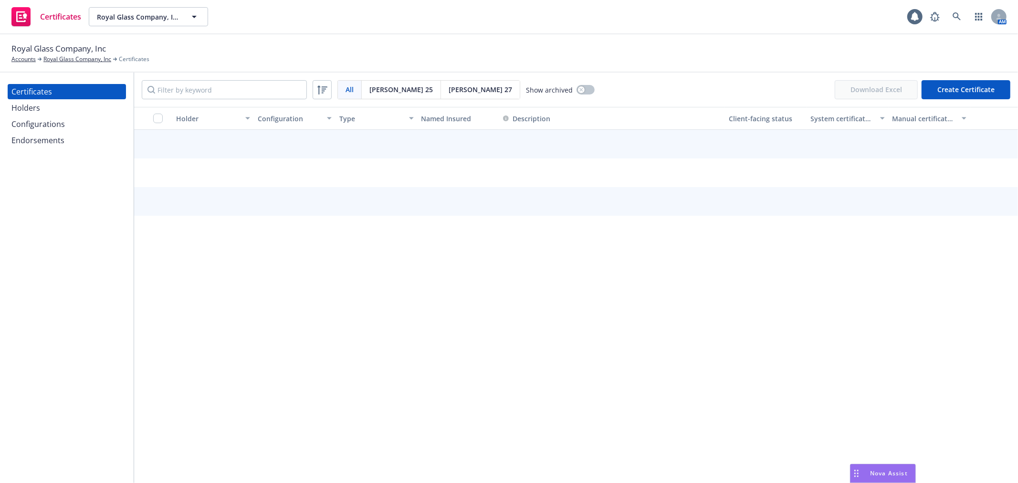
click at [61, 141] on div "Endorsements" at bounding box center [37, 140] width 53 height 15
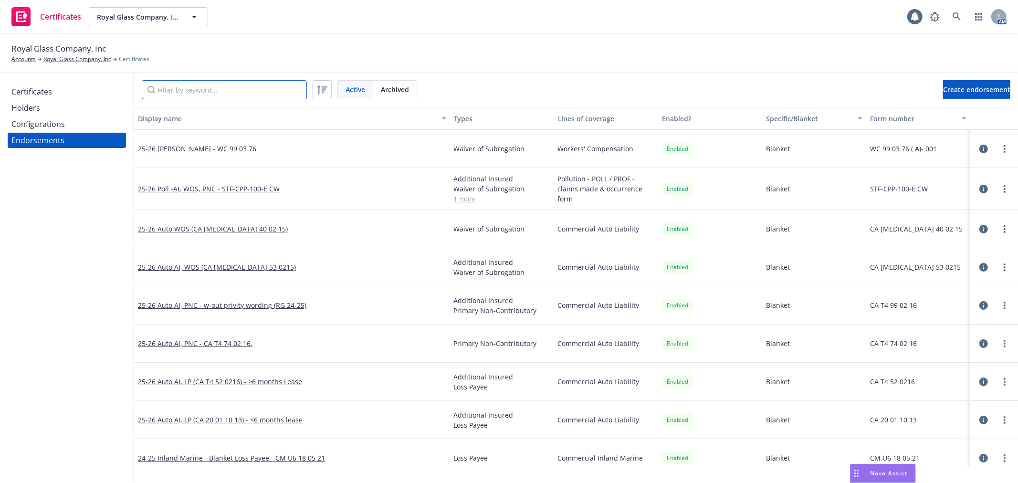
click at [206, 93] on input "Filter by keyword..." at bounding box center [224, 89] width 165 height 19
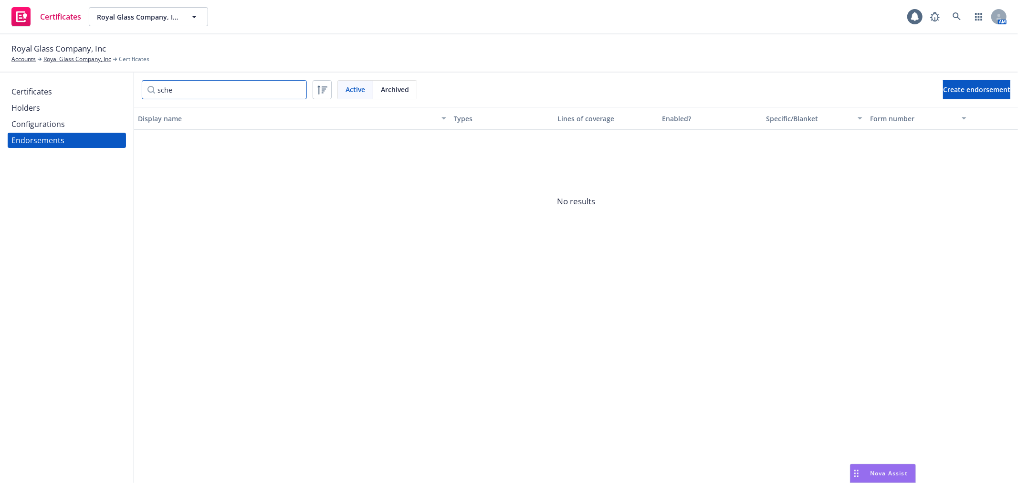
type input "sche"
click at [33, 96] on div "Certificates" at bounding box center [31, 91] width 41 height 15
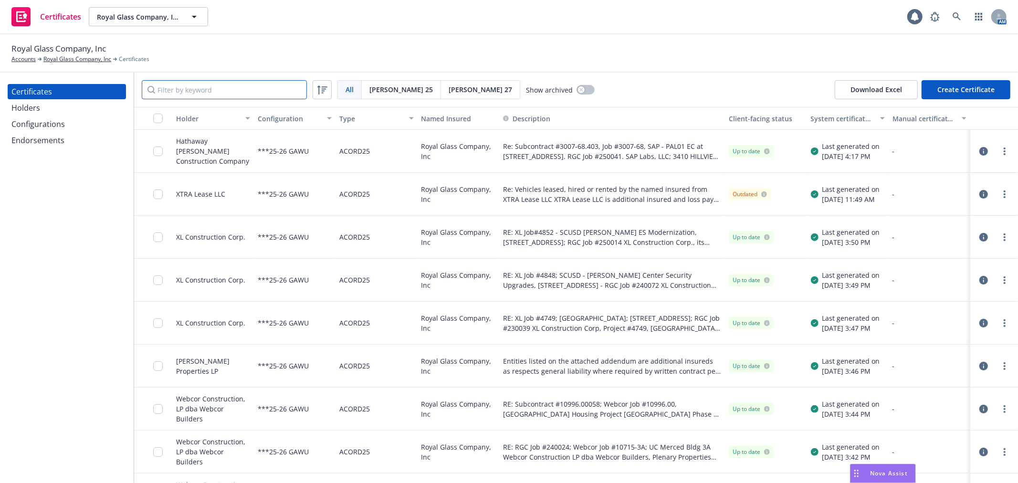
click at [176, 93] on input "Filter by keyword" at bounding box center [224, 89] width 165 height 19
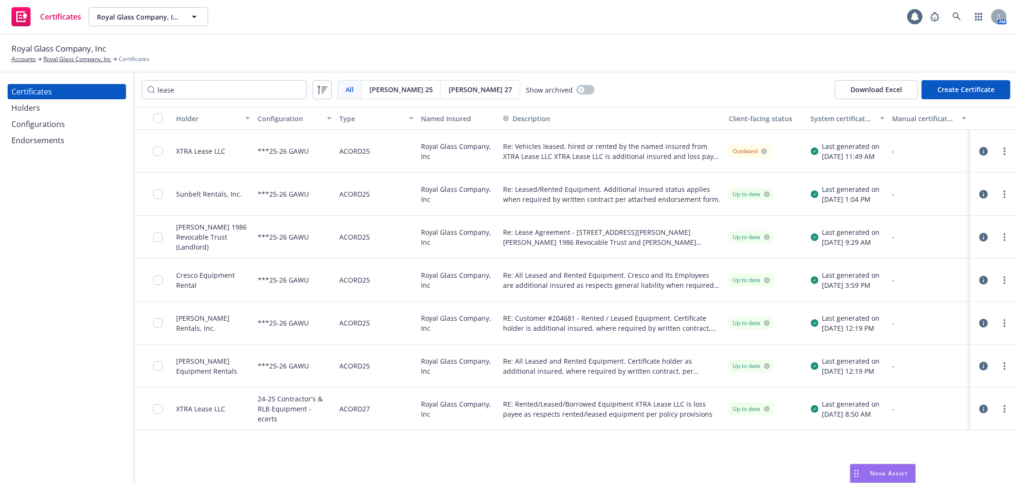
click at [980, 237] on icon "button" at bounding box center [983, 237] width 9 height 9
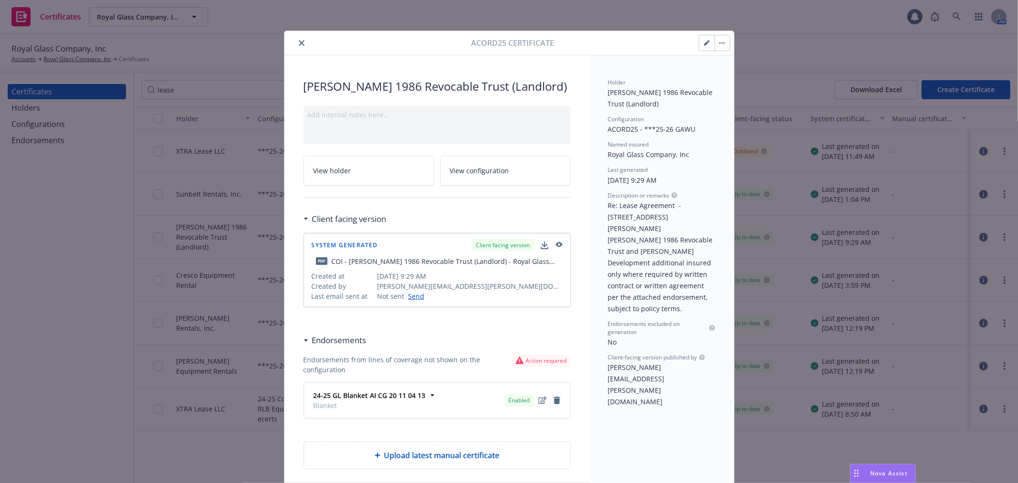
click at [541, 247] on icon "button" at bounding box center [544, 244] width 6 height 6
click at [717, 44] on button "button" at bounding box center [721, 42] width 15 height 15
click at [734, 91] on link "Regenerate" at bounding box center [793, 88] width 167 height 19
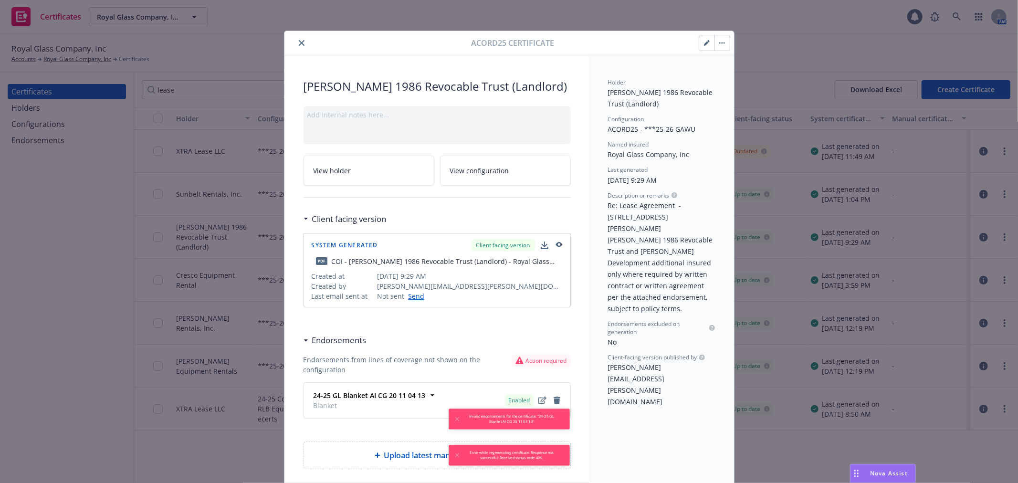
click at [631, 102] on span "[PERSON_NAME] 1986 Revocable Trust (Landlord)" at bounding box center [661, 98] width 107 height 21
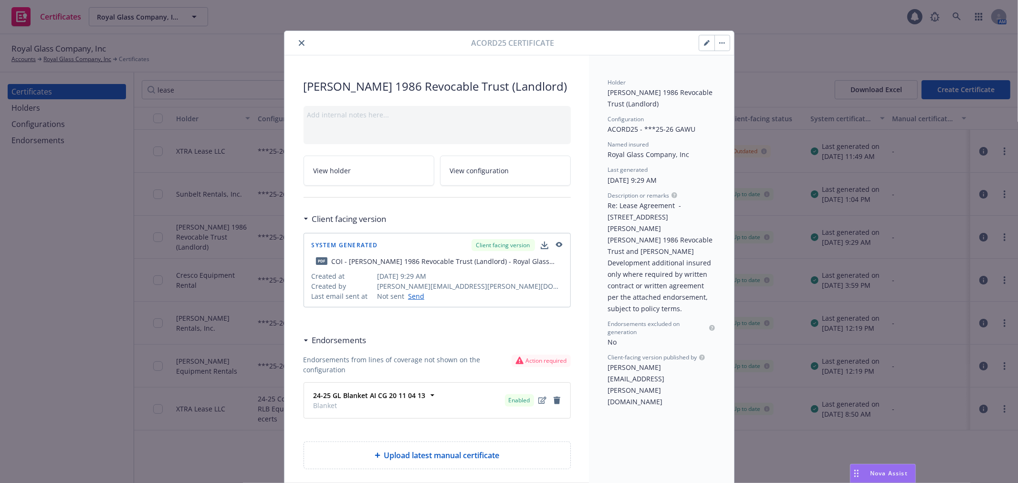
click at [299, 43] on icon "close" at bounding box center [302, 43] width 6 height 6
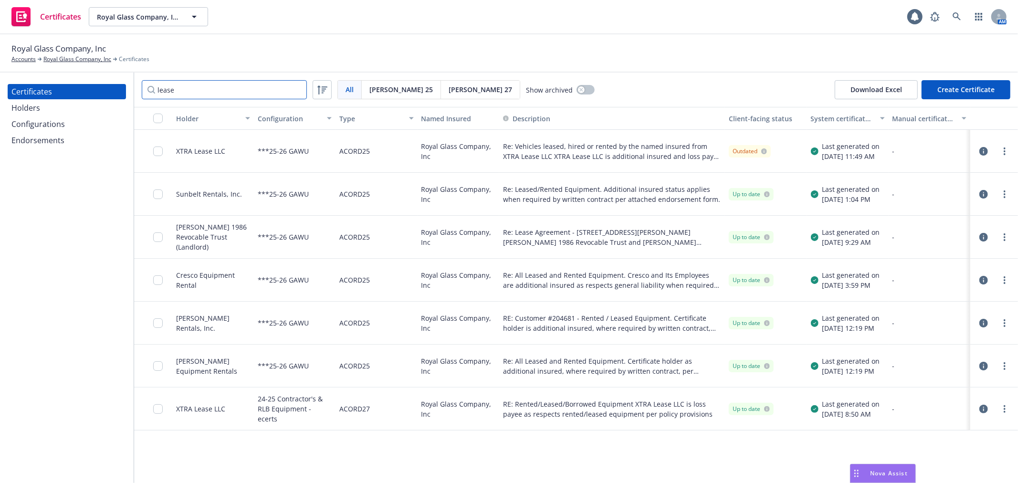
click at [161, 88] on input "lease" at bounding box center [224, 89] width 165 height 19
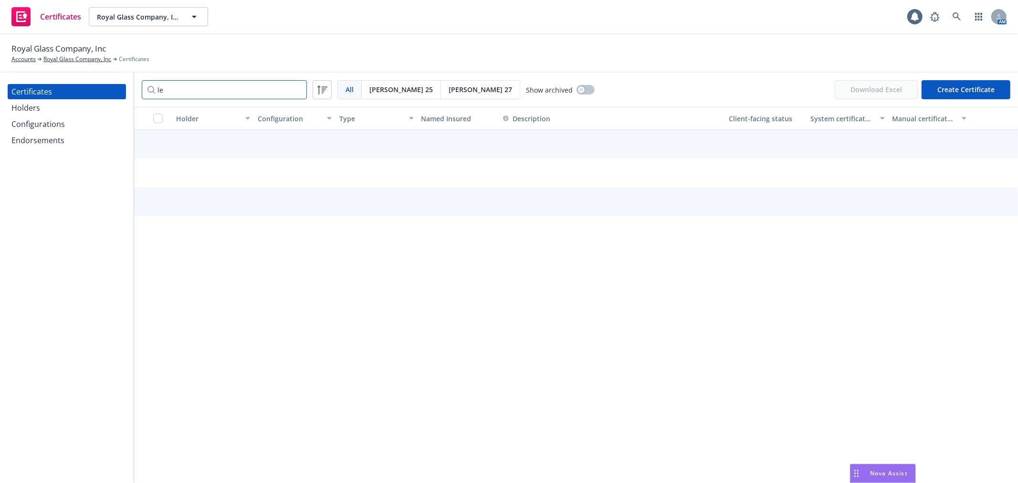
type input "l"
type input "landlo"
